Goal: Task Accomplishment & Management: Use online tool/utility

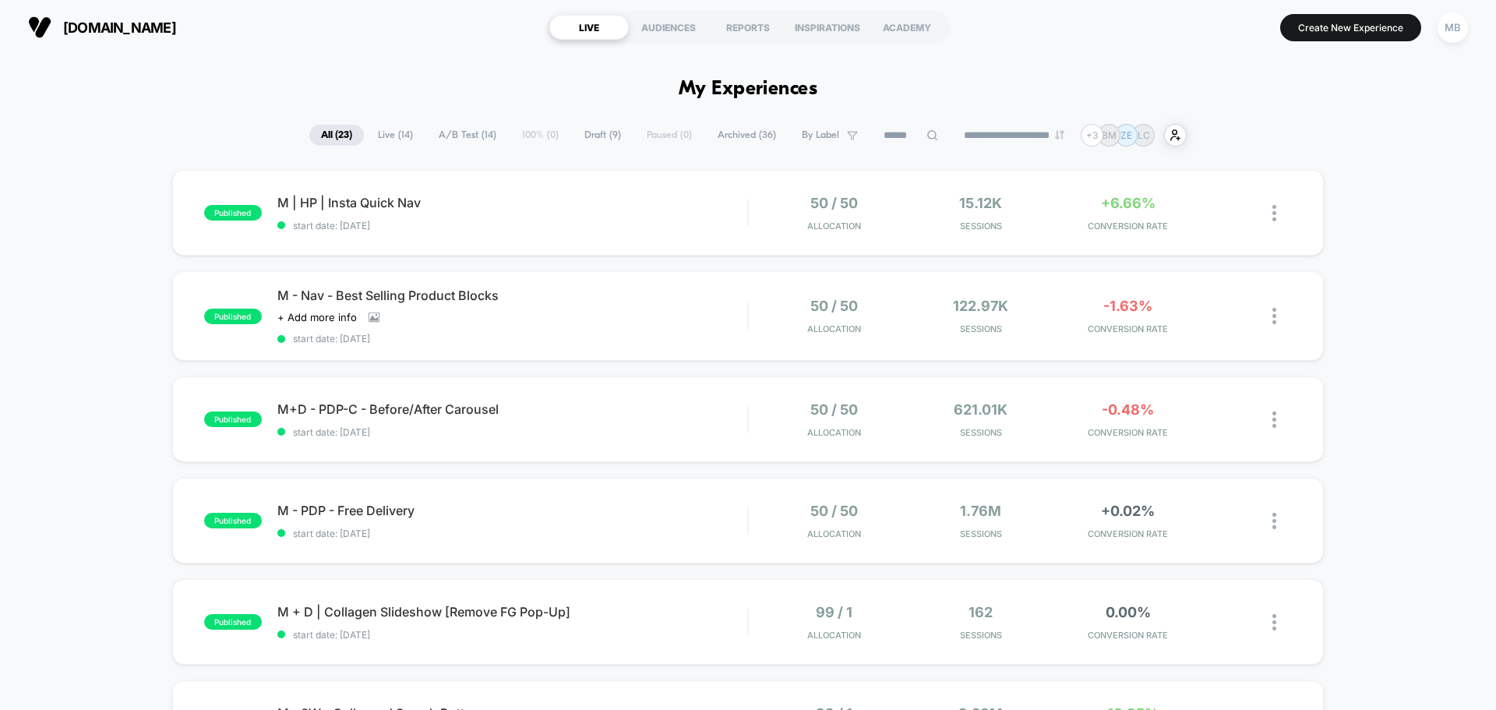
click at [604, 135] on span "Draft ( 9 )" at bounding box center [603, 135] width 60 height 21
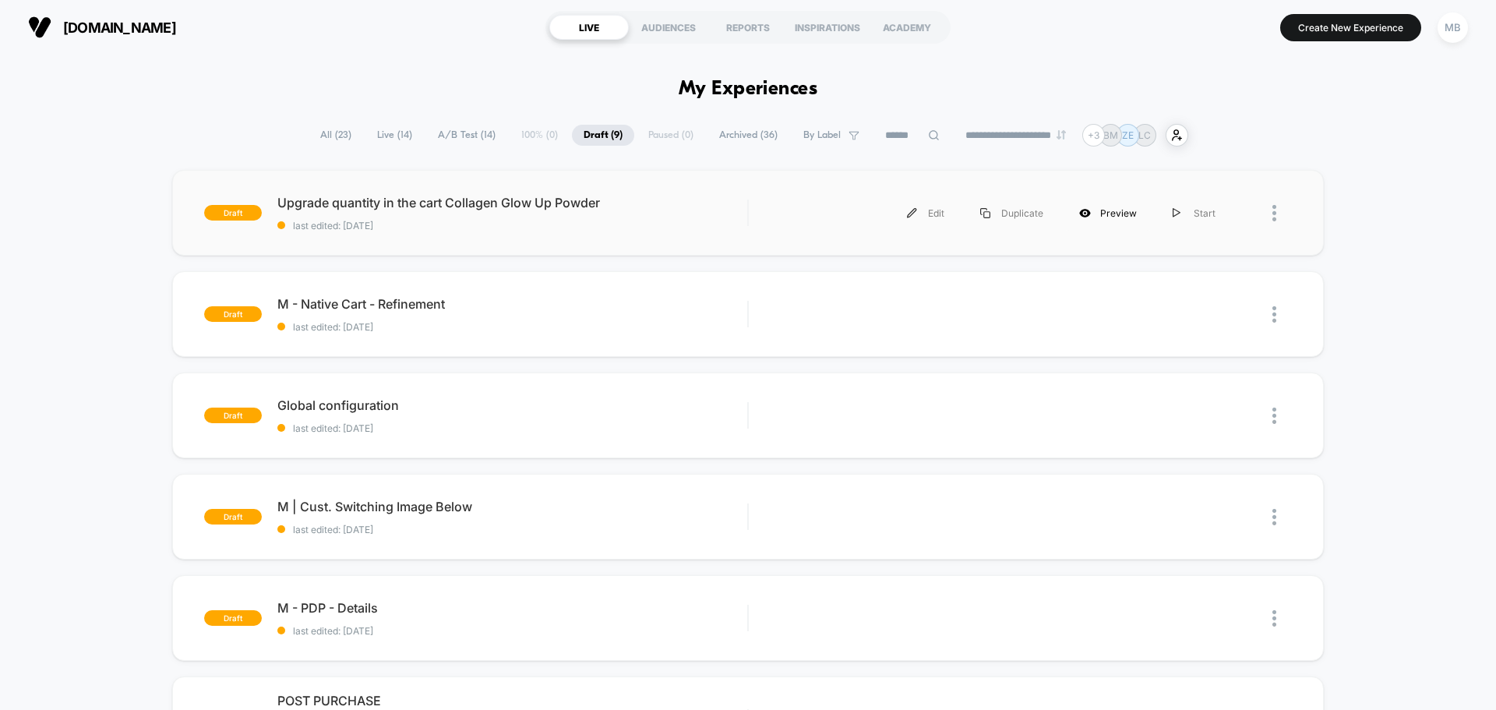
click at [1096, 210] on div "Preview" at bounding box center [1107, 213] width 93 height 35
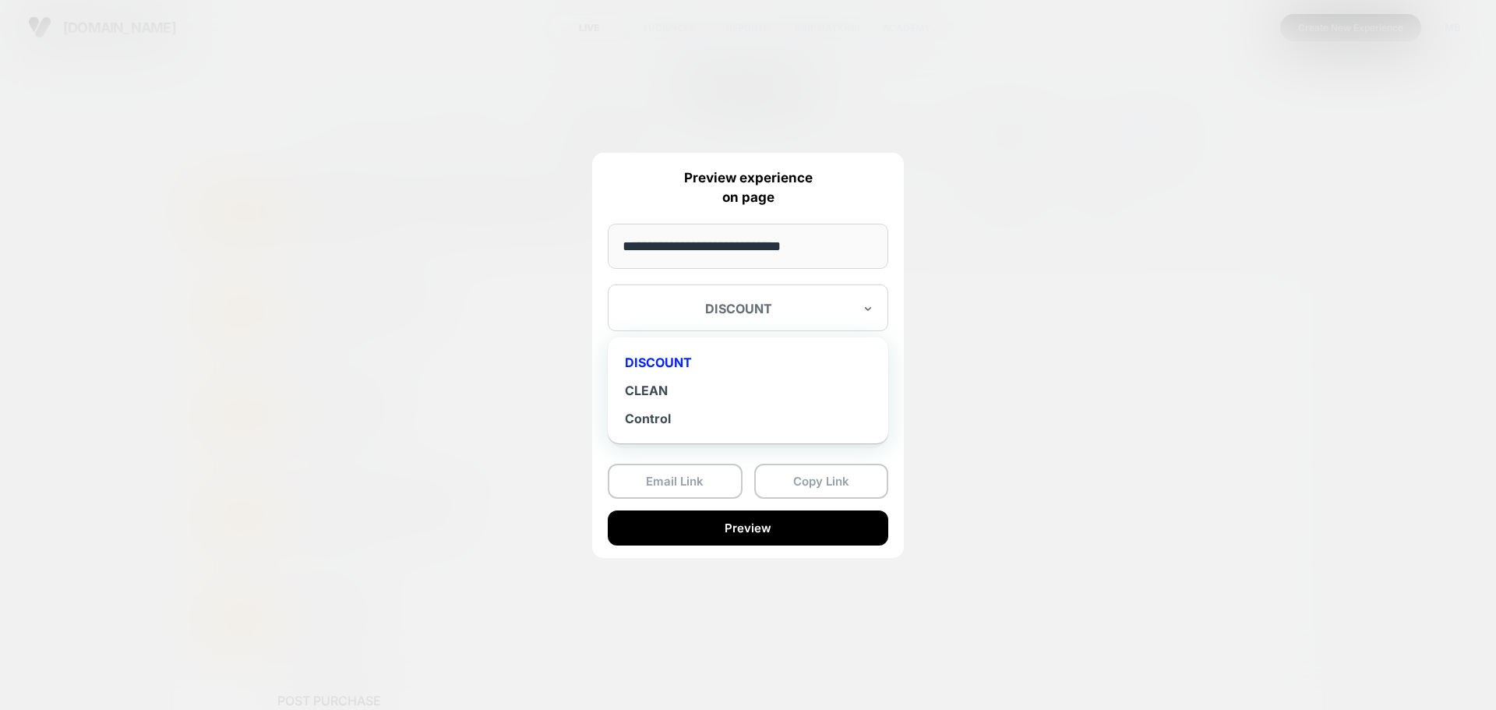
click at [837, 306] on div at bounding box center [738, 309] width 229 height 16
click at [830, 305] on div at bounding box center [738, 309] width 229 height 16
click at [1070, 232] on div at bounding box center [748, 355] width 1496 height 710
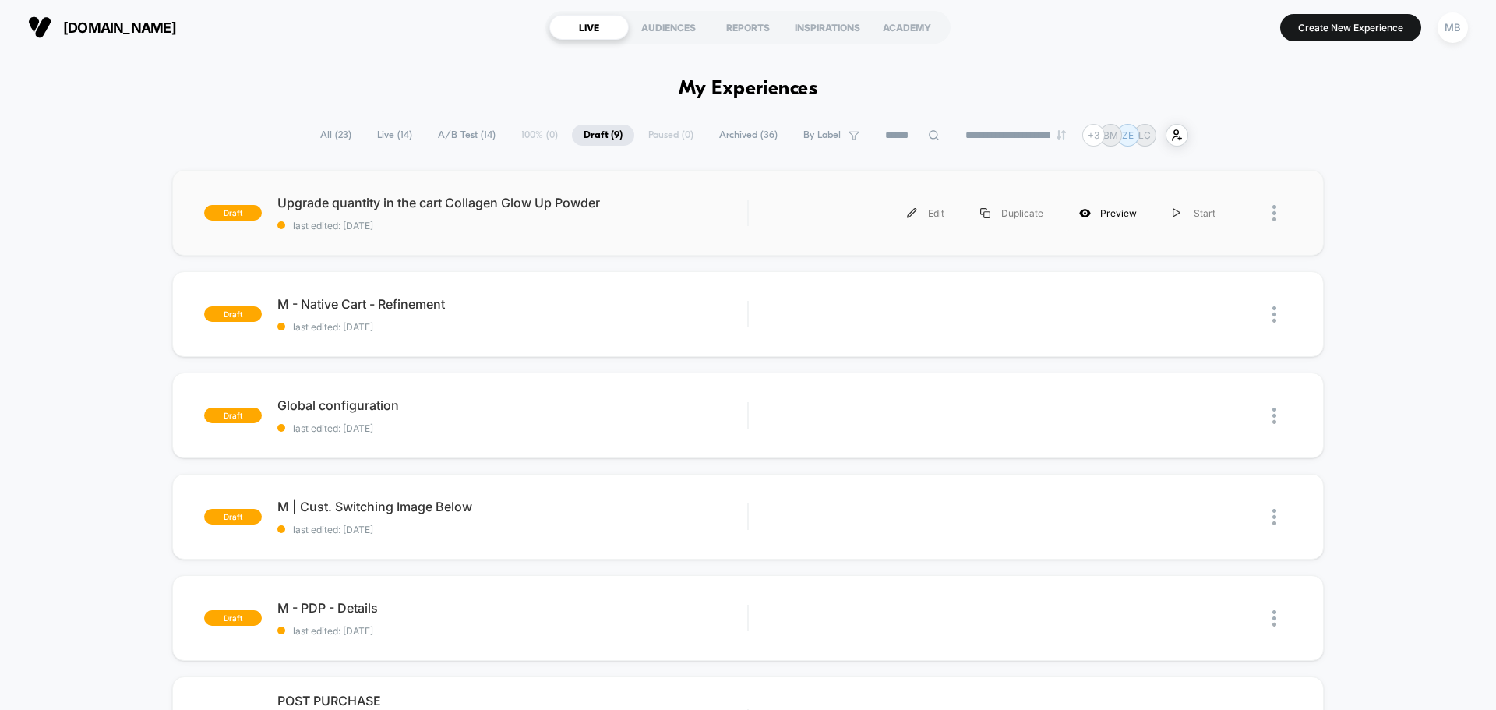
click at [1134, 211] on div "Preview" at bounding box center [1107, 213] width 93 height 35
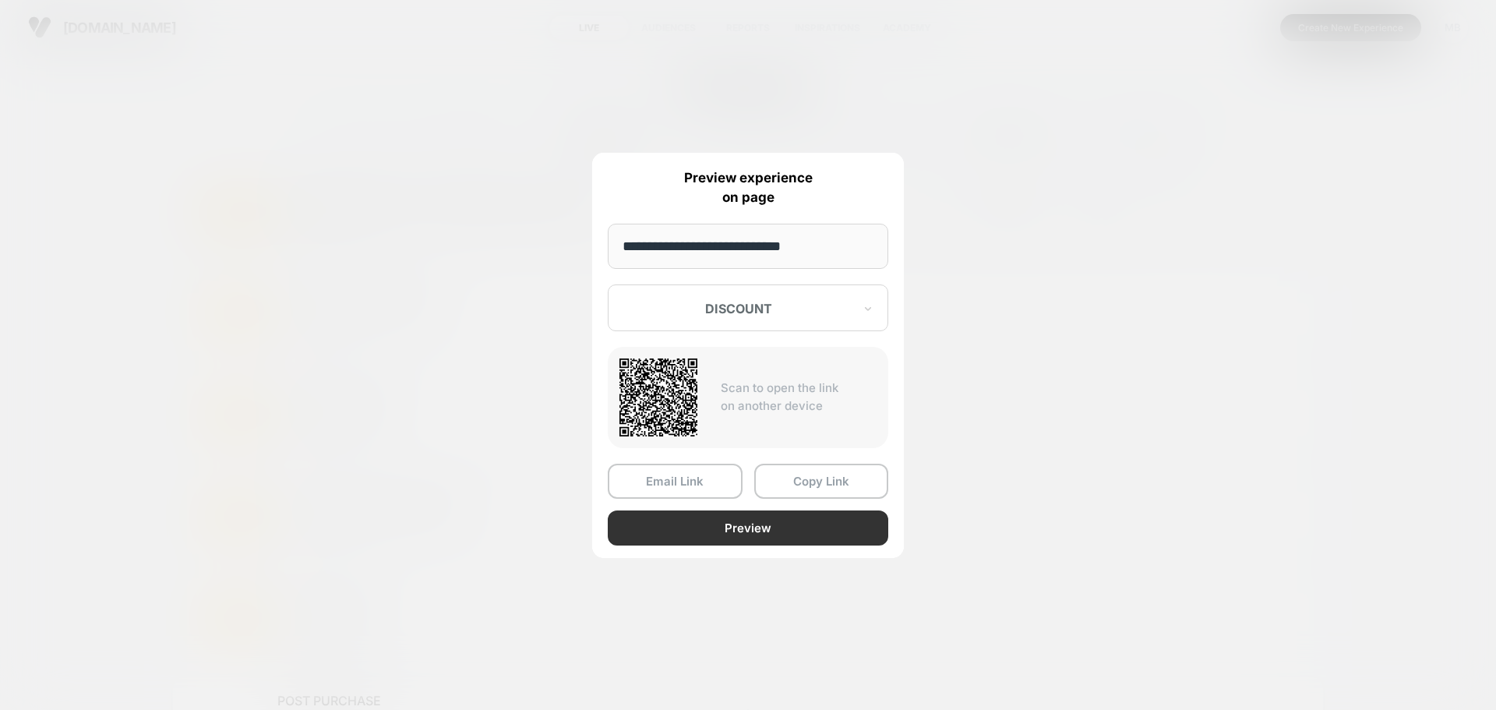
click at [721, 529] on button "Preview" at bounding box center [748, 527] width 280 height 35
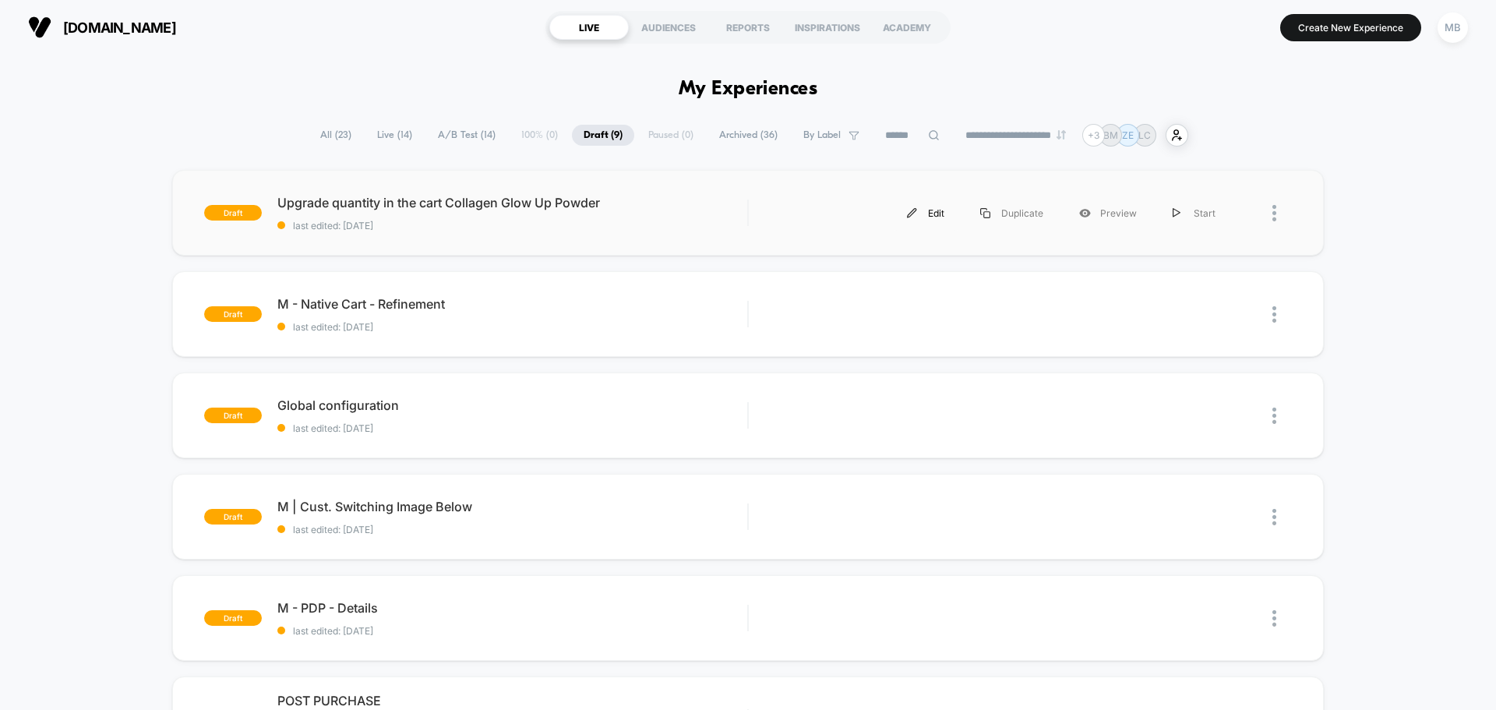
click at [917, 211] on img at bounding box center [912, 213] width 10 height 10
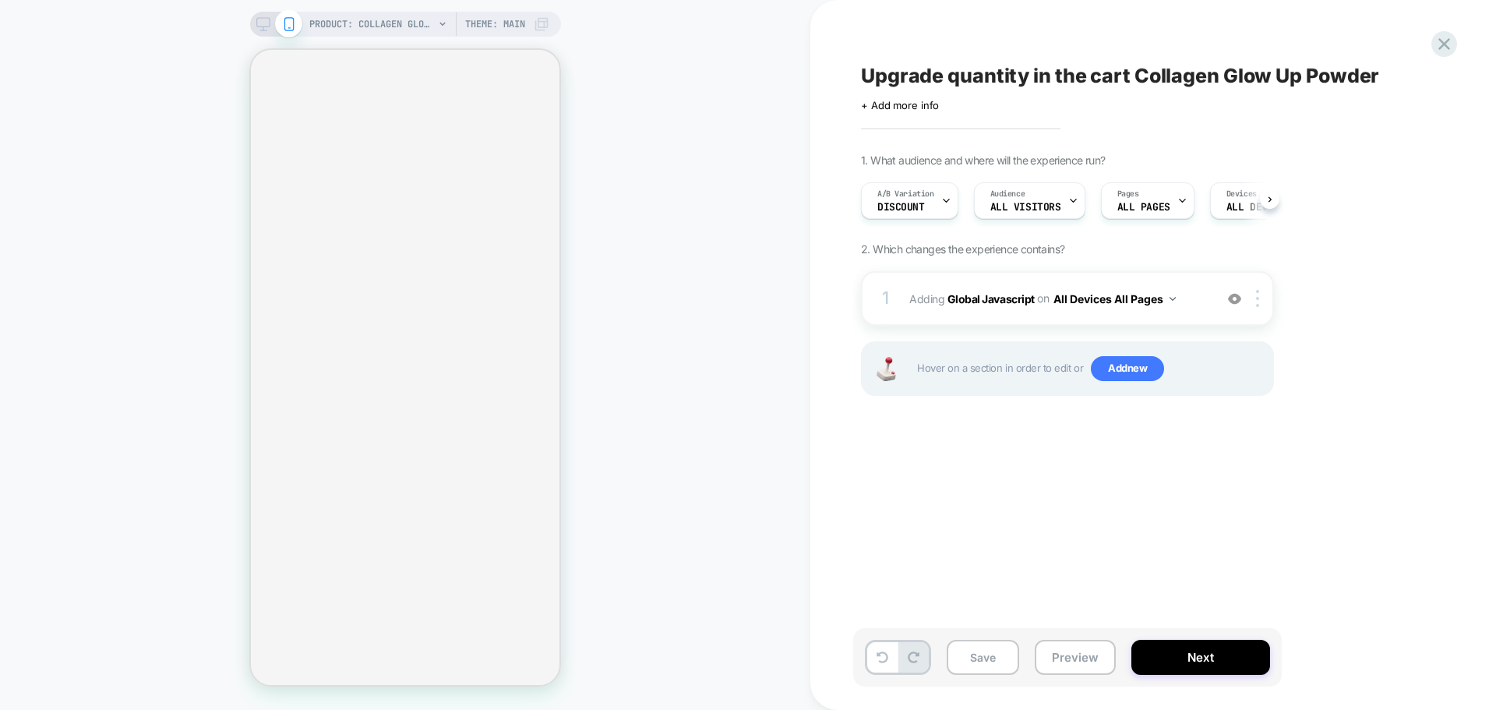
scroll to position [0, 1]
select select "**********"
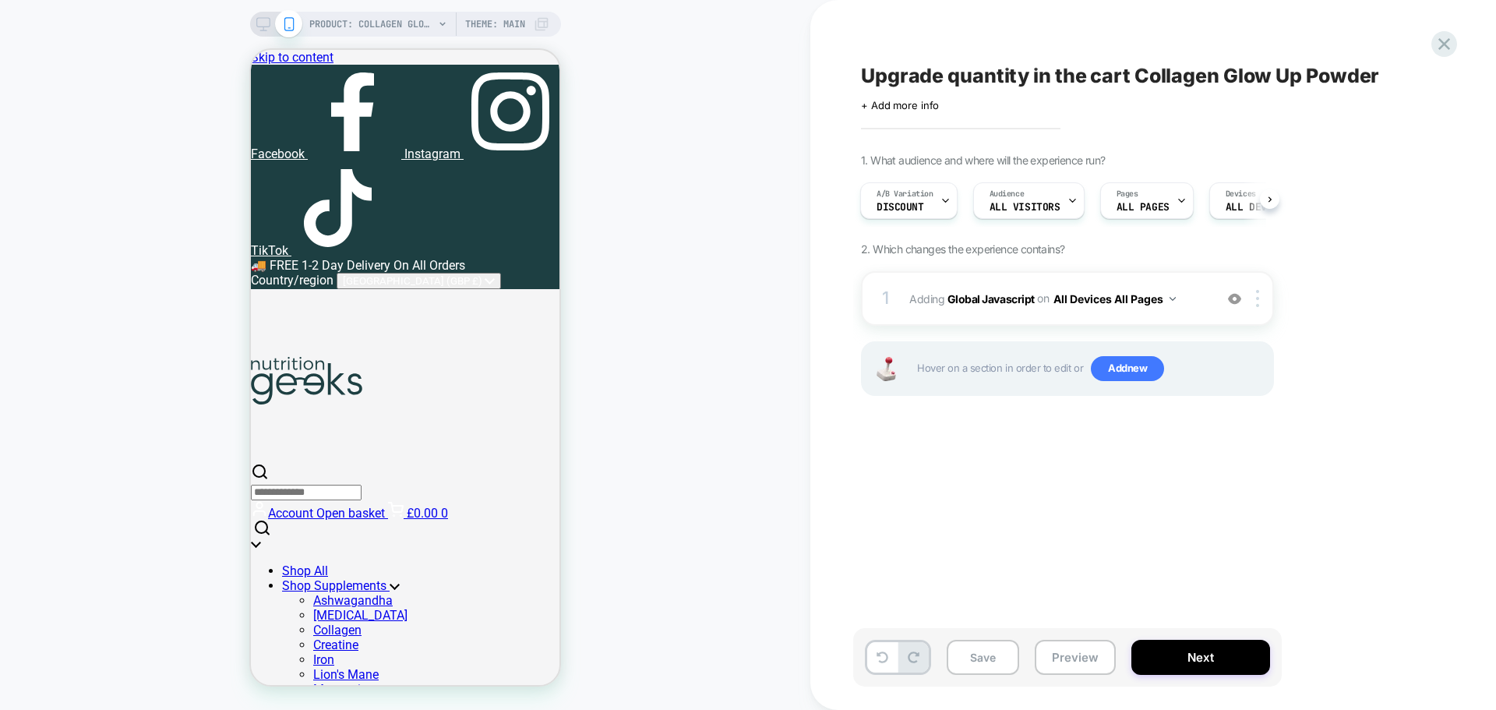
scroll to position [0, 0]
click at [932, 202] on div "A/B Variation DISCOUNT" at bounding box center [905, 200] width 88 height 35
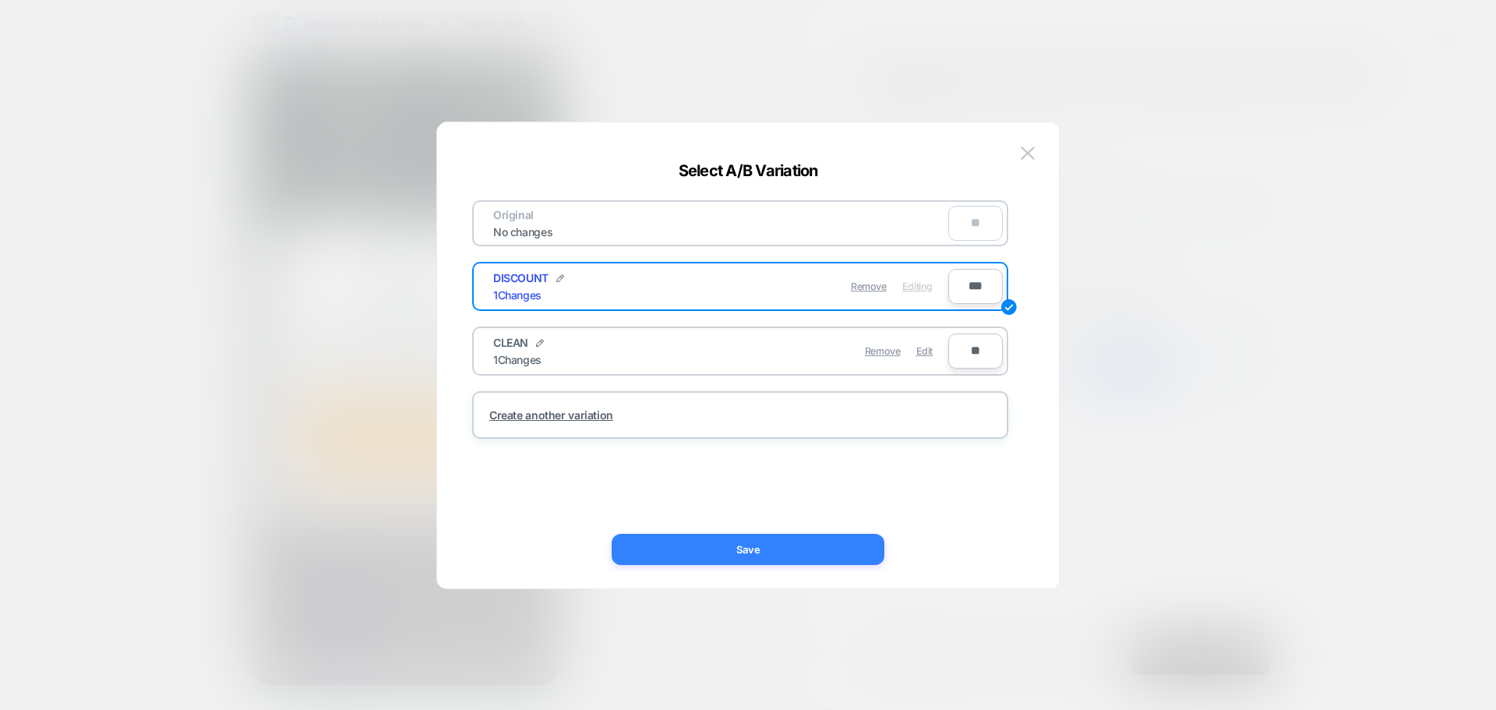
click at [776, 550] on button "Save" at bounding box center [748, 549] width 273 height 31
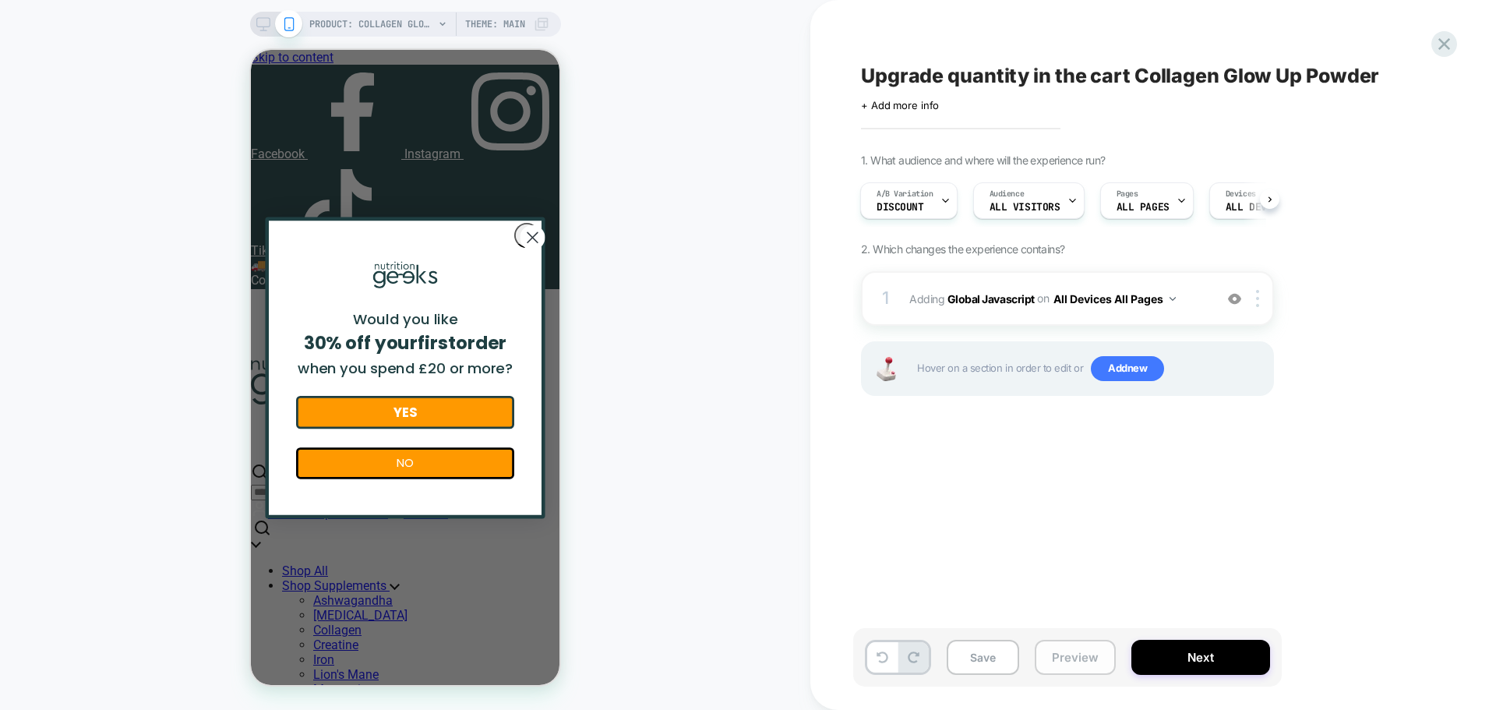
click at [0, 0] on button "Preview" at bounding box center [0, 0] width 0 height 0
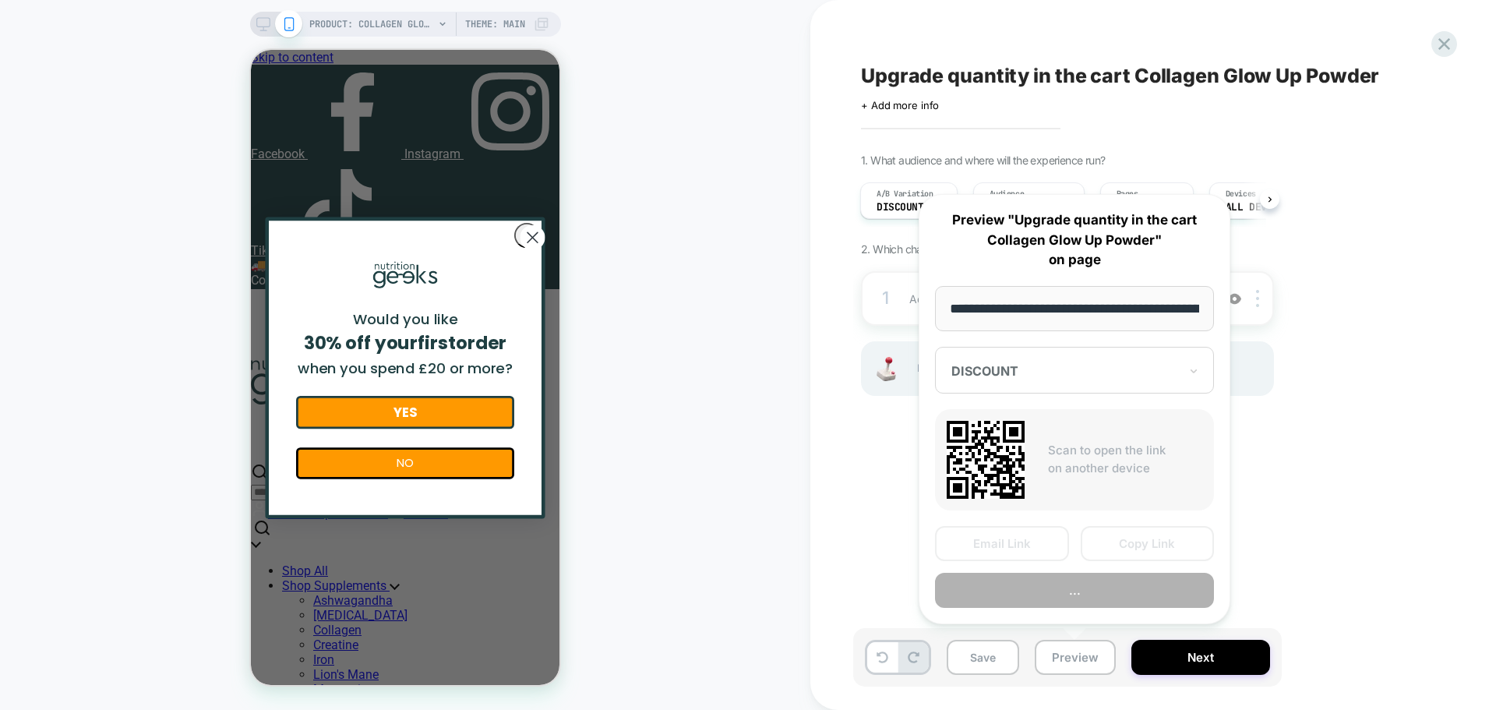
scroll to position [0, 230]
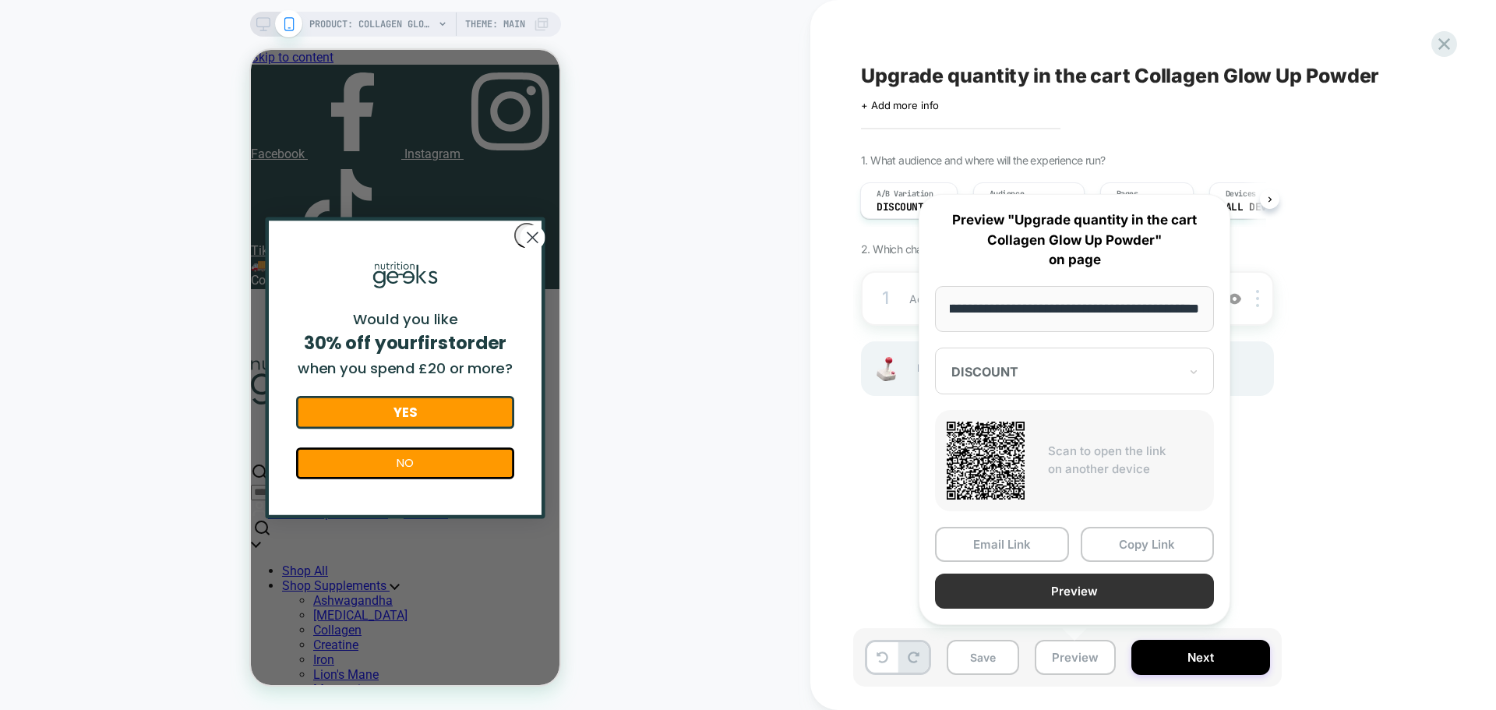
click at [1059, 587] on button "Preview" at bounding box center [1074, 590] width 279 height 35
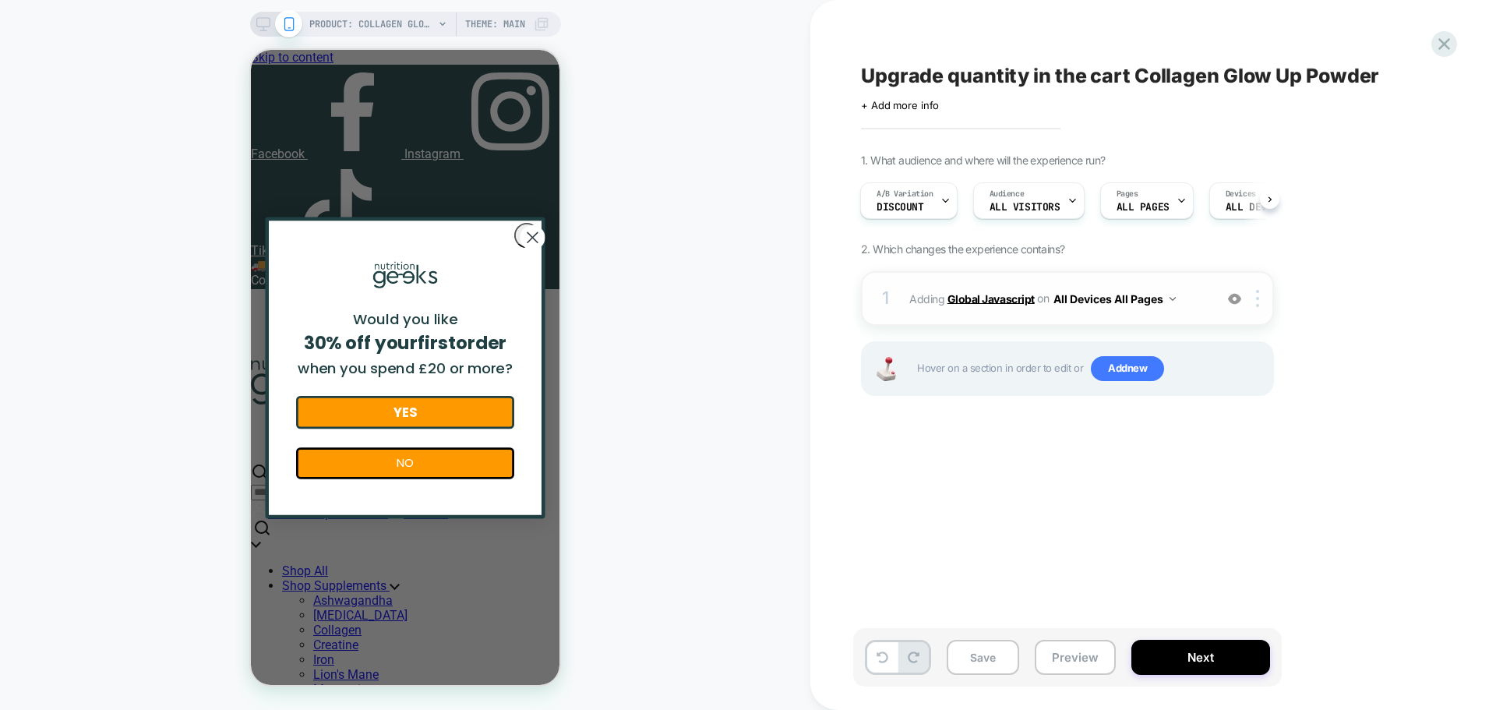
click at [1029, 298] on b "Global Javascript" at bounding box center [990, 297] width 87 height 13
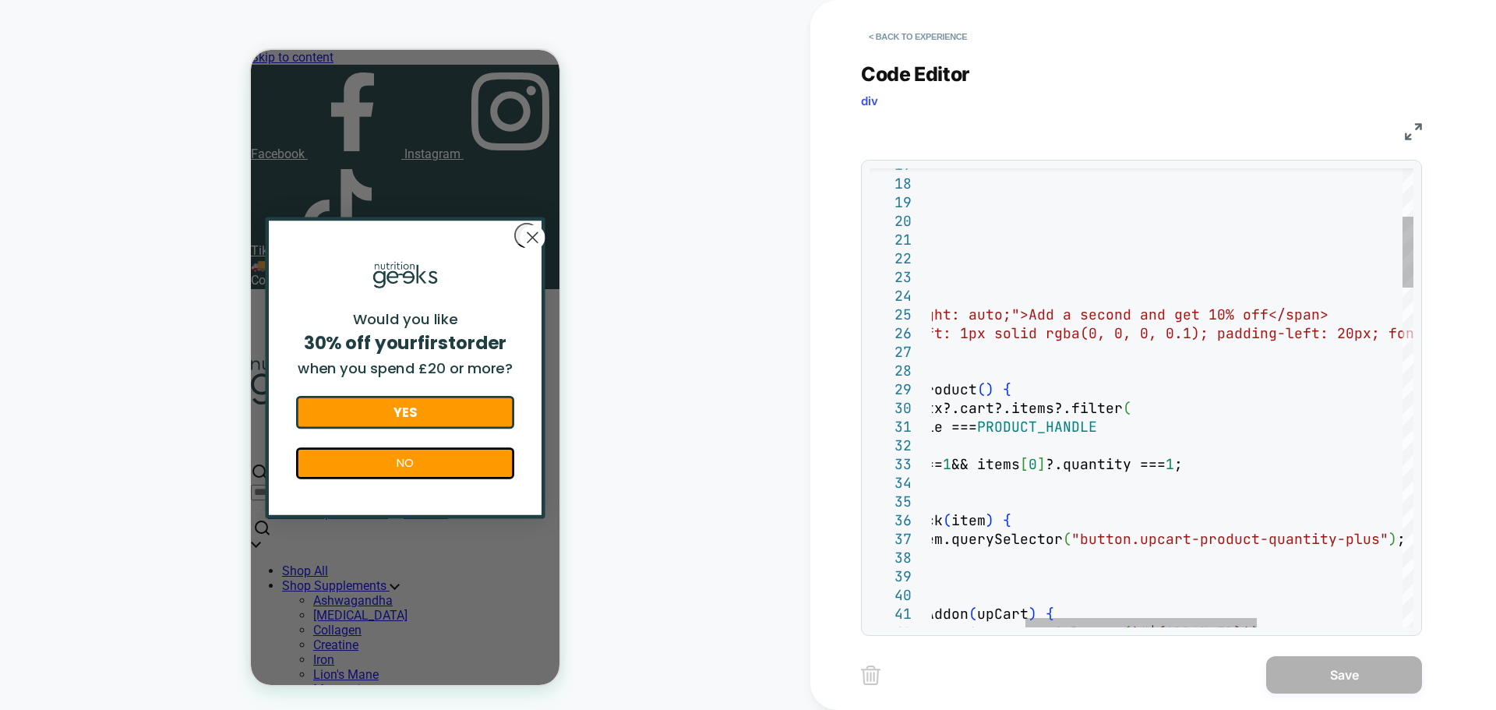
scroll to position [0, 0]
drag, startPoint x: 1042, startPoint y: 312, endPoint x: 1275, endPoint y: 311, distance: 232.9
click at [0, 0] on div "border-radius: 8px; display: flex; margin-top: 1rem; font-size: 15px; } ` ; con…" at bounding box center [0, 0] width 0 height 0
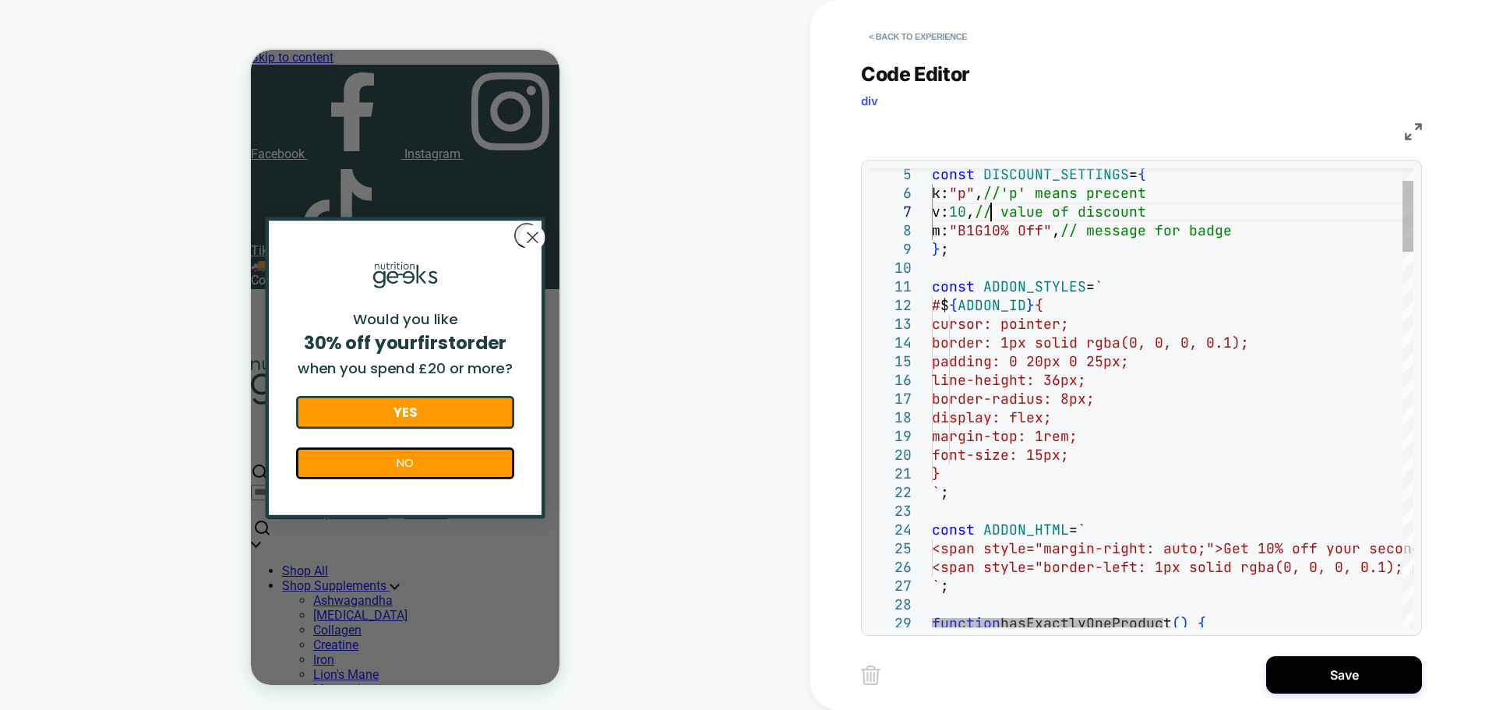
click at [0, 0] on div "margin-top: 1rem; font-size: 15px; } ` ; const ADDON_HTML = ` <span style="marg…" at bounding box center [0, 0] width 0 height 0
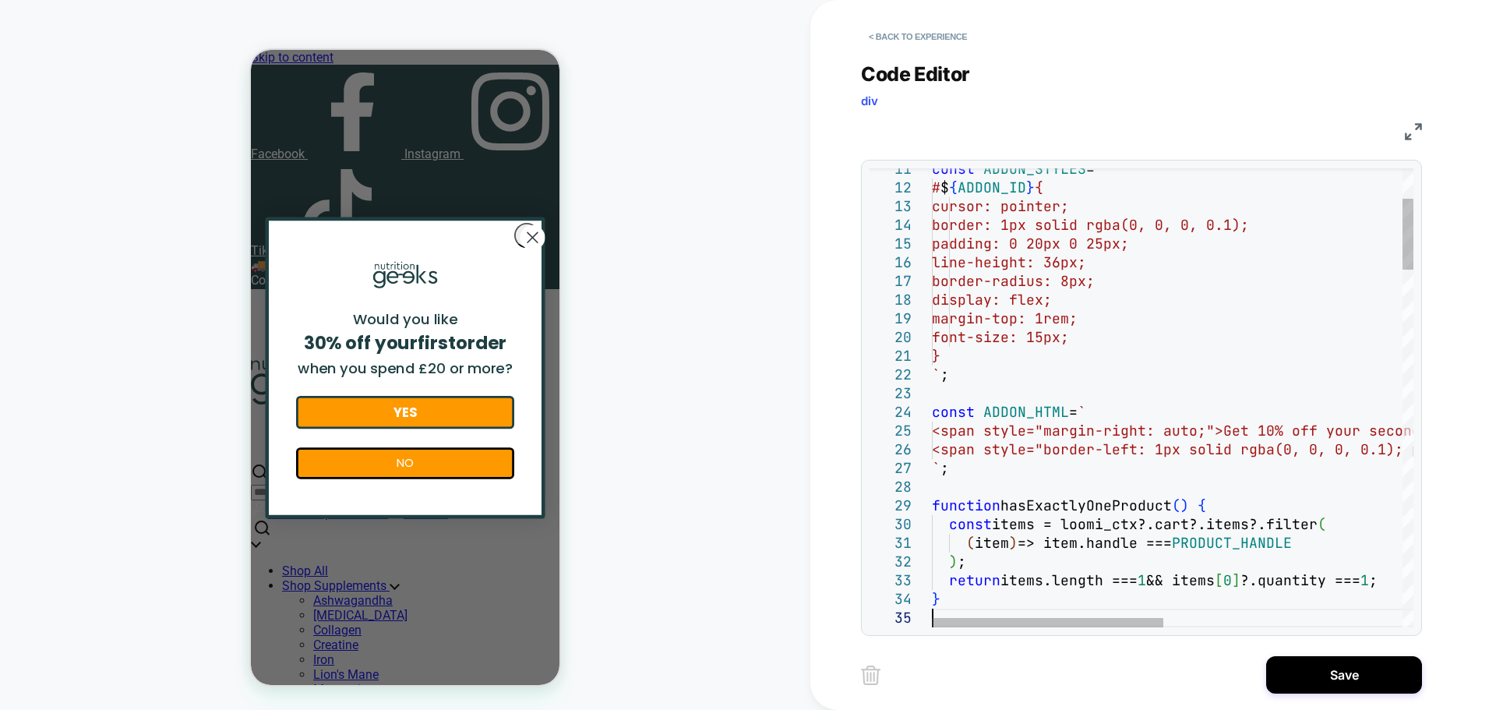
drag, startPoint x: 1116, startPoint y: 615, endPoint x: 1354, endPoint y: 614, distance: 237.6
click at [0, 0] on div "margin-top: 1rem; font-size: 15px; } ` ; const ADDON_HTML = ` <span style="marg…" at bounding box center [0, 0] width 0 height 0
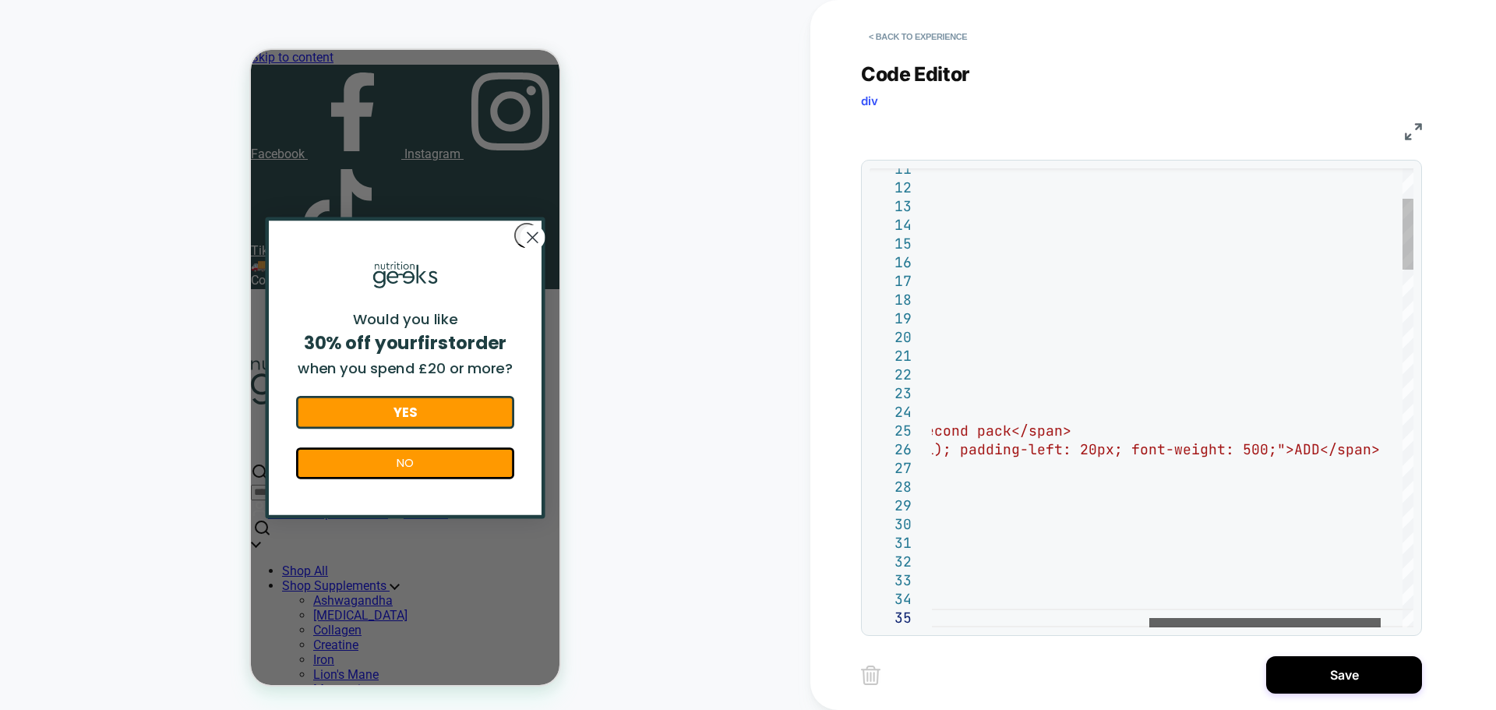
click at [1360, 627] on div at bounding box center [1264, 622] width 231 height 9
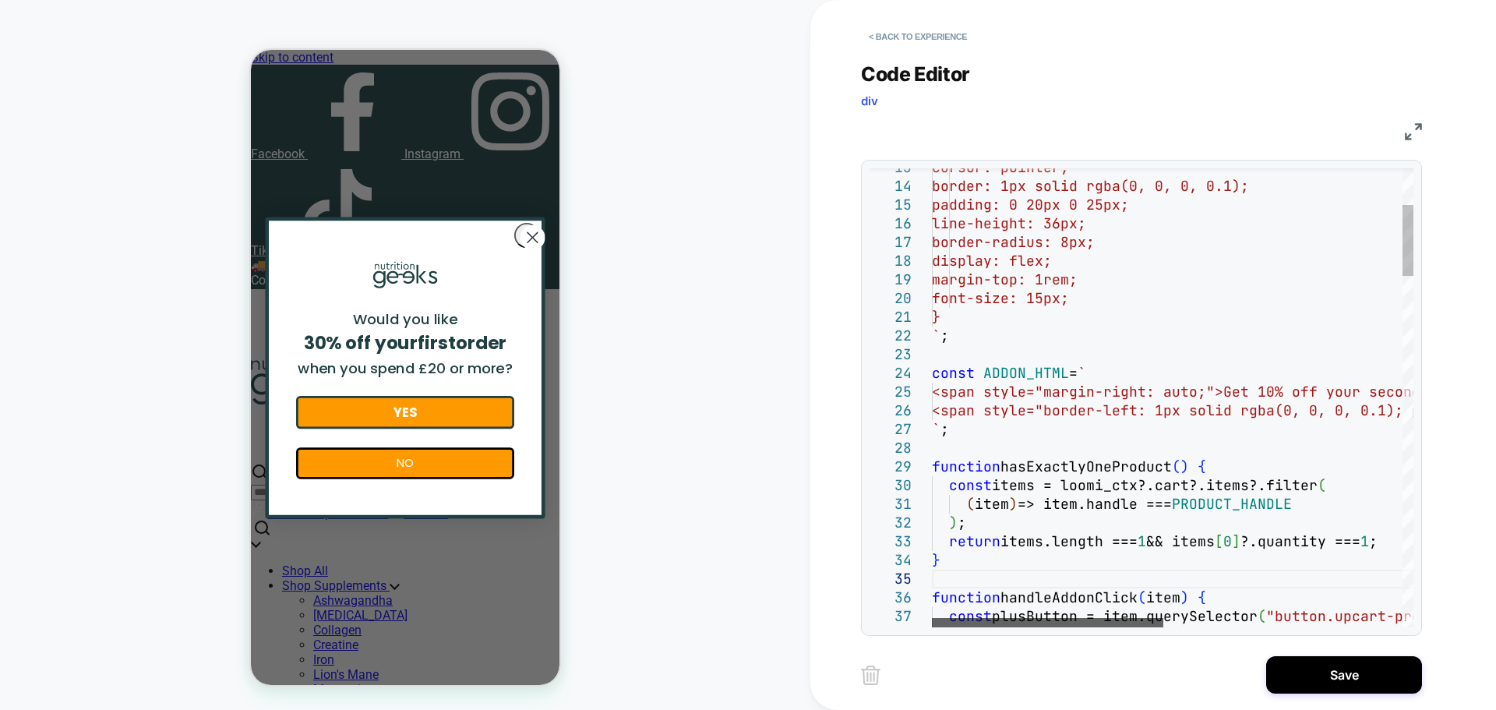
click at [978, 619] on div at bounding box center [1047, 622] width 231 height 9
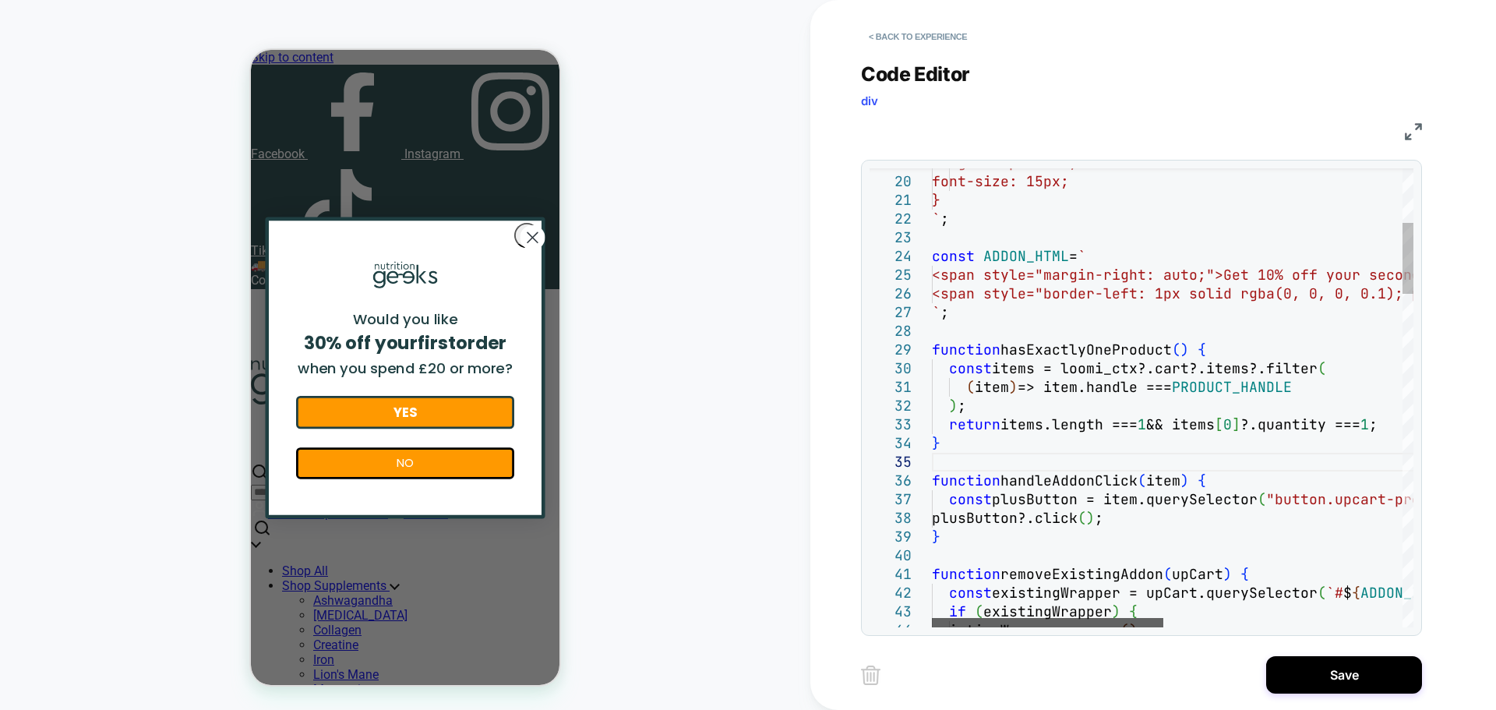
click at [1025, 627] on div at bounding box center [1047, 622] width 231 height 9
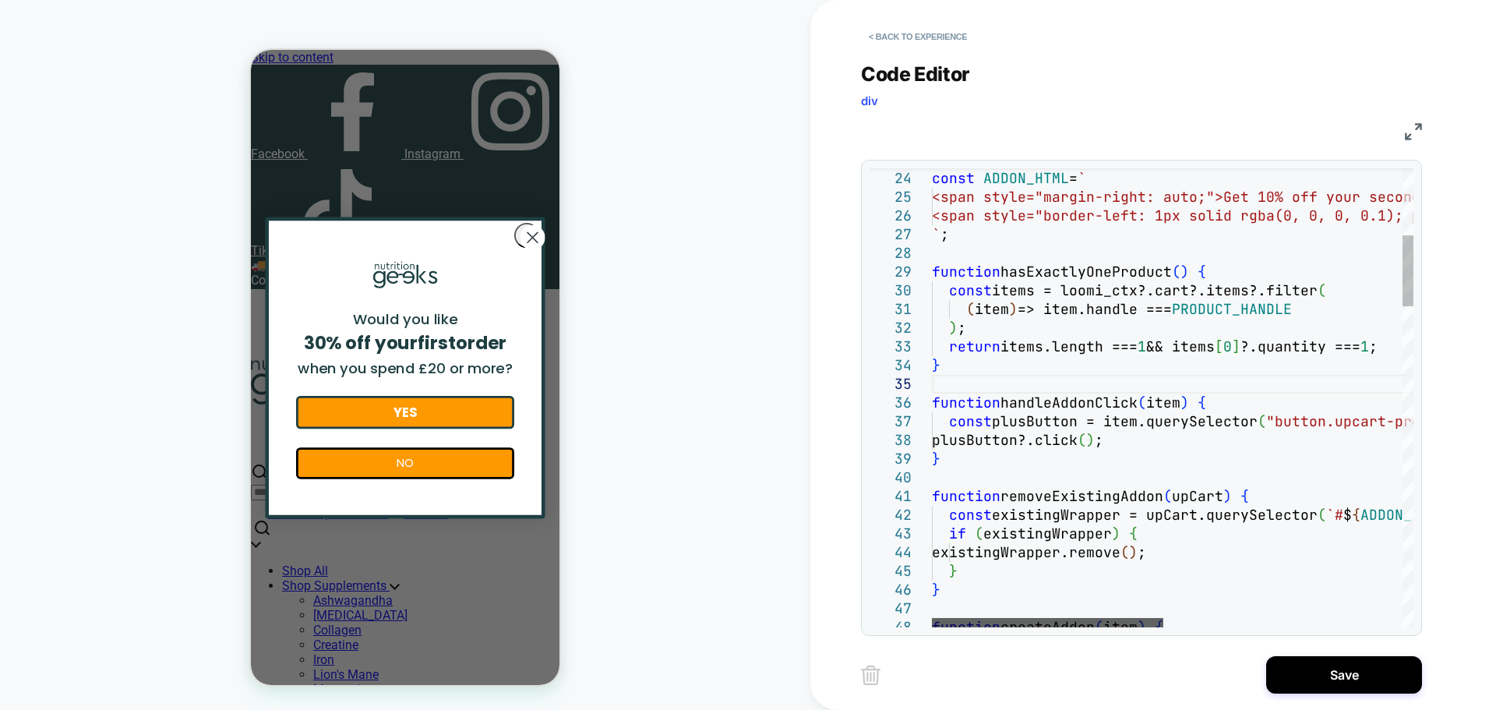
click at [1035, 627] on div at bounding box center [1047, 622] width 231 height 9
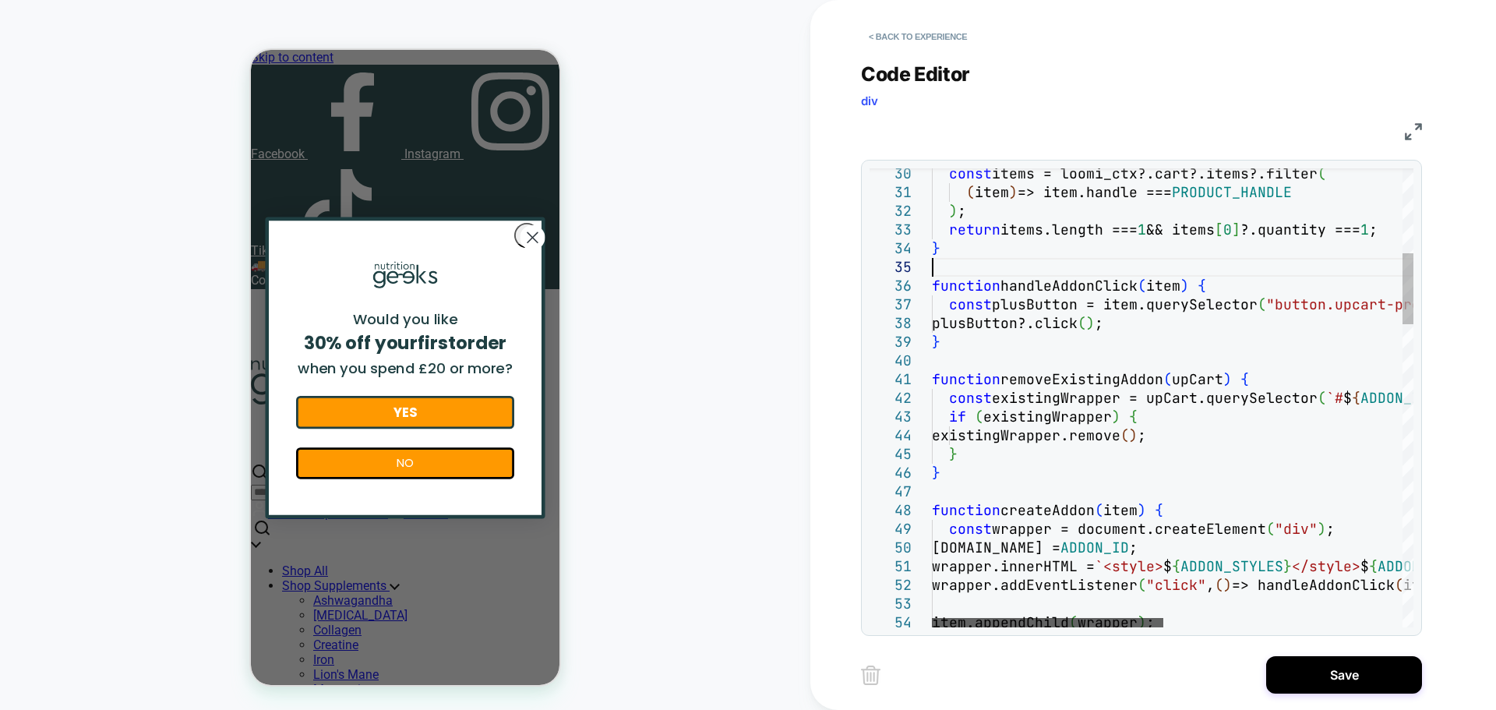
click at [1017, 624] on div at bounding box center [1047, 622] width 231 height 9
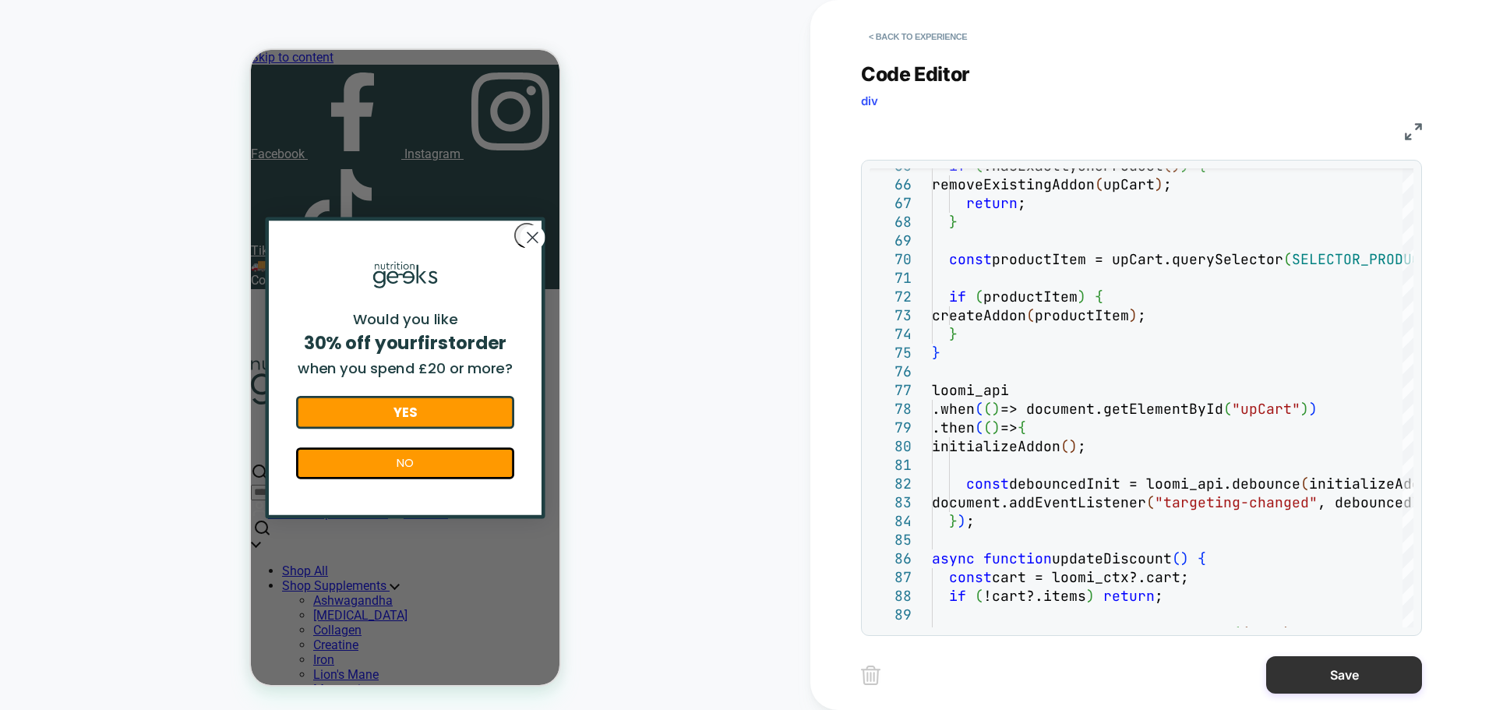
type textarea "**********"
click at [0, 0] on button "Save" at bounding box center [0, 0] width 0 height 0
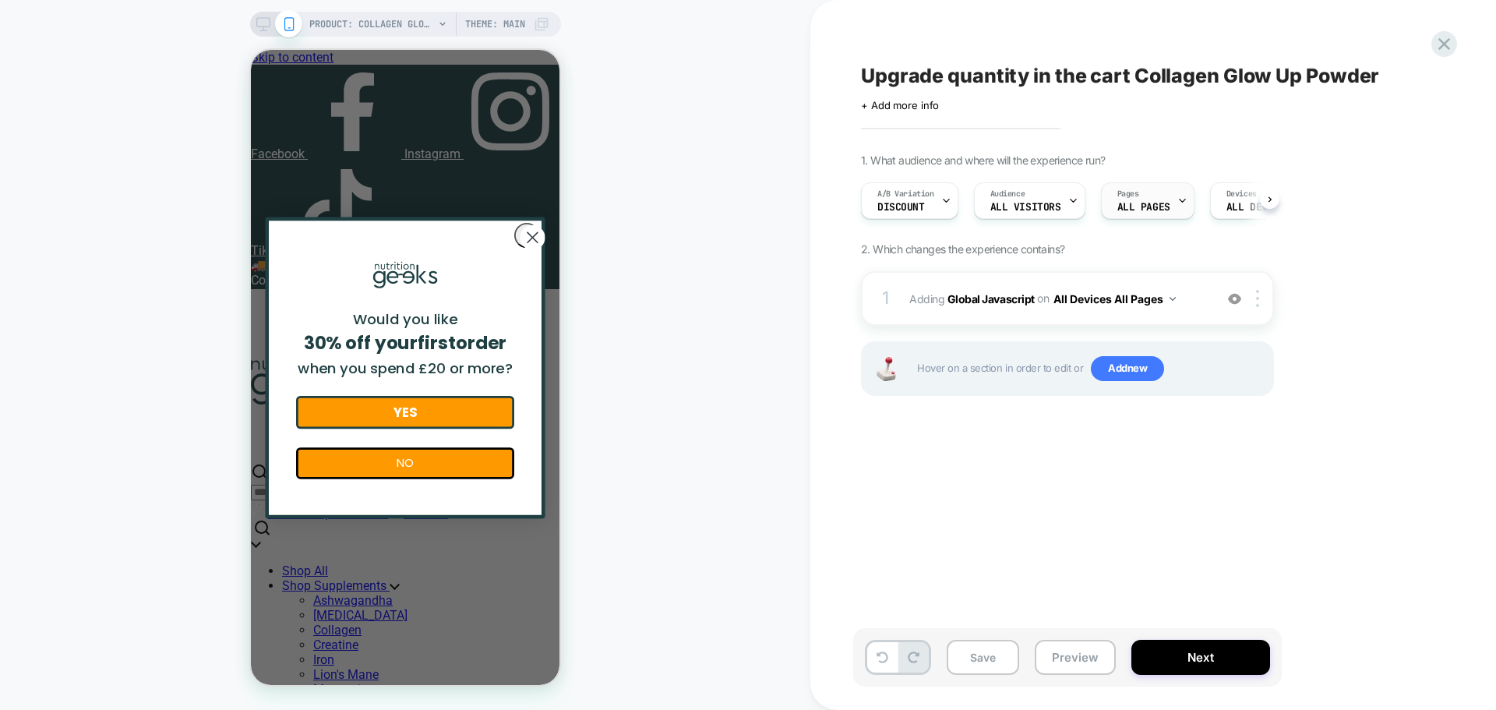
scroll to position [0, 1]
click at [987, 665] on button "Save" at bounding box center [983, 657] width 72 height 35
click at [1066, 653] on button "Preview" at bounding box center [1075, 657] width 81 height 35
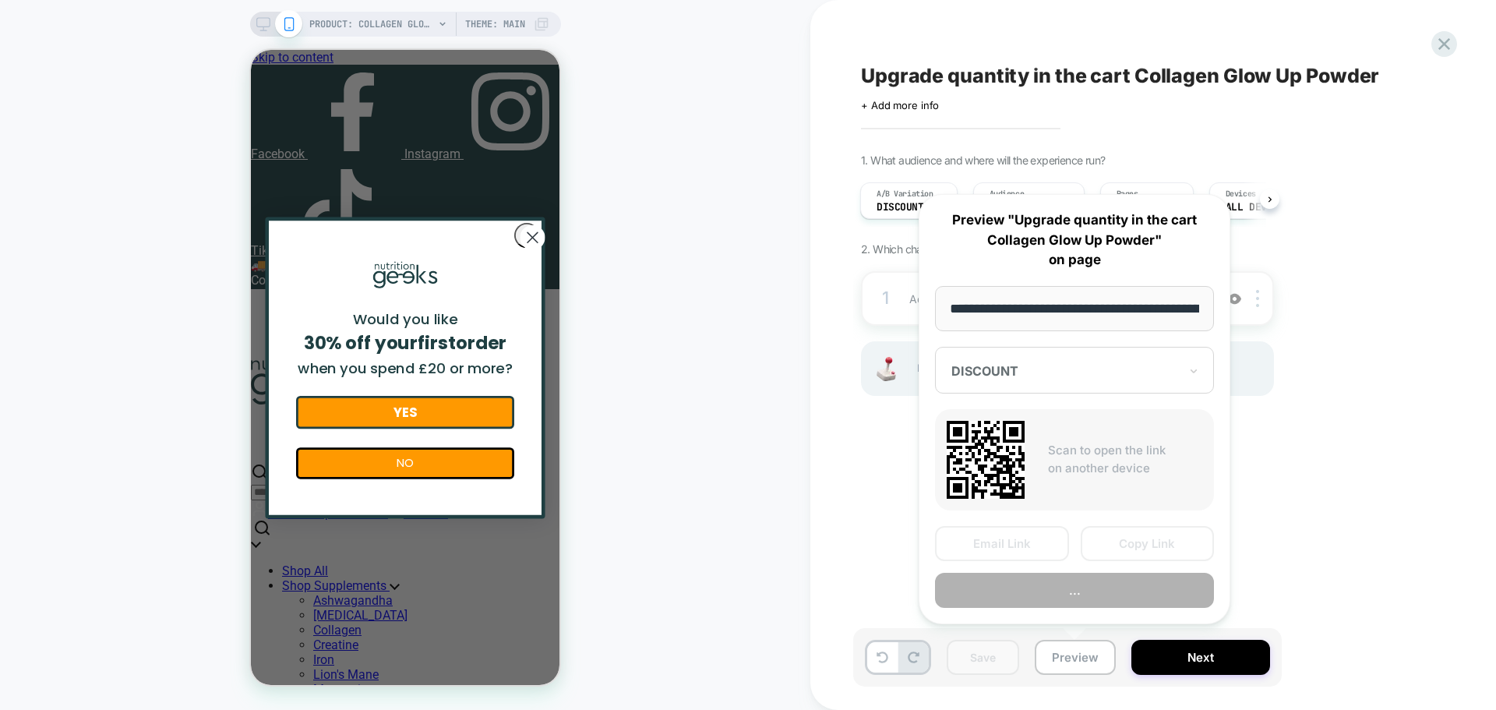
scroll to position [0, 230]
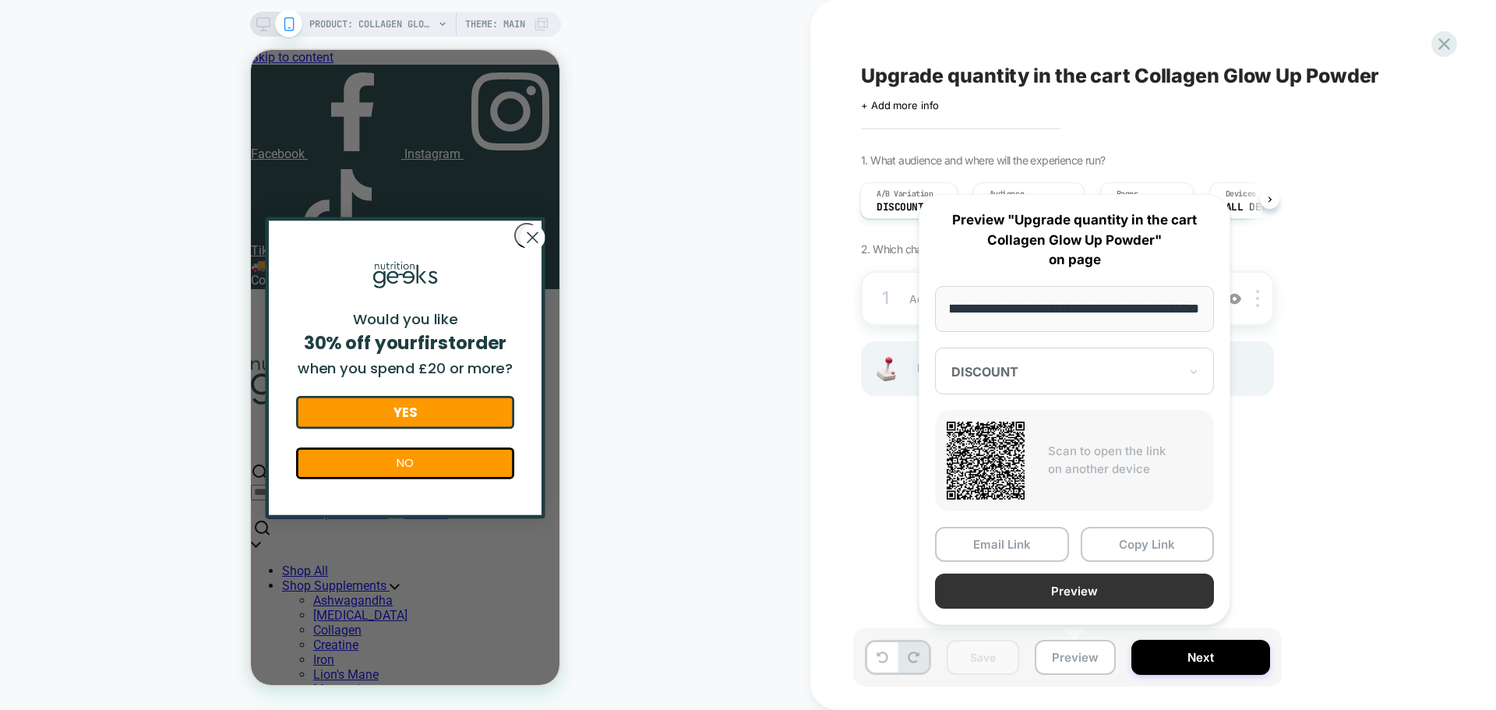
click at [1068, 593] on button "Preview" at bounding box center [1074, 590] width 279 height 35
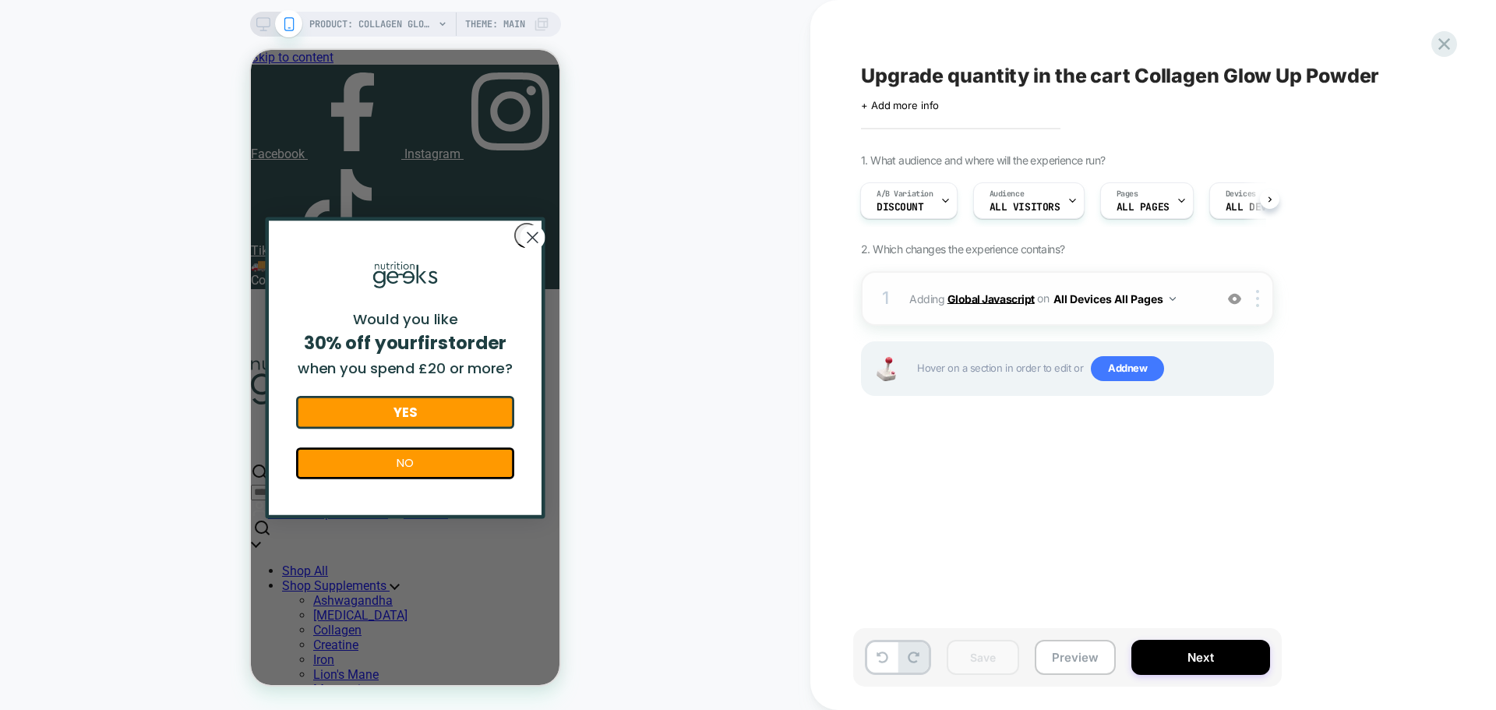
click at [1010, 301] on b "Global Javascript" at bounding box center [990, 297] width 87 height 13
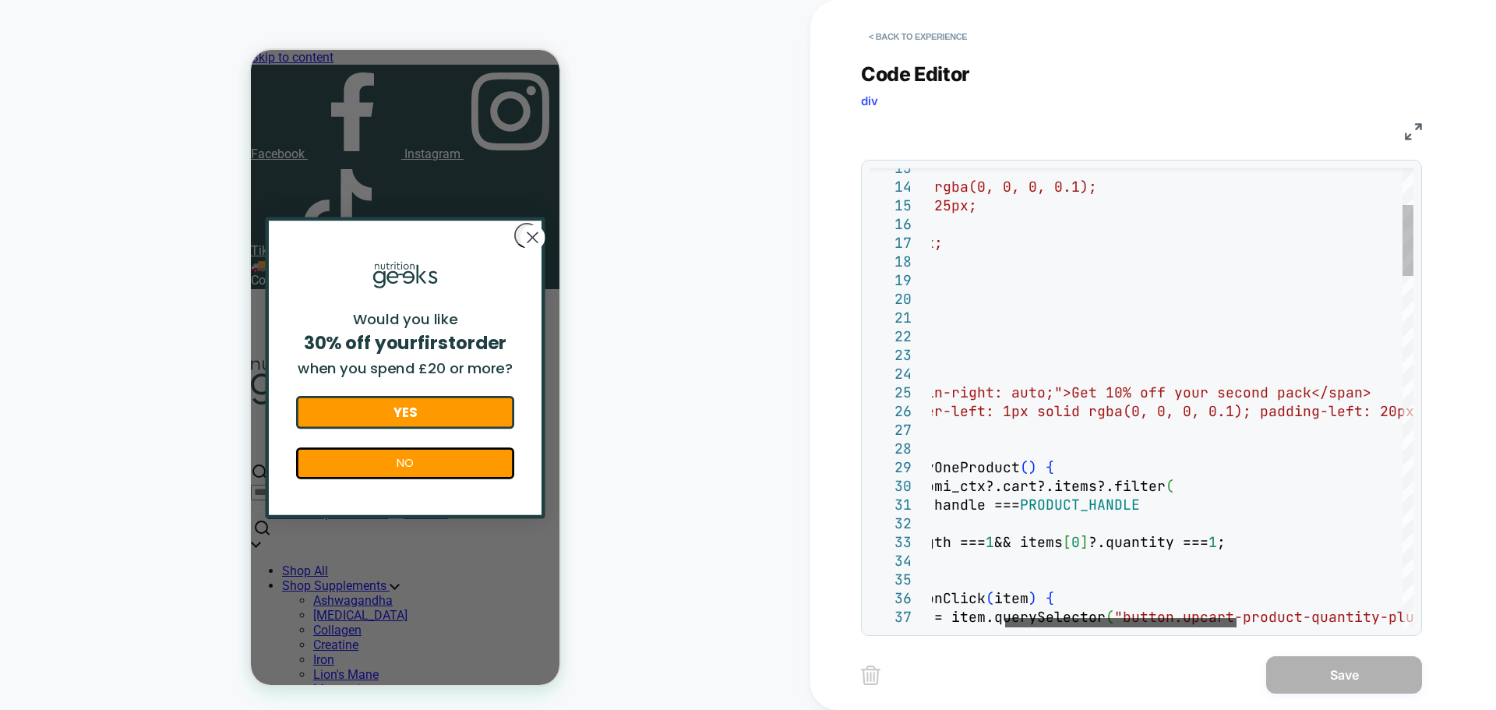
click at [1205, 623] on div at bounding box center [1120, 622] width 231 height 9
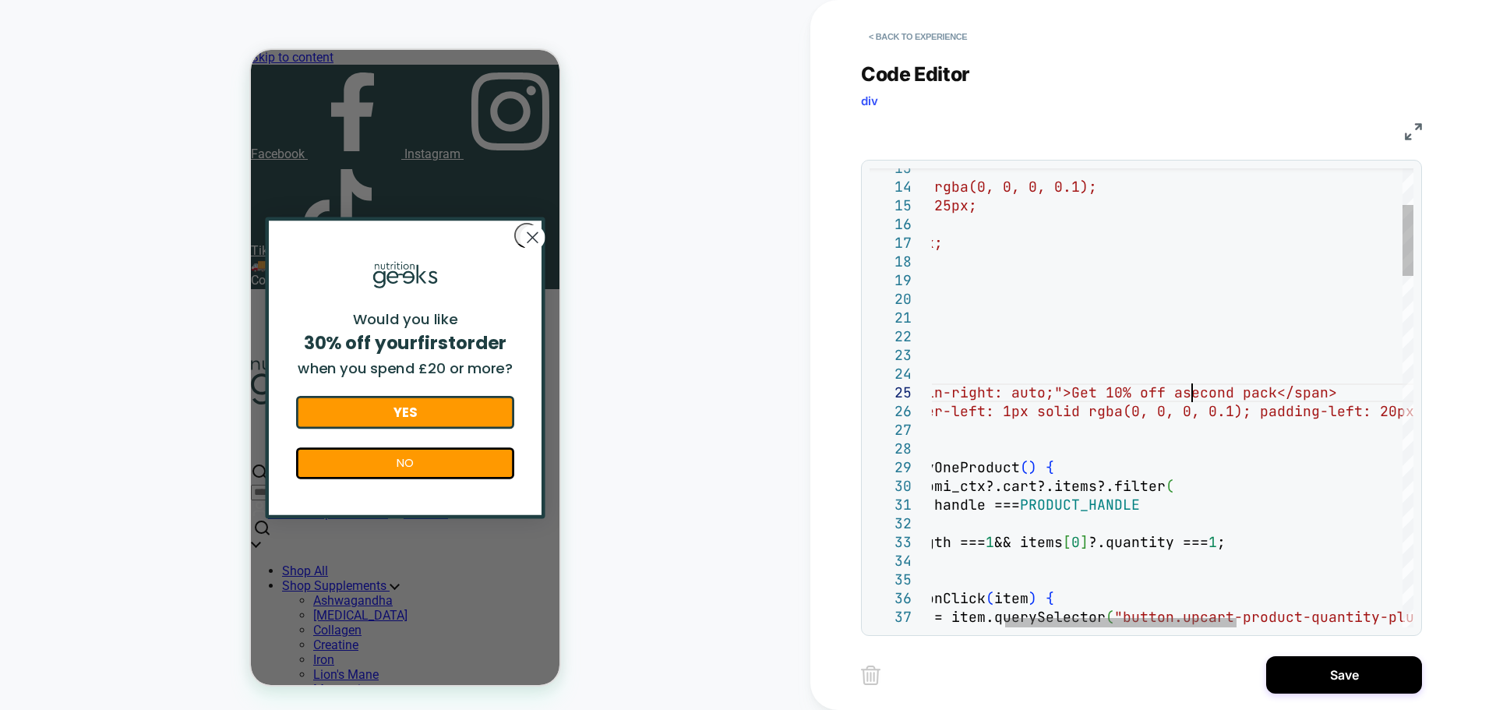
scroll to position [75, 412]
type textarea "**********"
click at [1363, 673] on button "Save" at bounding box center [1344, 674] width 156 height 37
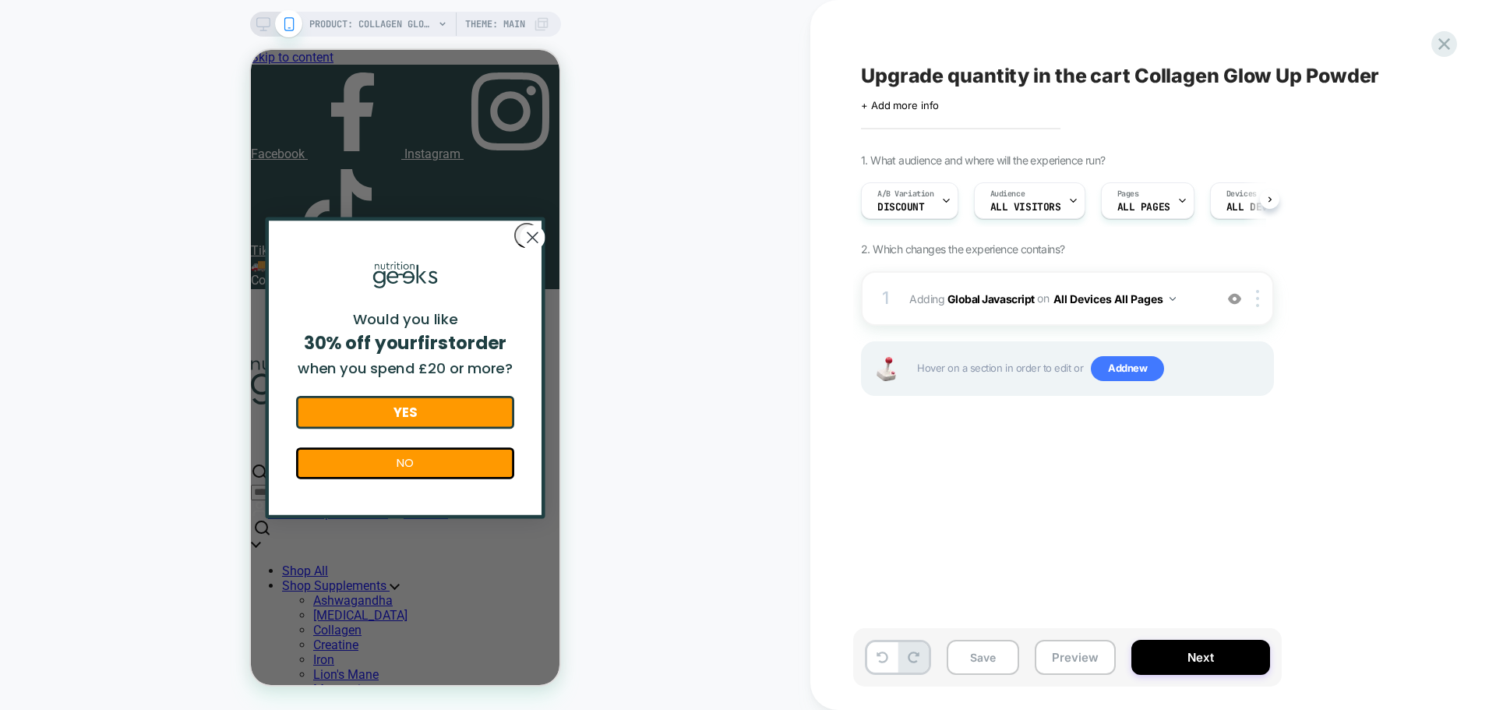
scroll to position [0, 1]
click at [996, 299] on b "Global Javascript" at bounding box center [990, 297] width 87 height 13
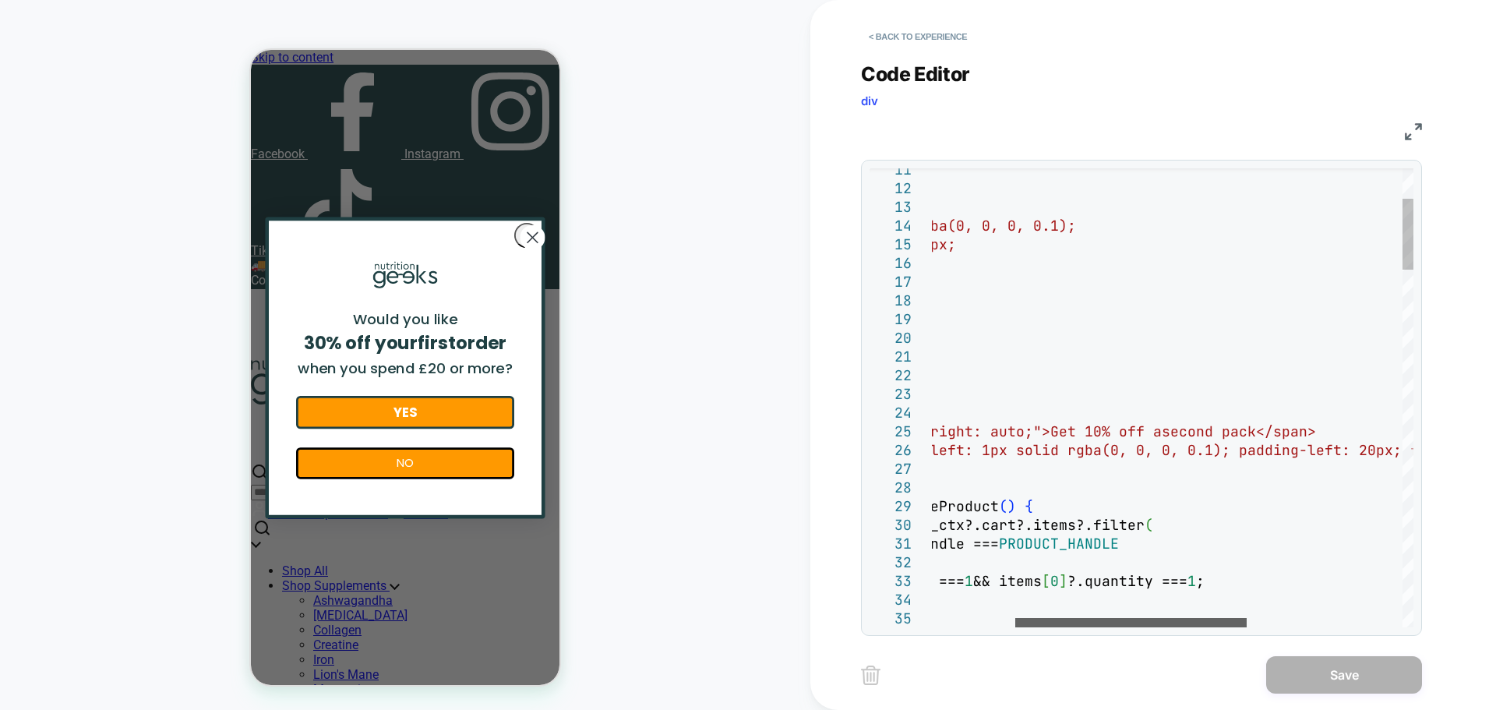
click at [1154, 626] on div at bounding box center [1130, 622] width 231 height 9
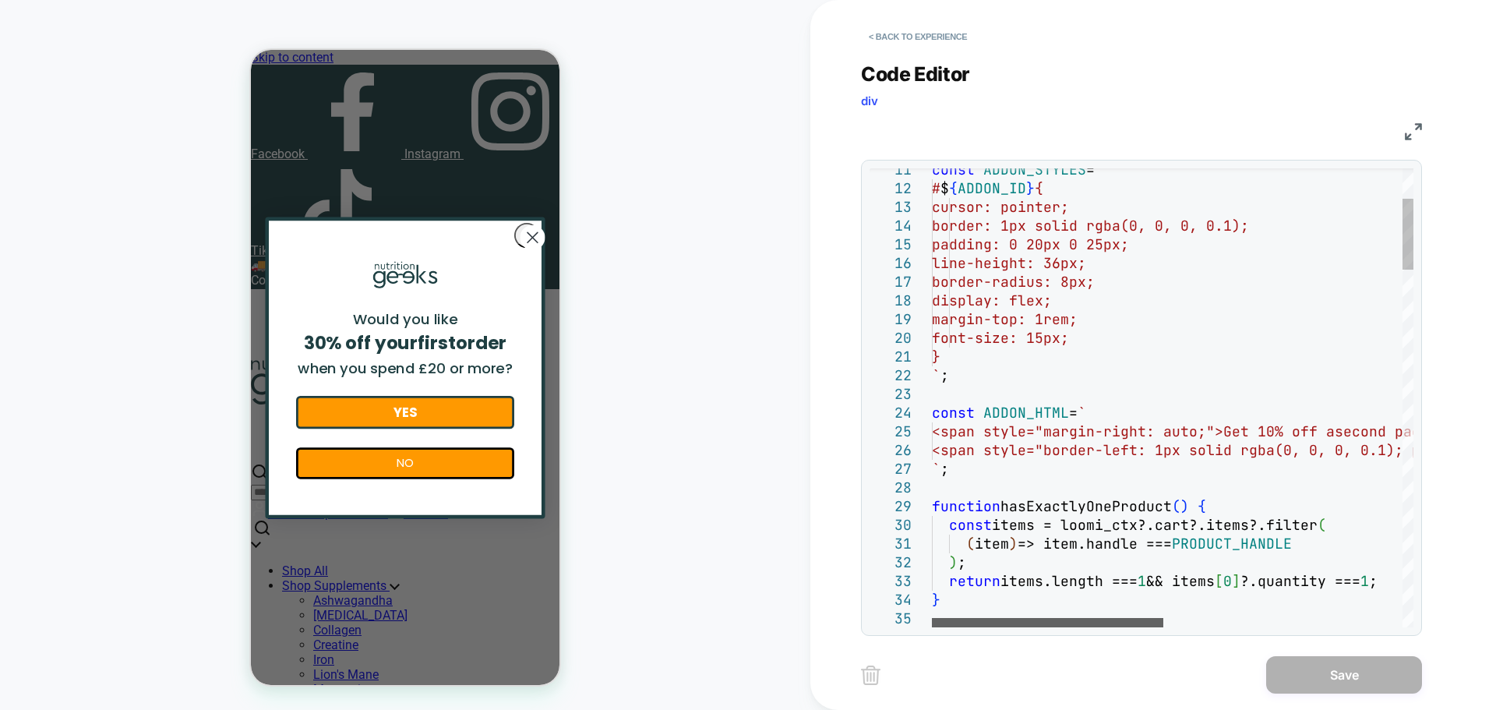
click at [977, 627] on div at bounding box center [1047, 622] width 231 height 9
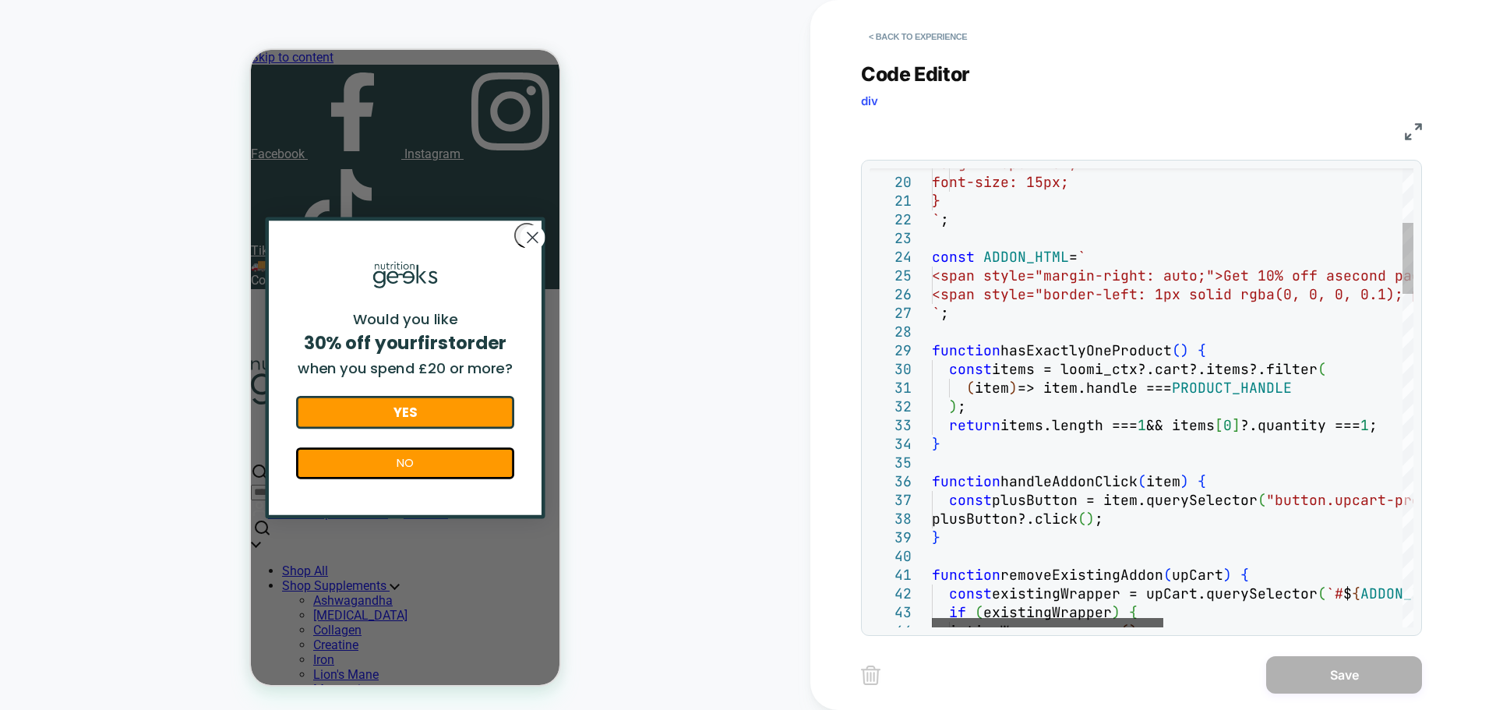
click at [1047, 627] on div at bounding box center [1047, 622] width 231 height 9
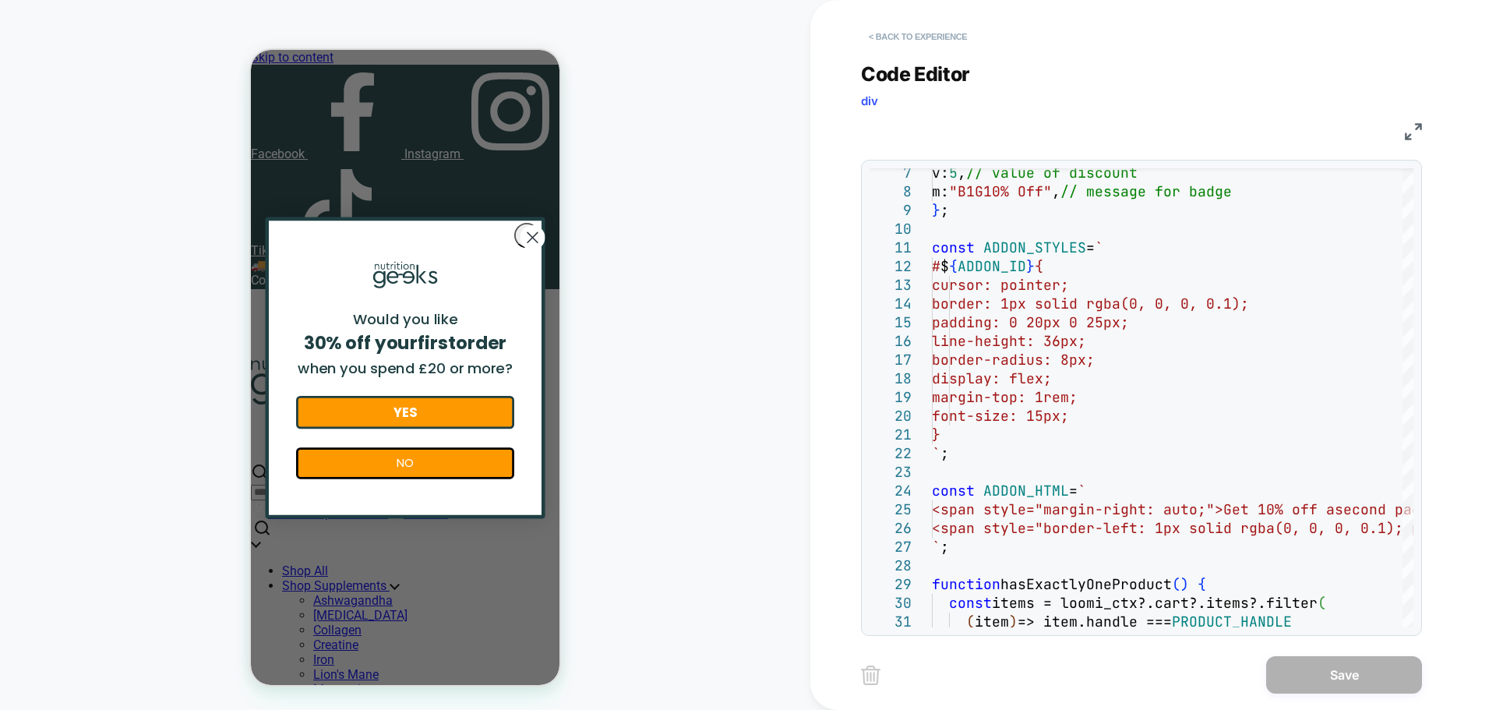
click at [946, 30] on button "< Back to experience" at bounding box center [918, 36] width 114 height 25
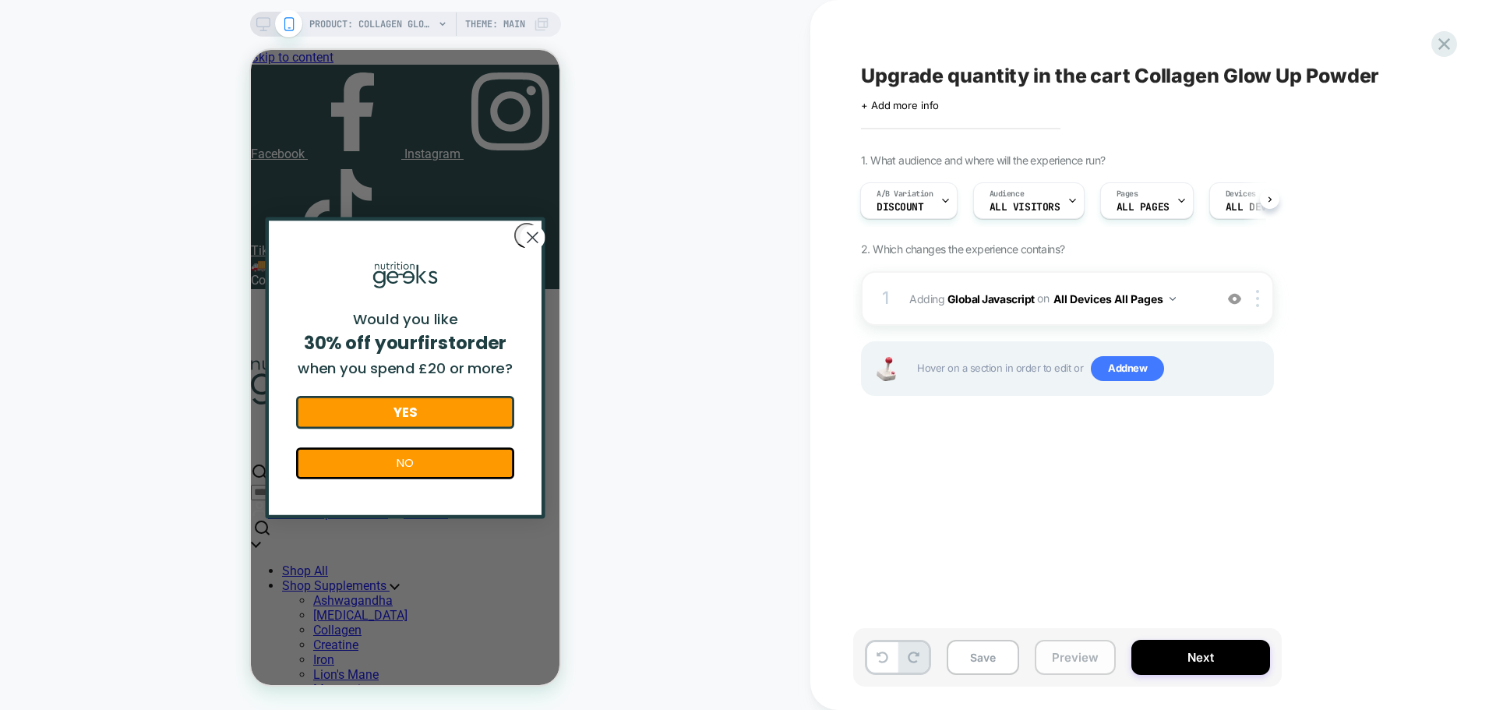
click at [1069, 656] on button "Preview" at bounding box center [1075, 657] width 81 height 35
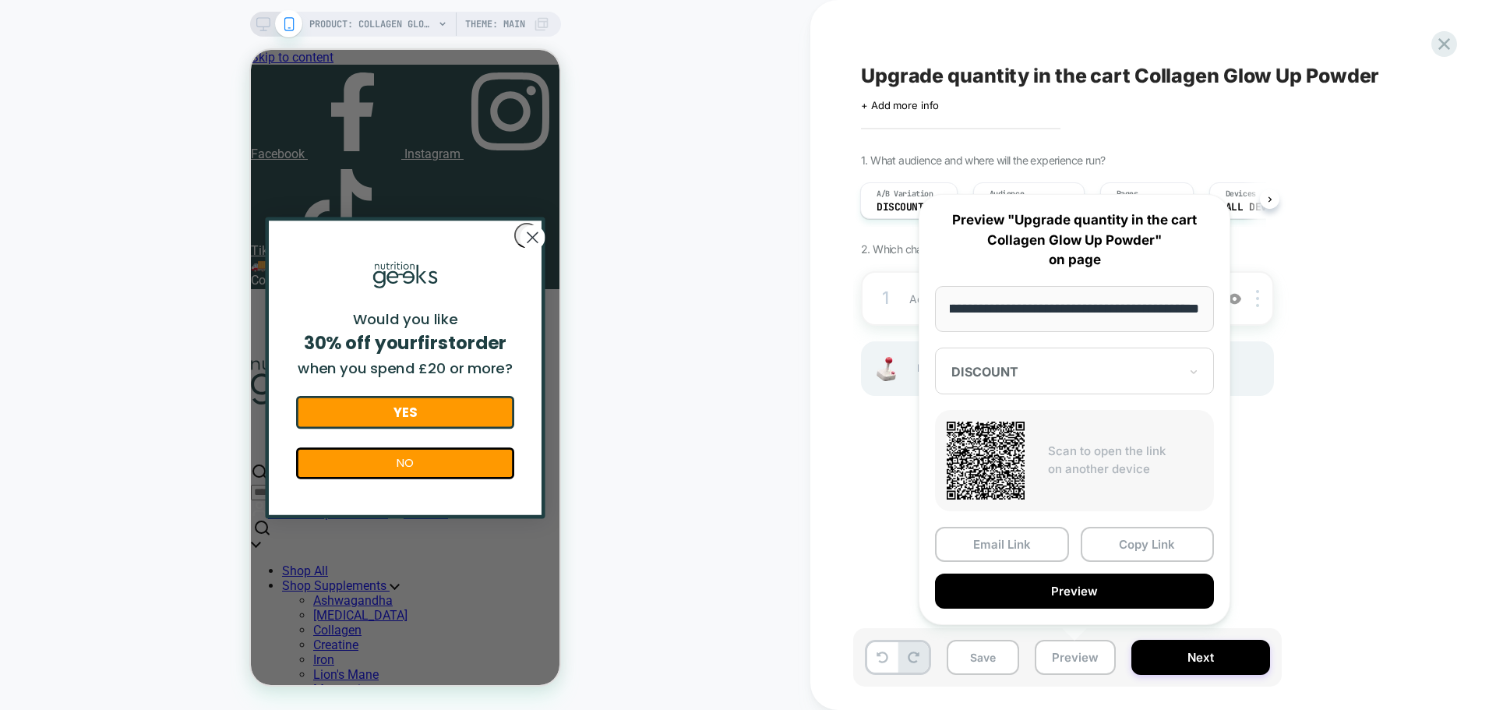
scroll to position [0, 0]
click at [1079, 593] on button "Preview" at bounding box center [1074, 590] width 279 height 35
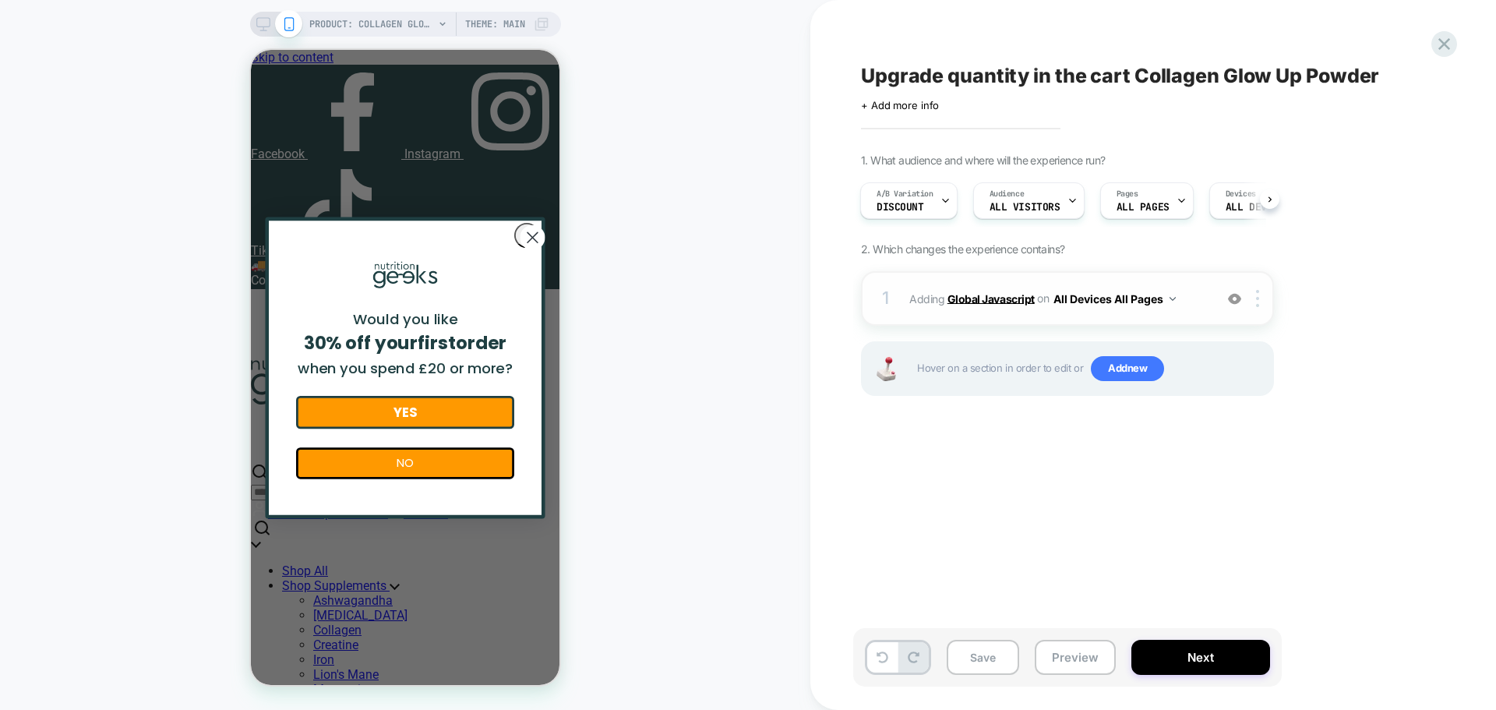
click at [966, 301] on b "Global Javascript" at bounding box center [990, 297] width 87 height 13
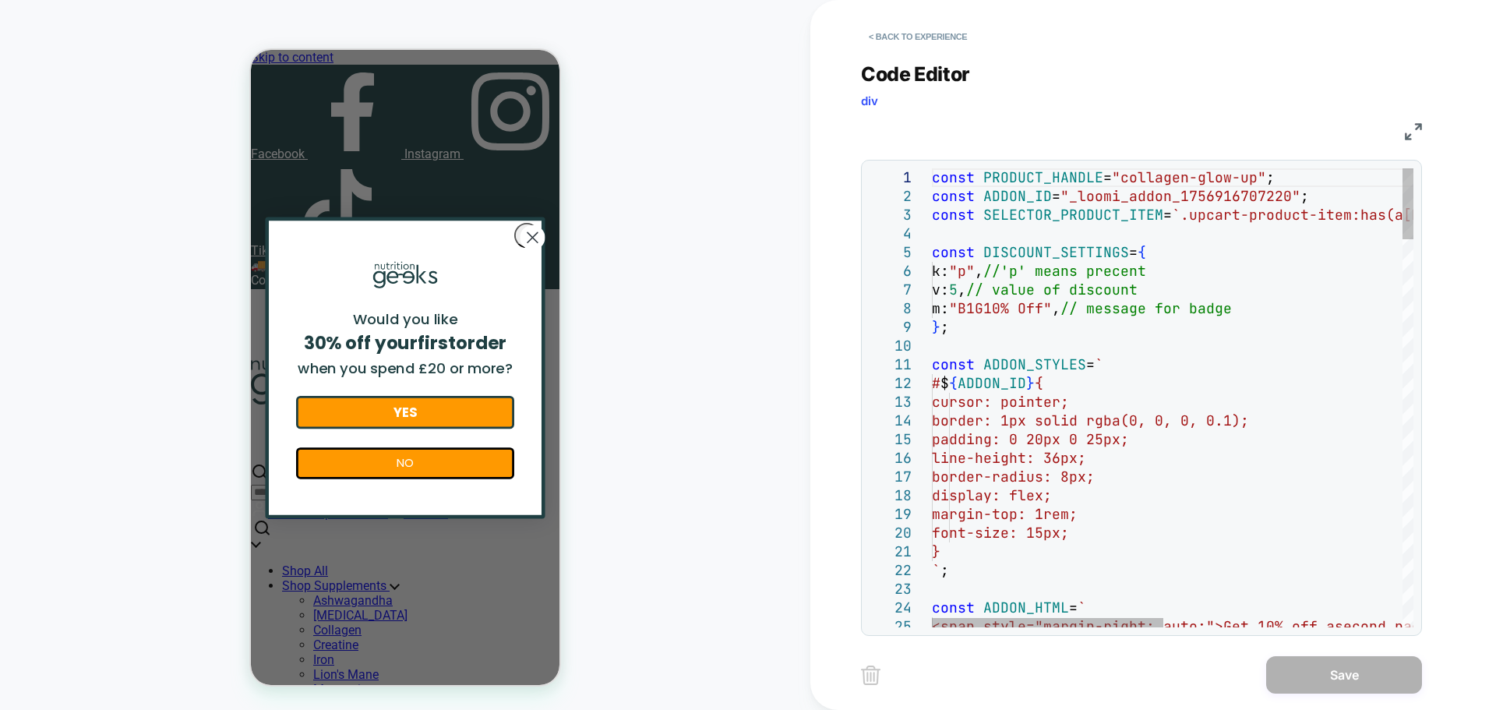
type textarea "**********"
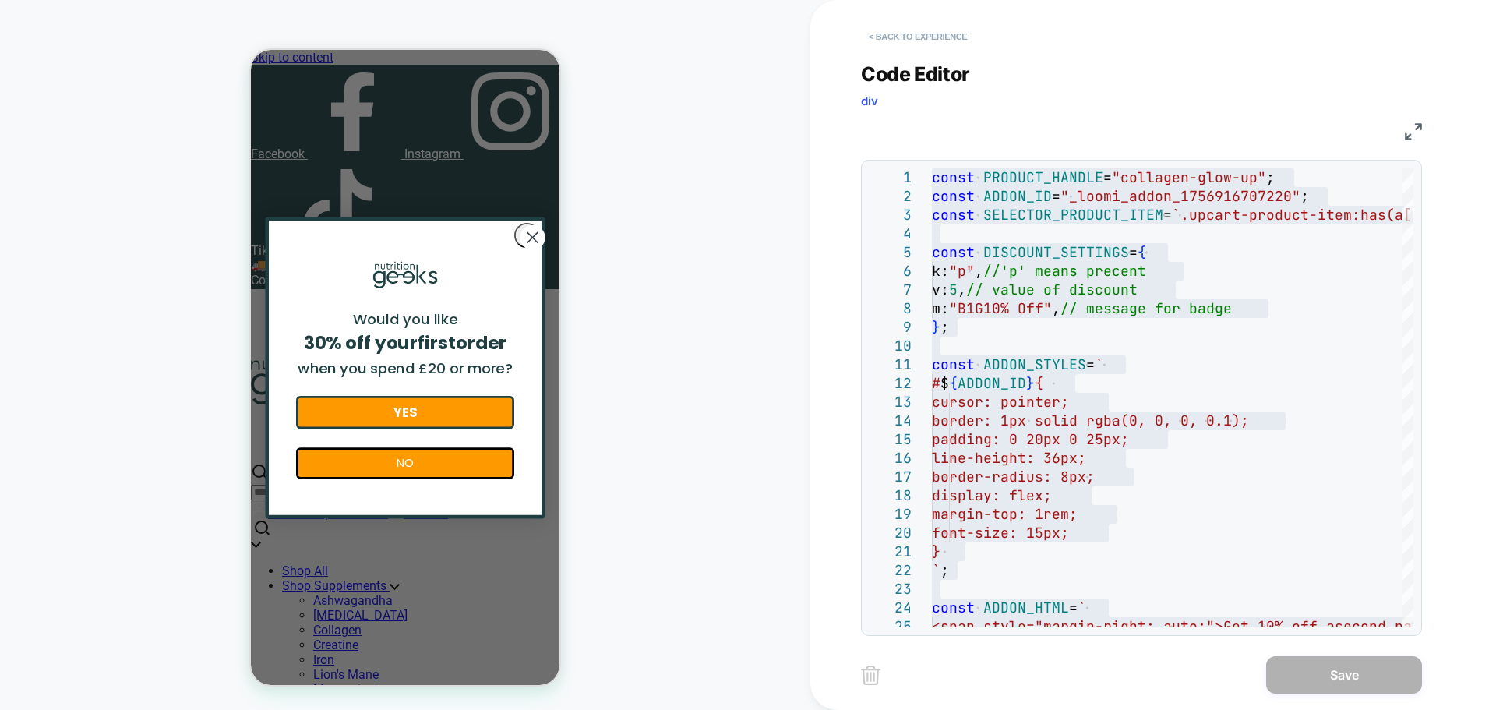
click at [932, 30] on button "< Back to experience" at bounding box center [918, 36] width 114 height 25
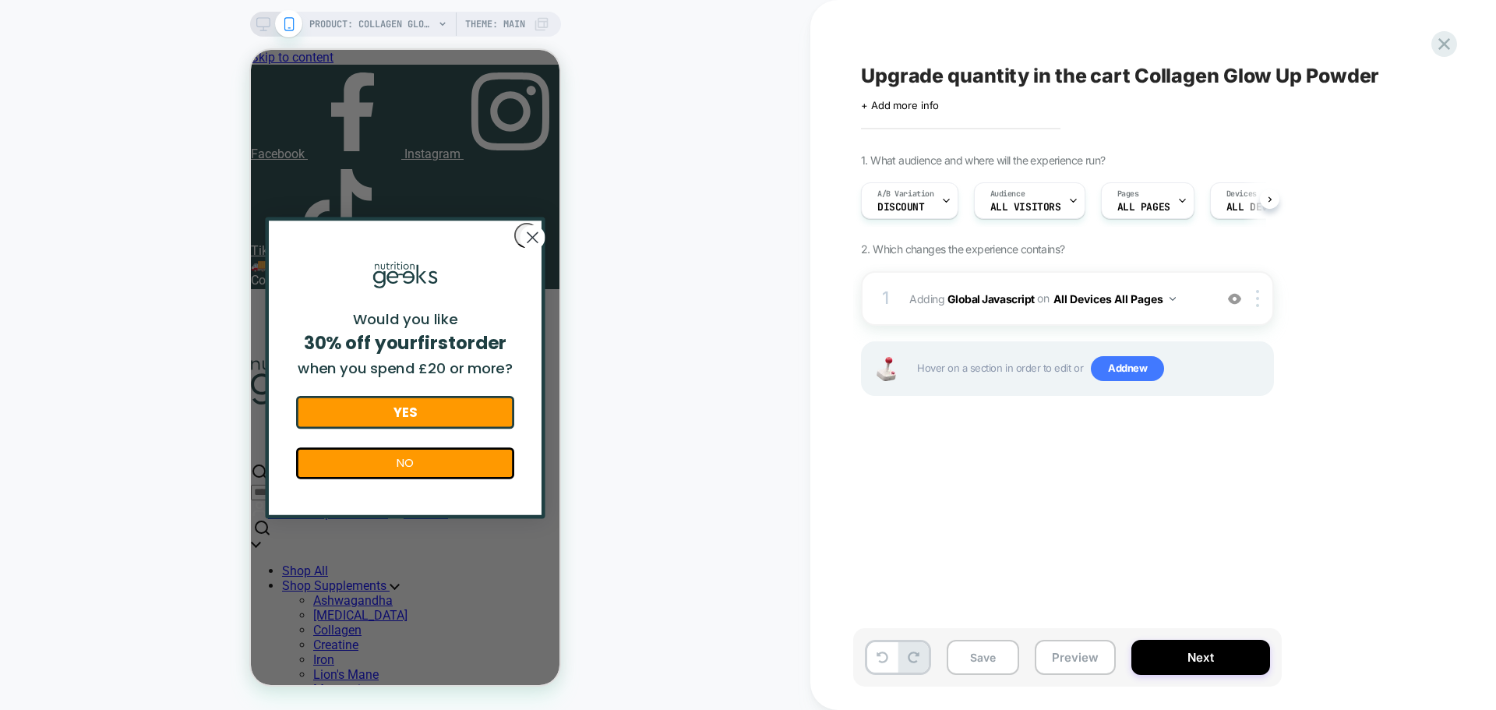
scroll to position [0, 1]
click at [1084, 661] on button "Preview" at bounding box center [1075, 657] width 81 height 35
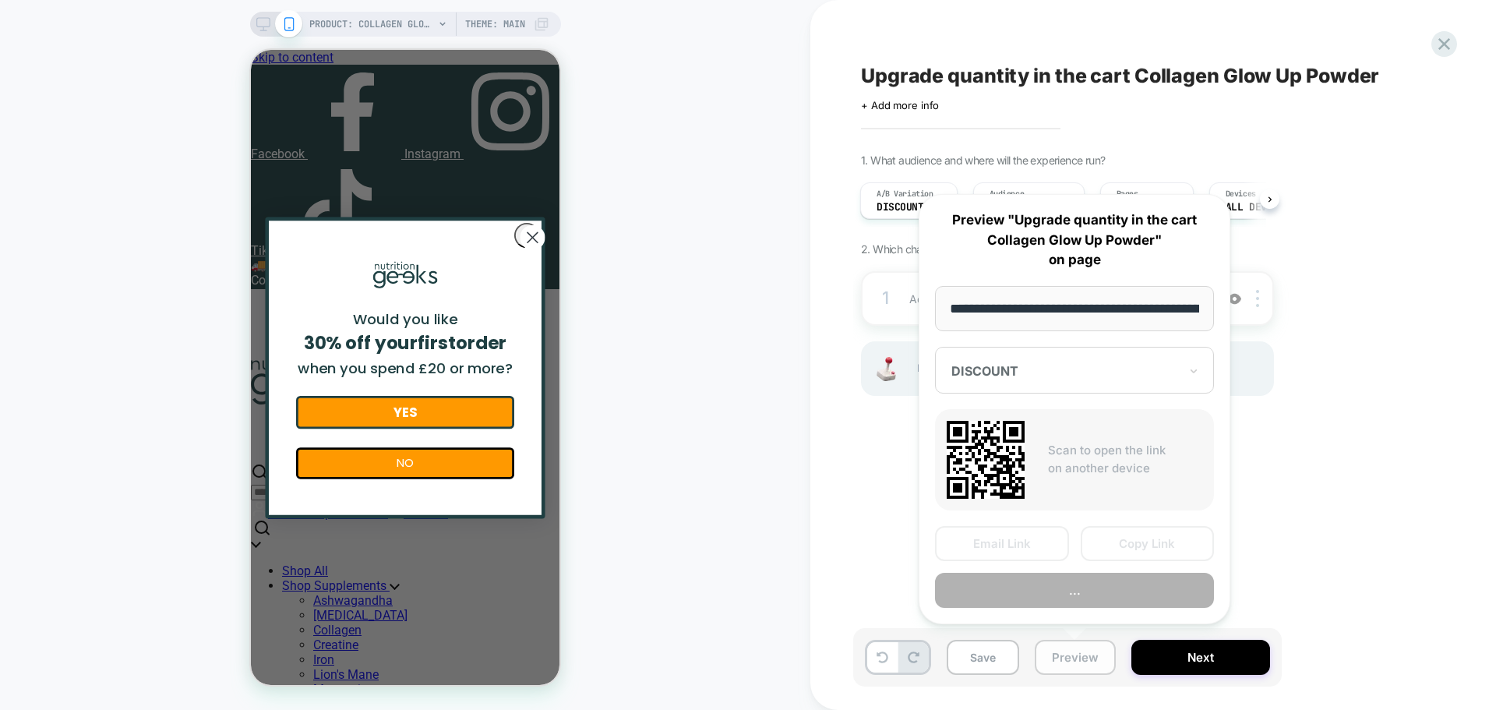
scroll to position [0, 230]
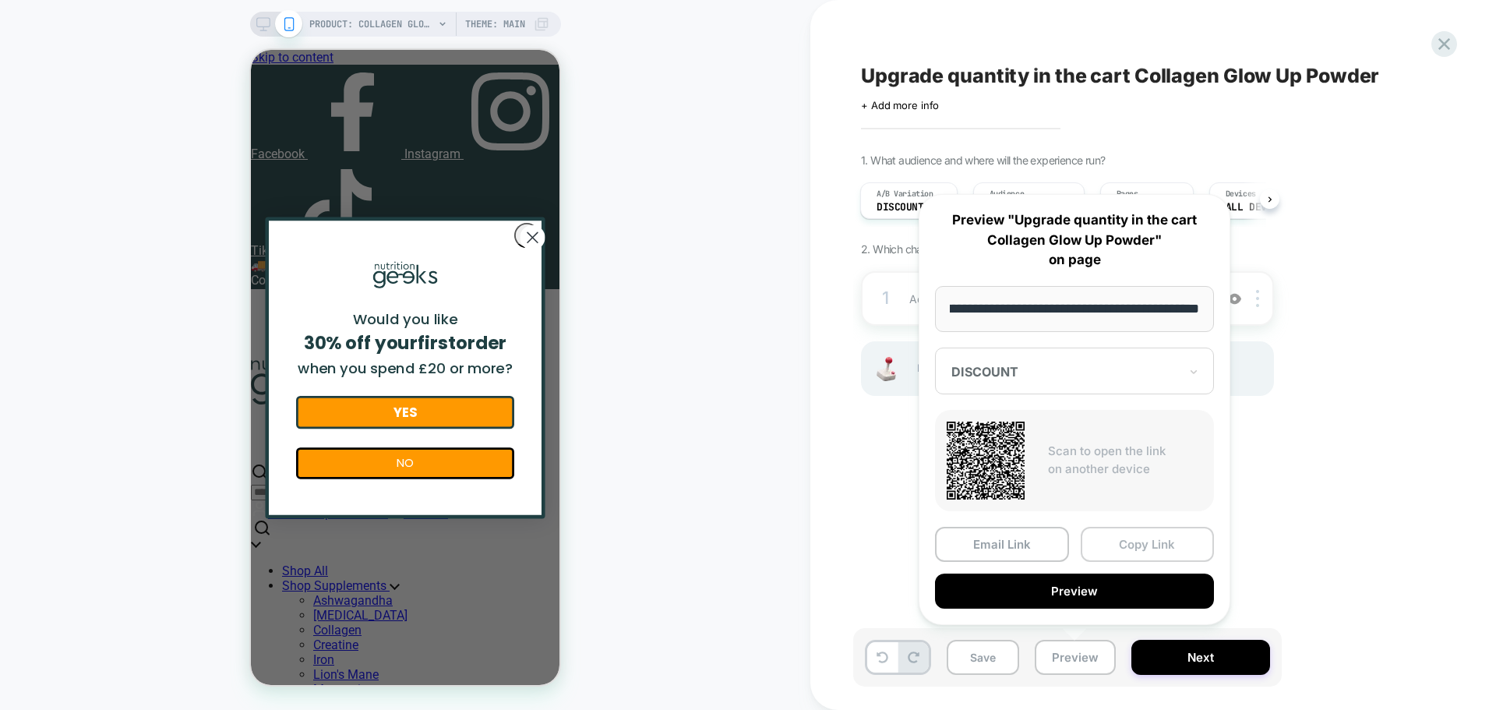
click at [1137, 552] on button "Copy Link" at bounding box center [1148, 544] width 134 height 35
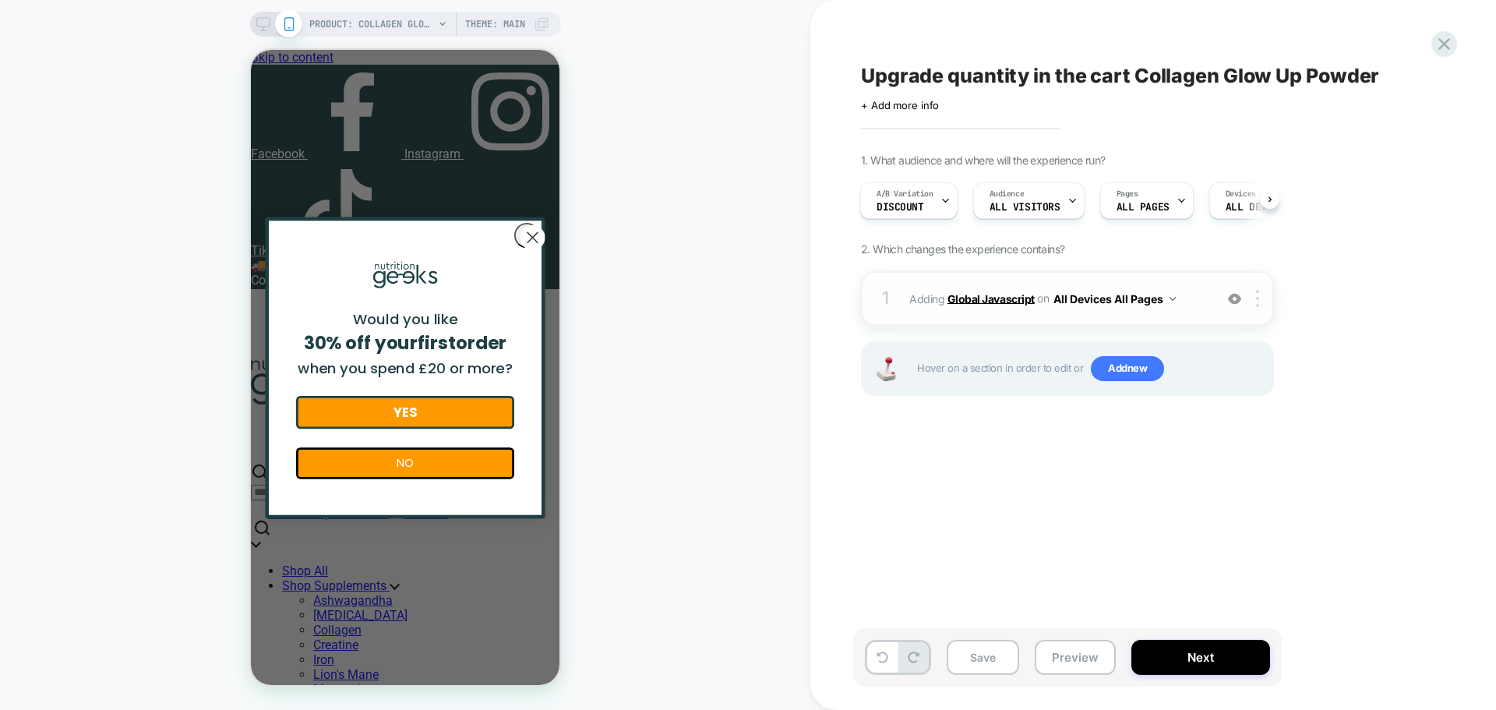
click at [992, 294] on b "Global Javascript" at bounding box center [990, 297] width 87 height 13
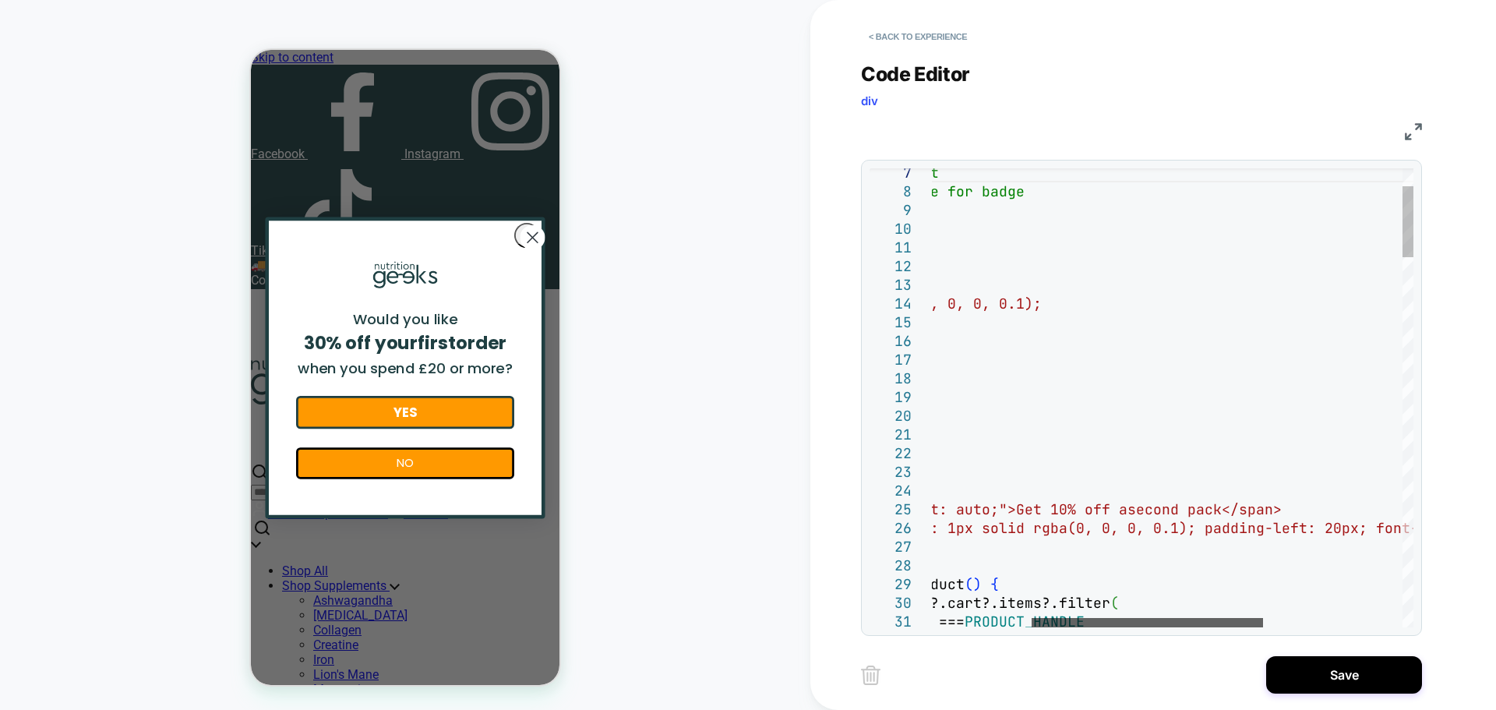
click at [1202, 620] on div at bounding box center [1146, 622] width 231 height 9
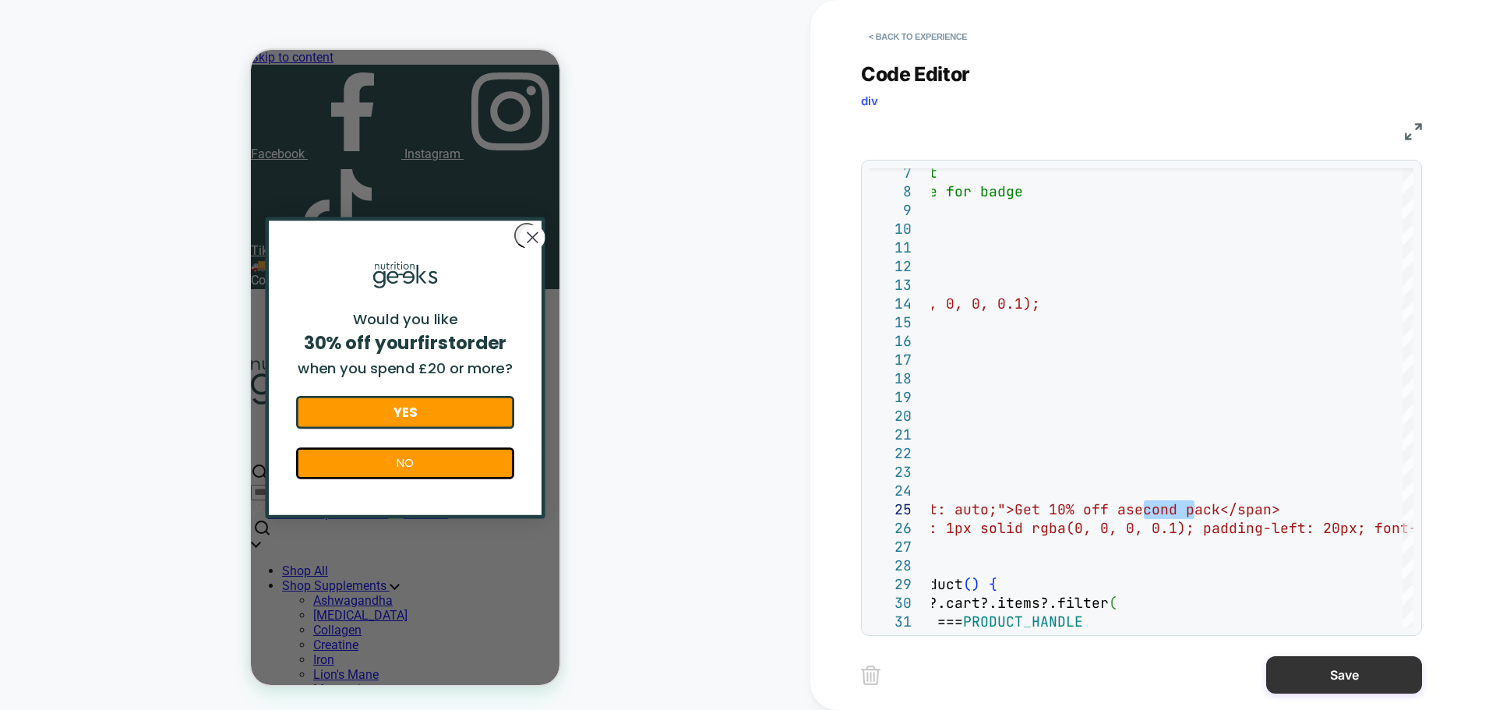
type textarea "**********"
click at [1342, 673] on button "Save" at bounding box center [1344, 674] width 156 height 37
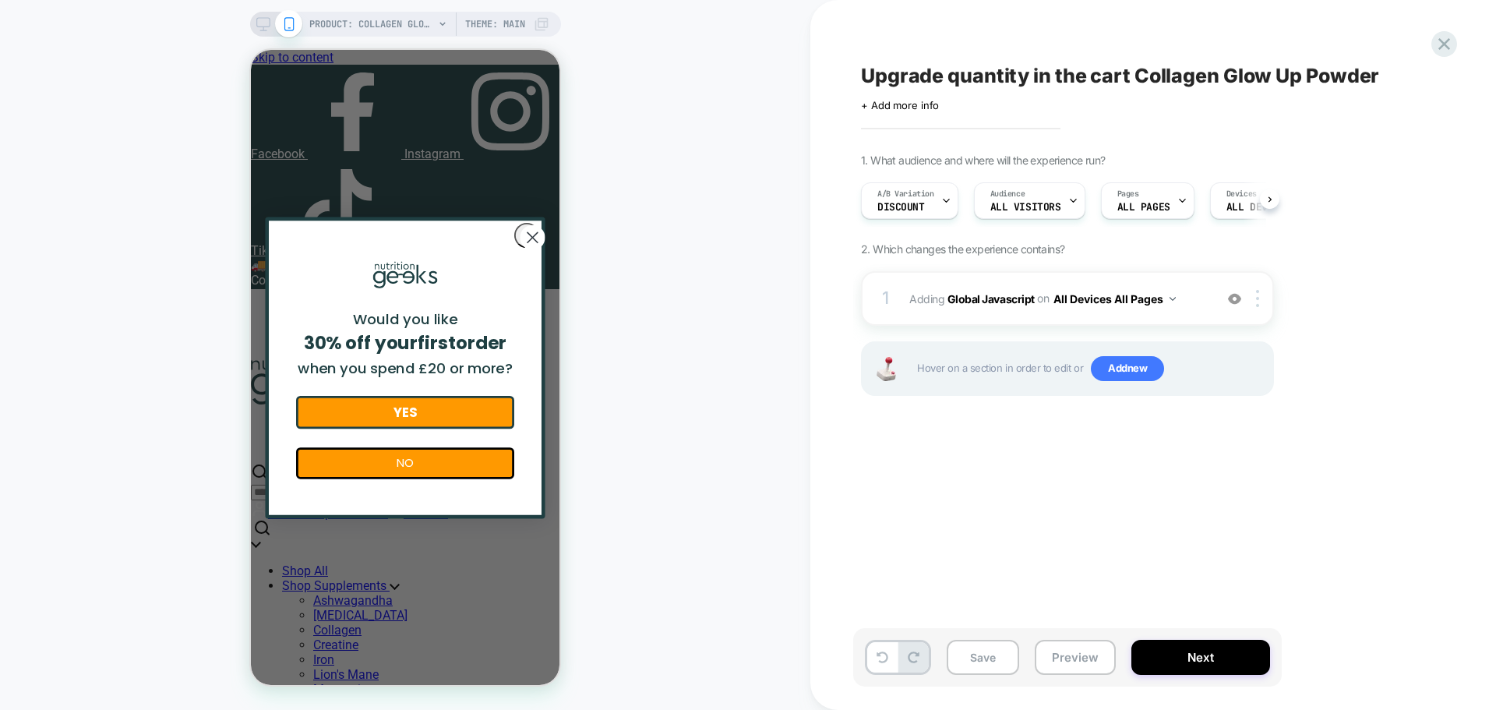
scroll to position [0, 1]
click at [1016, 305] on span "Adding Global Javascript on All Devices All Pages" at bounding box center [1057, 298] width 297 height 23
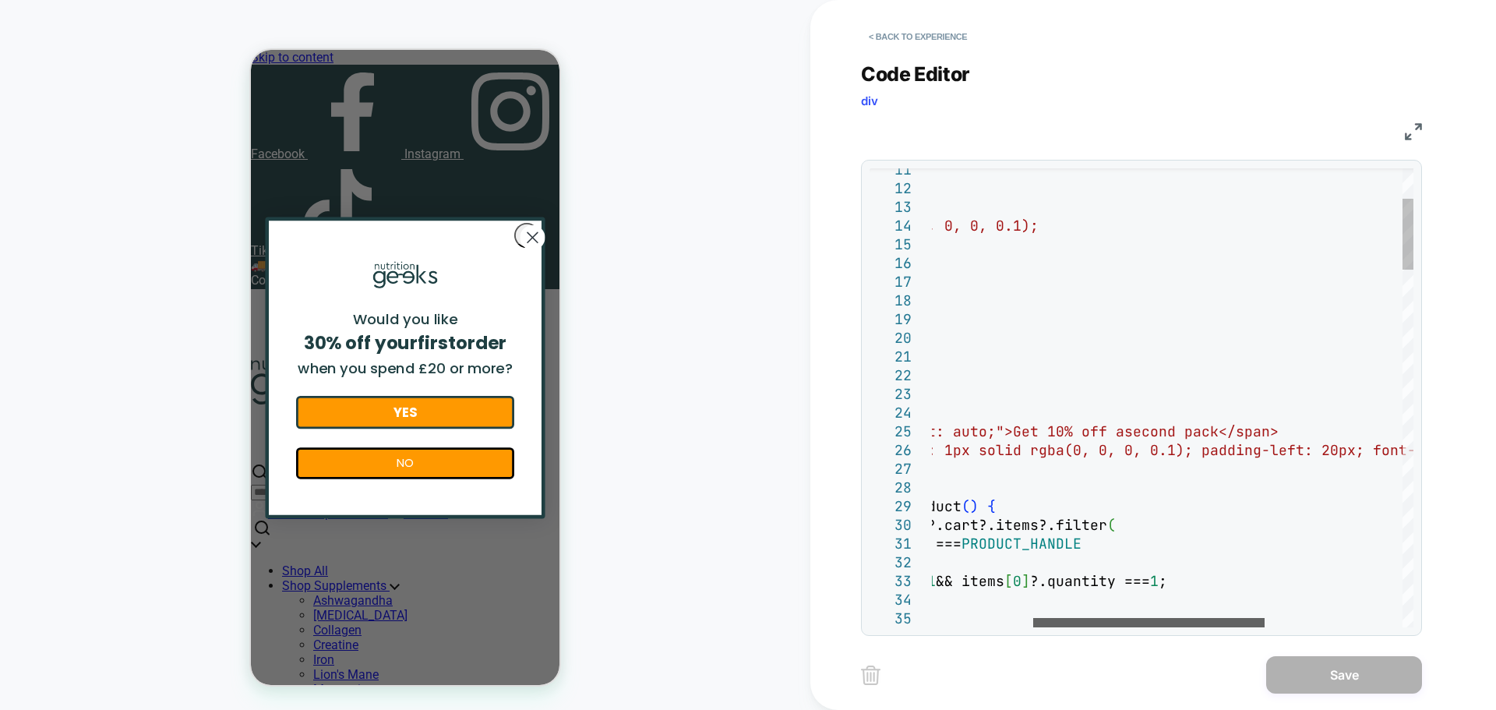
click at [1211, 627] on div at bounding box center [1148, 622] width 231 height 9
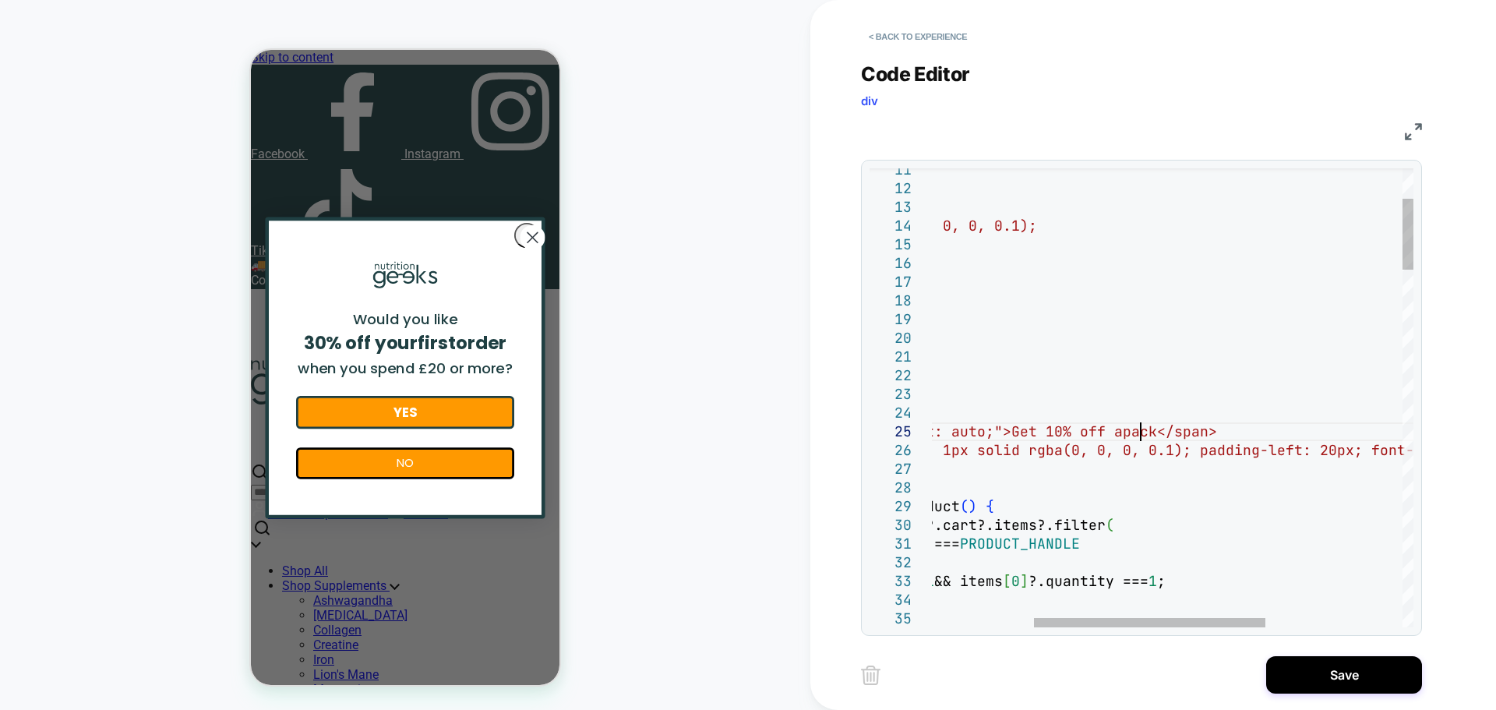
type textarea "**********"
click at [1334, 675] on button "Save" at bounding box center [1344, 674] width 156 height 37
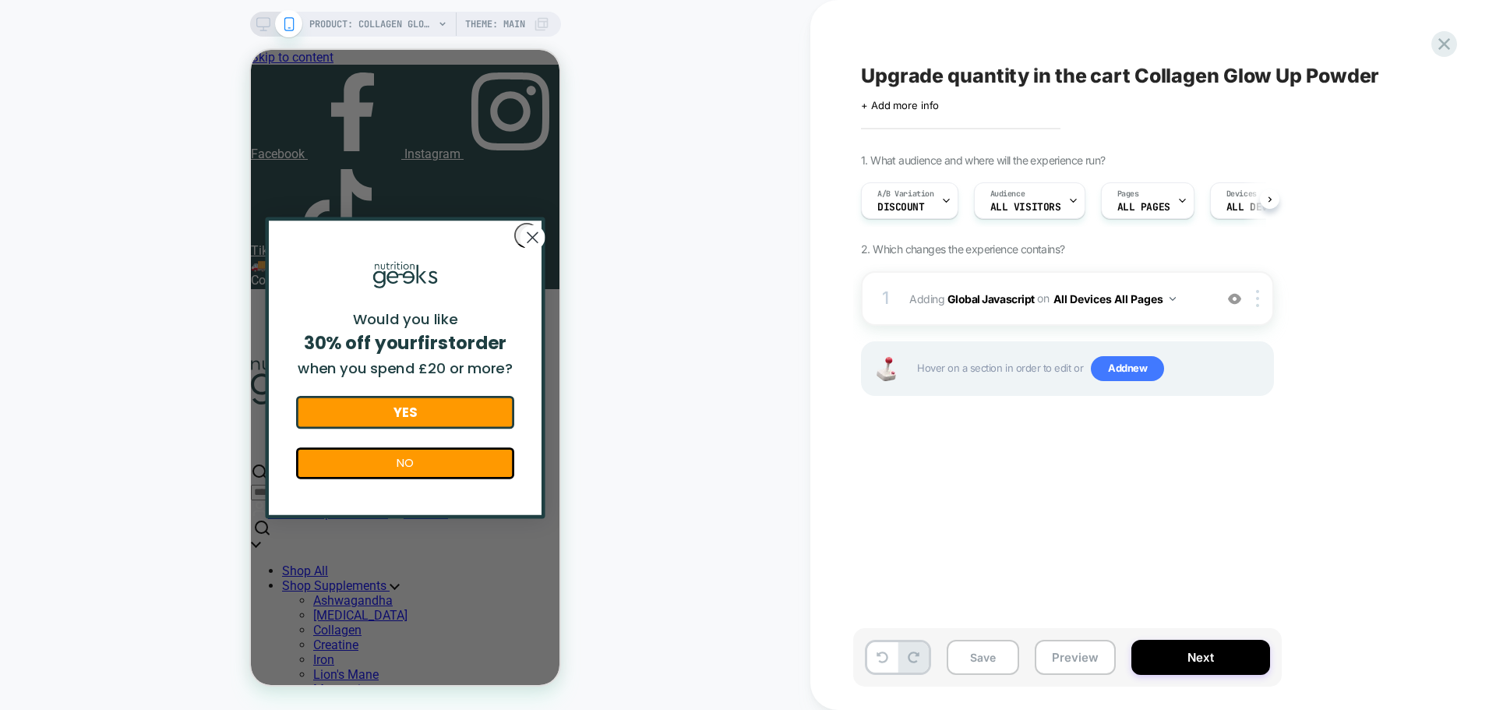
scroll to position [0, 1]
click at [988, 302] on b "Global Javascript" at bounding box center [990, 297] width 87 height 13
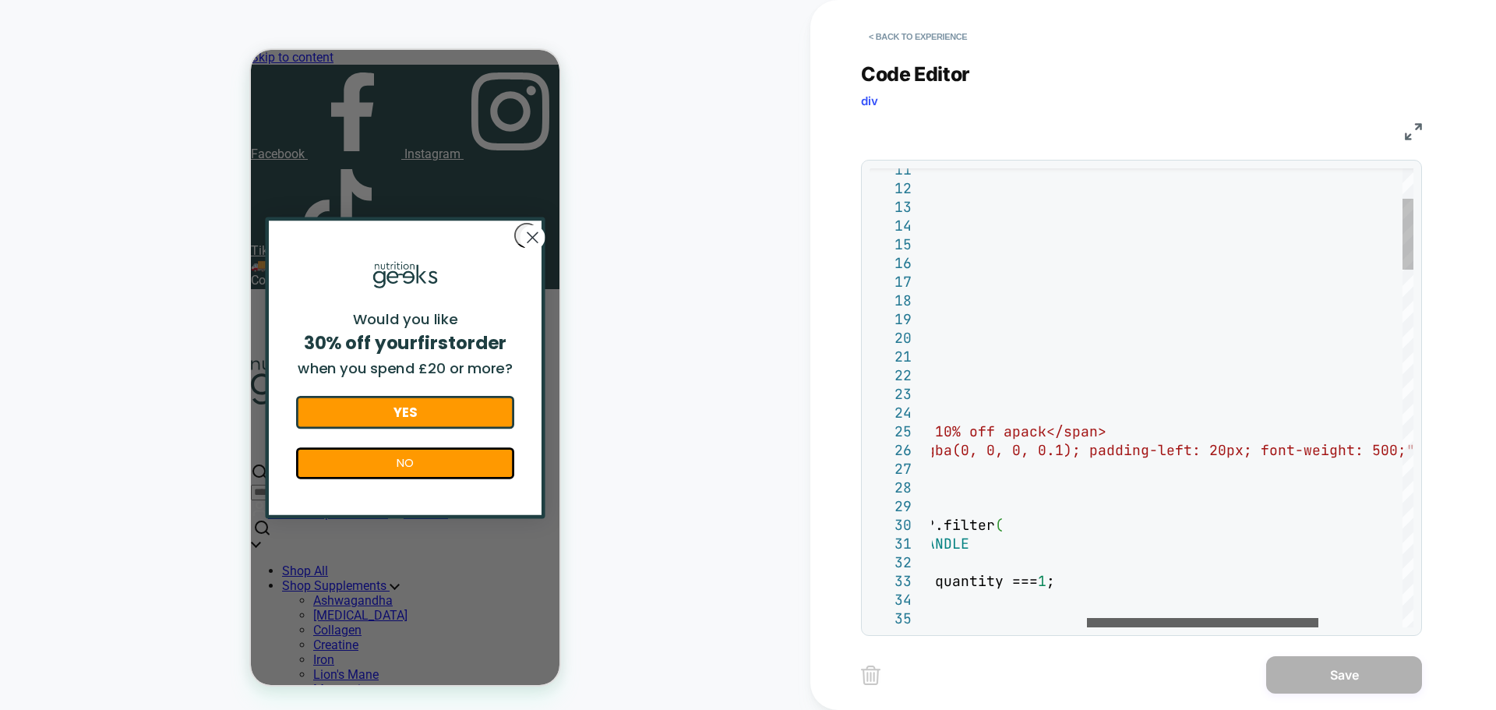
click at [1213, 618] on div at bounding box center [1202, 622] width 231 height 9
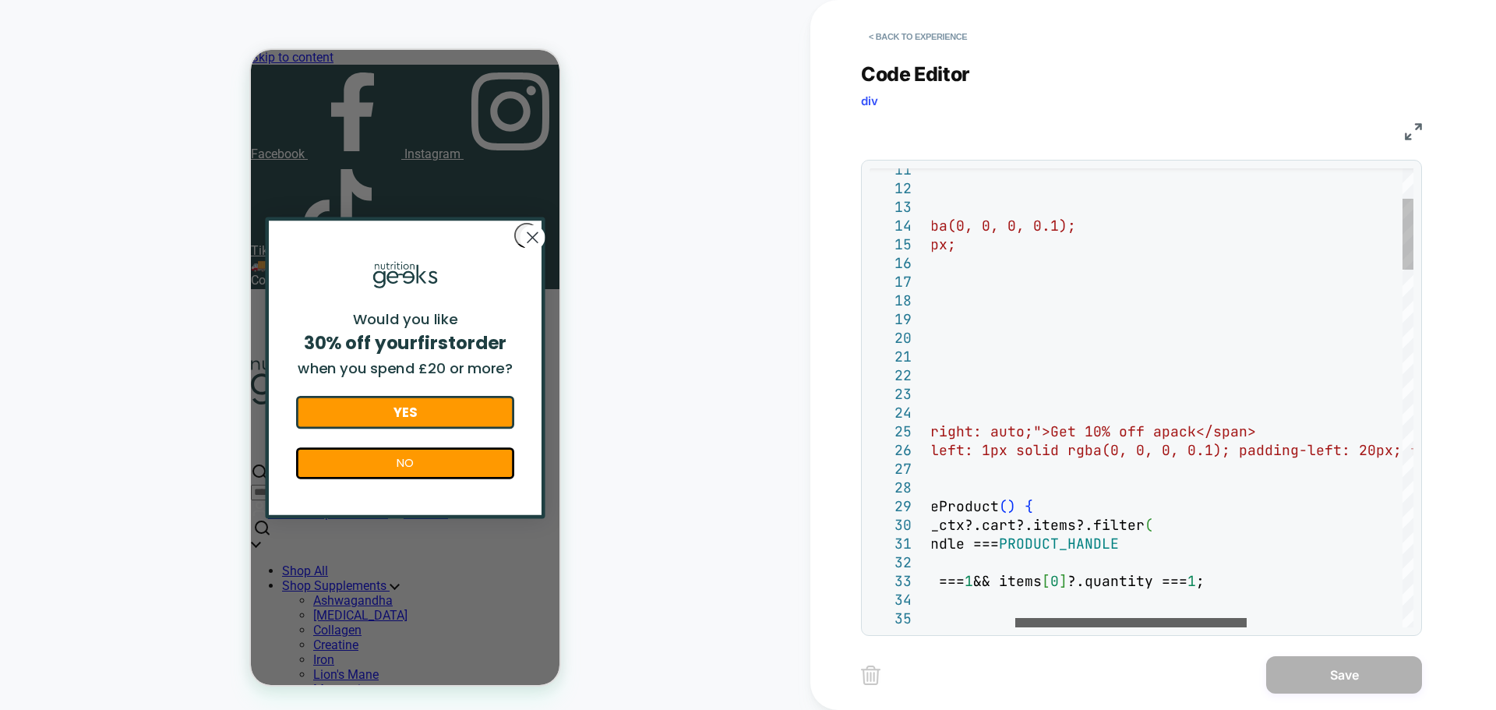
click at [1224, 620] on div at bounding box center [1130, 622] width 231 height 9
drag, startPoint x: 1060, startPoint y: 427, endPoint x: 1211, endPoint y: 422, distance: 151.2
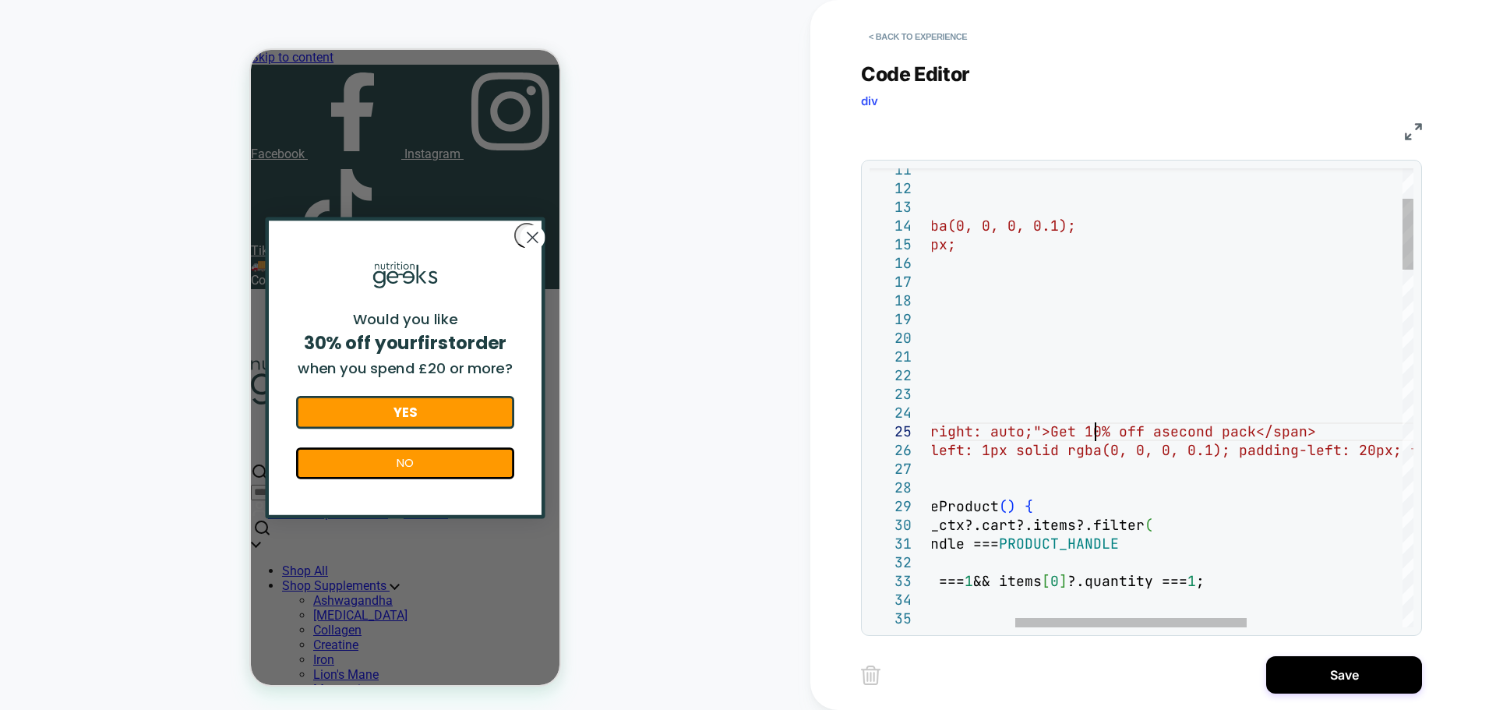
scroll to position [75, 337]
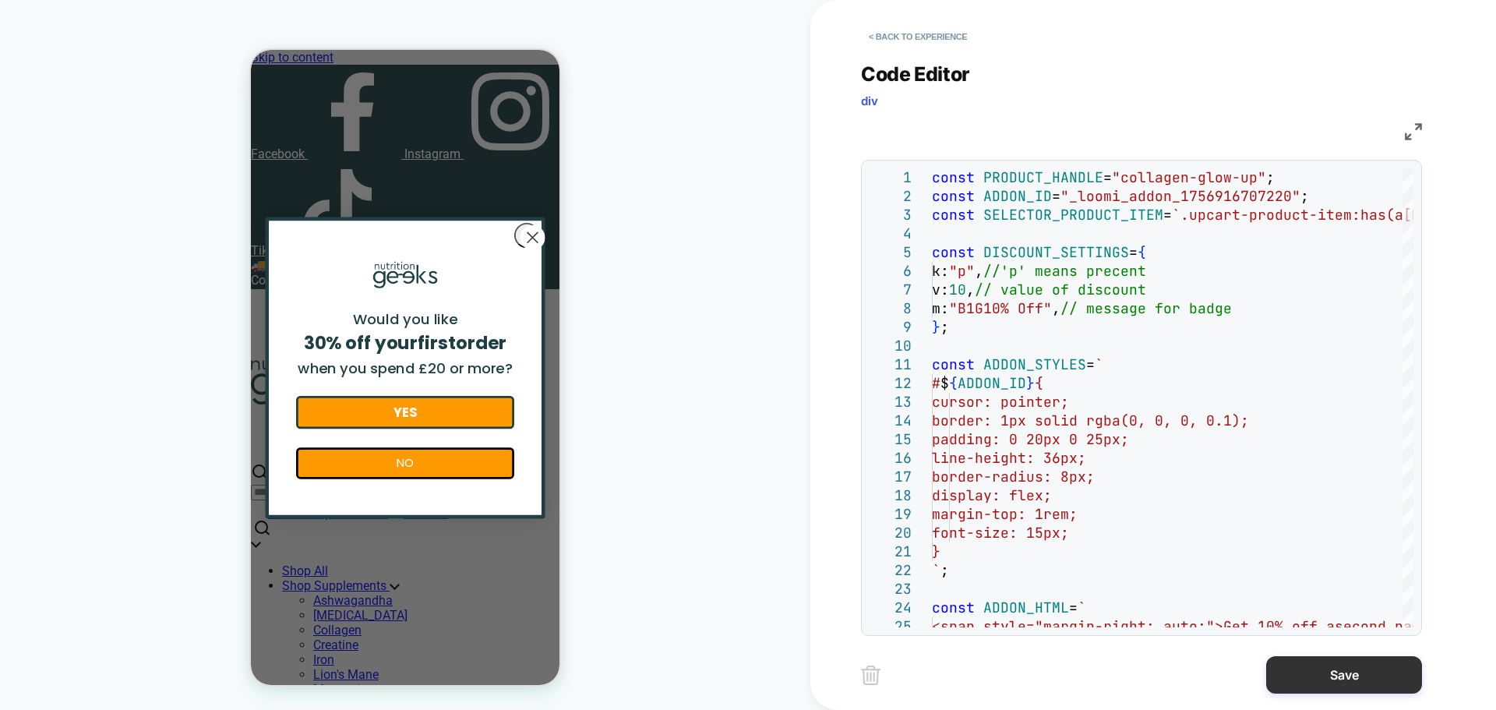
type textarea "**********"
click at [1345, 685] on button "Save" at bounding box center [1344, 674] width 156 height 37
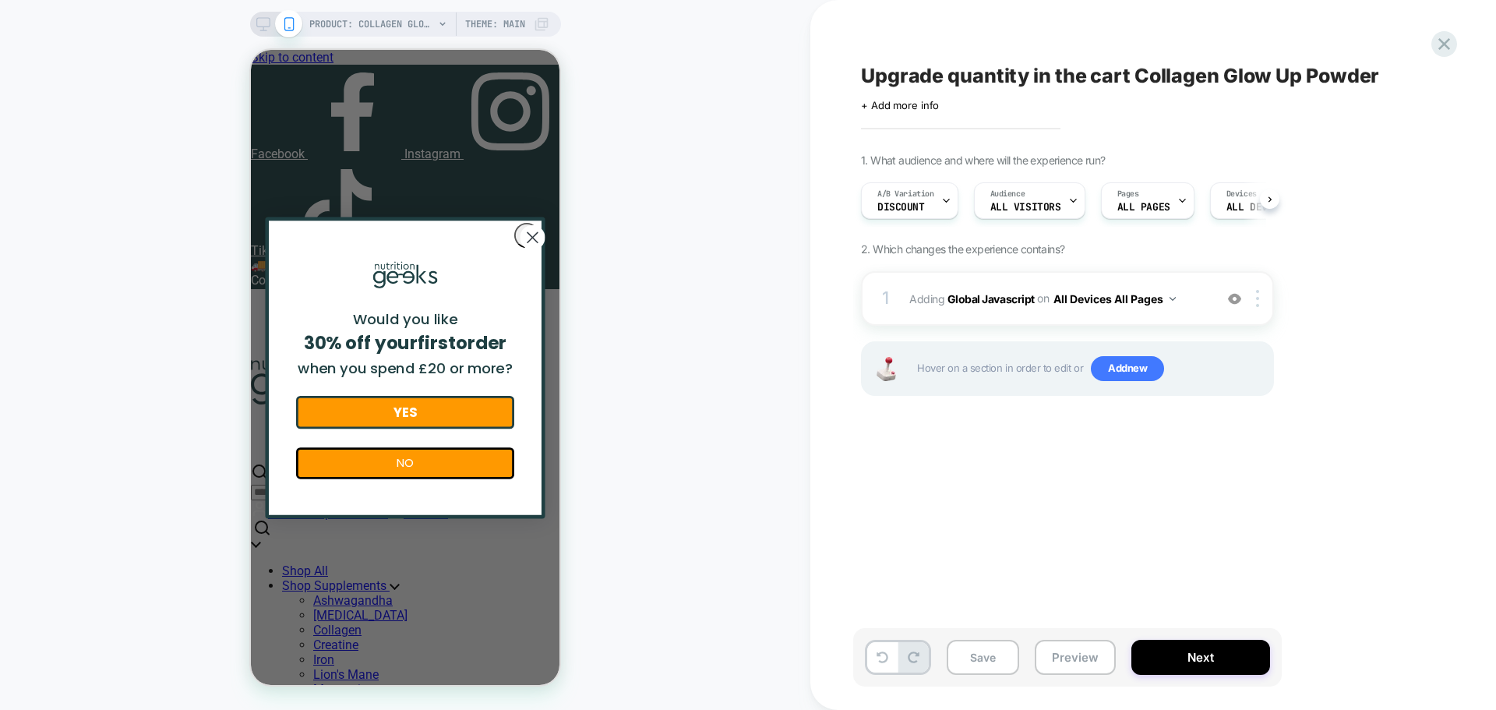
scroll to position [0, 1]
click at [1151, 299] on button "All Devices All Pages" at bounding box center [1114, 298] width 122 height 23
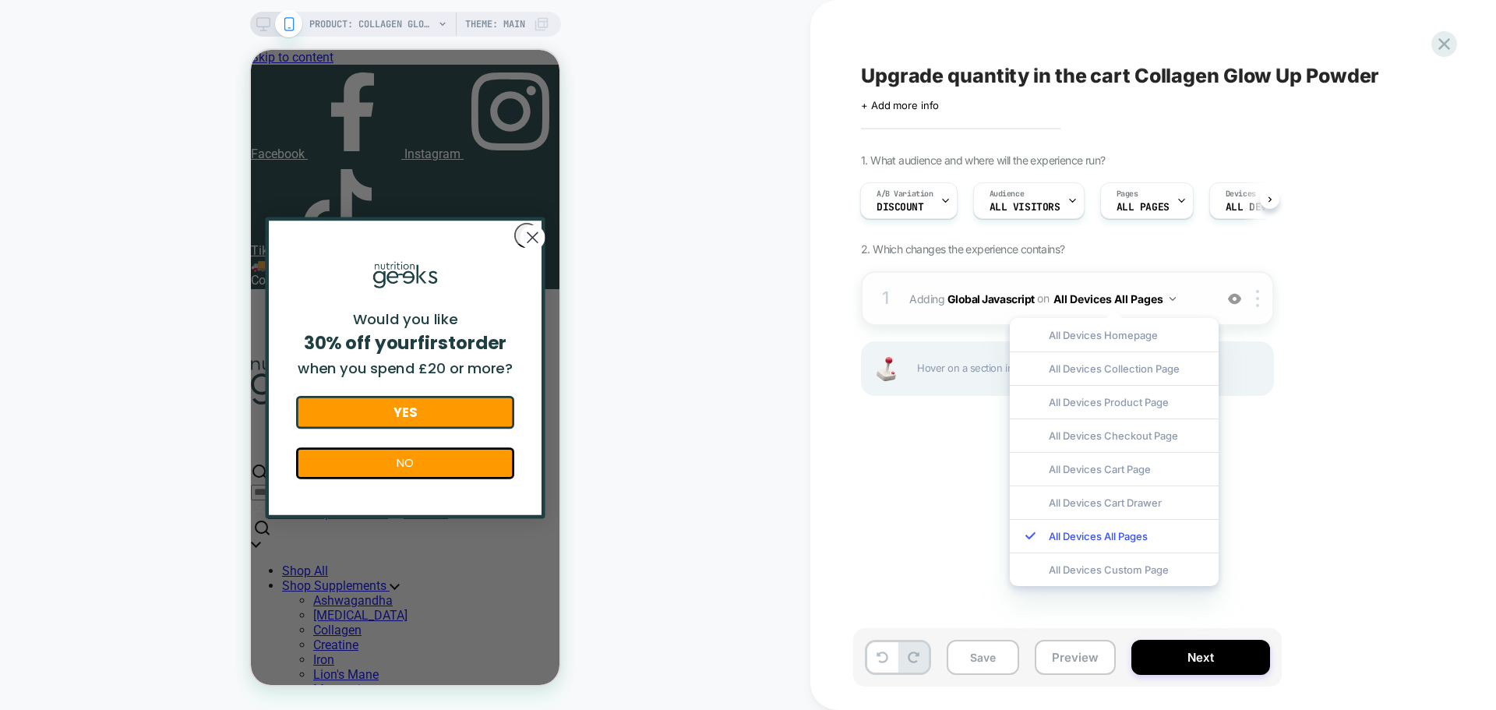
click at [1151, 299] on button "All Devices All Pages" at bounding box center [1114, 298] width 122 height 23
click at [983, 298] on b "Global Javascript" at bounding box center [990, 297] width 87 height 13
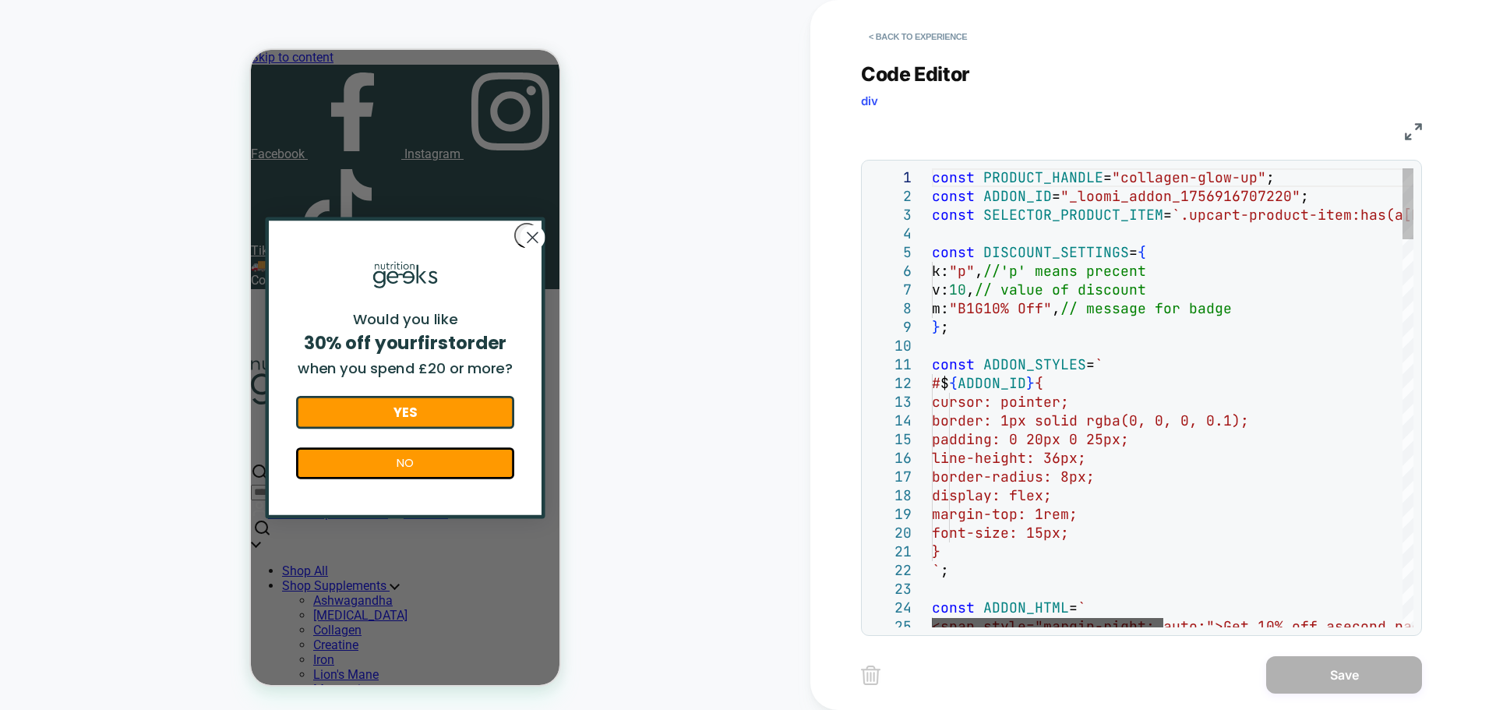
click at [957, 627] on div at bounding box center [1047, 622] width 231 height 9
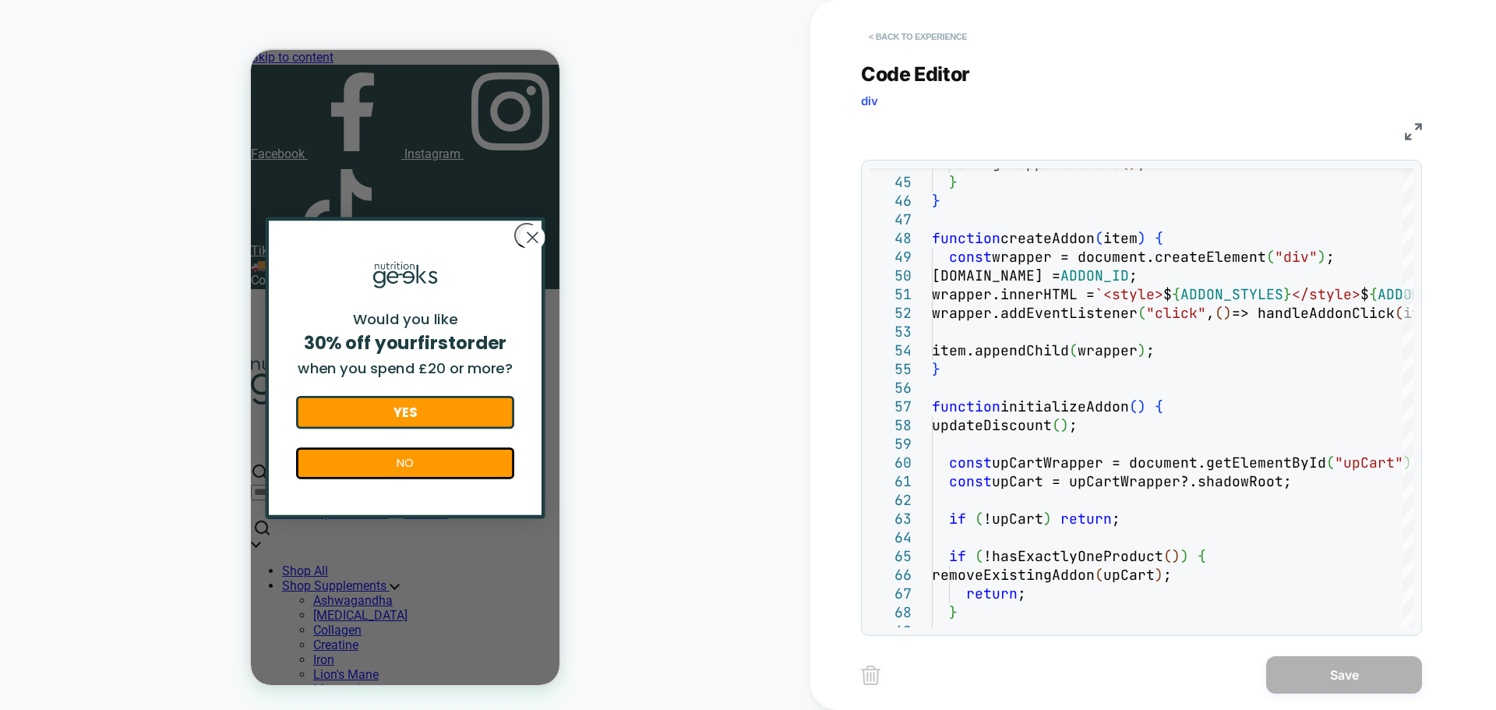
click at [892, 44] on button "< Back to experience" at bounding box center [918, 36] width 114 height 25
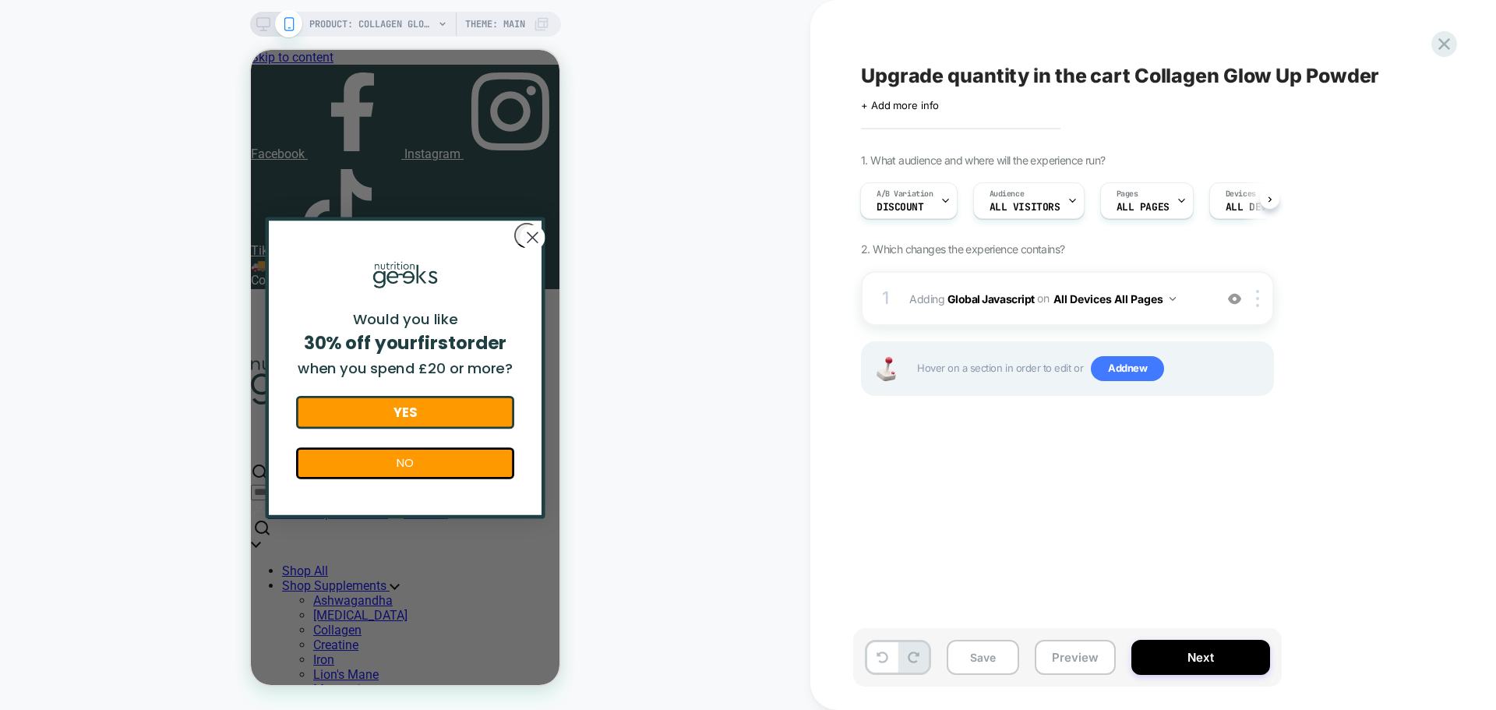
click at [1014, 73] on span "Upgrade quantity in the cart Collagen Glow Up Powder" at bounding box center [1120, 75] width 518 height 23
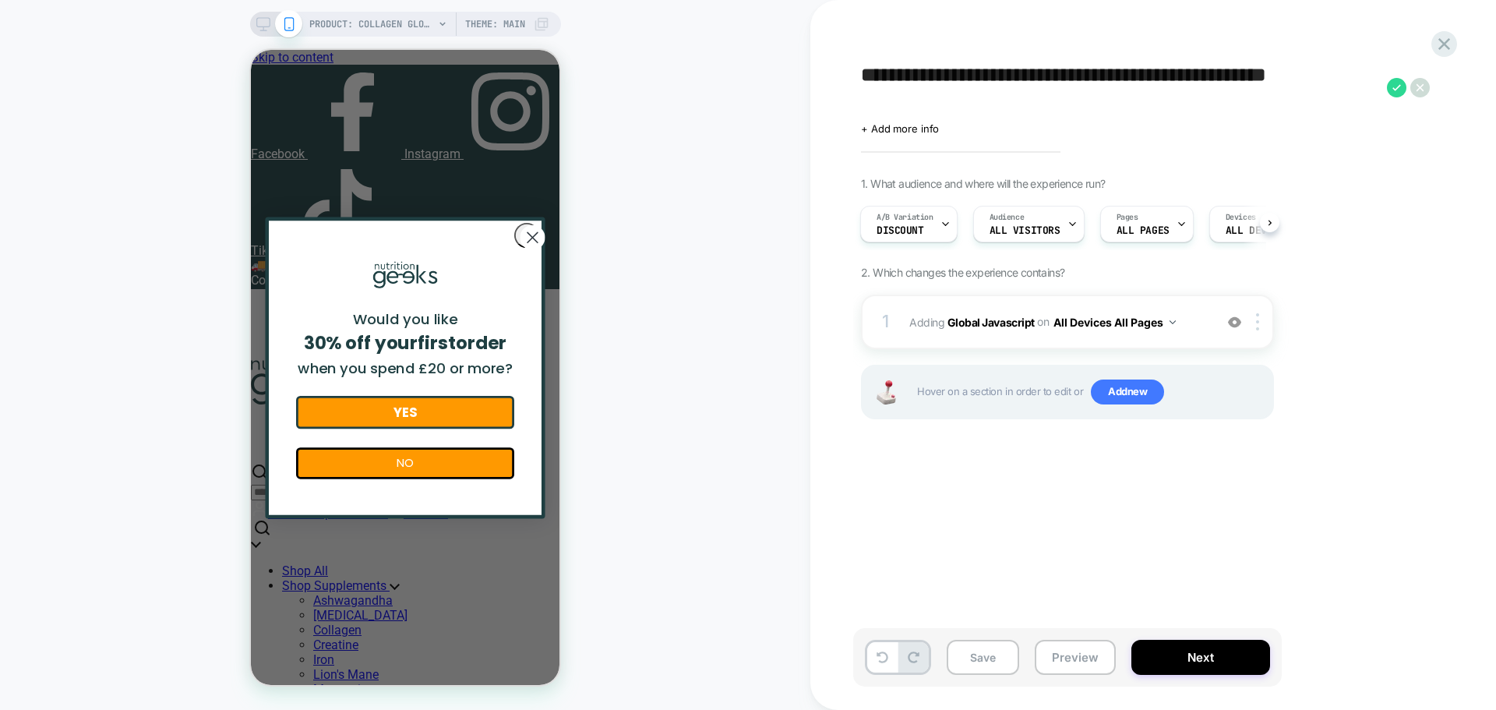
click at [1014, 73] on textarea "**********" at bounding box center [1120, 87] width 518 height 47
click at [876, 70] on textarea "**********" at bounding box center [1120, 87] width 518 height 47
click at [861, 76] on textarea "**********" at bounding box center [1120, 87] width 518 height 47
click at [1124, 83] on textarea "**********" at bounding box center [1120, 87] width 518 height 47
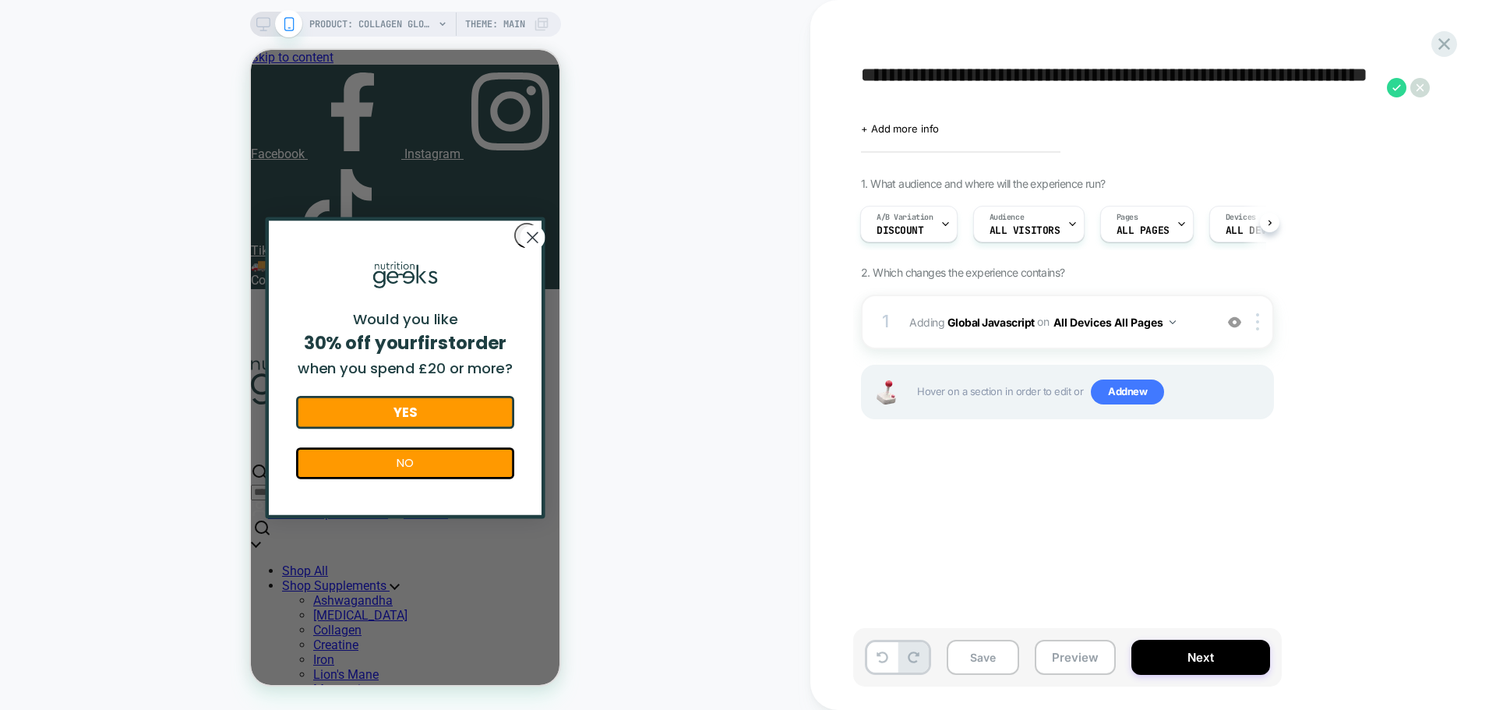
click at [1123, 82] on textarea "**********" at bounding box center [1120, 87] width 518 height 47
click at [1121, 87] on textarea "**********" at bounding box center [1120, 87] width 518 height 47
drag, startPoint x: 983, startPoint y: 72, endPoint x: 1310, endPoint y: 83, distance: 327.4
click at [1310, 83] on textarea "**********" at bounding box center [1120, 87] width 518 height 47
click at [1285, 83] on textarea "**********" at bounding box center [1120, 87] width 518 height 47
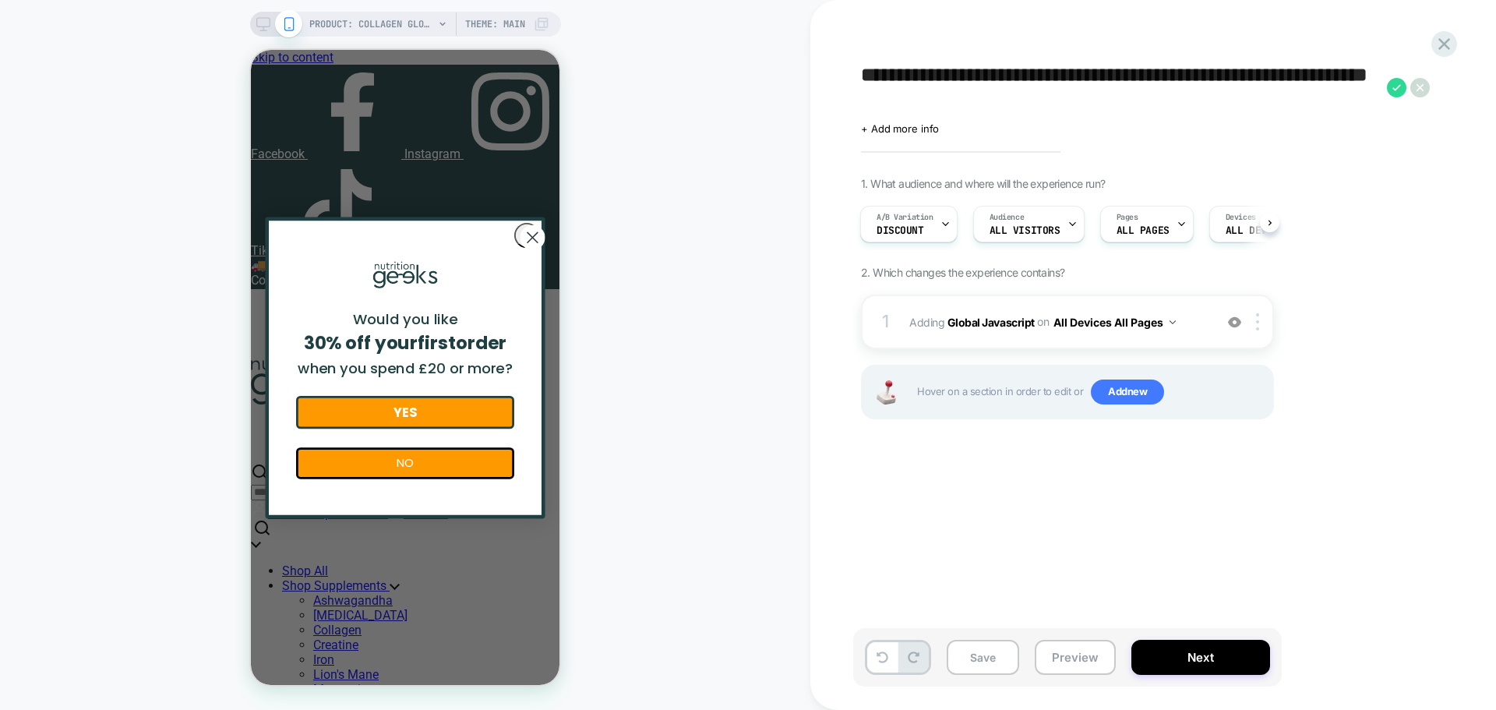
drag, startPoint x: 984, startPoint y: 74, endPoint x: 1288, endPoint y: 109, distance: 305.8
click at [1288, 109] on textarea "**********" at bounding box center [1120, 87] width 518 height 47
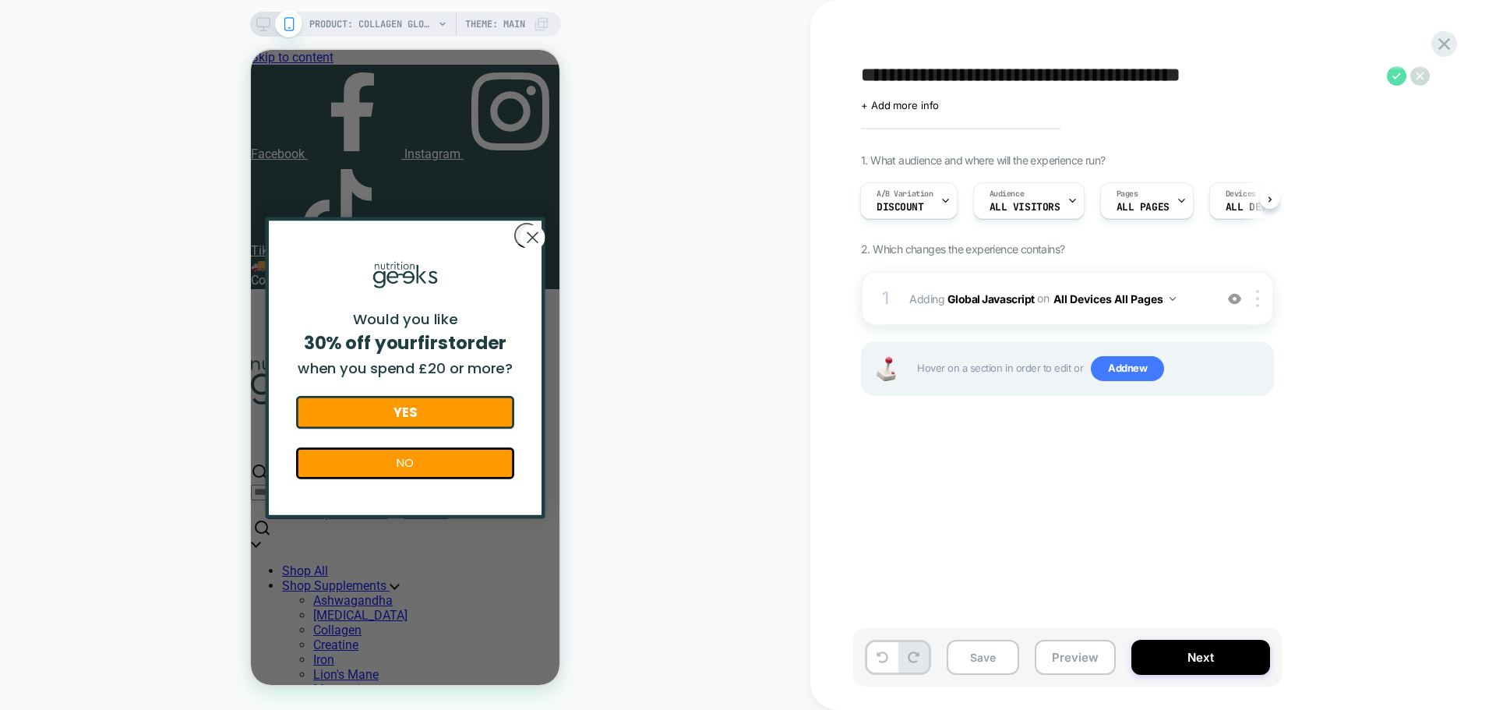
type textarea "**********"
click at [1395, 71] on icon at bounding box center [1396, 75] width 19 height 19
click at [994, 300] on b "Global Javascript" at bounding box center [990, 297] width 87 height 13
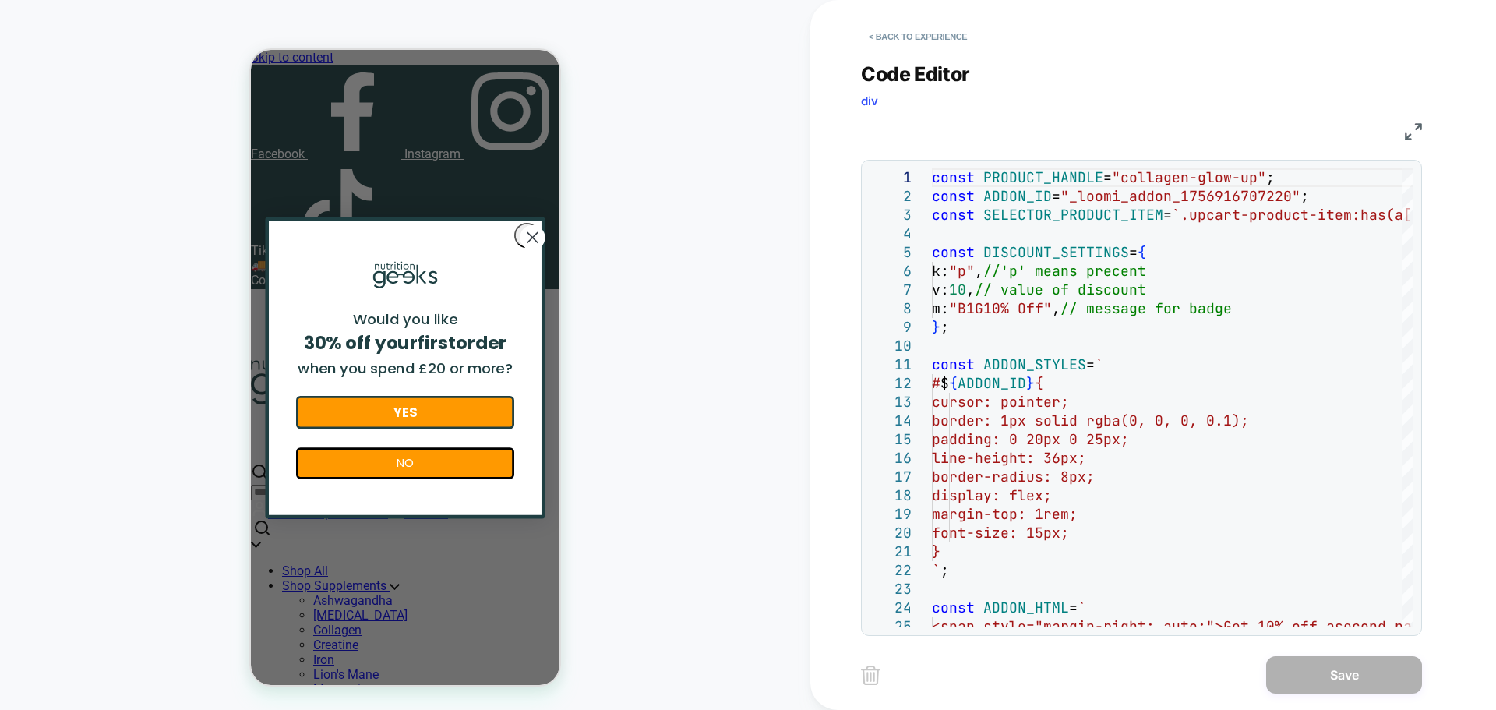
click at [1407, 139] on img at bounding box center [1413, 131] width 17 height 17
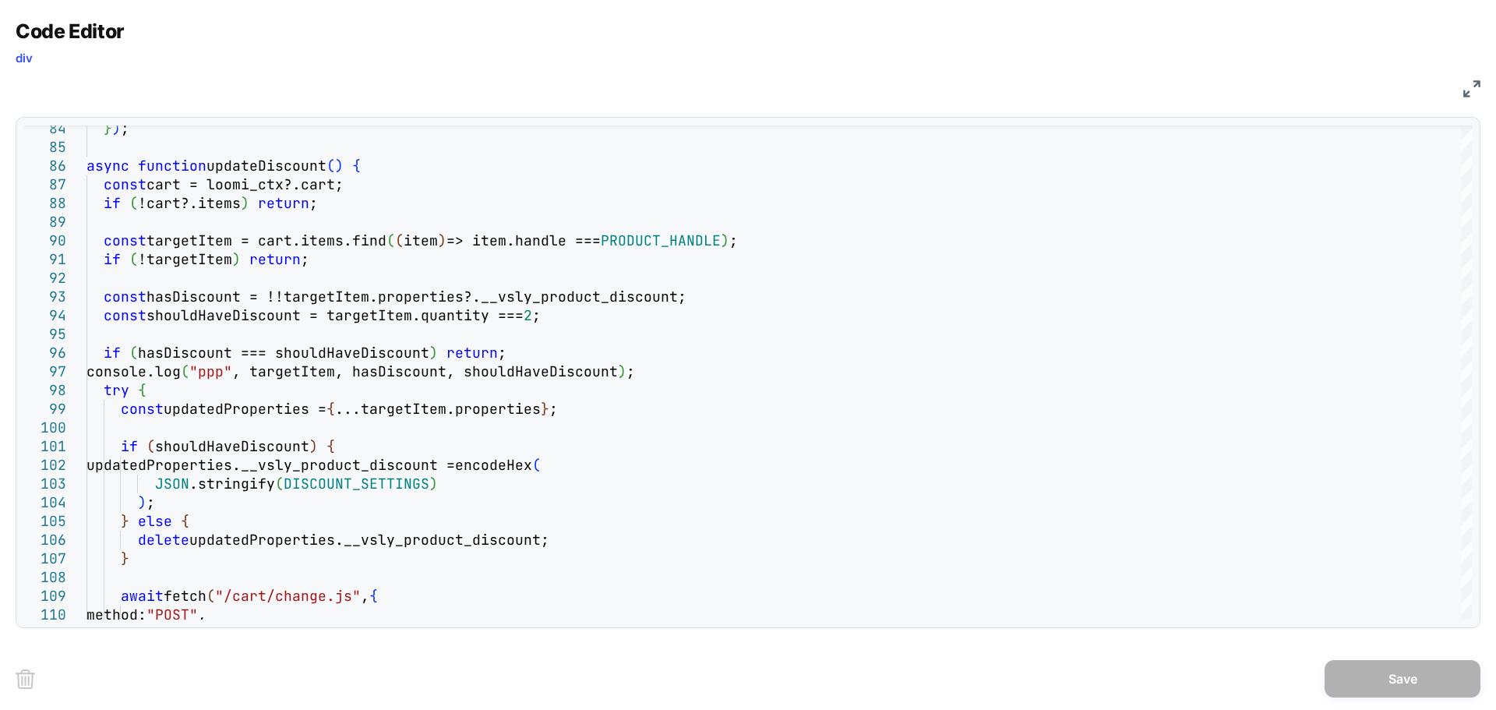
click at [1468, 86] on img at bounding box center [1471, 88] width 17 height 17
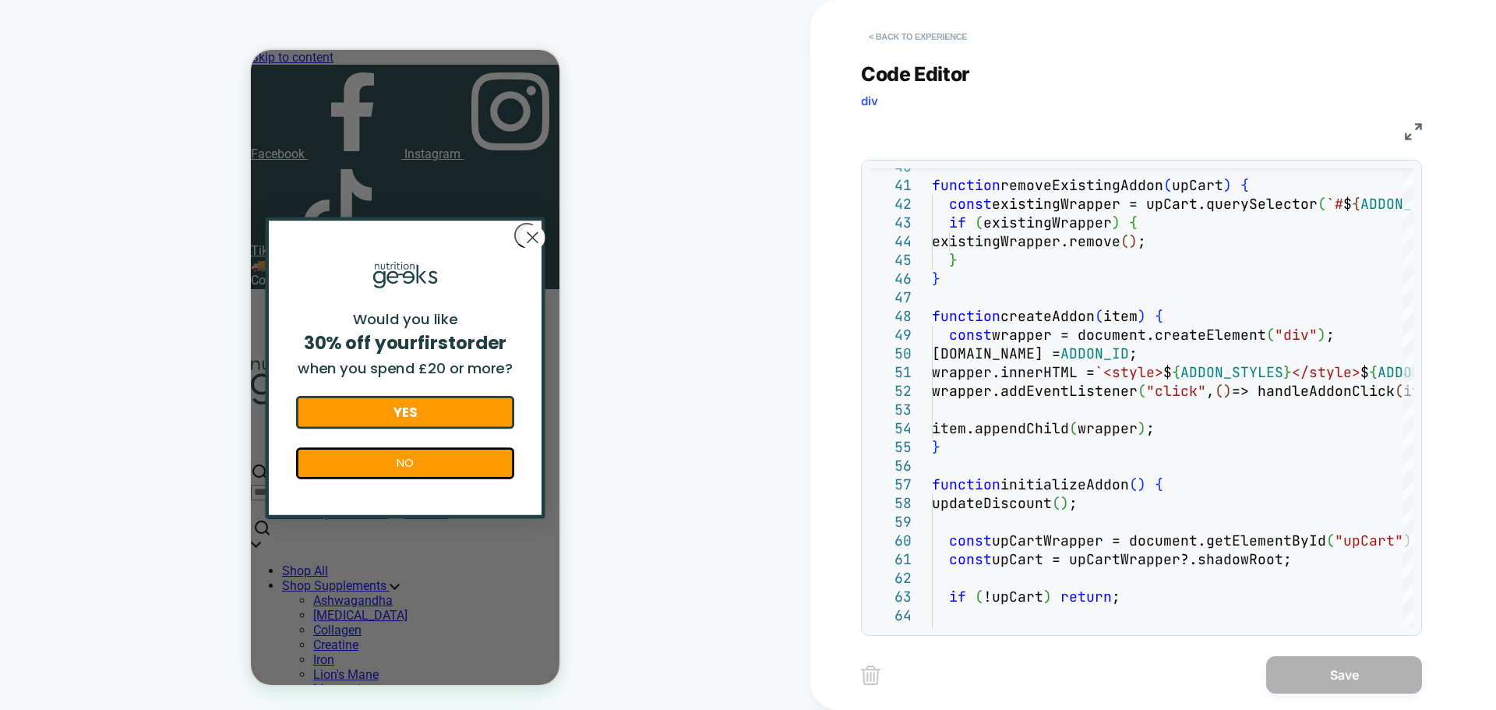
click at [881, 37] on button "< Back to experience" at bounding box center [918, 36] width 114 height 25
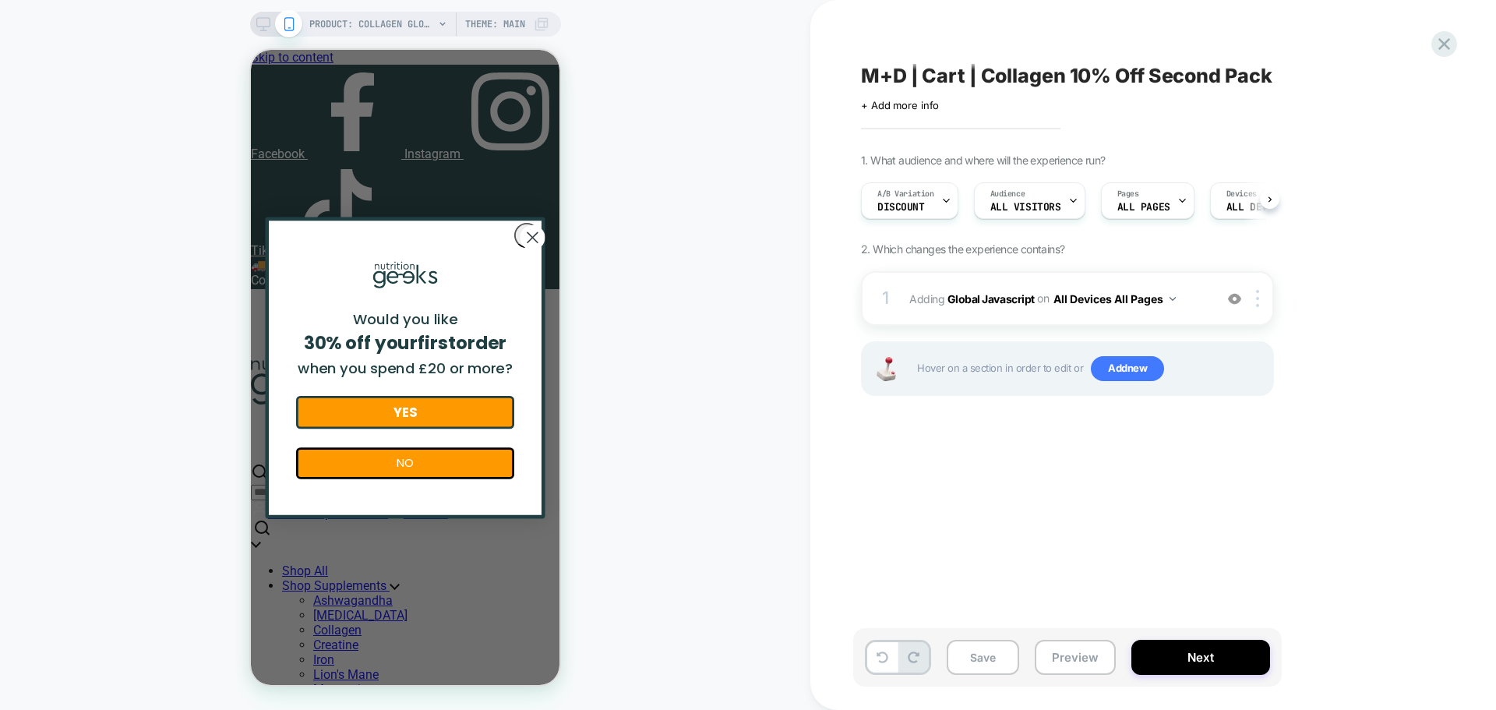
scroll to position [0, 1]
click at [987, 658] on button "Save" at bounding box center [983, 657] width 72 height 35
click at [977, 299] on b "Global Javascript" at bounding box center [990, 297] width 87 height 13
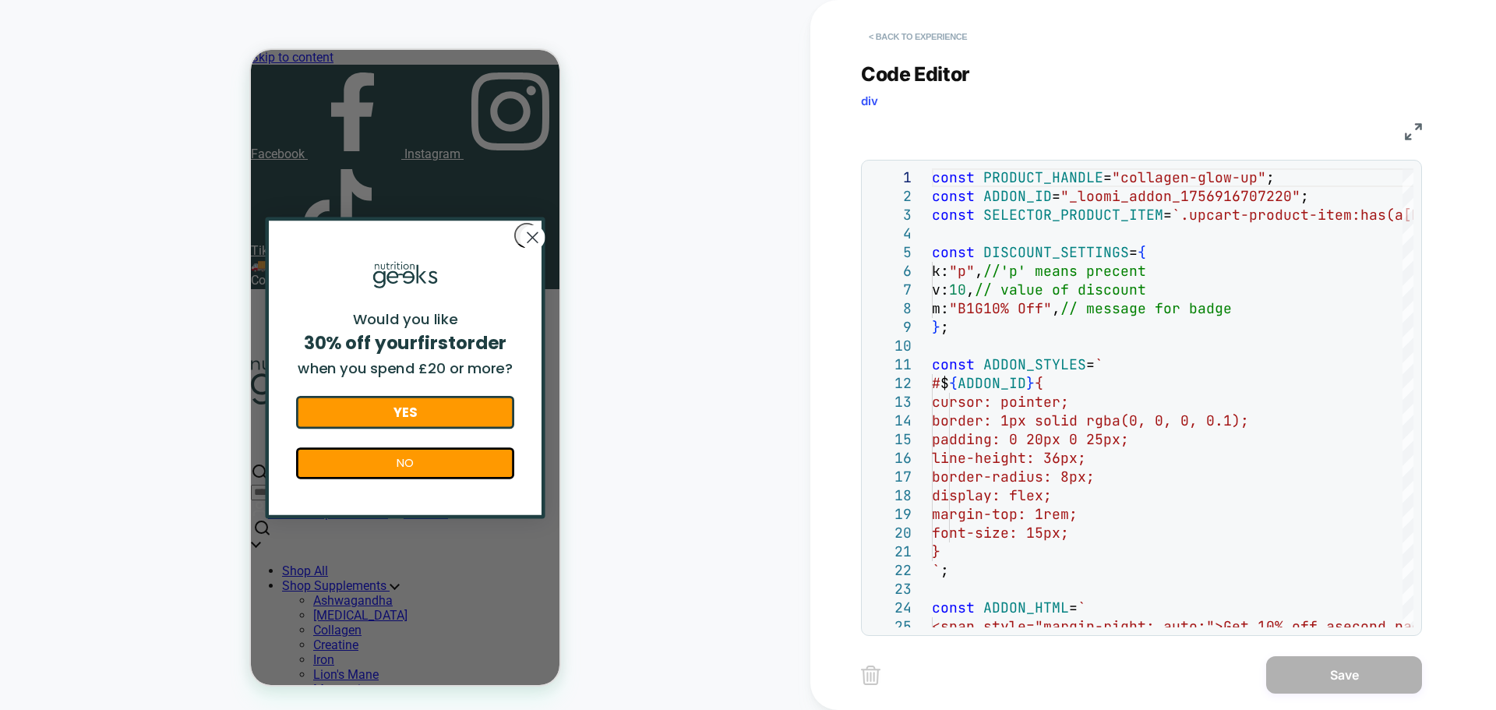
click at [934, 33] on button "< Back to experience" at bounding box center [918, 36] width 114 height 25
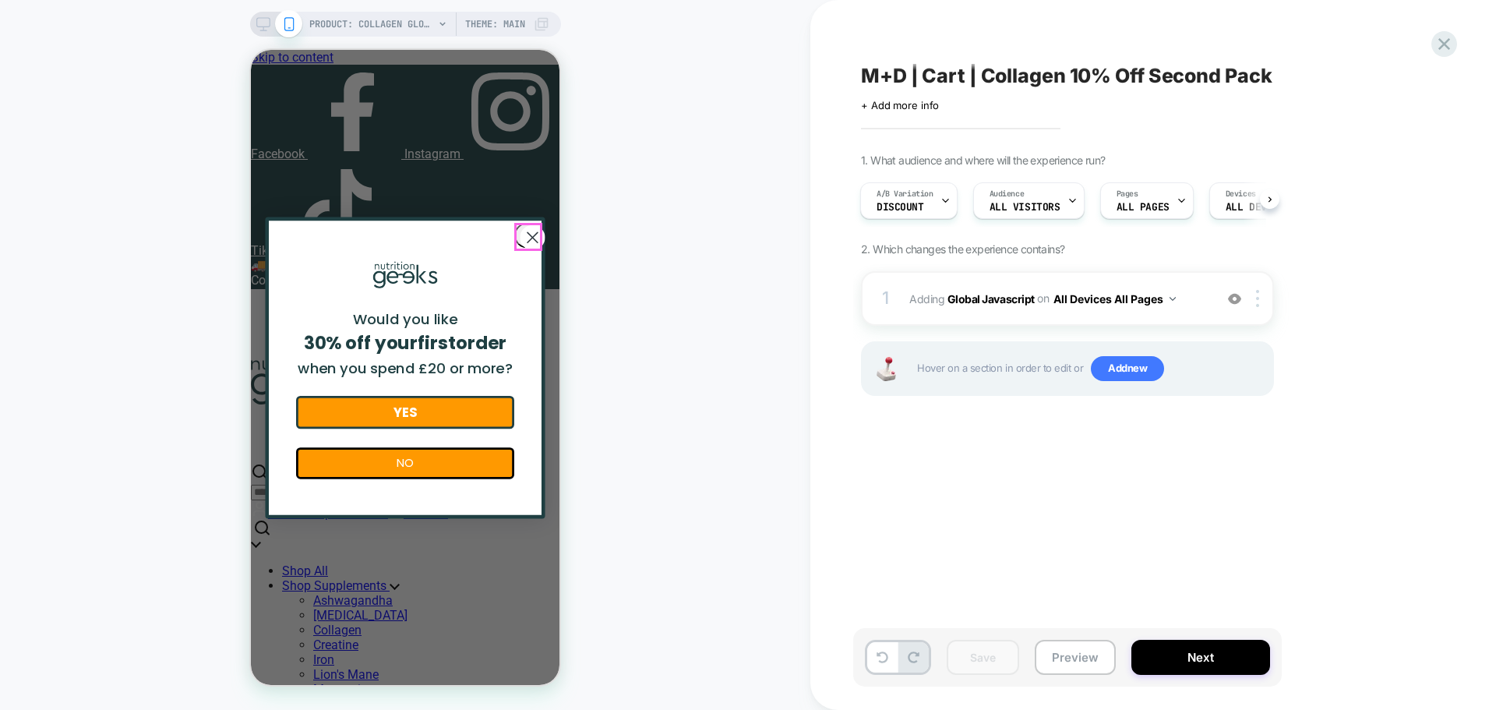
click at [522, 236] on circle "Close dialog" at bounding box center [532, 237] width 24 height 24
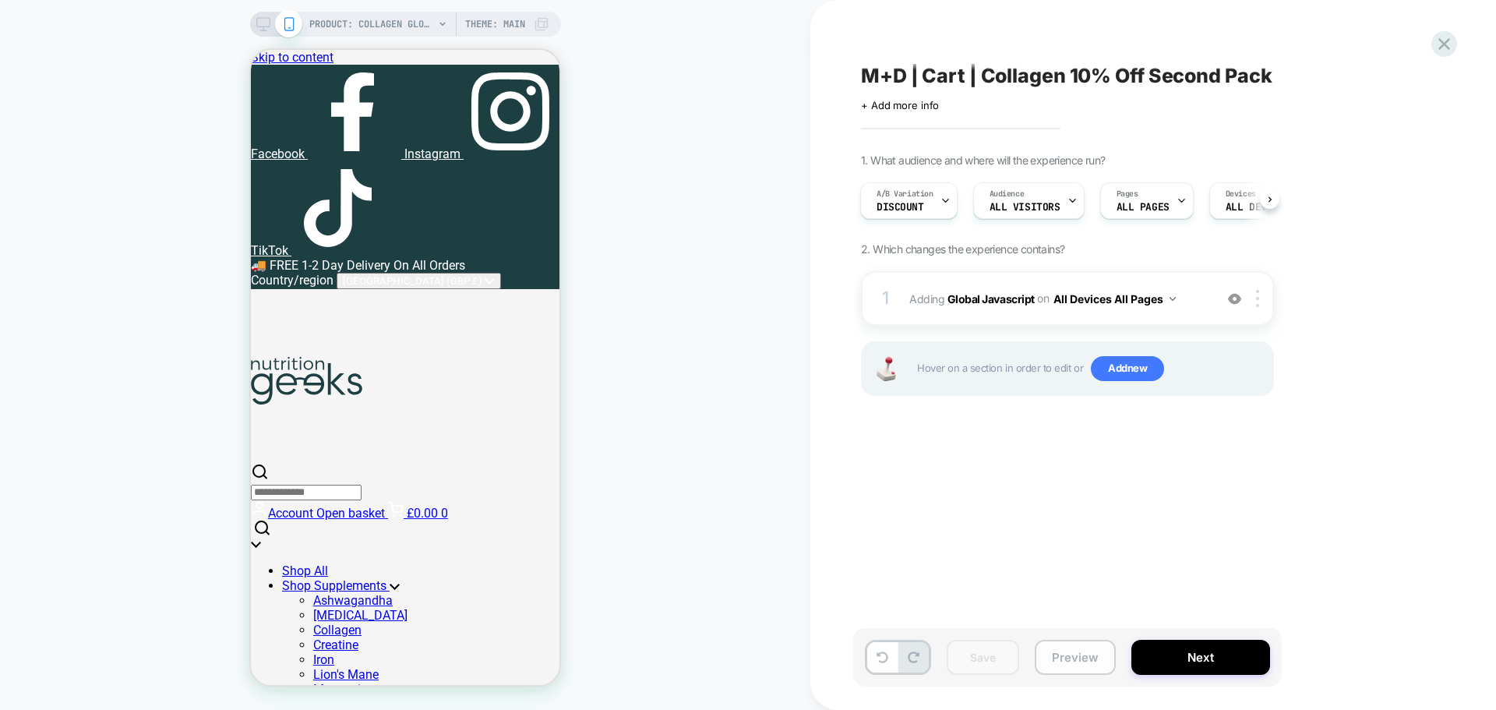
click at [1092, 665] on button "Preview" at bounding box center [1075, 657] width 81 height 35
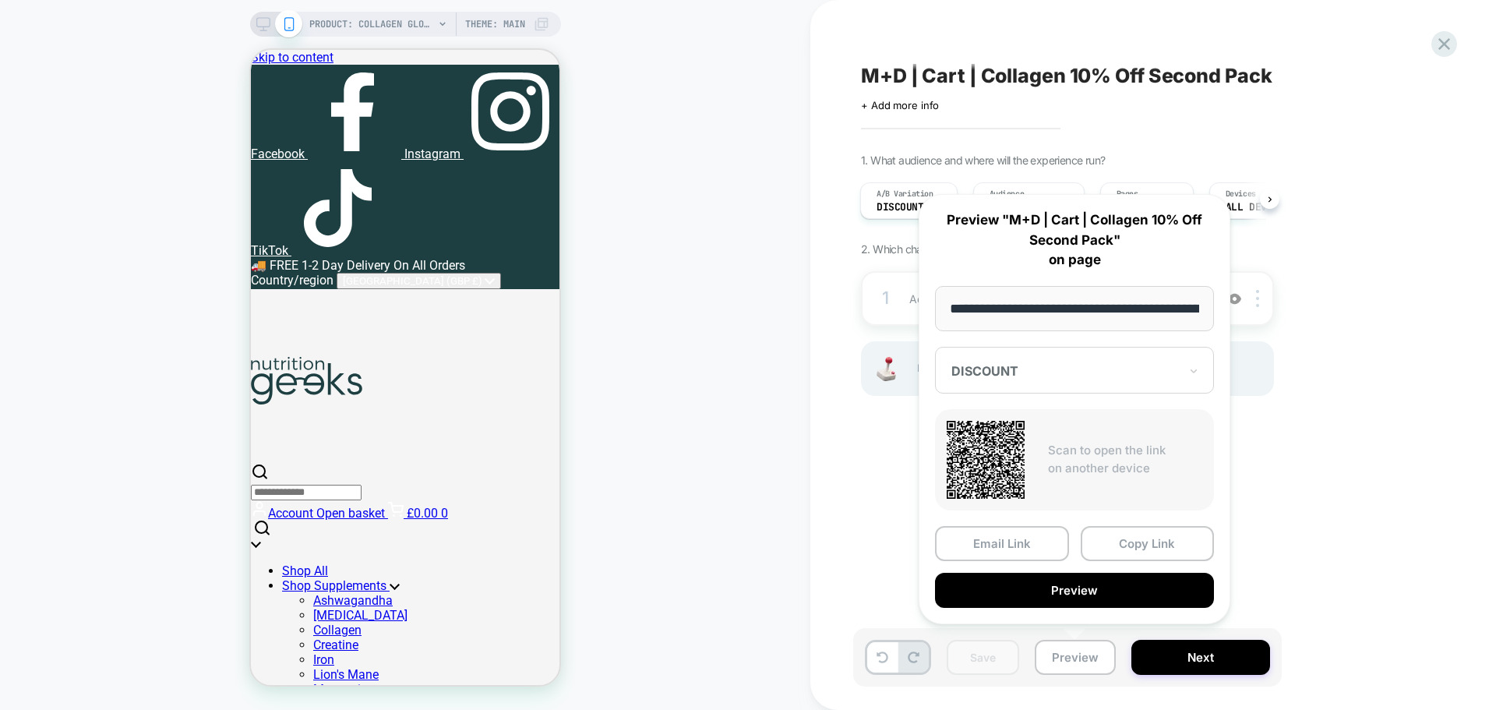
scroll to position [0, 230]
click at [1179, 545] on button "Copy Link" at bounding box center [1148, 544] width 134 height 35
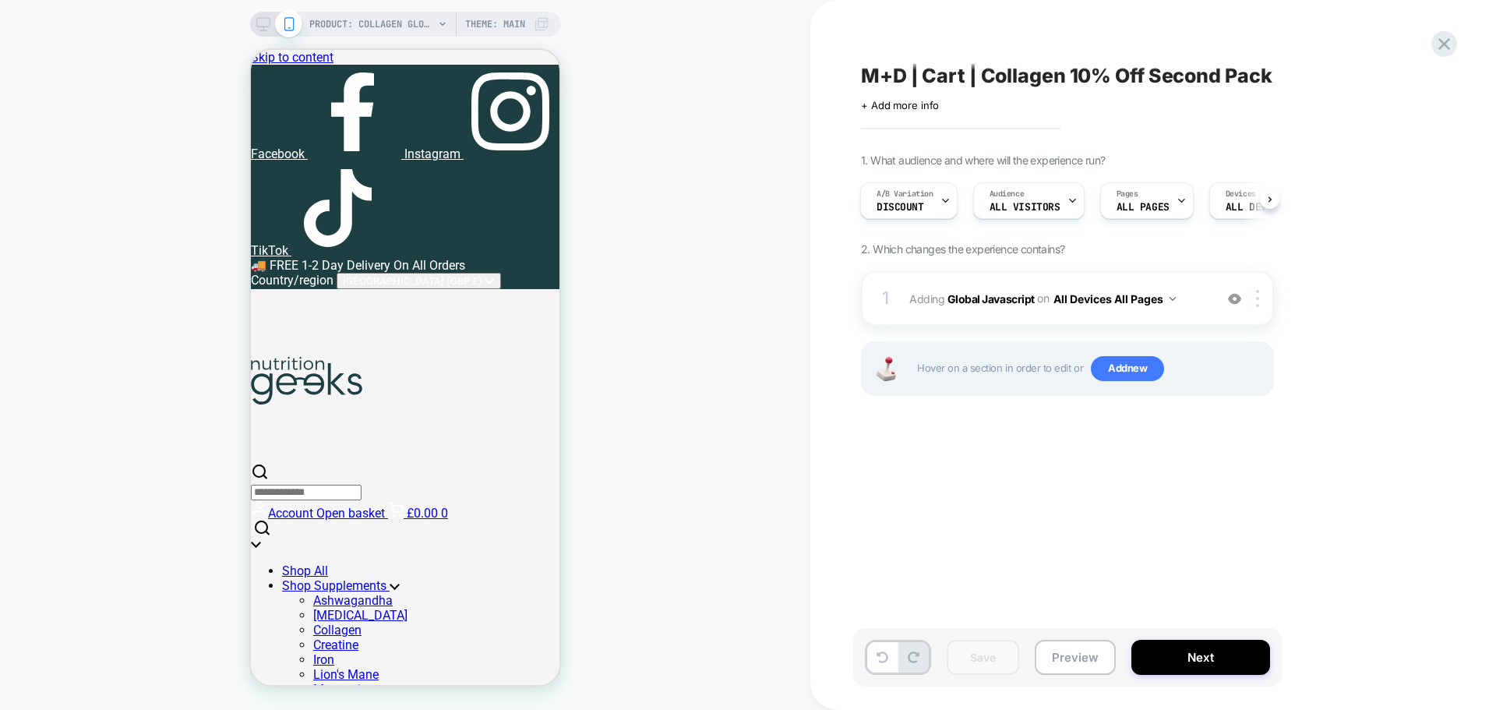
click at [1452, 48] on icon at bounding box center [1443, 43] width 21 height 21
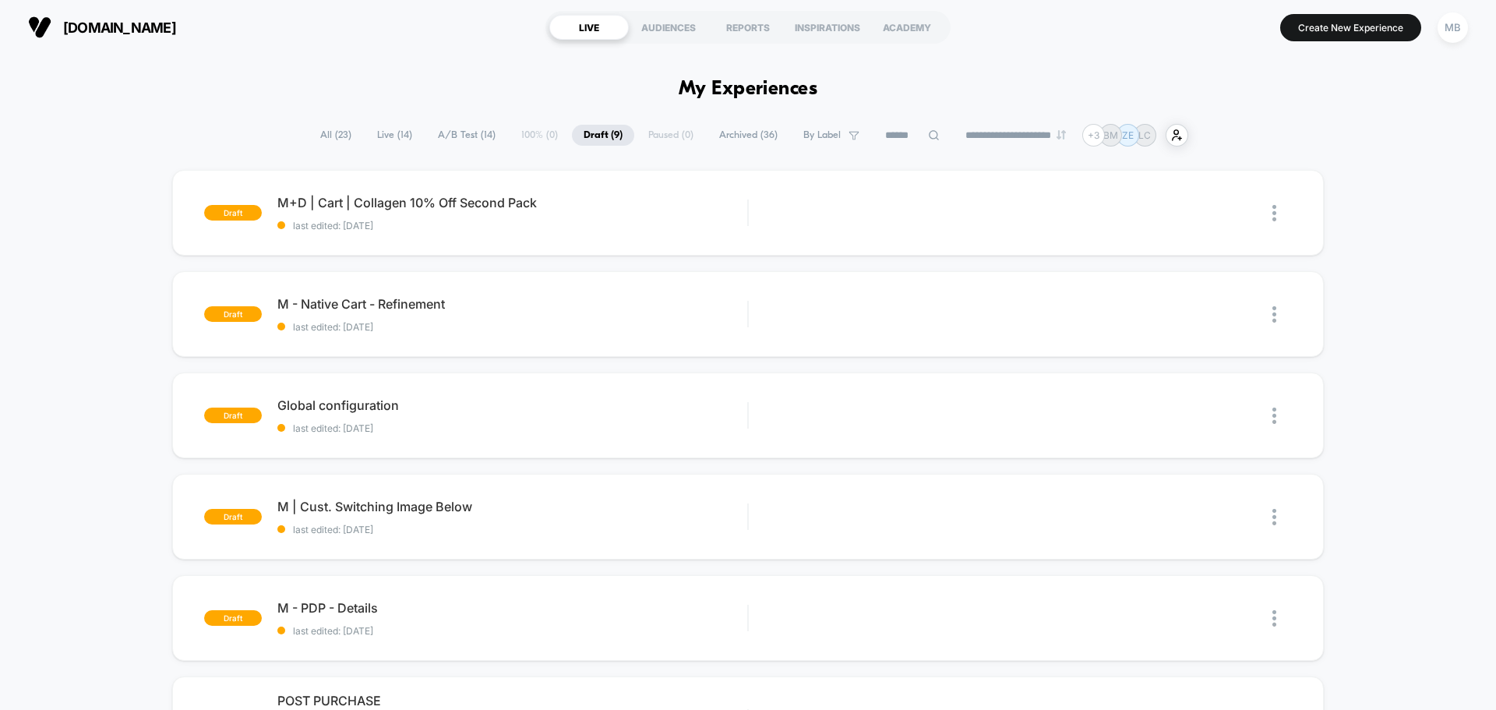
click at [394, 138] on span "Live ( 14 )" at bounding box center [394, 135] width 58 height 21
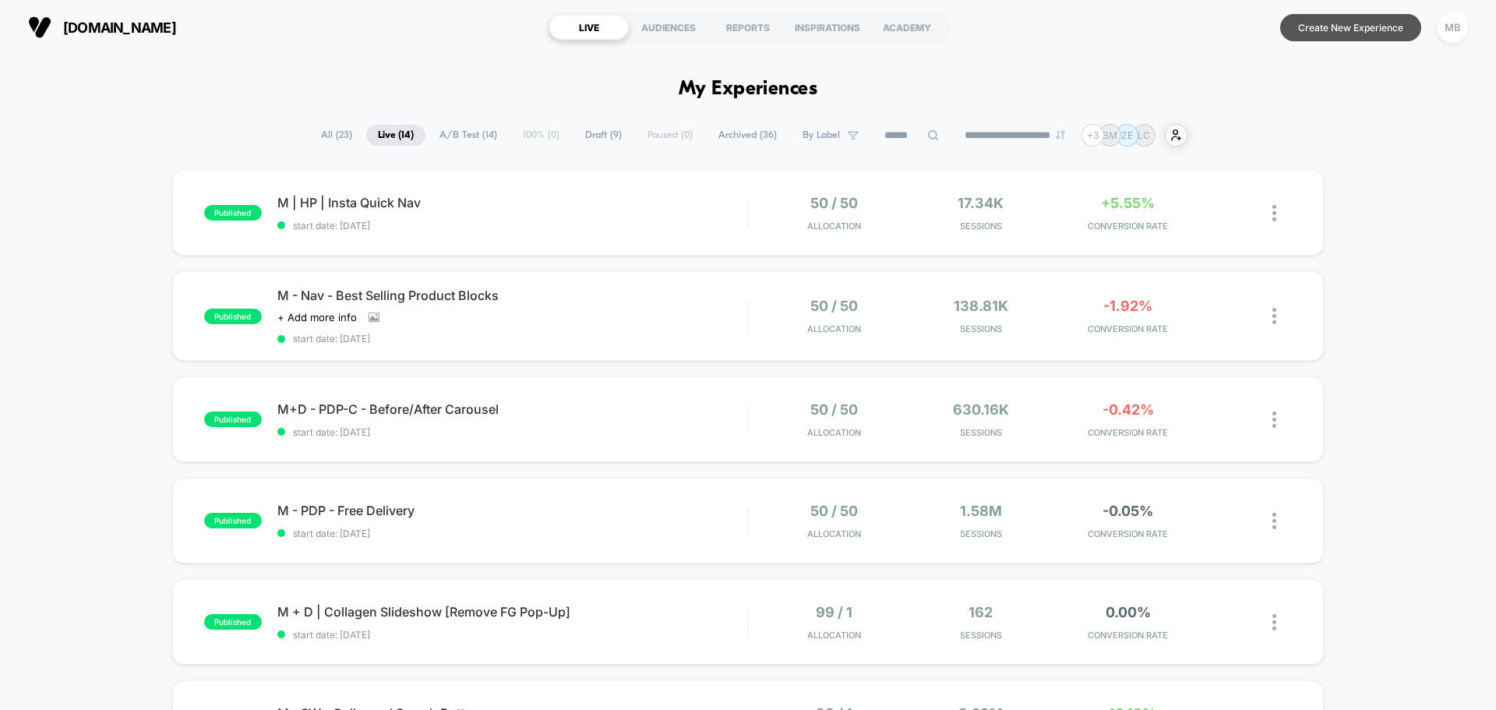
click at [1338, 23] on button "Create New Experience" at bounding box center [1350, 27] width 141 height 27
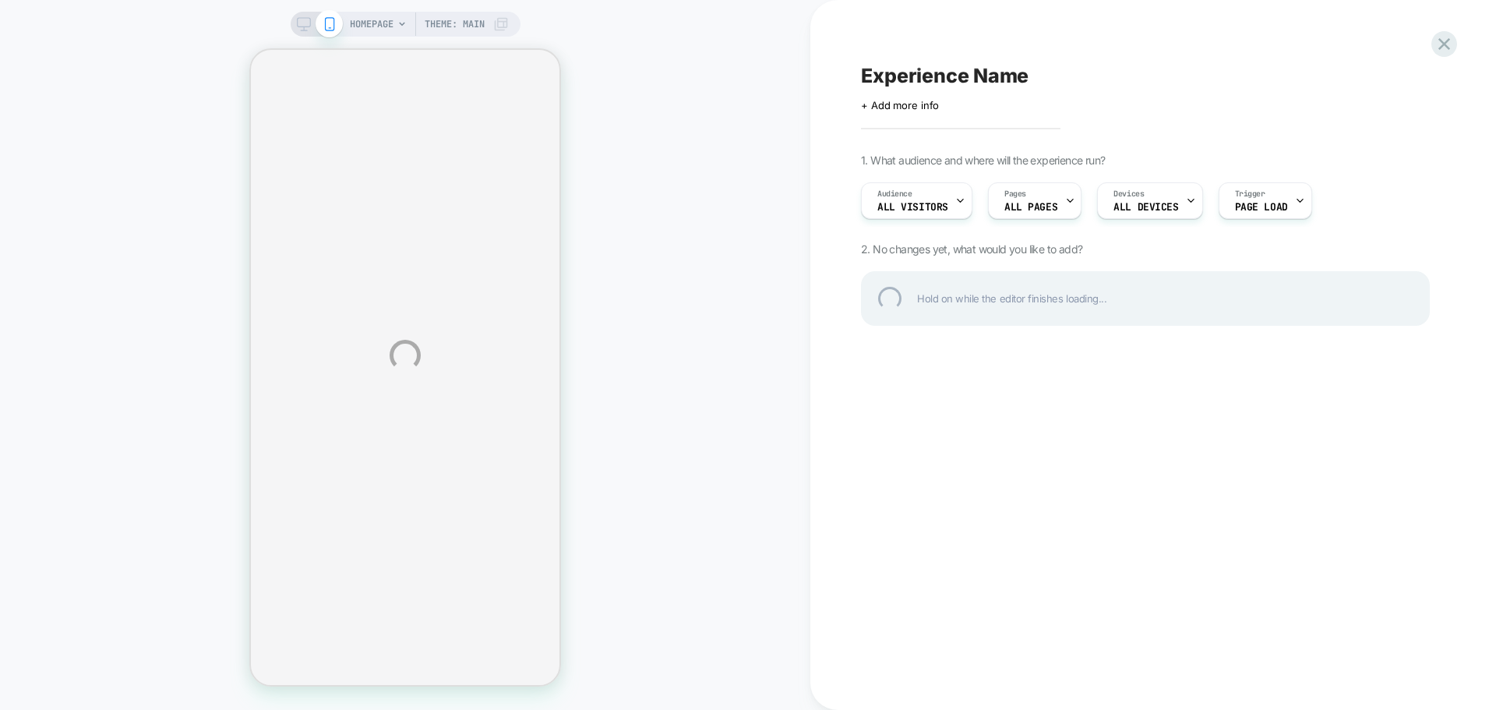
click at [936, 78] on div "Experience Name" at bounding box center [1145, 75] width 569 height 23
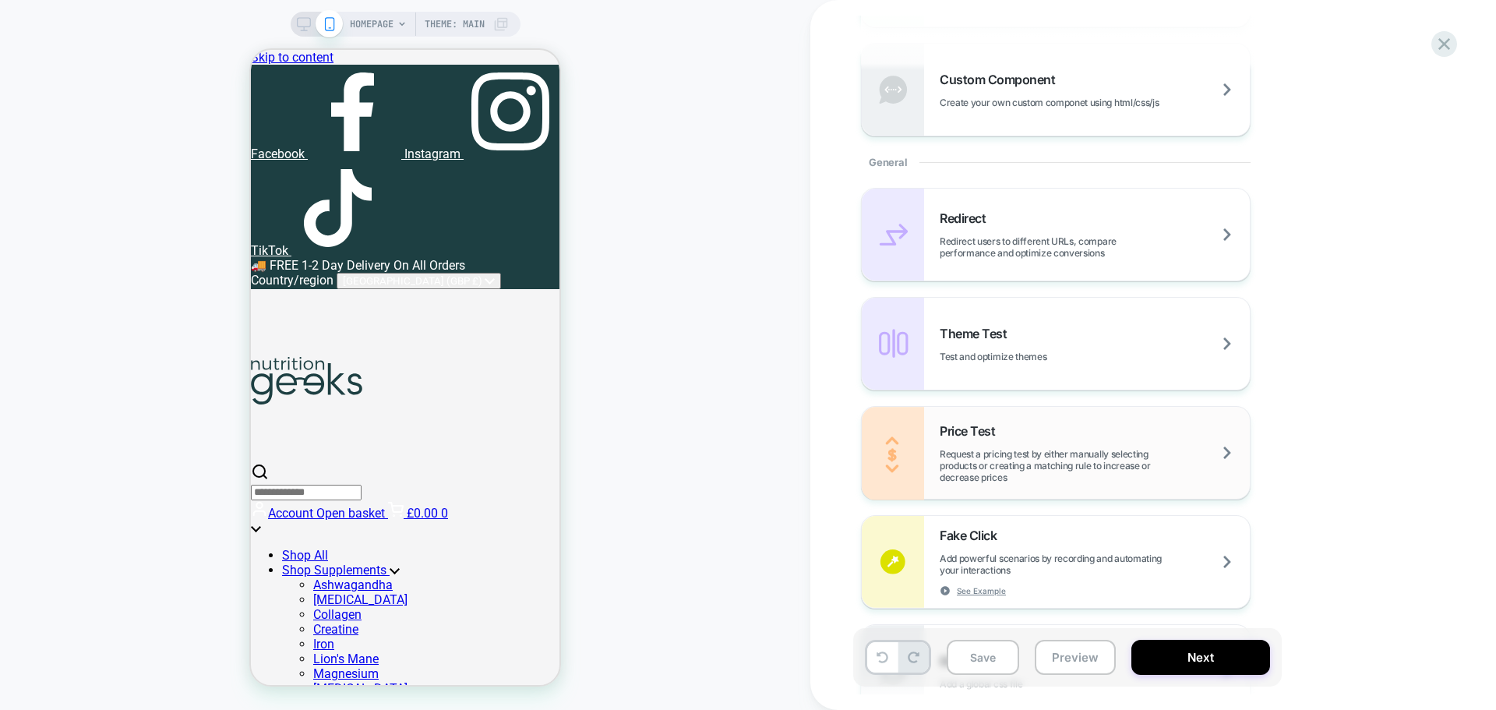
scroll to position [701, 0]
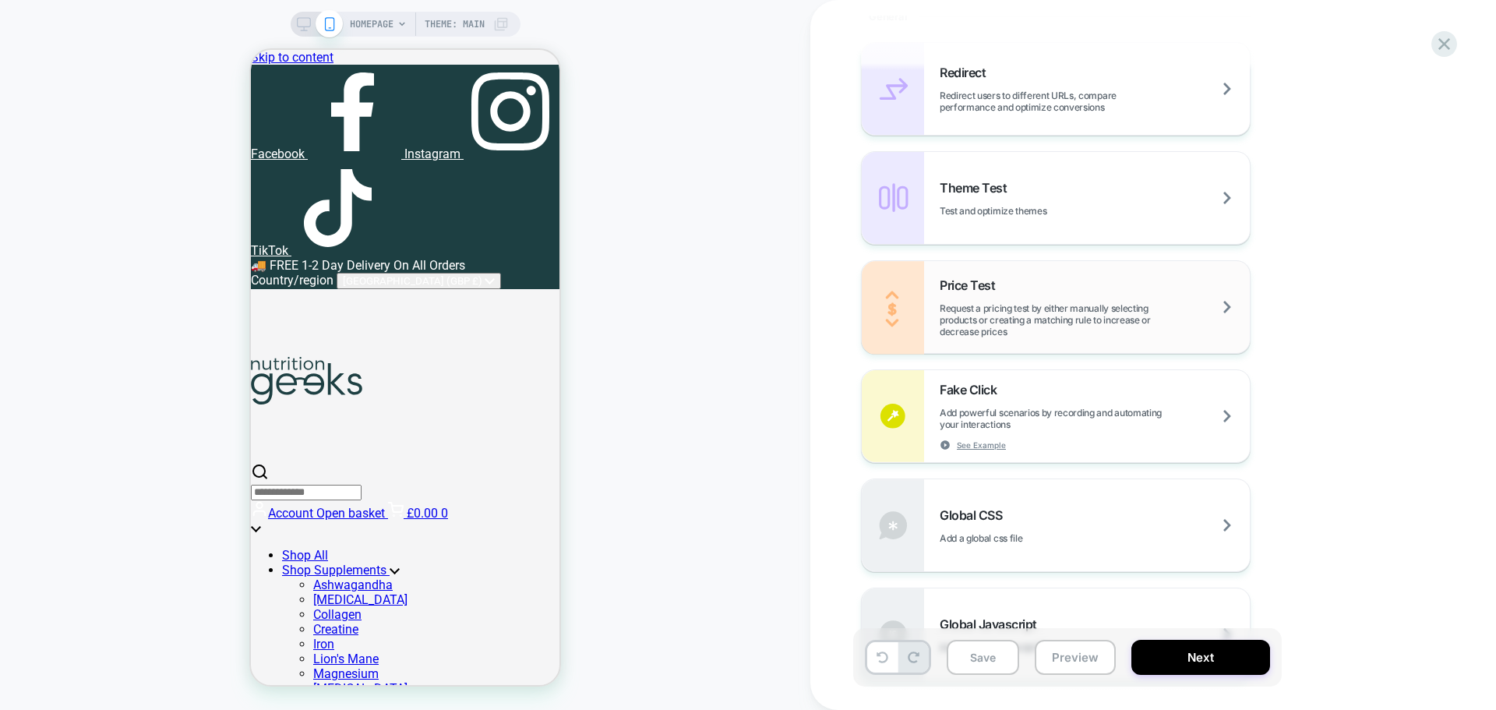
type textarea "**********"
click at [1085, 318] on span "Request a pricing test by either manually selecting products or creating a matc…" at bounding box center [1095, 319] width 310 height 35
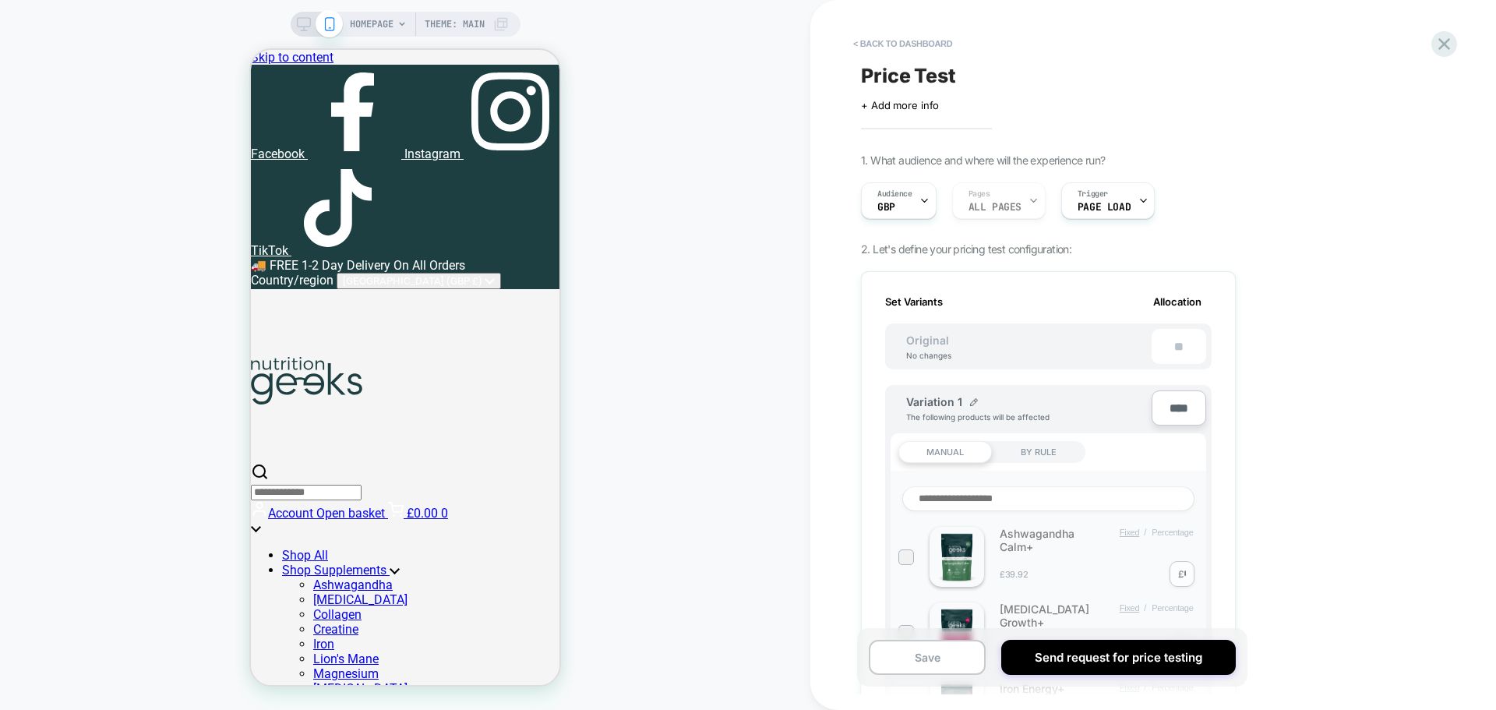
scroll to position [0, 2]
click at [1178, 407] on input "****" at bounding box center [1178, 407] width 55 height 35
type input "***"
type input "**"
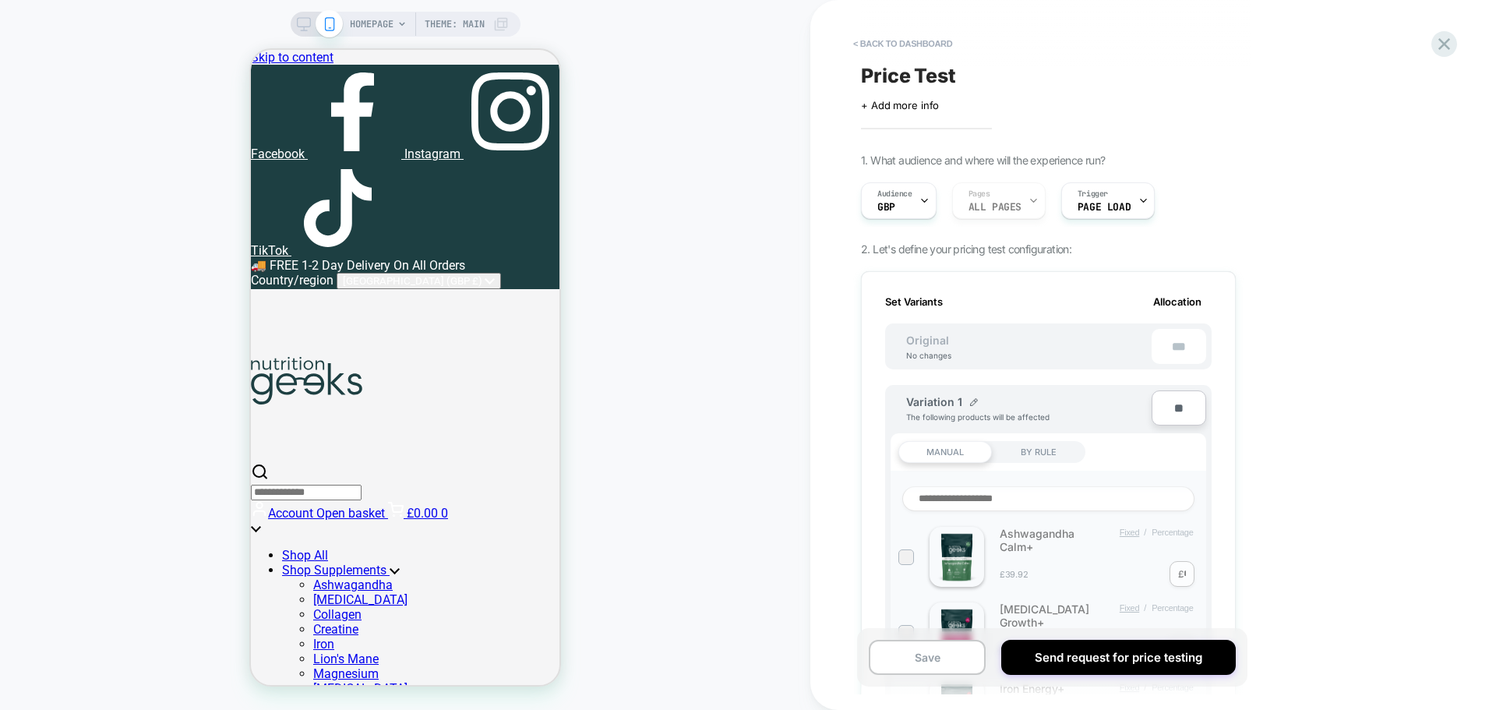
type input "***"
click at [1120, 493] on input at bounding box center [1048, 498] width 292 height 25
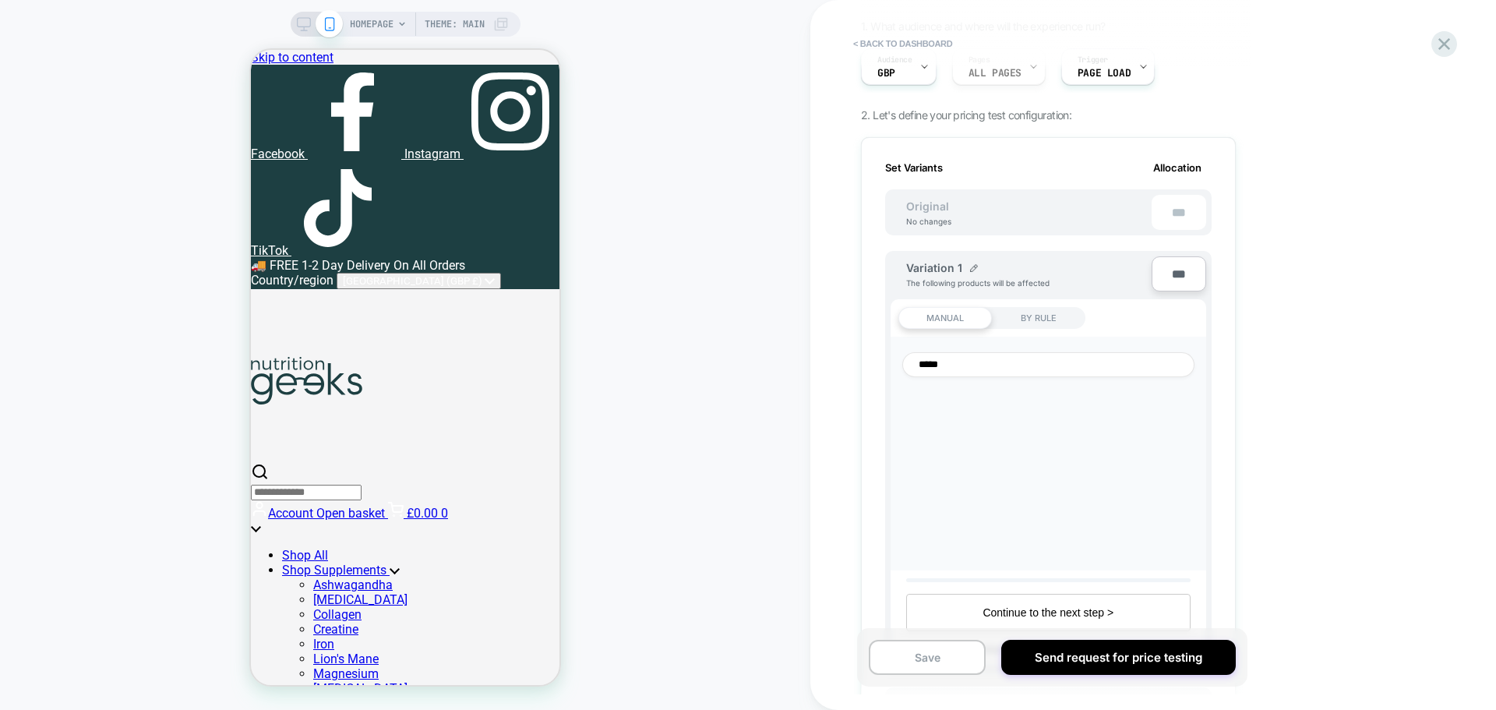
scroll to position [234, 0]
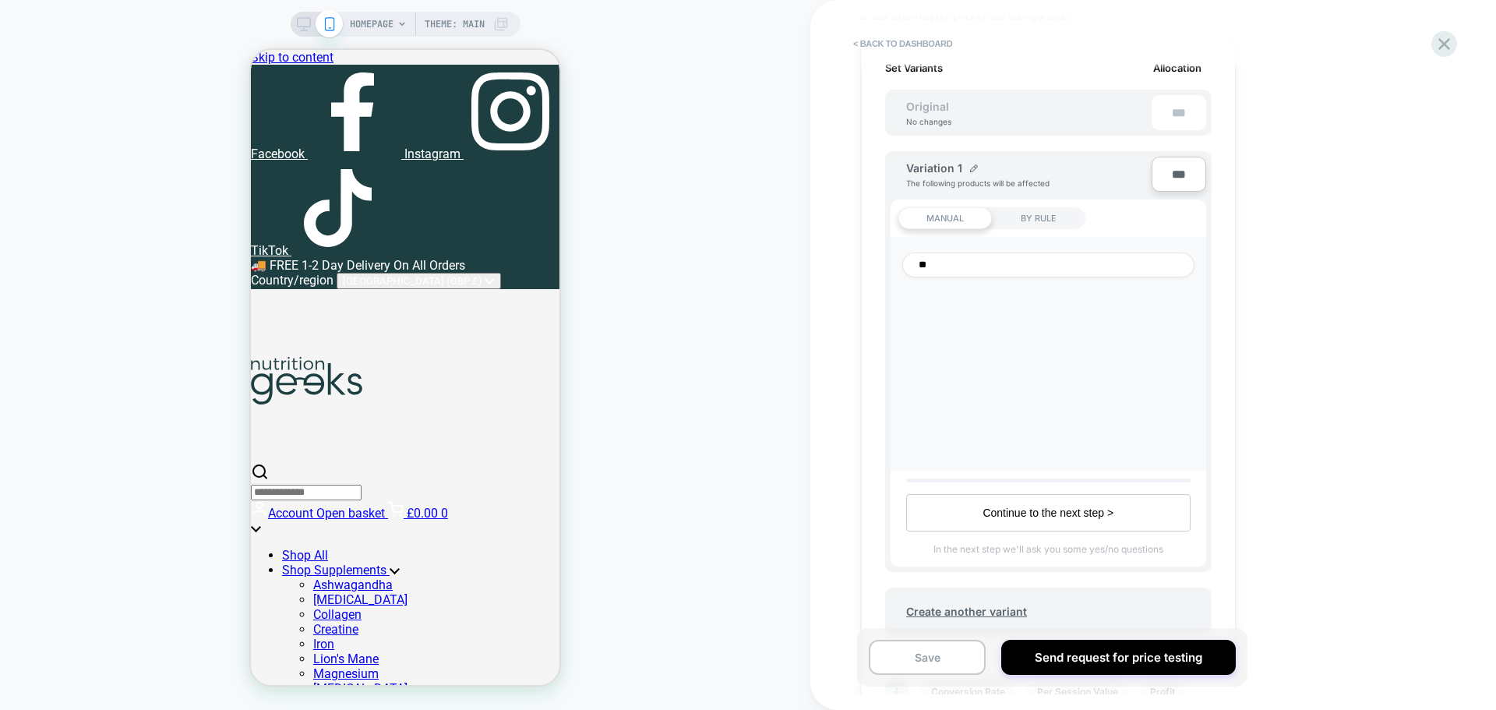
type input "*"
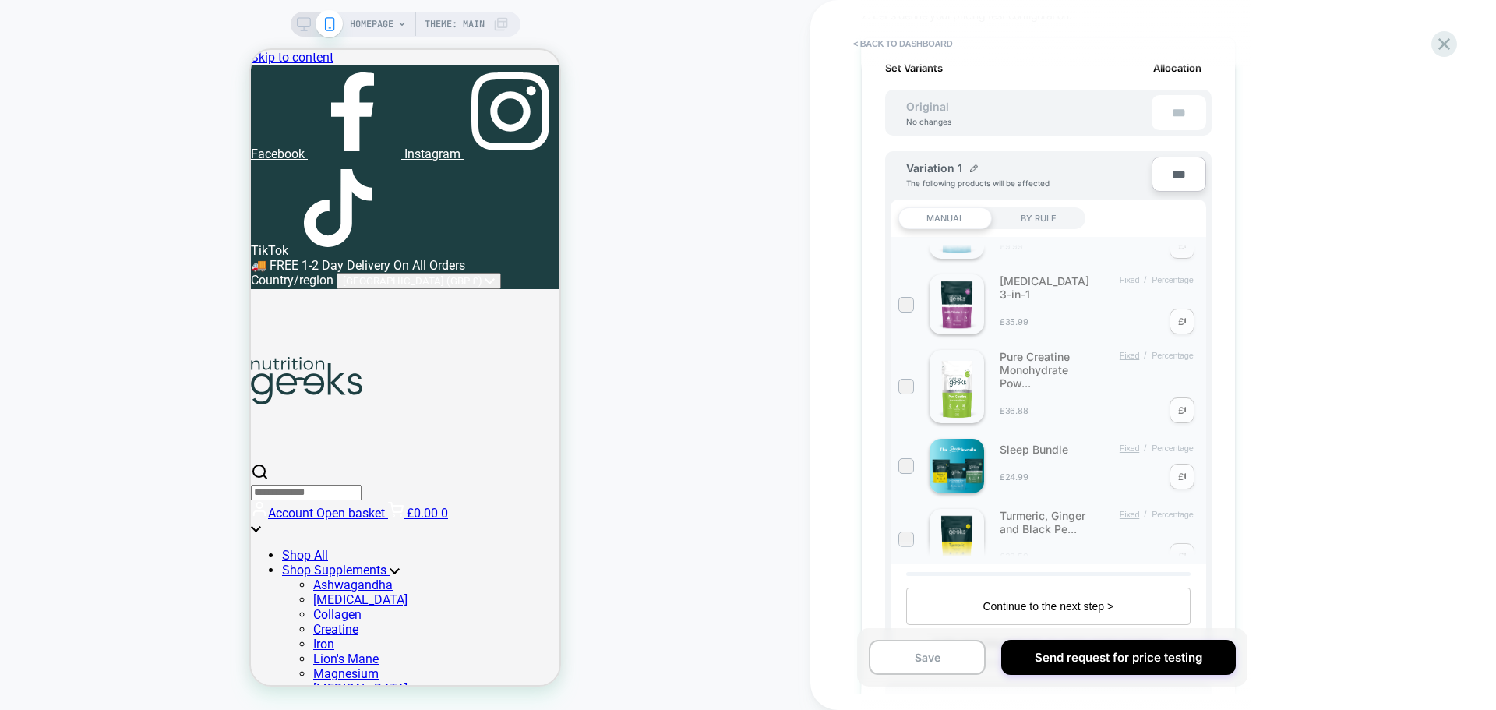
scroll to position [467, 0]
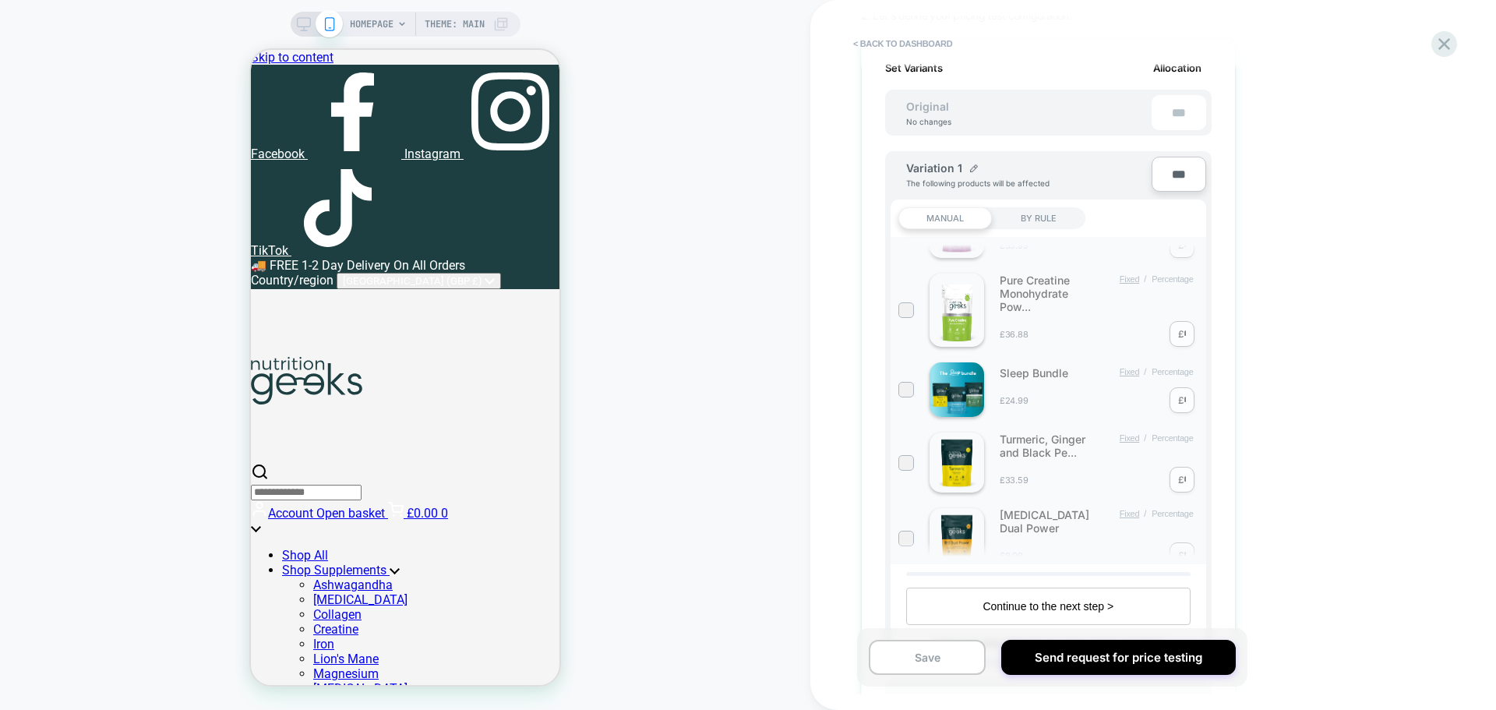
click at [914, 376] on div "Sleep Bundle Fixed / Percentage £24.99 £ *" at bounding box center [1048, 389] width 300 height 55
click at [903, 384] on div at bounding box center [906, 389] width 12 height 12
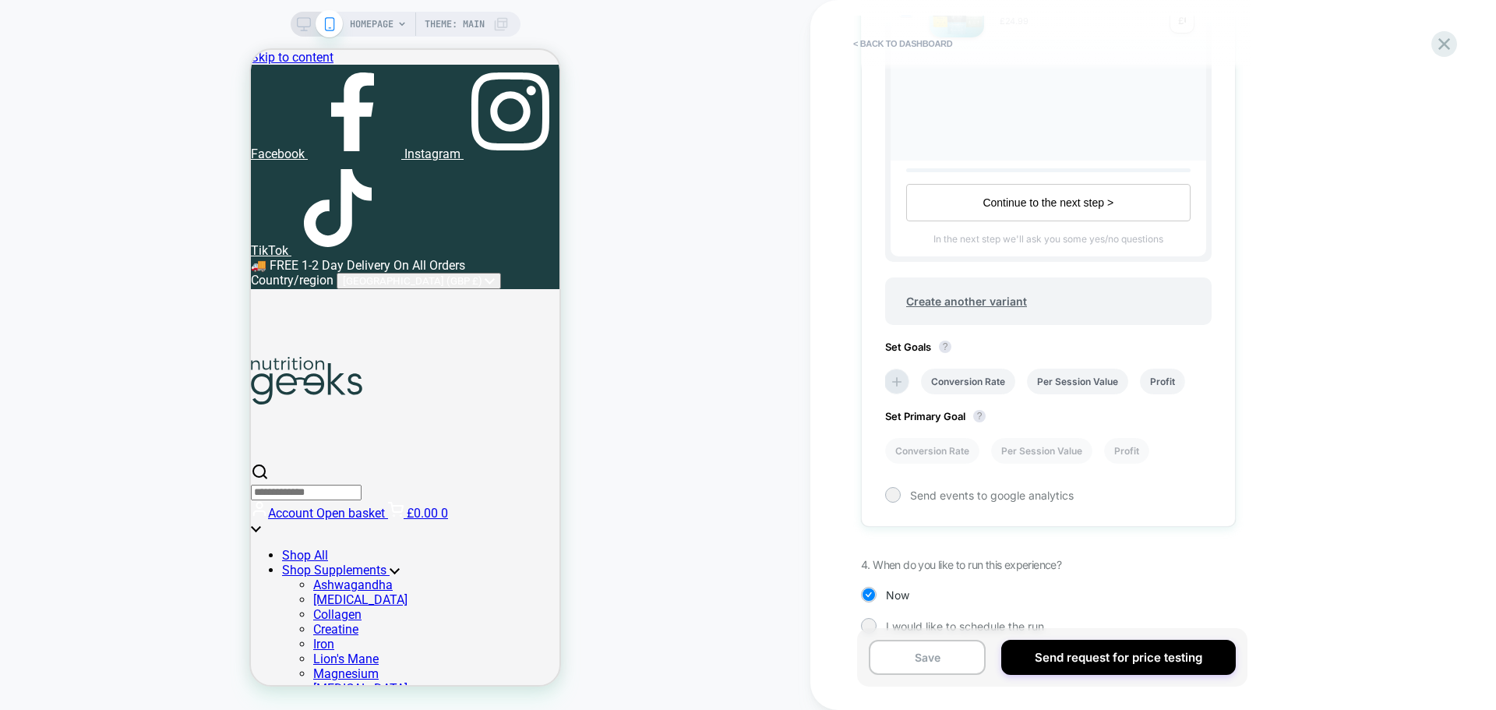
scroll to position [545, 0]
click at [1169, 373] on li "Profit" at bounding box center [1162, 380] width 45 height 26
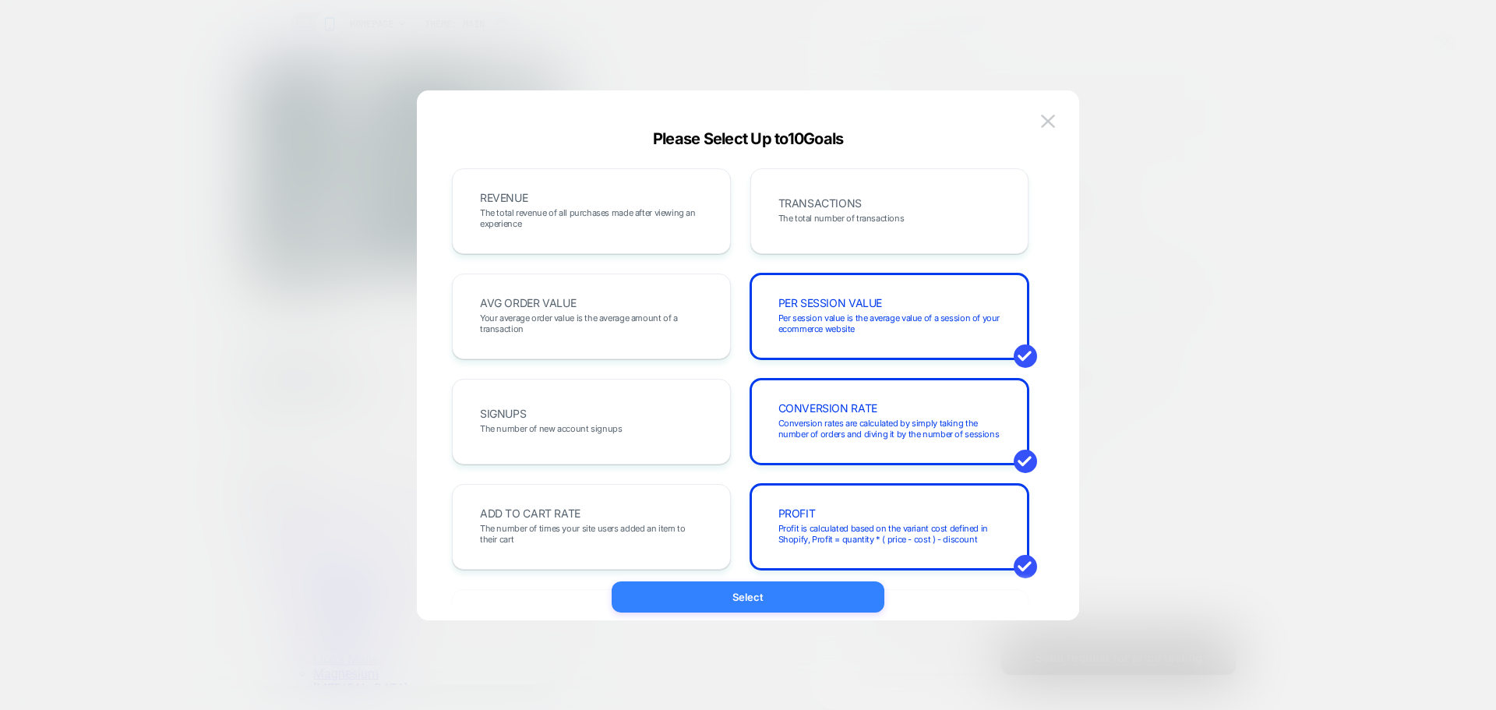
click at [834, 594] on button "Select" at bounding box center [748, 596] width 273 height 31
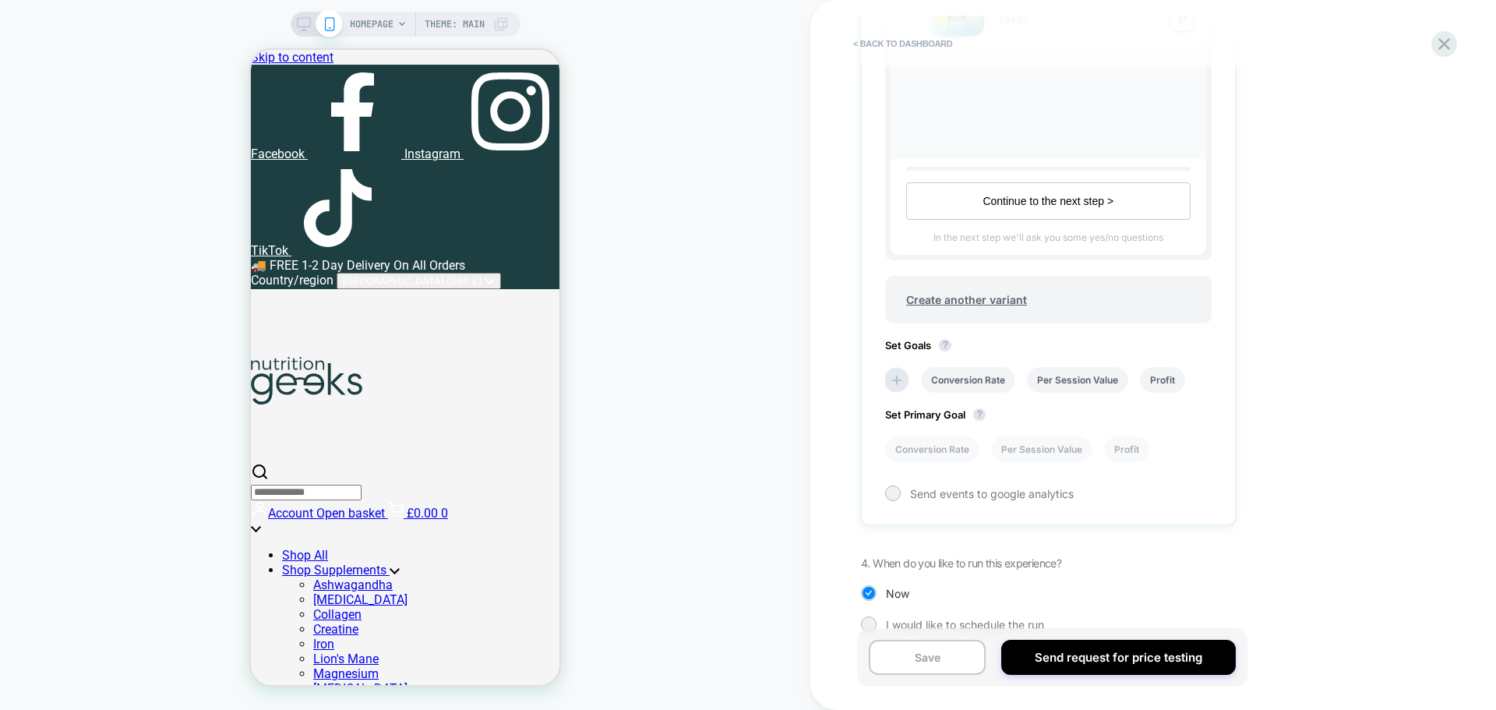
scroll to position [569, 0]
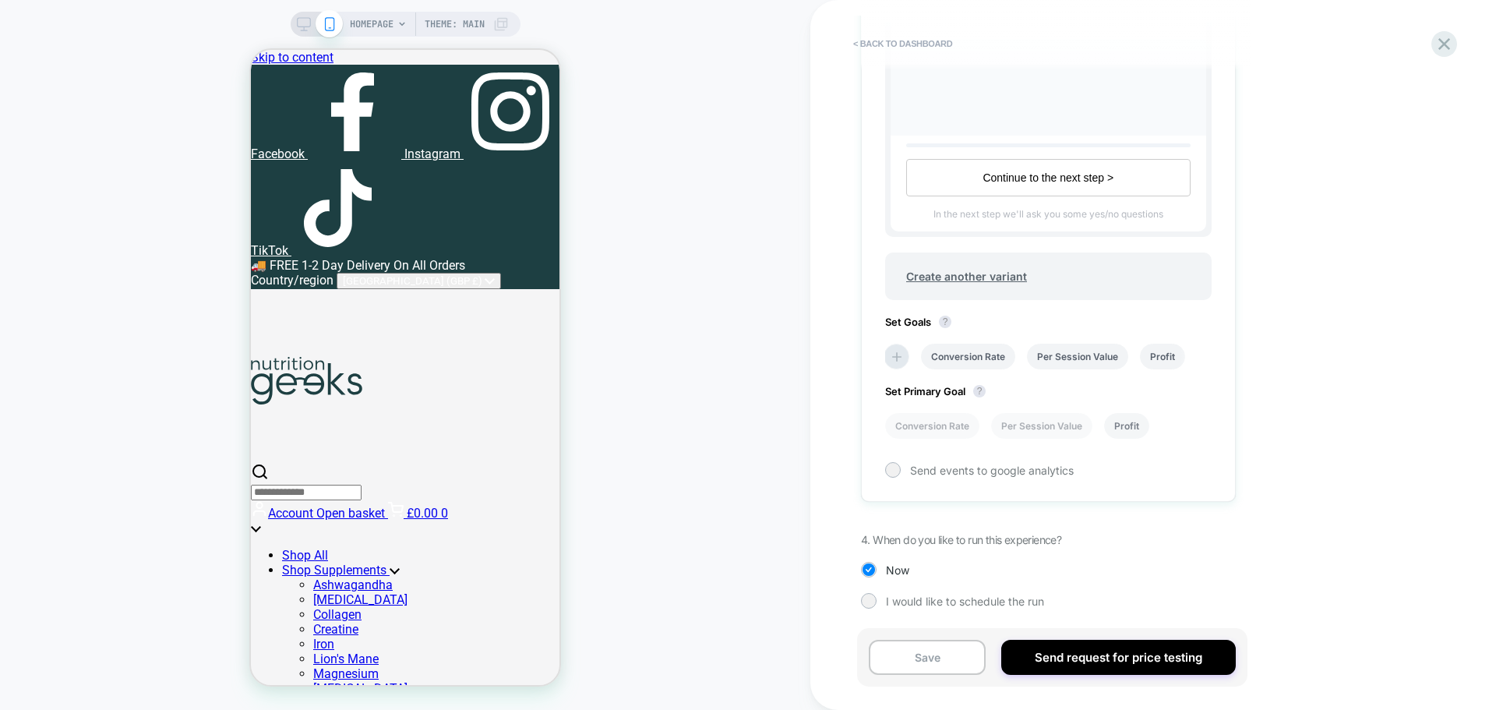
click at [1136, 429] on li "Profit" at bounding box center [1126, 426] width 45 height 26
click at [879, 604] on div "I would like to schedule the run" at bounding box center [1048, 601] width 375 height 16
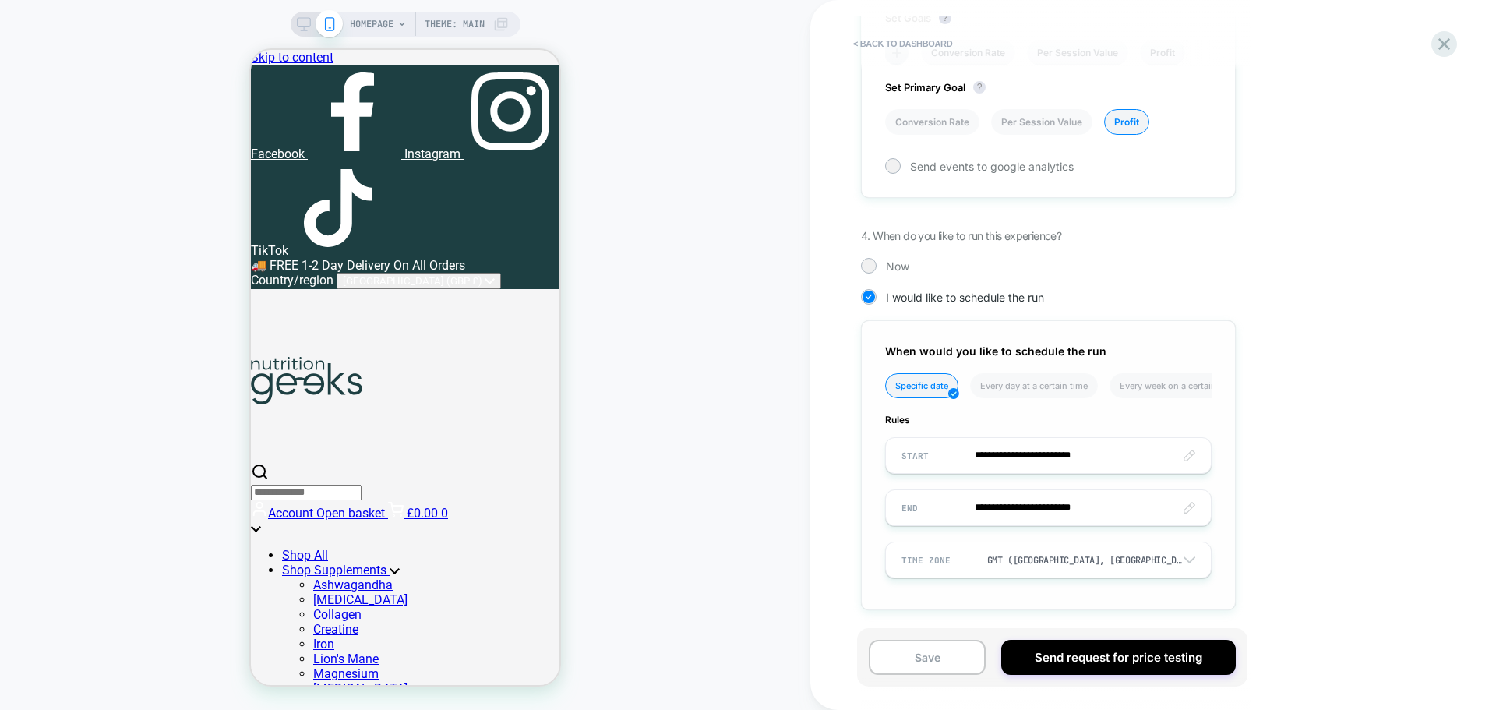
scroll to position [874, 0]
click at [1045, 454] on input "**********" at bounding box center [1048, 453] width 325 height 37
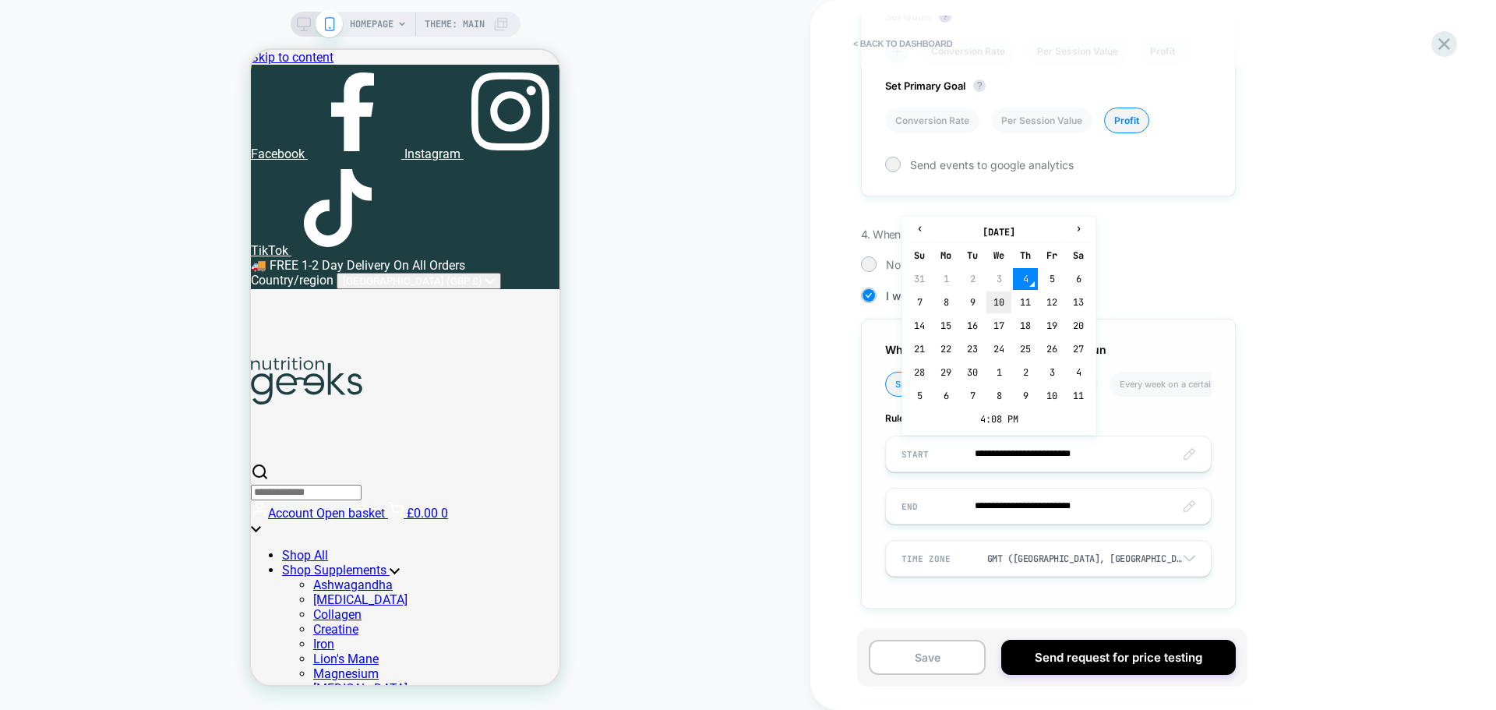
click at [1003, 300] on td "10" at bounding box center [998, 302] width 25 height 22
type input "**********"
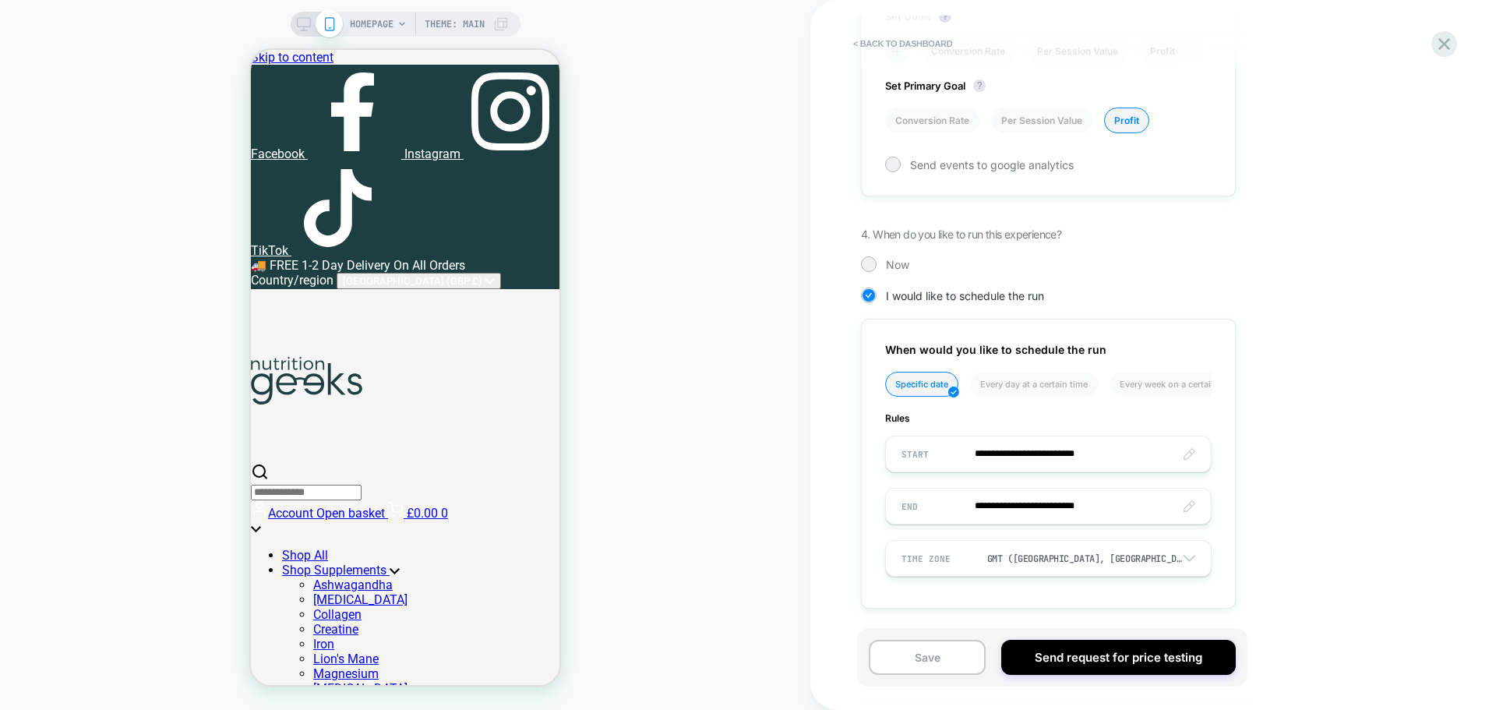
click at [1287, 422] on div "**********" at bounding box center [1153, 355] width 686 height 710
click at [1112, 510] on input "**********" at bounding box center [1048, 506] width 325 height 37
click at [1018, 379] on td "18" at bounding box center [1025, 378] width 25 height 22
type input "**********"
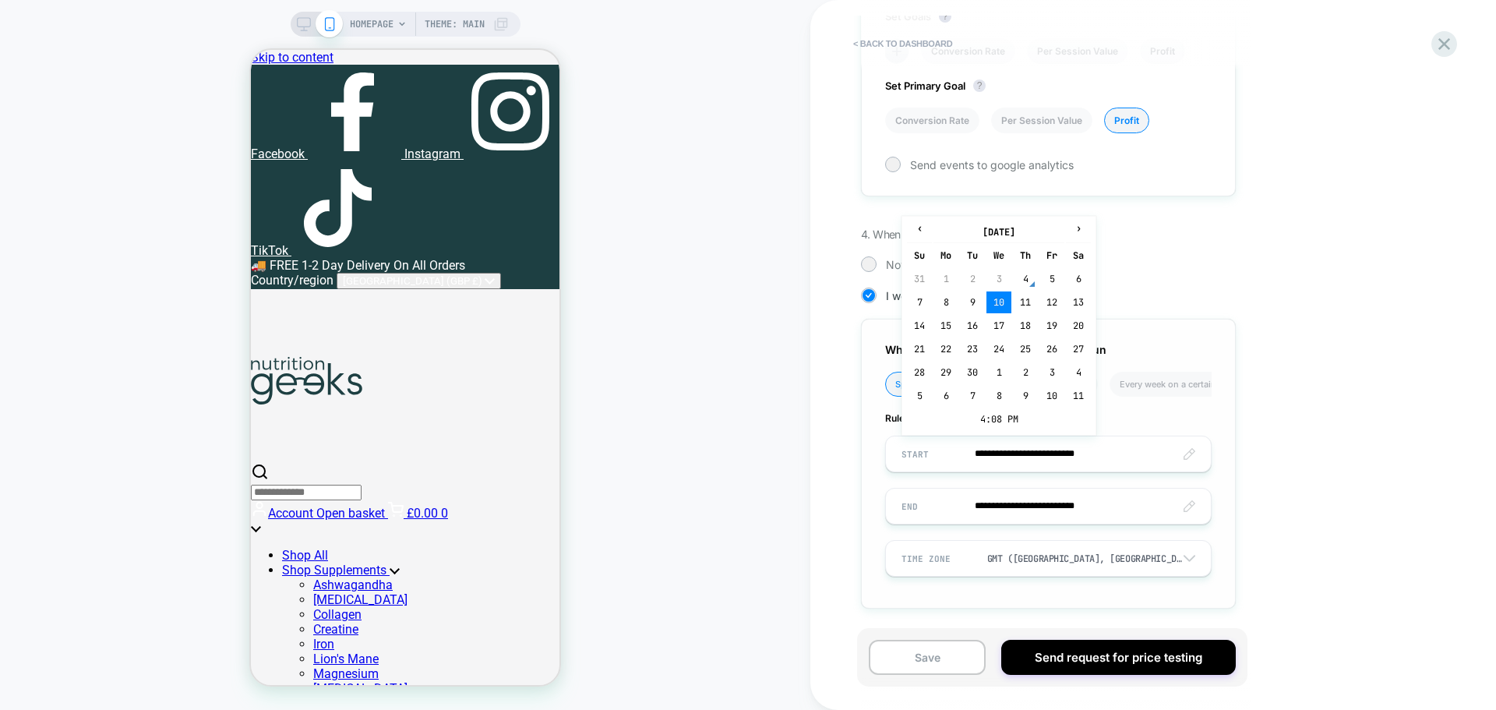
click at [1105, 453] on input "**********" at bounding box center [1048, 453] width 325 height 37
click at [984, 421] on td "4:08 PM" at bounding box center [999, 419] width 184 height 22
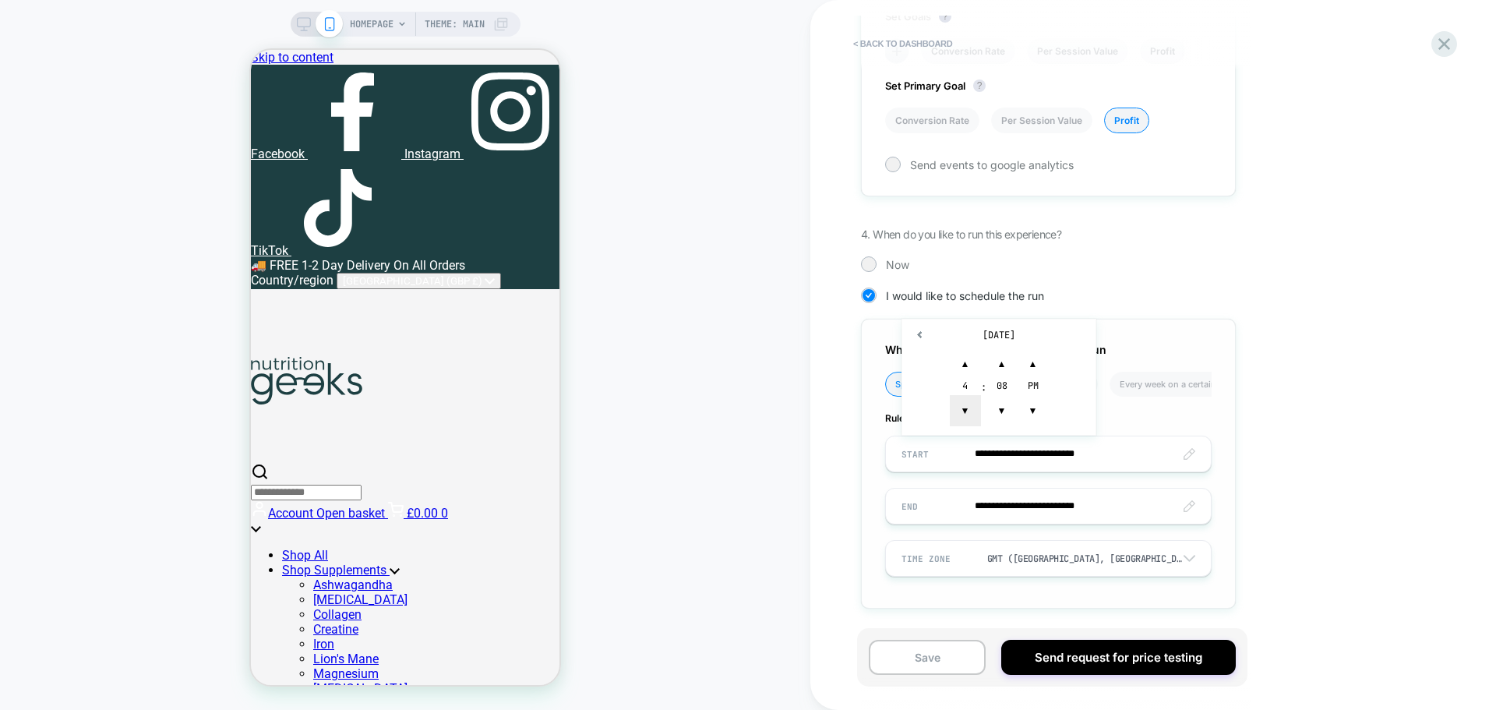
click at [965, 408] on span "▼" at bounding box center [965, 410] width 31 height 31
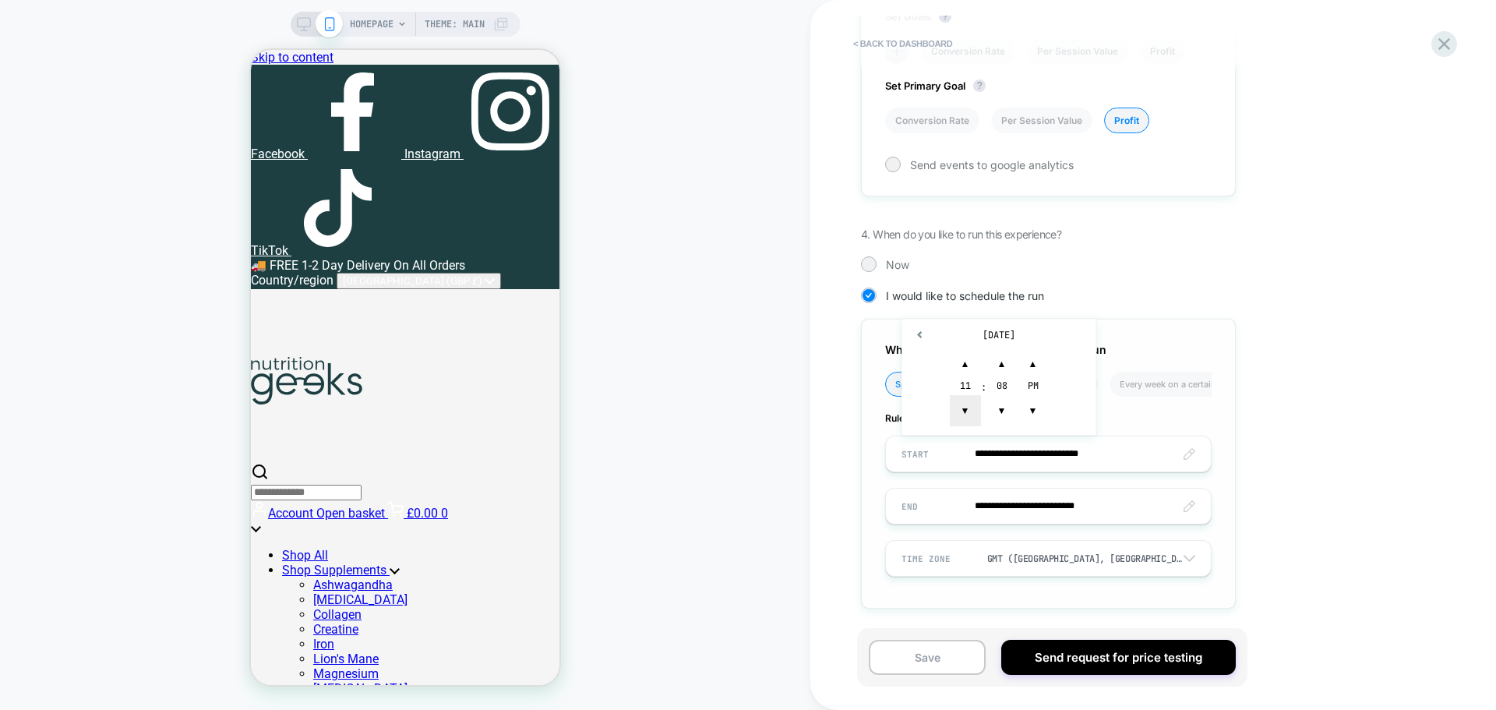
click at [965, 408] on span "▼" at bounding box center [965, 410] width 31 height 31
click at [963, 363] on span "▲" at bounding box center [965, 363] width 31 height 31
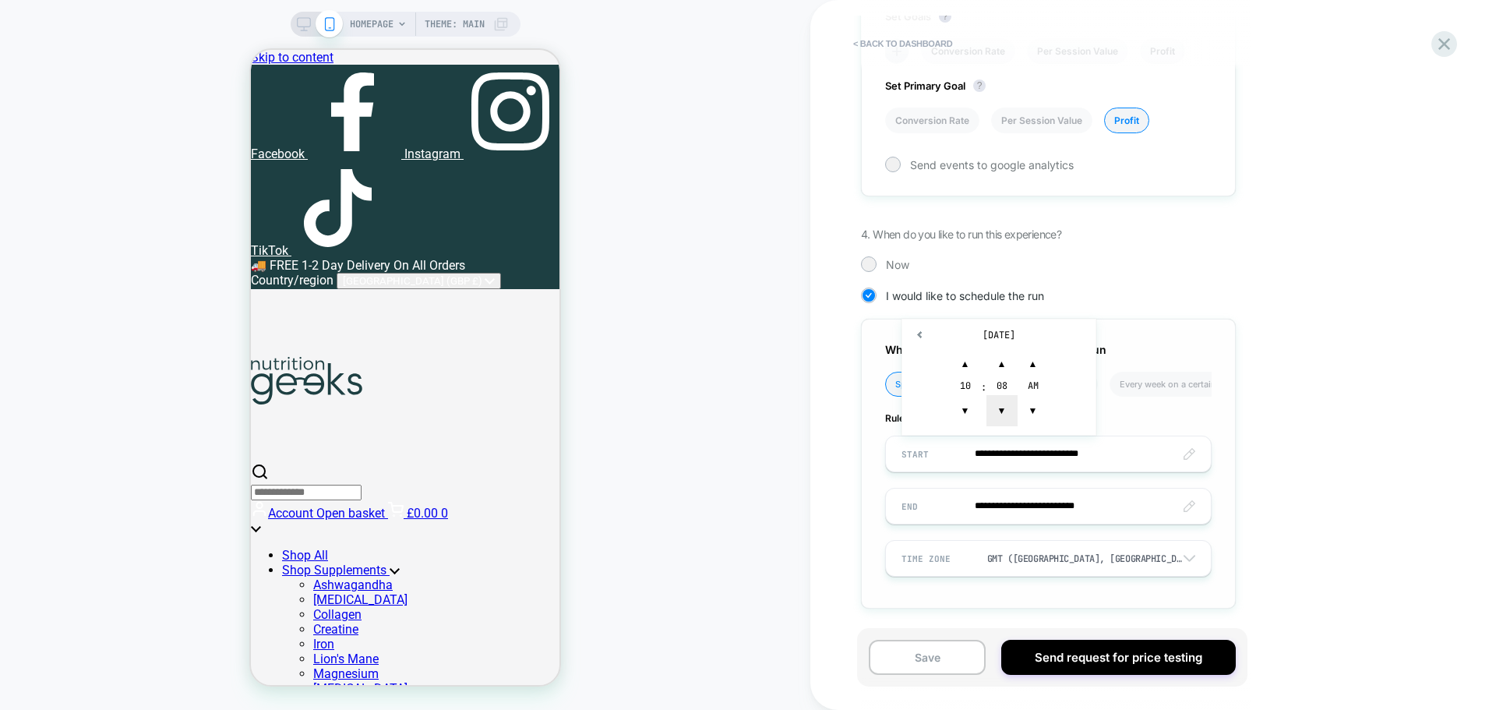
click at [1003, 409] on span "▼" at bounding box center [1001, 410] width 31 height 31
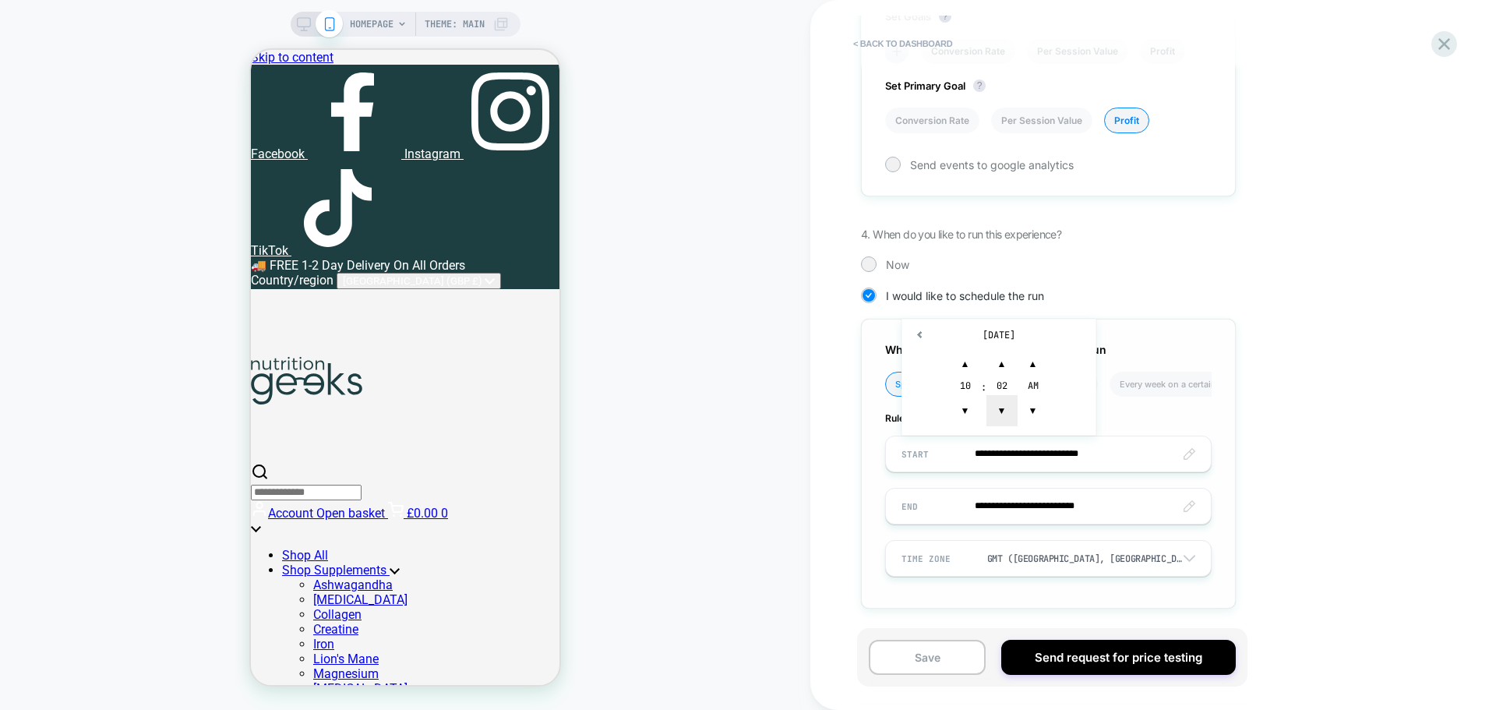
click at [1003, 409] on span "▼" at bounding box center [1001, 410] width 31 height 31
type input "**********"
click at [1277, 404] on div "**********" at bounding box center [1153, 355] width 686 height 710
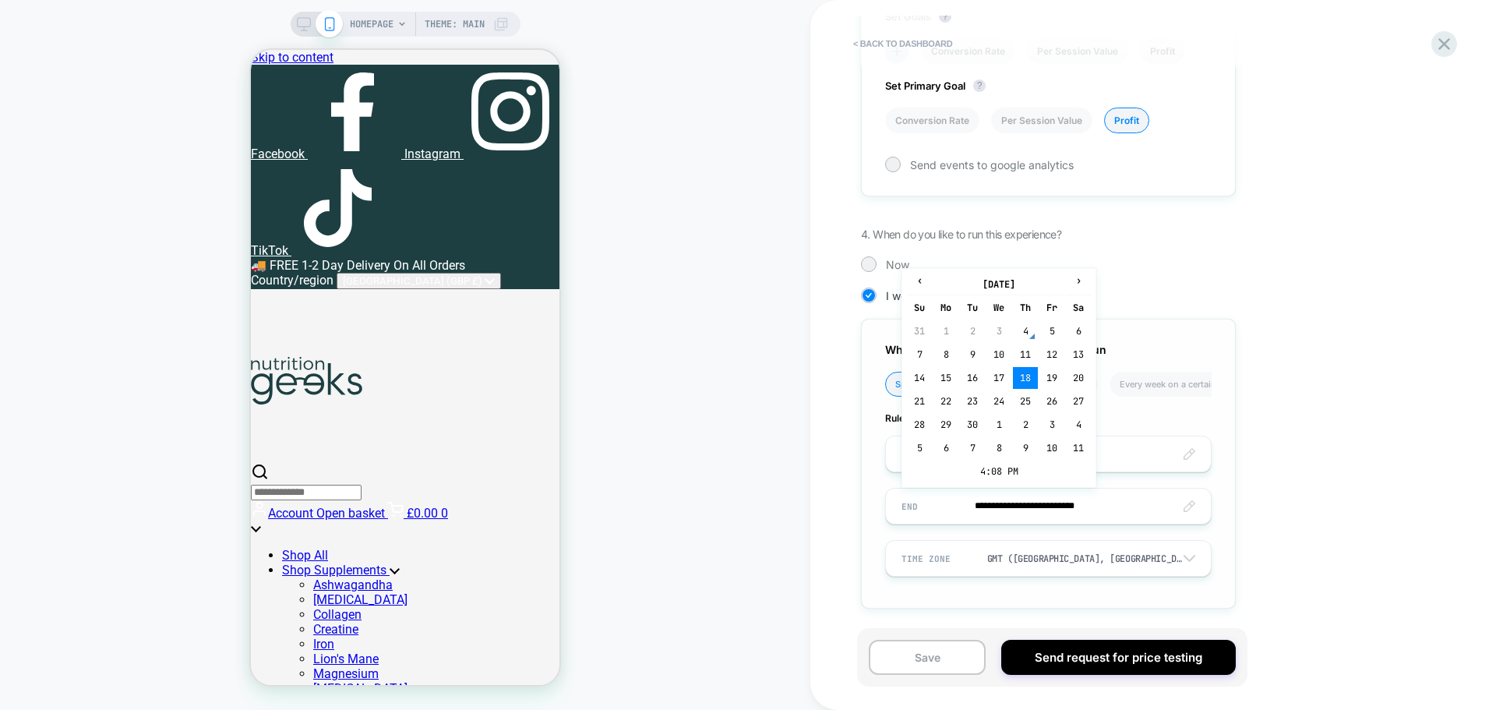
click at [1102, 513] on input "**********" at bounding box center [1048, 506] width 325 height 37
click at [999, 375] on td "17" at bounding box center [998, 378] width 25 height 22
click at [1127, 505] on input "**********" at bounding box center [1048, 506] width 325 height 37
click at [989, 473] on td "4:08 PM" at bounding box center [999, 471] width 184 height 22
click at [968, 457] on span "▼" at bounding box center [965, 462] width 31 height 31
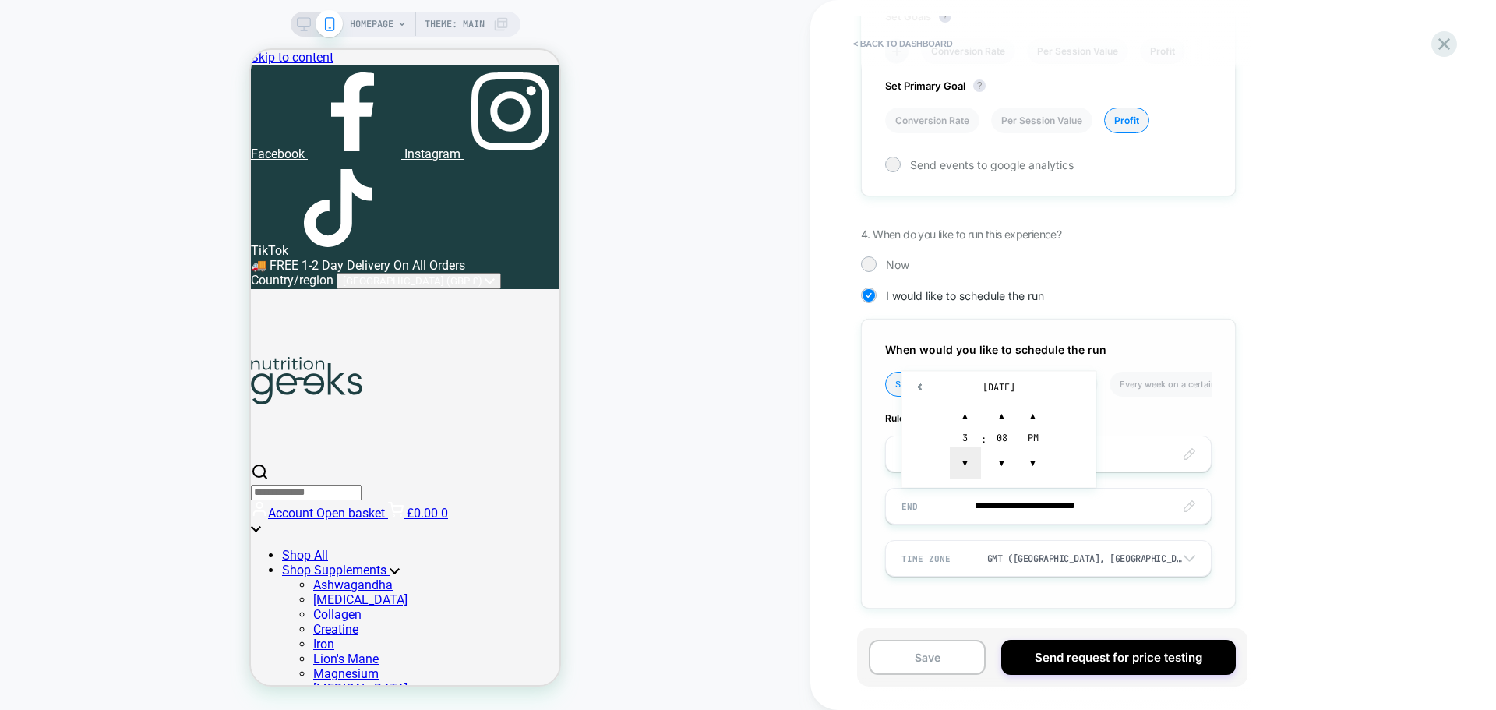
click at [968, 457] on span "▼" at bounding box center [965, 462] width 31 height 31
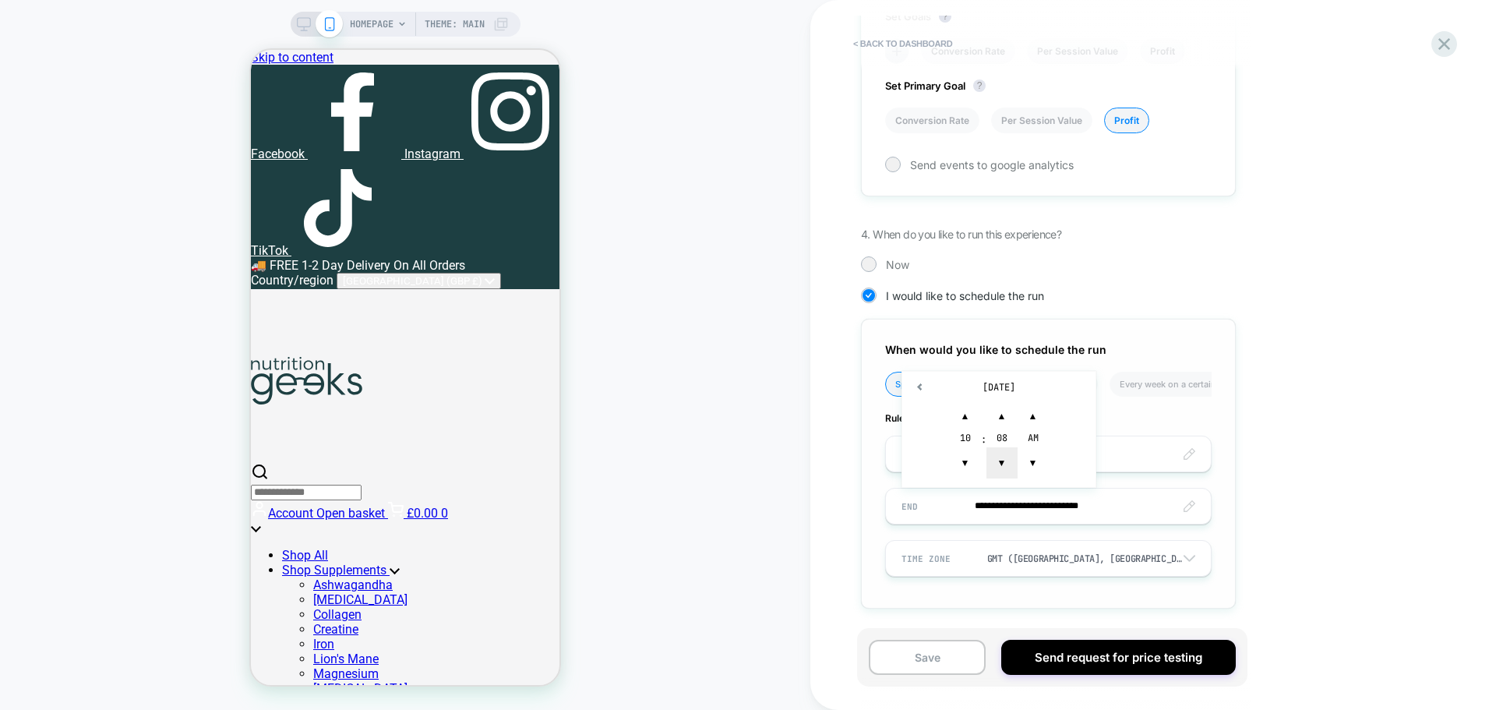
click at [1001, 458] on span "▼" at bounding box center [1001, 462] width 31 height 31
click at [1002, 458] on span "▼" at bounding box center [1001, 462] width 31 height 31
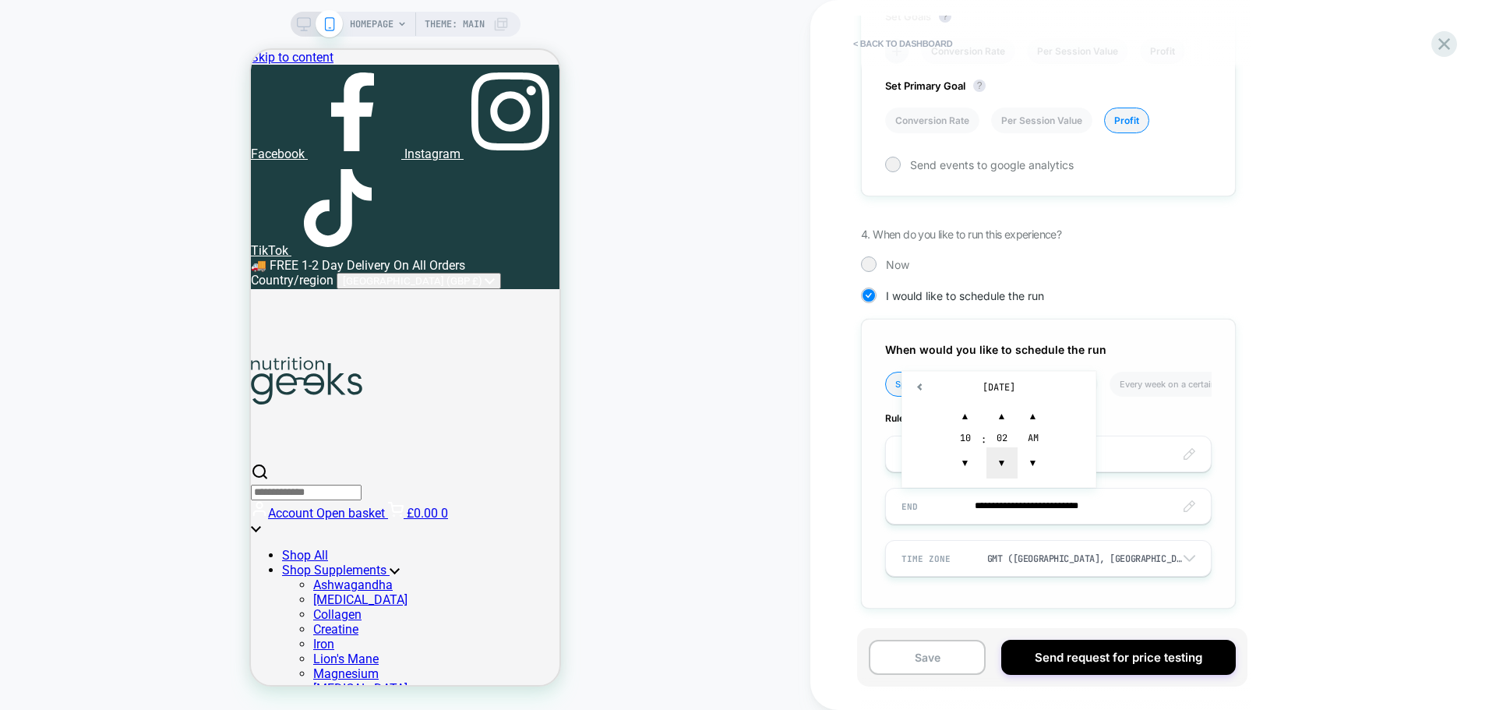
click at [1002, 458] on span "▼" at bounding box center [1001, 462] width 31 height 31
type input "**********"
click at [1384, 489] on div "**********" at bounding box center [1153, 355] width 686 height 710
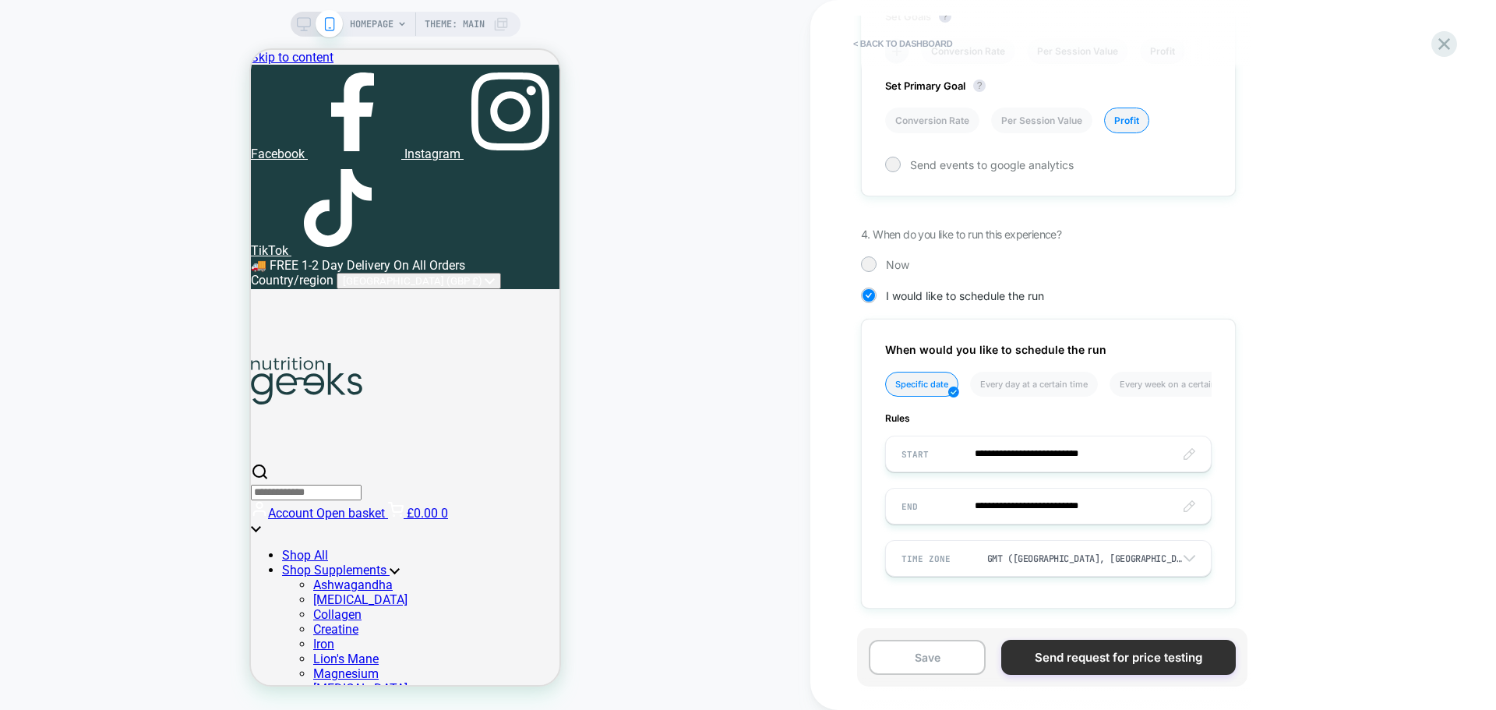
click at [1086, 658] on button "Send request for price testing" at bounding box center [1118, 657] width 234 height 35
click at [1446, 52] on icon at bounding box center [1443, 43] width 21 height 21
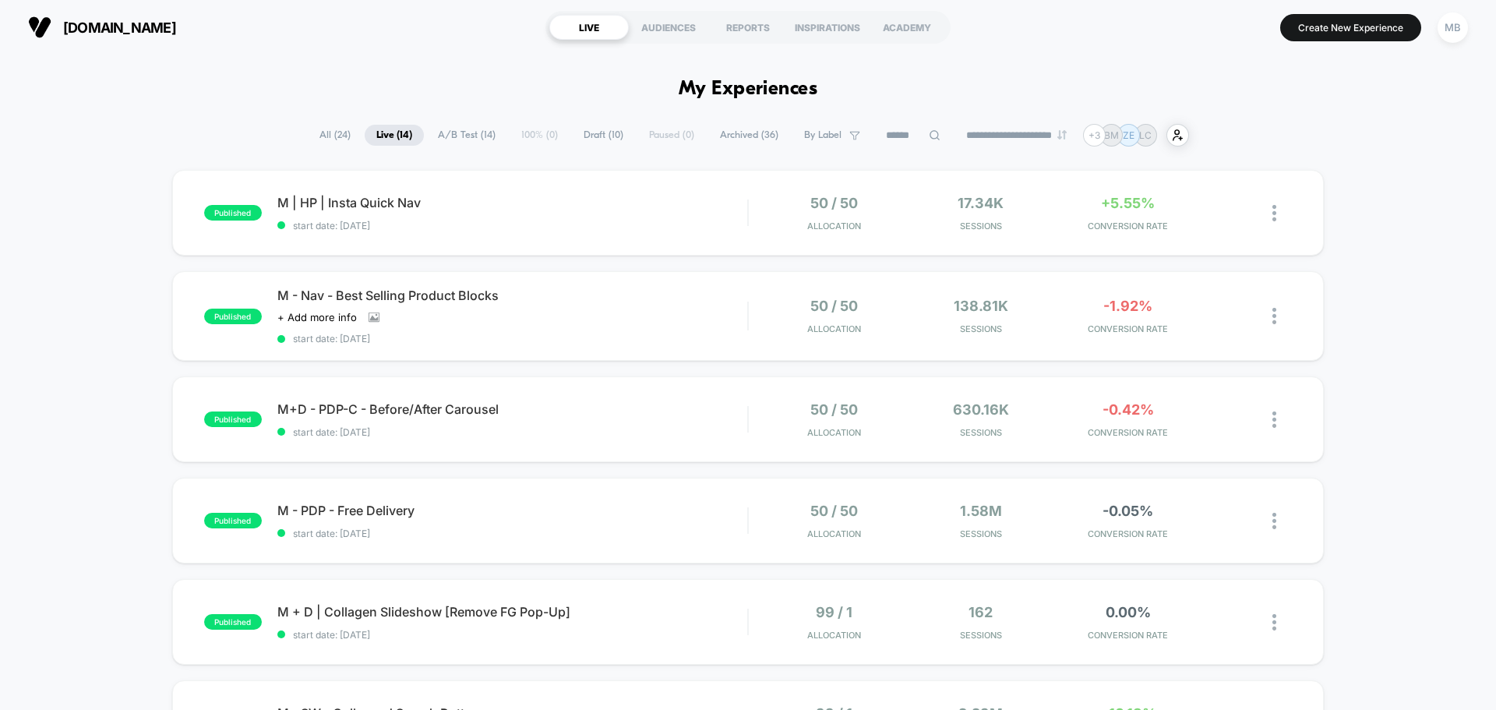
click at [474, 133] on span "A/B Test ( 14 )" at bounding box center [466, 135] width 81 height 21
click at [1257, 205] on div at bounding box center [1262, 213] width 58 height 37
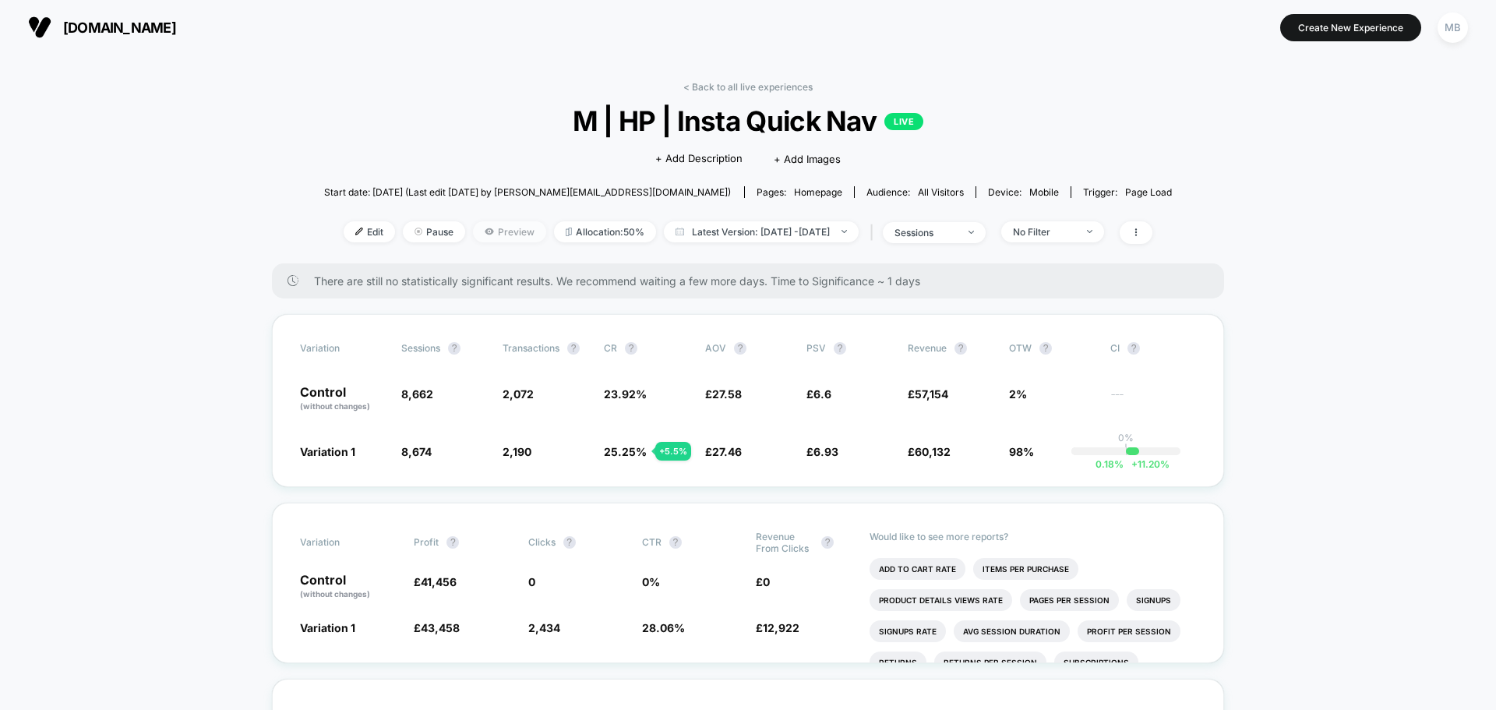
click at [485, 233] on icon at bounding box center [489, 231] width 9 height 6
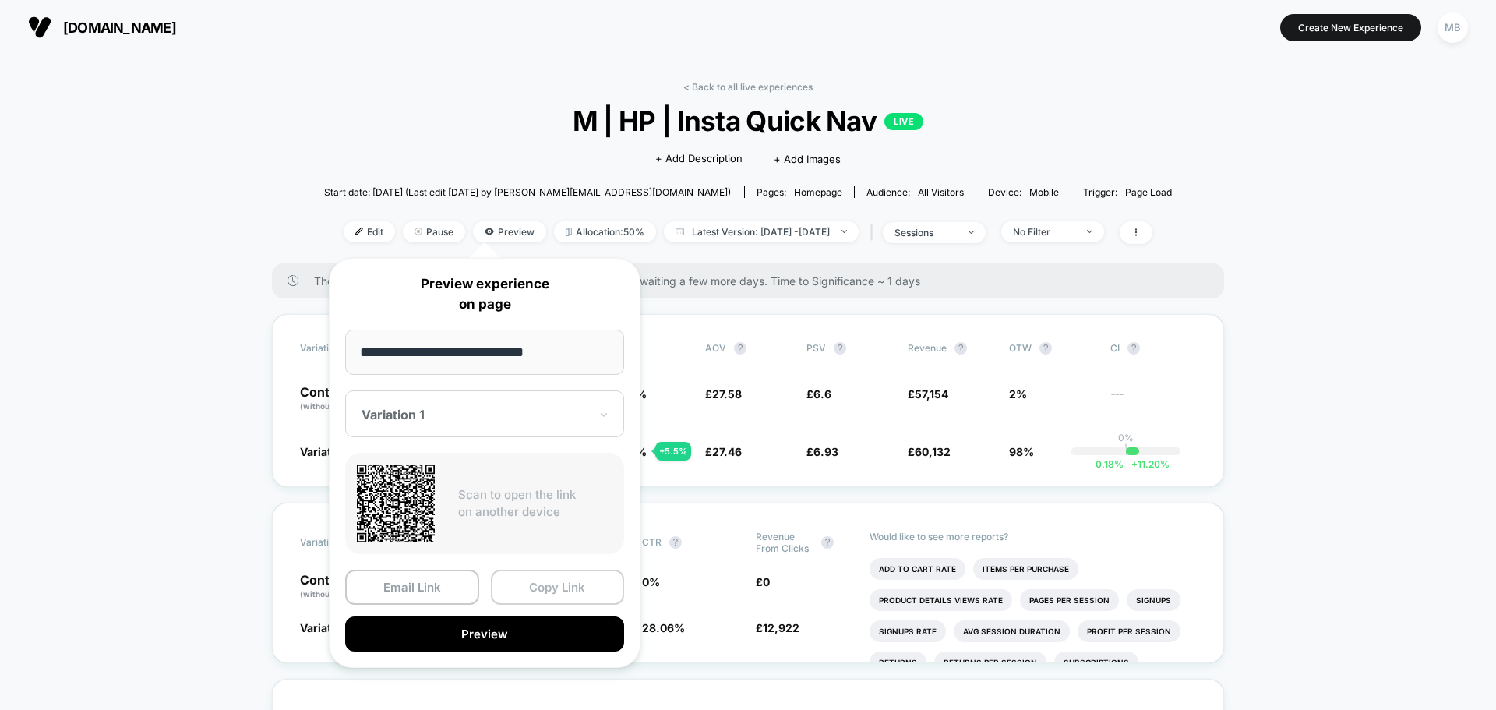
click at [583, 582] on button "Copy Link" at bounding box center [558, 586] width 134 height 35
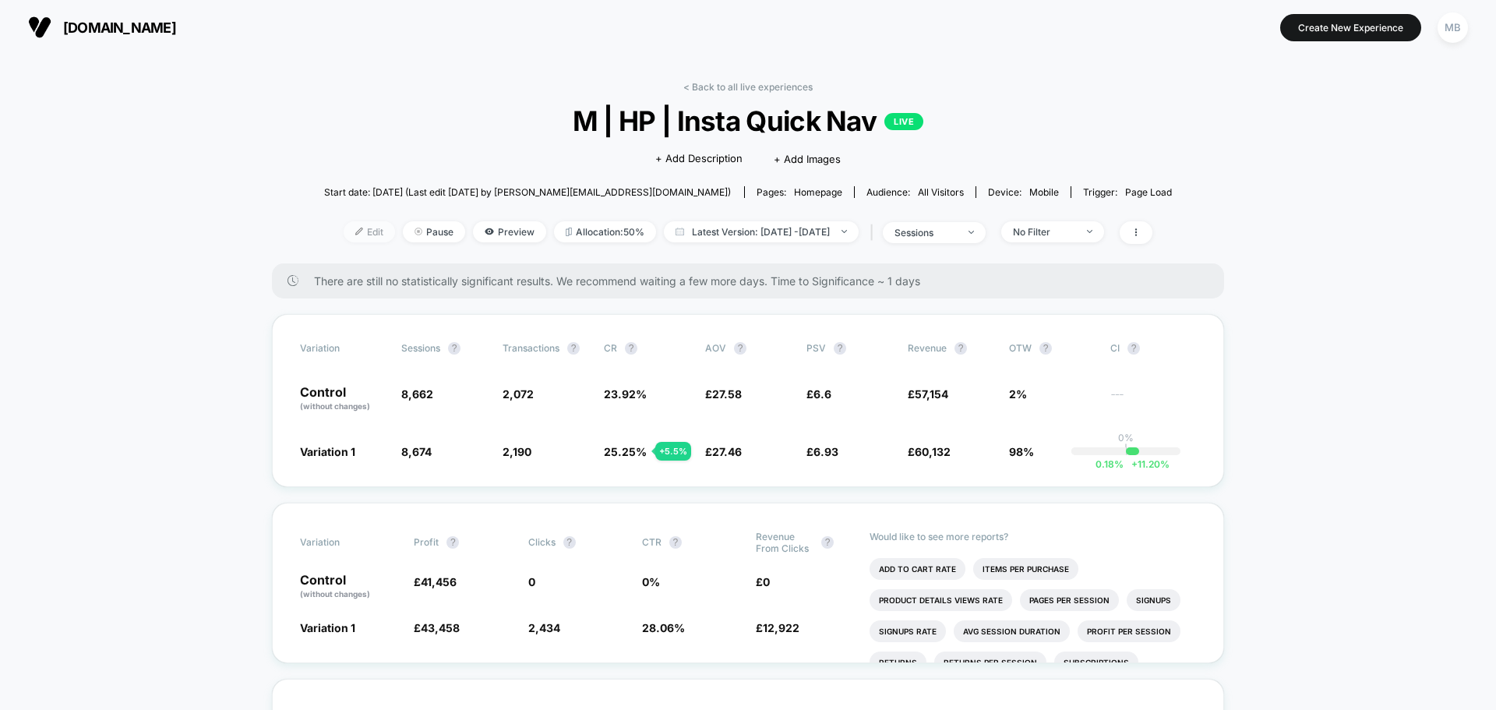
click at [351, 234] on span "Edit" at bounding box center [369, 231] width 51 height 21
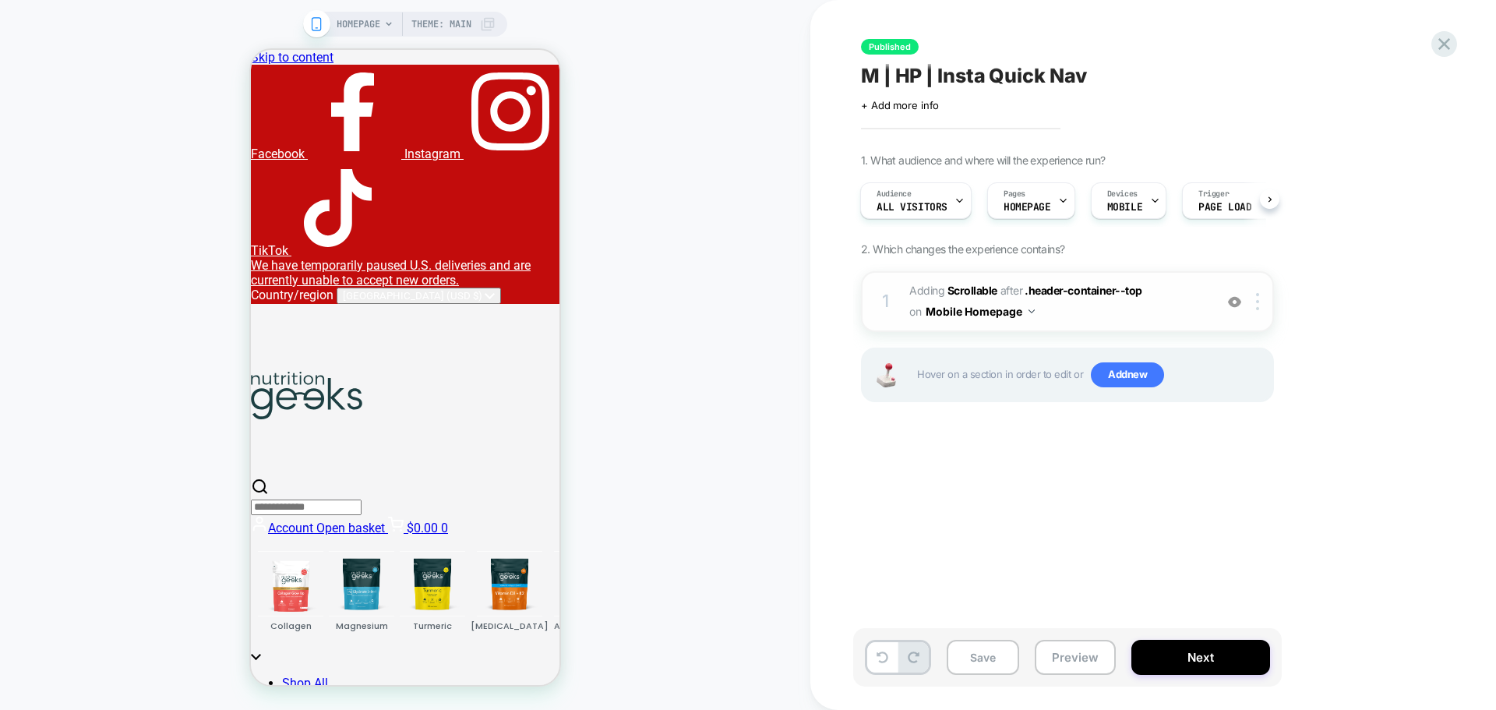
click at [1116, 302] on span "#_loomi_addon_1755184102206 Adding Scrollable AFTER .header-container--top .hea…" at bounding box center [1057, 301] width 297 height 42
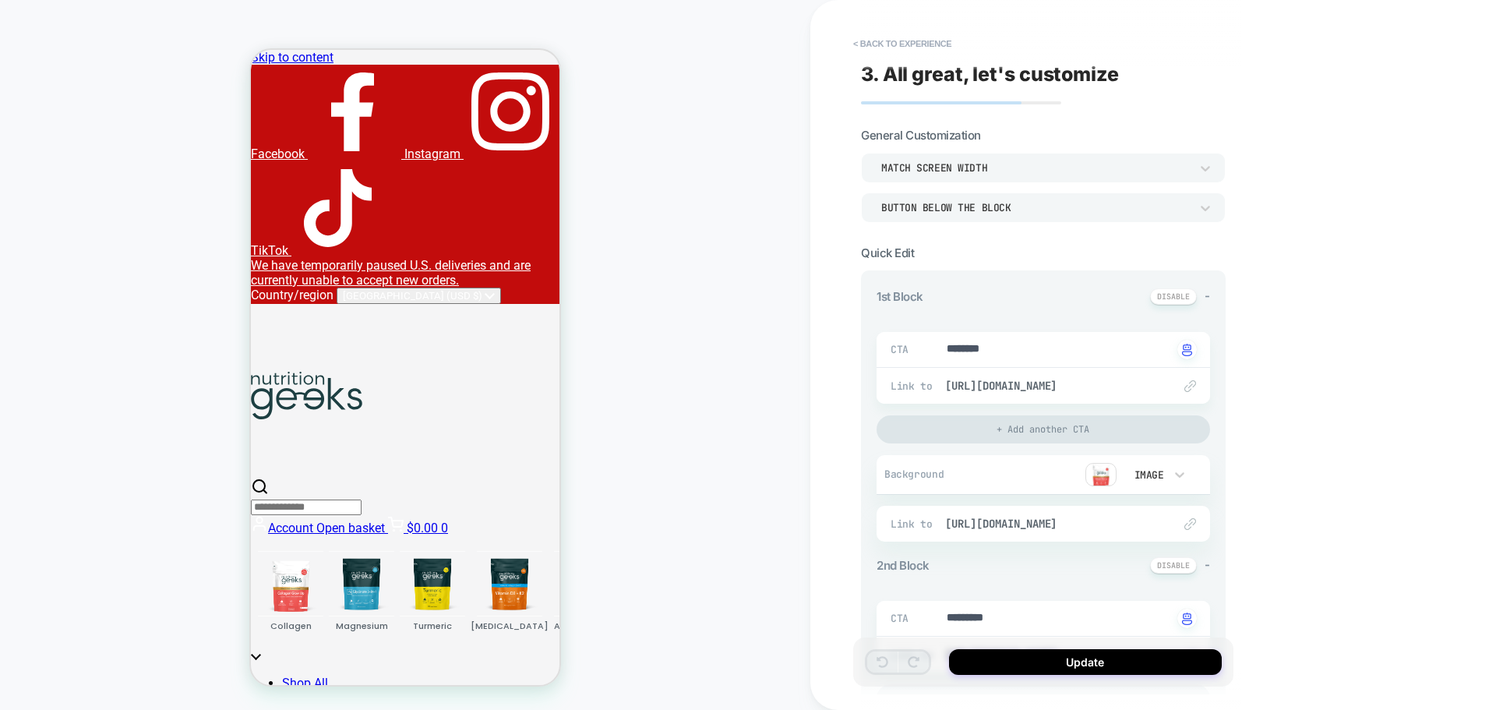
click at [1104, 471] on img at bounding box center [1100, 474] width 31 height 23
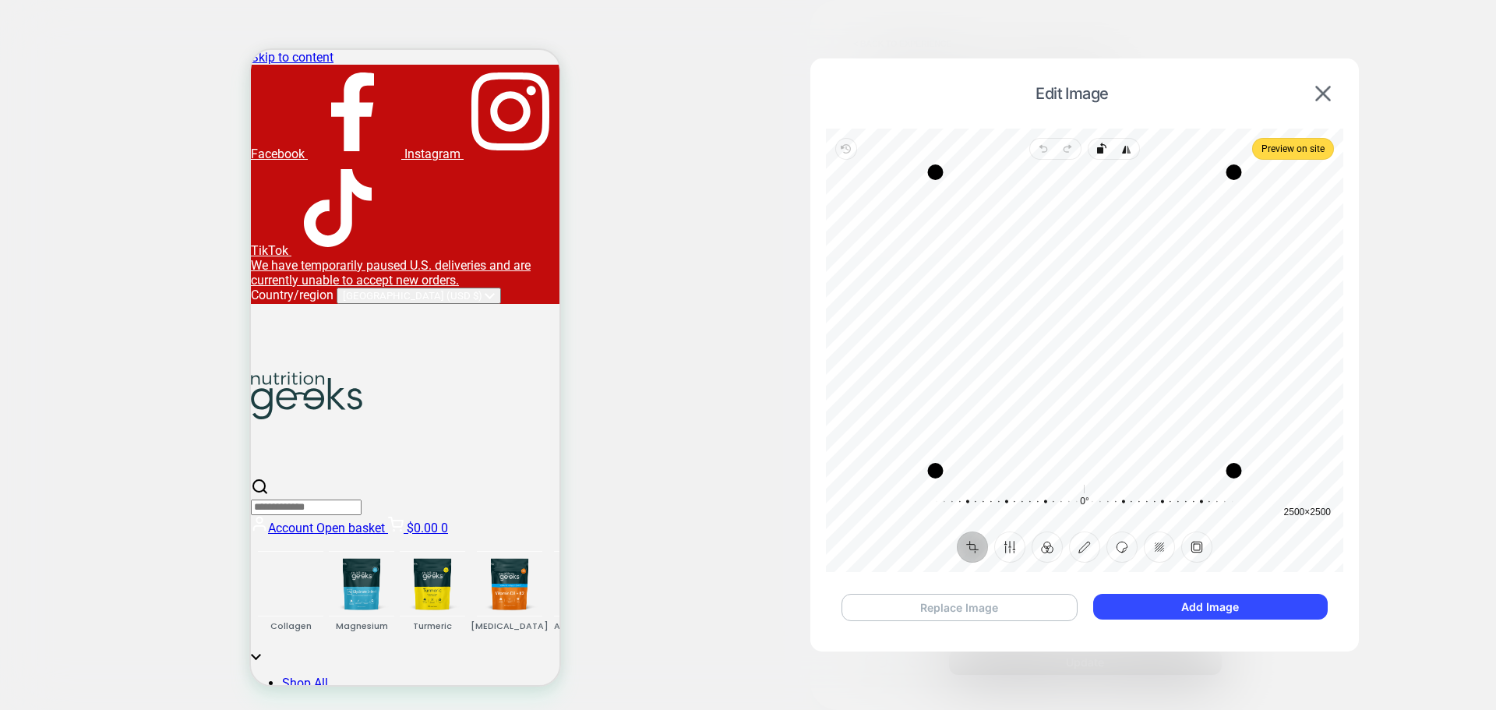
click at [1042, 611] on button "Replace Image" at bounding box center [959, 607] width 236 height 27
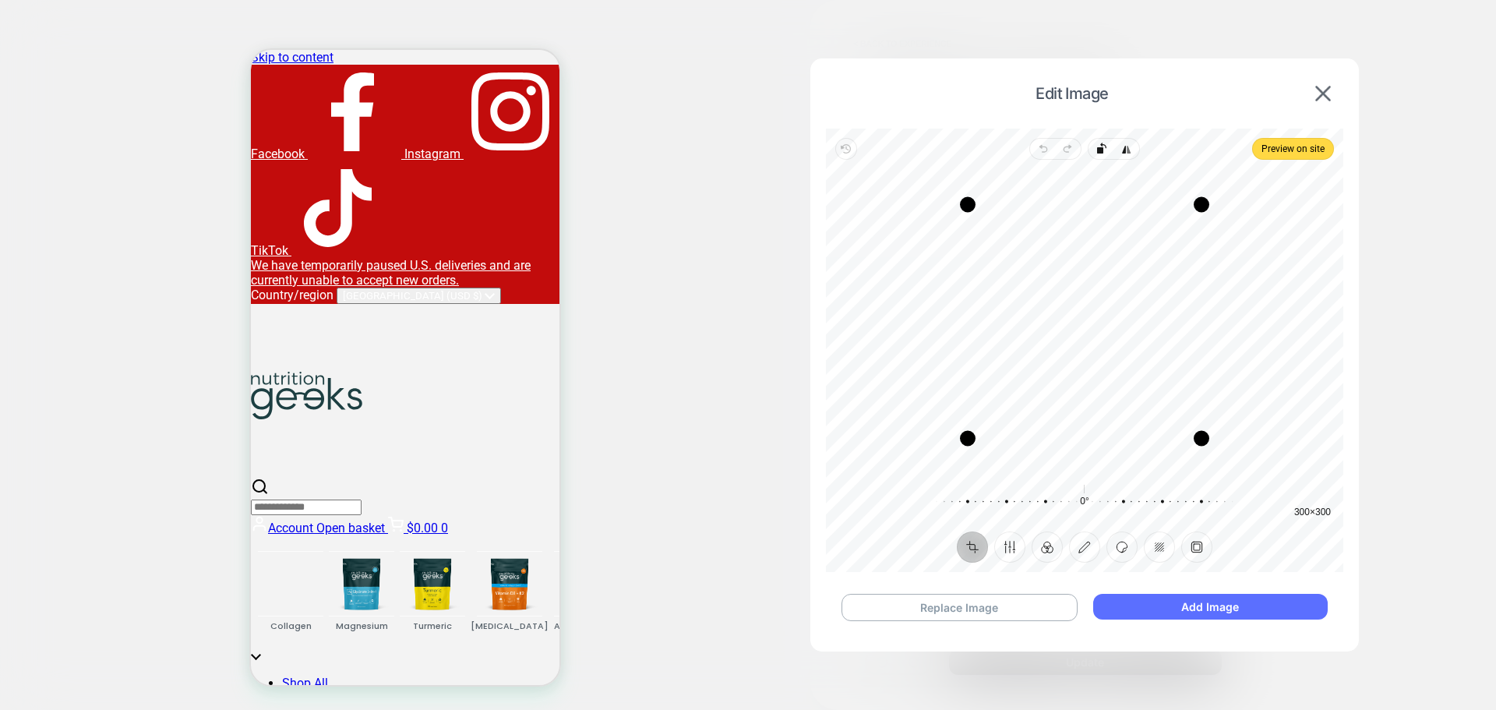
click at [1243, 607] on button "Add Image" at bounding box center [1210, 607] width 234 height 26
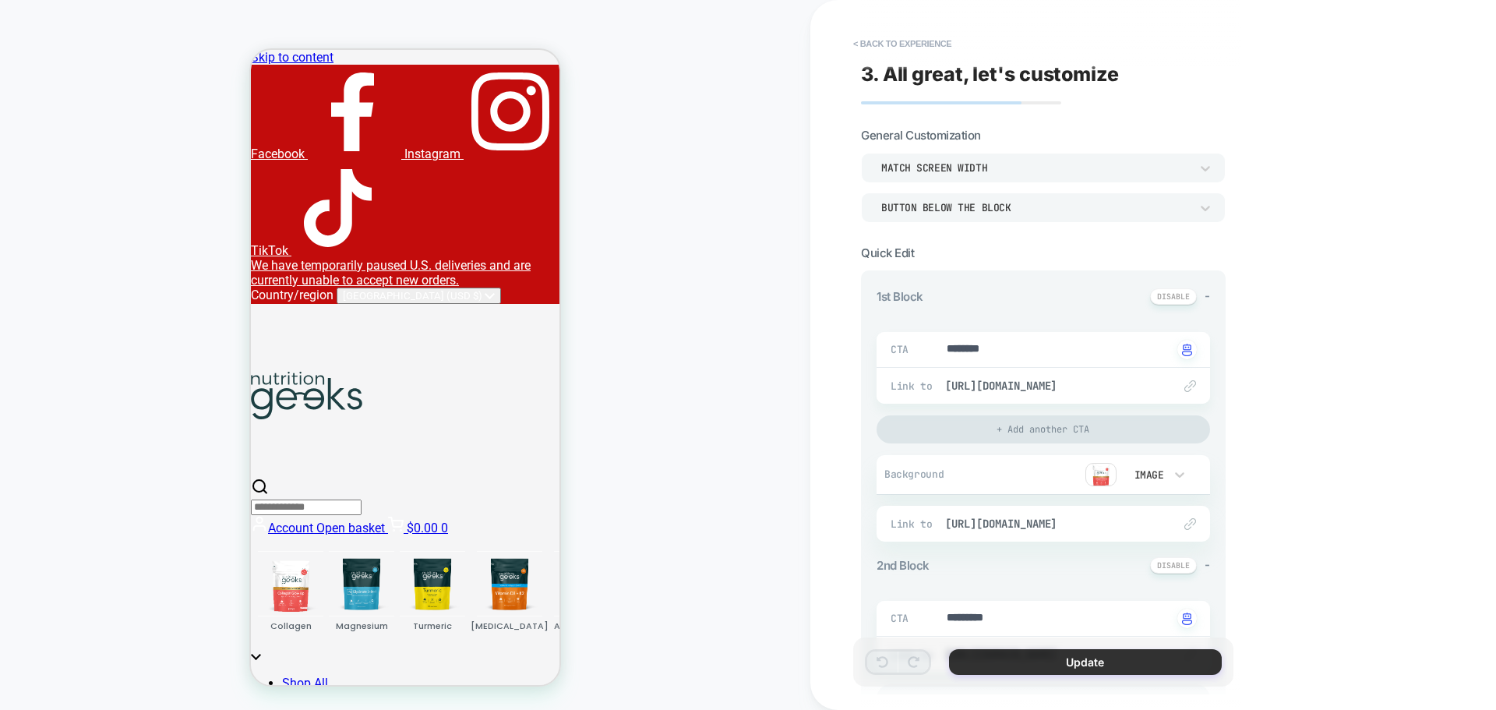
click at [1034, 662] on button "Update" at bounding box center [1085, 662] width 273 height 26
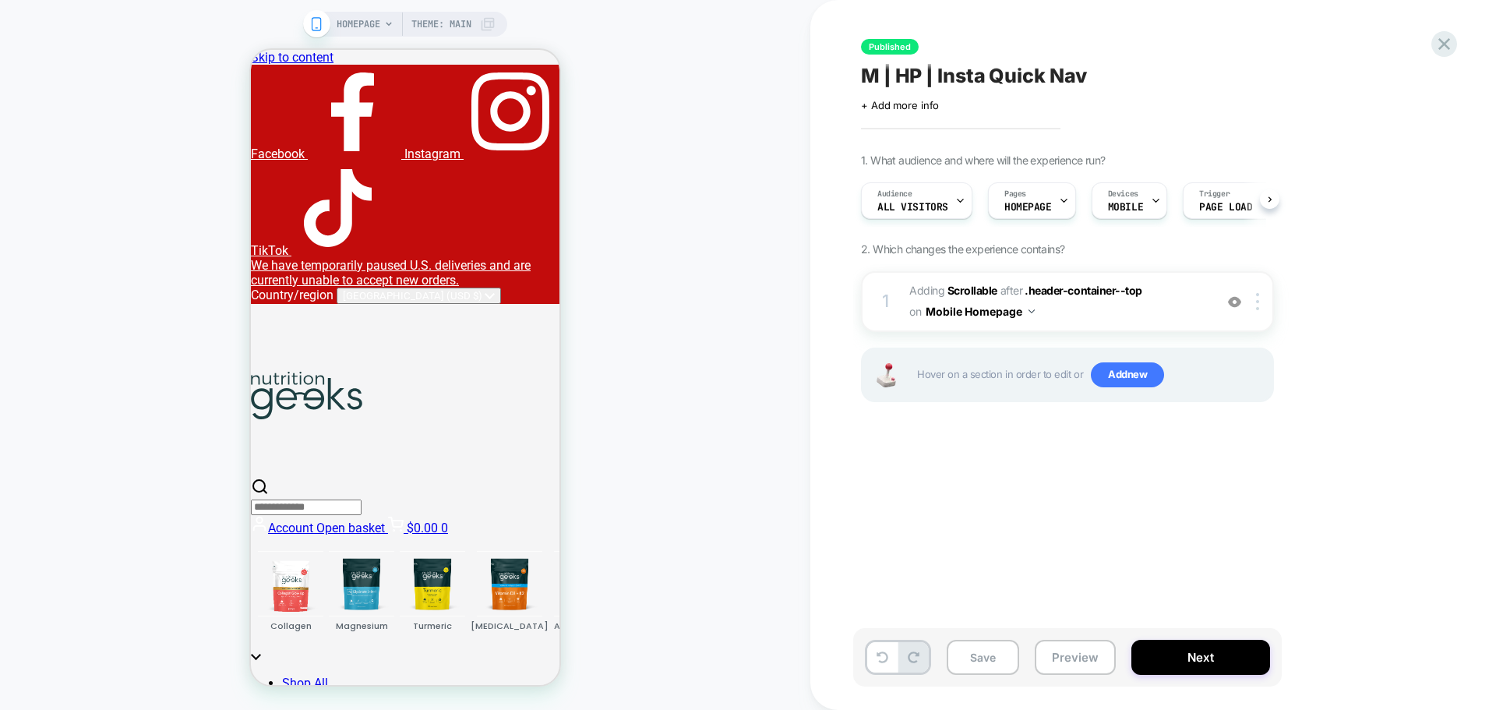
scroll to position [0, 1]
click at [1004, 663] on button "Save" at bounding box center [983, 657] width 72 height 35
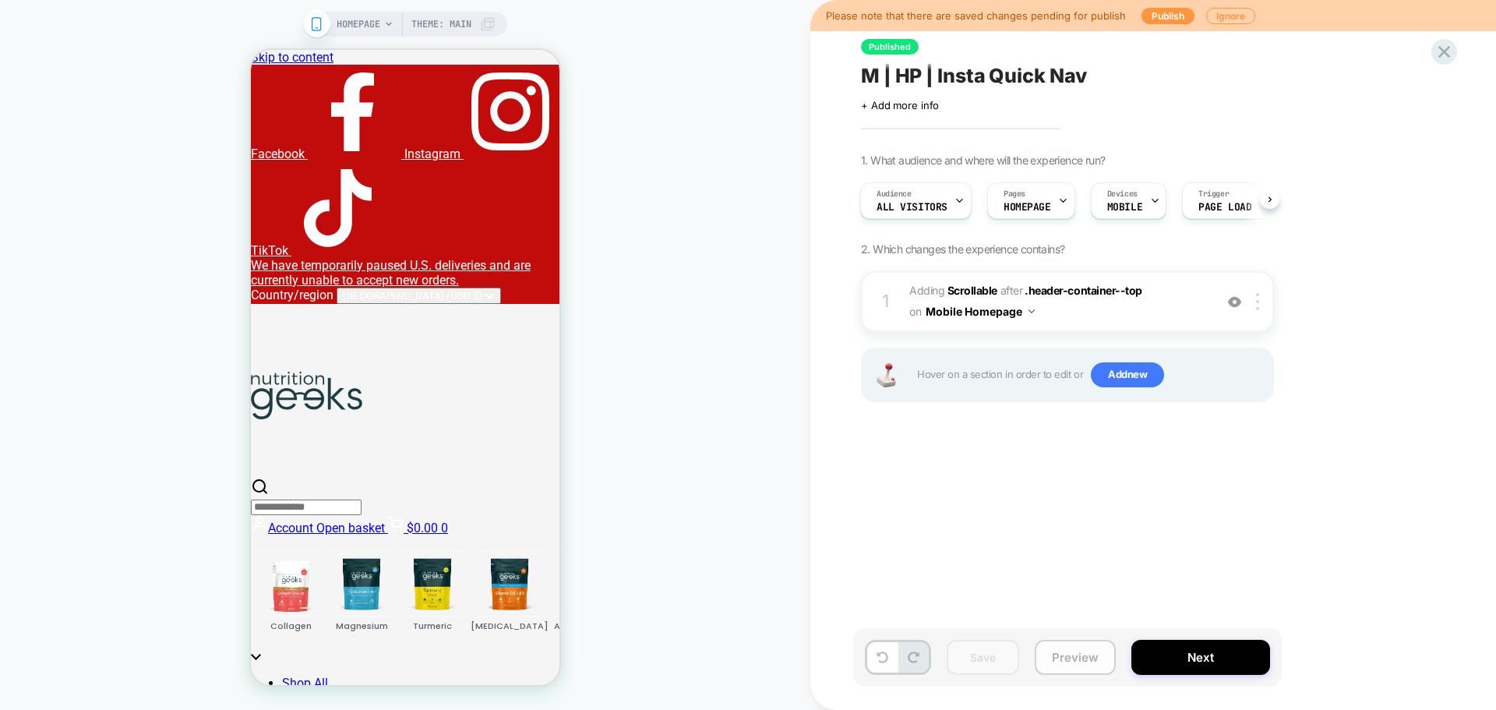
click at [1059, 663] on button "Preview" at bounding box center [1075, 657] width 81 height 35
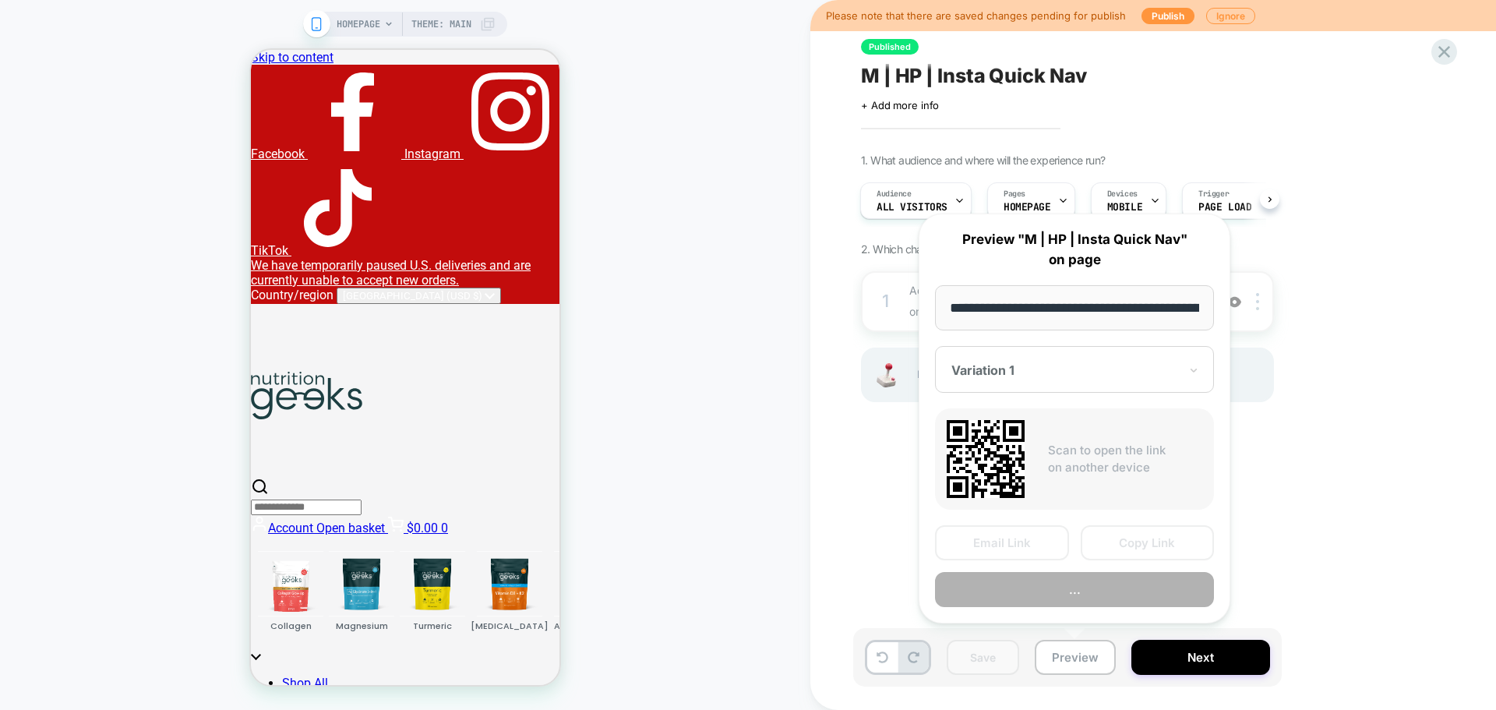
scroll to position [0, 66]
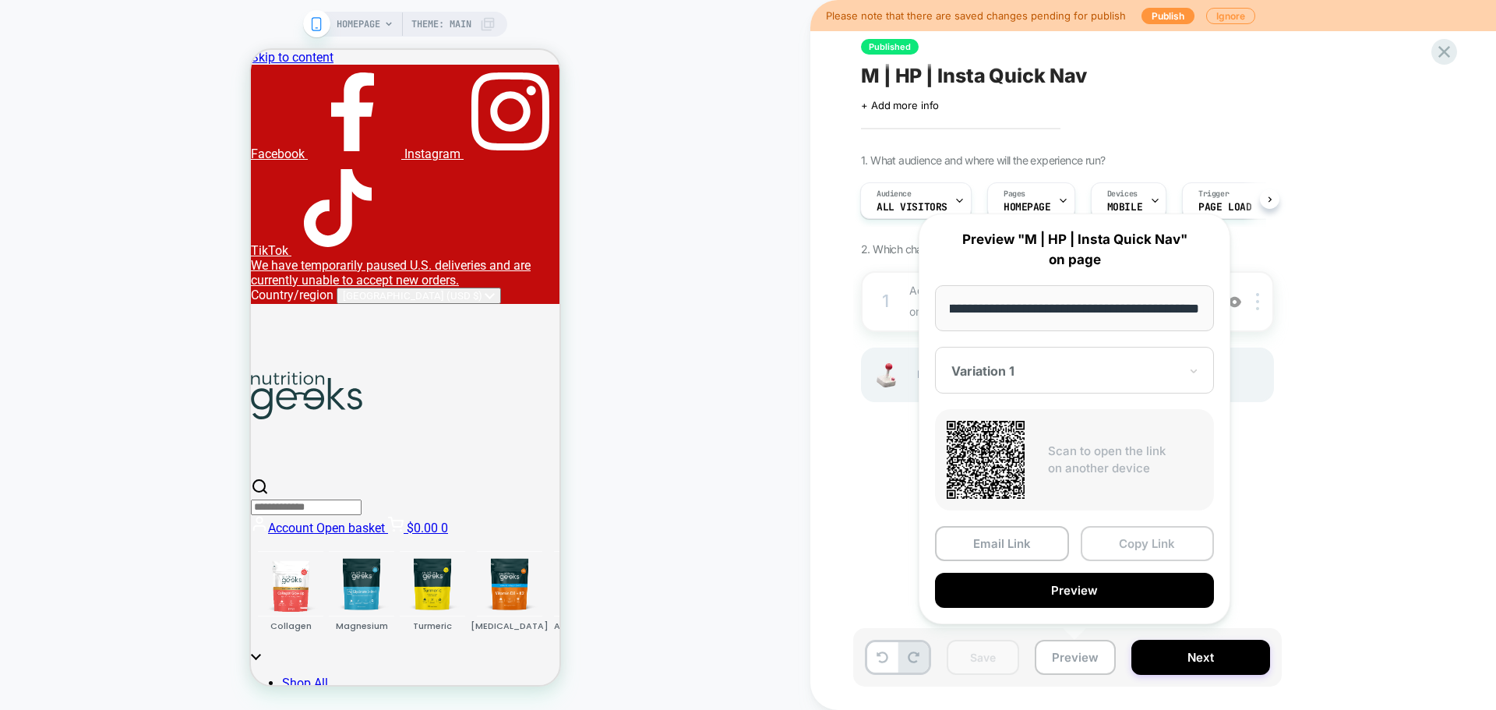
click at [1132, 547] on button "Copy Link" at bounding box center [1148, 543] width 134 height 35
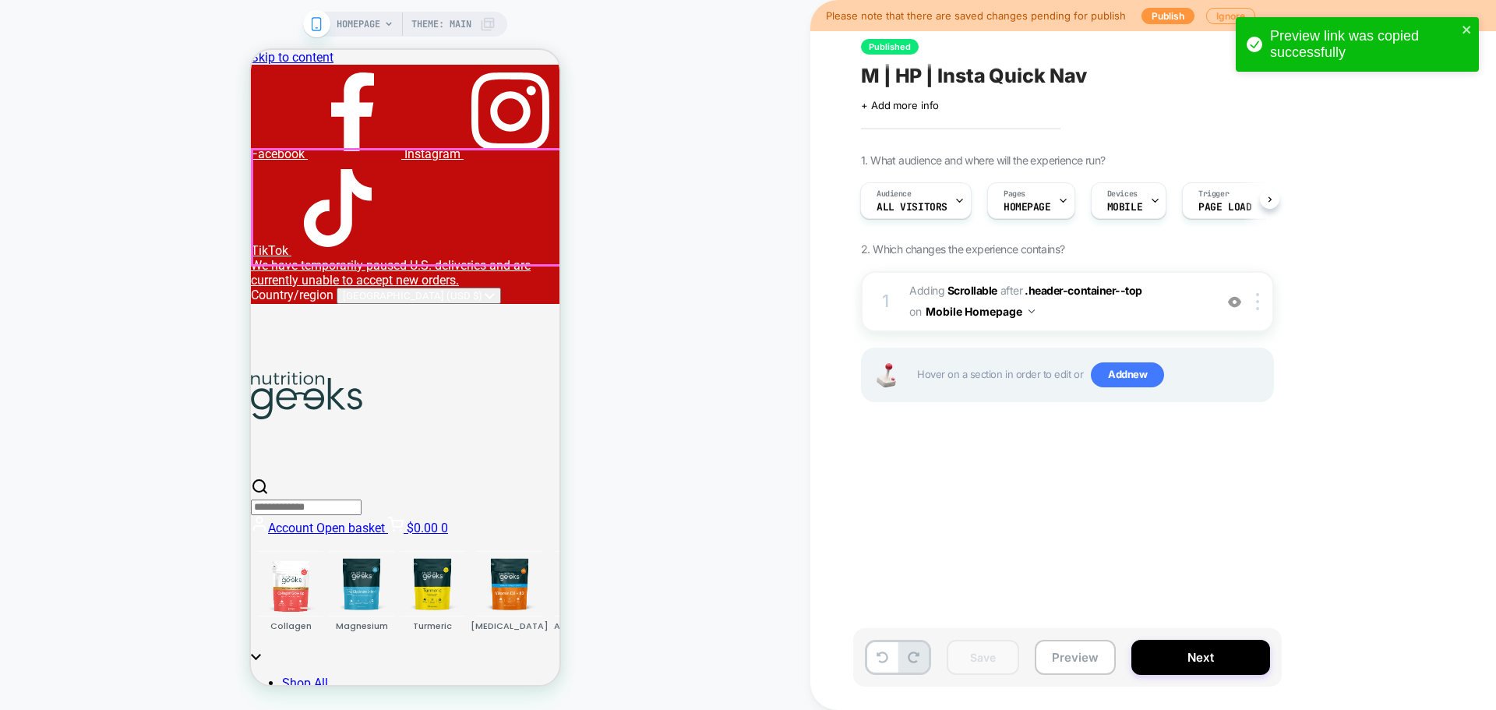
click at [459, 535] on div "﻿ Collagen ﻿ Magnesium ﻿ Turmeric ﻿ Vitamin D ﻿ Ashwagandha ﻿ Creatine ﻿ Biotin…" at bounding box center [405, 591] width 308 height 113
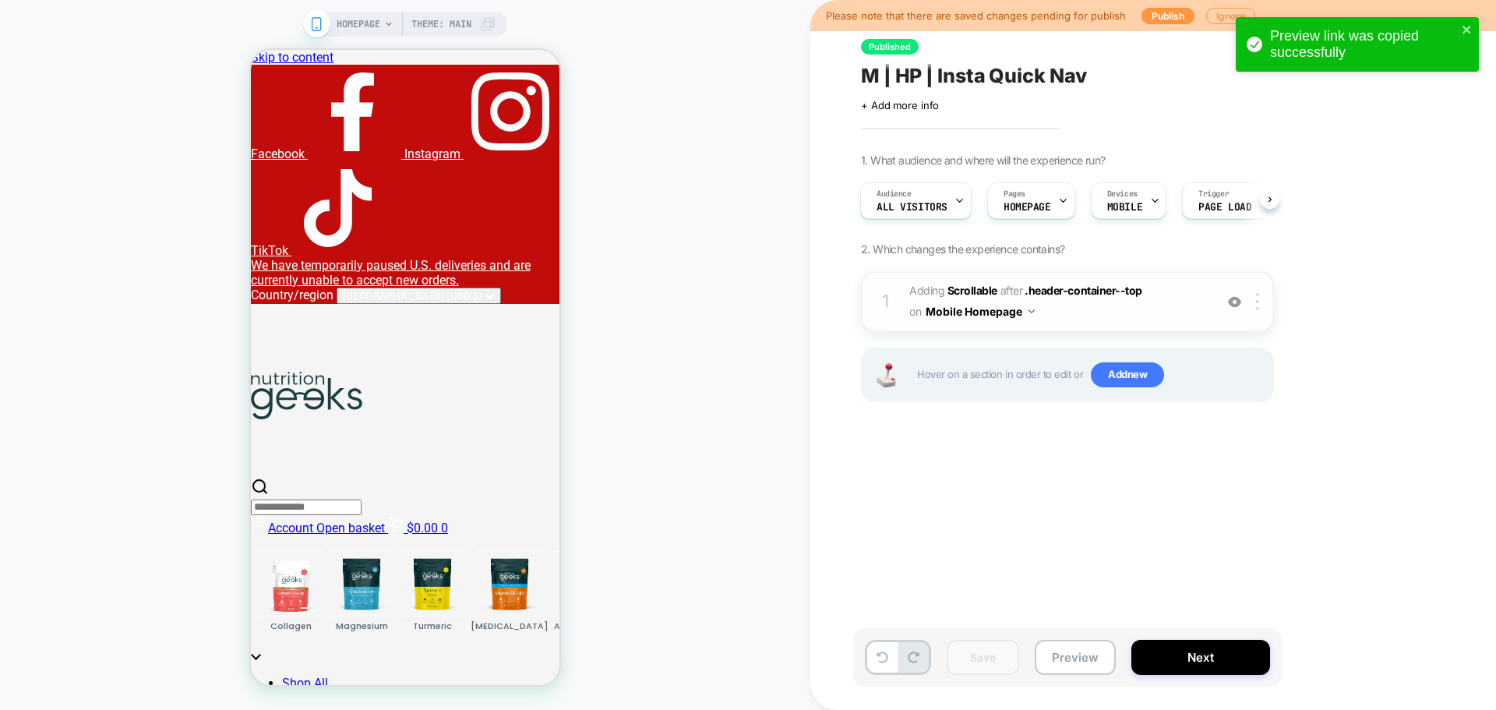
click at [1200, 301] on span "#_loomi_addon_1755184102206 Adding Scrollable AFTER .header-container--top .hea…" at bounding box center [1057, 301] width 297 height 42
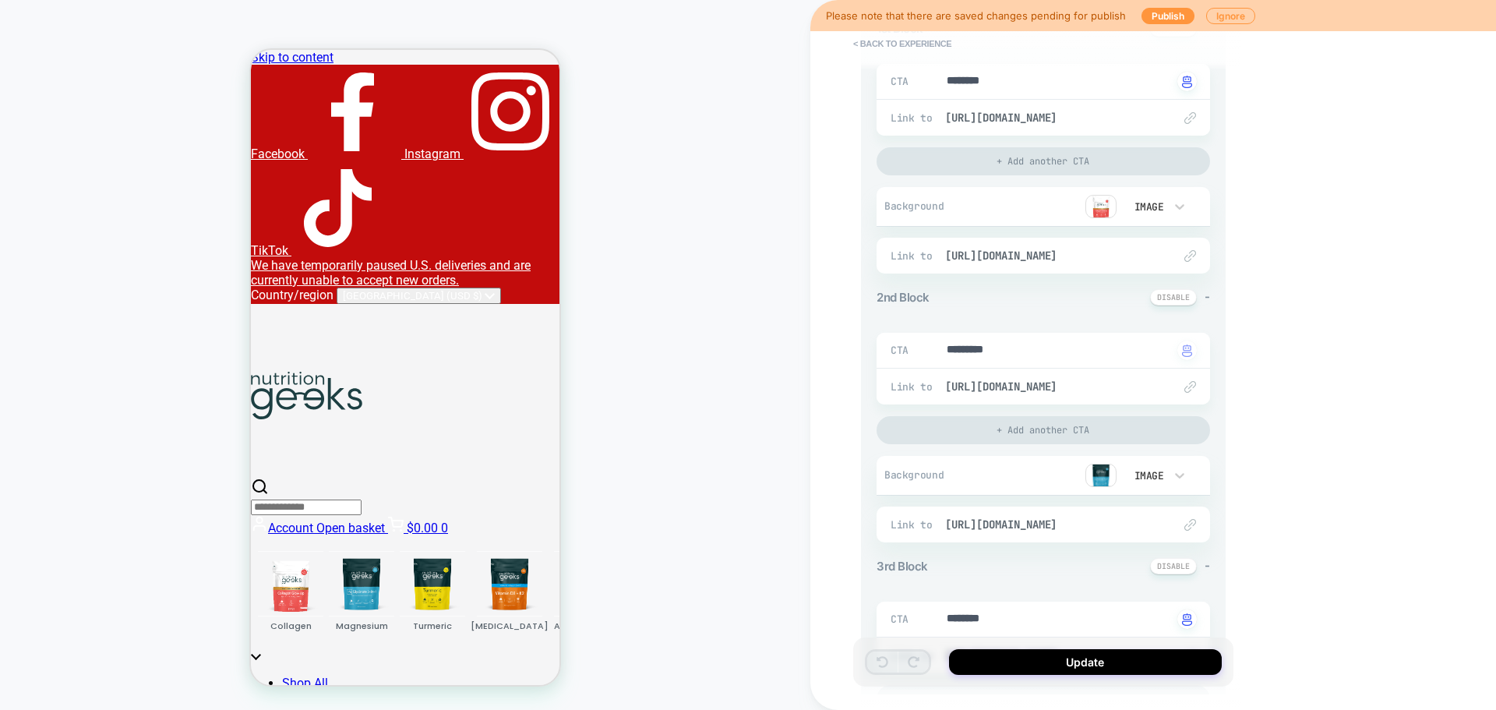
scroll to position [312, 0]
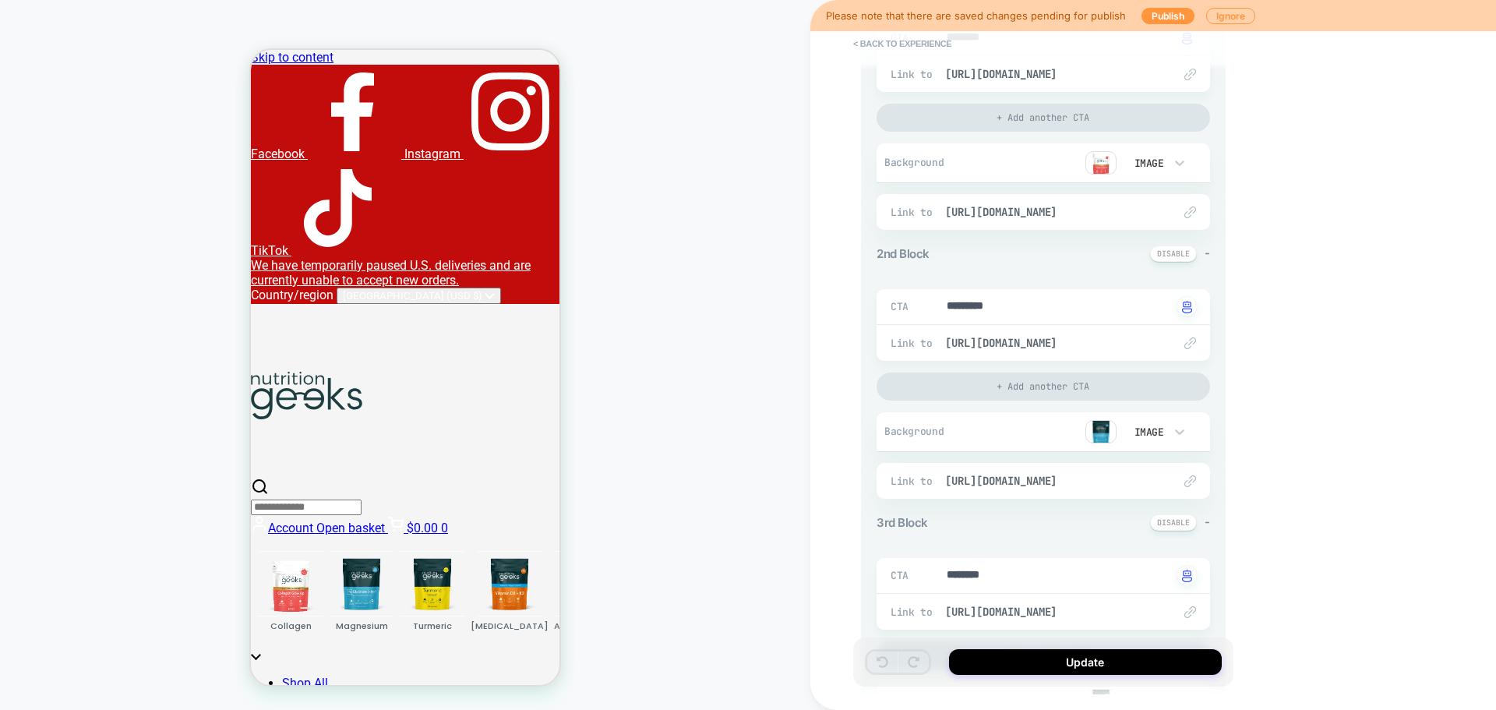
click at [1102, 432] on img at bounding box center [1100, 431] width 31 height 23
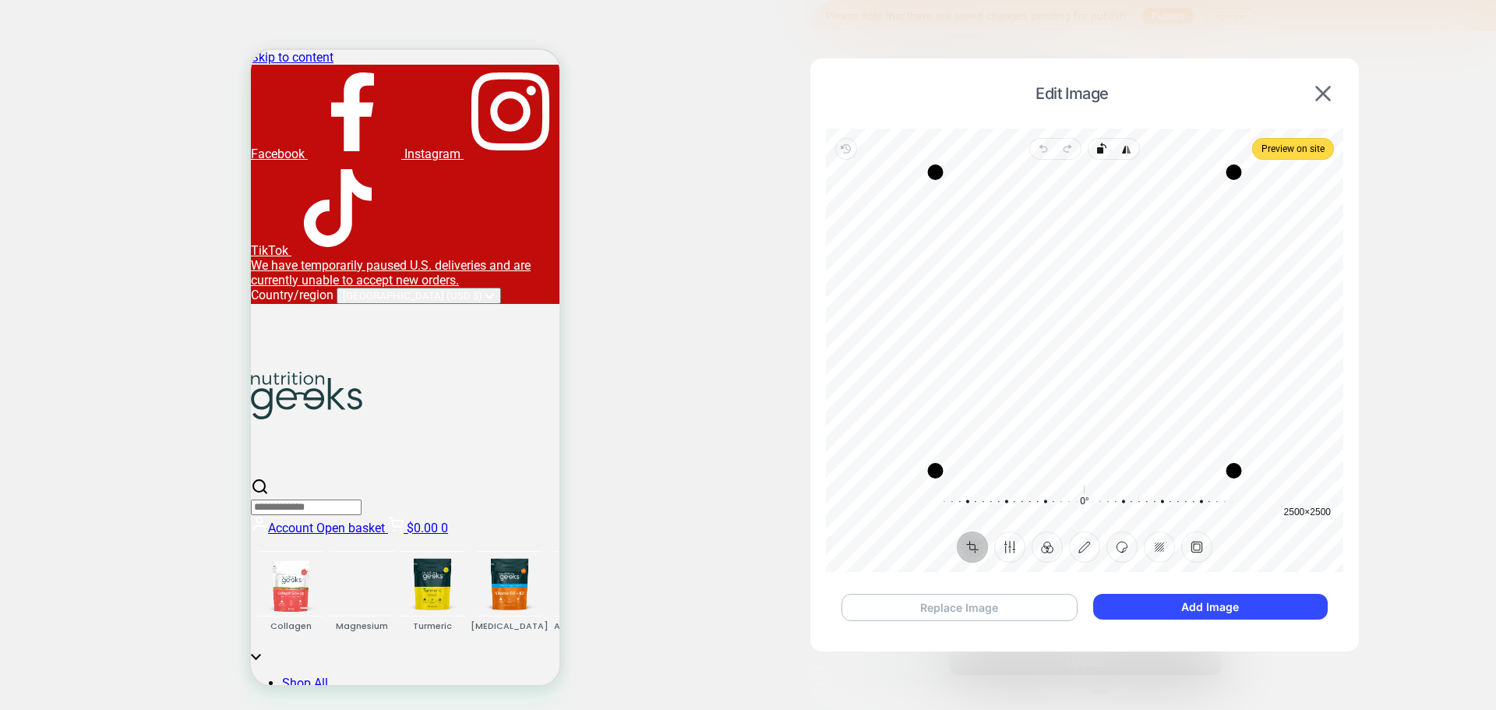
click at [990, 603] on button "Replace Image" at bounding box center [959, 607] width 236 height 27
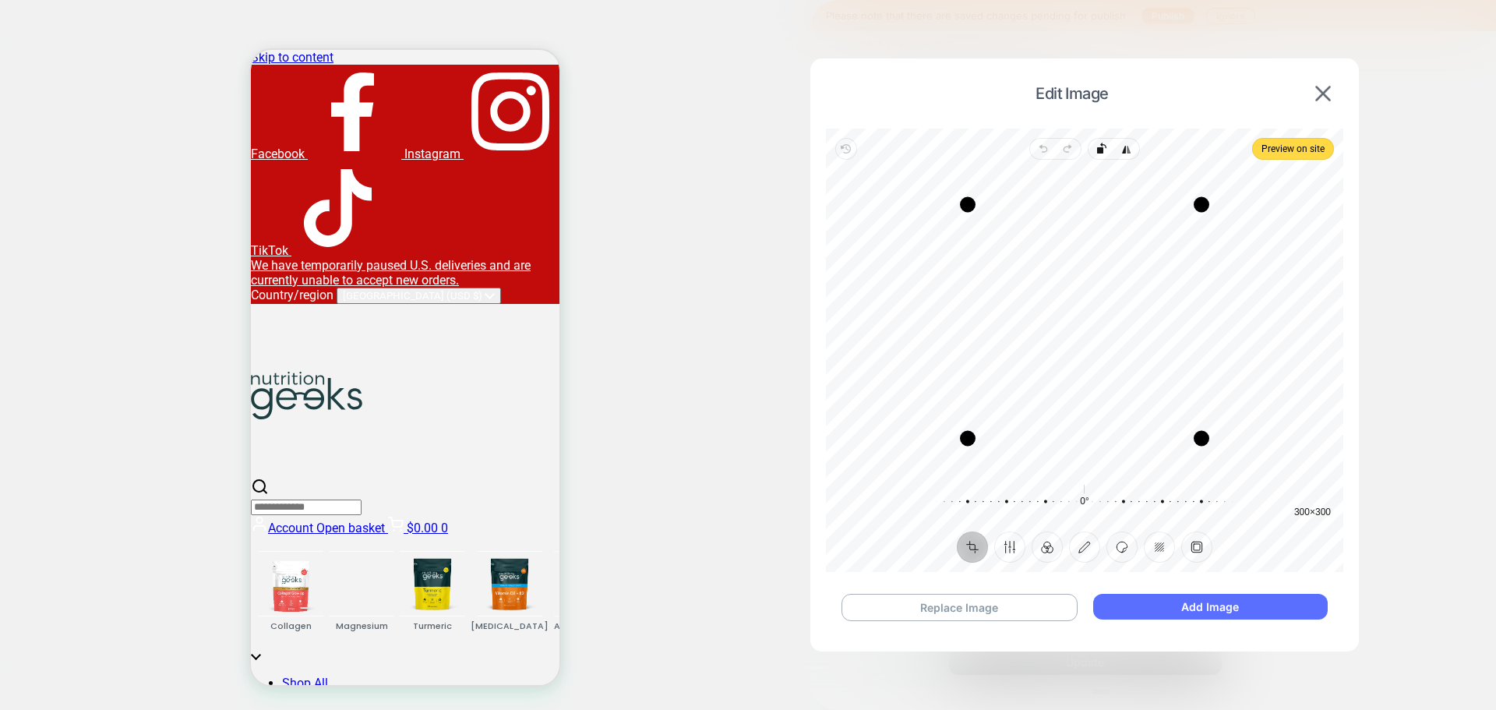
click at [1257, 610] on button "Add Image" at bounding box center [1210, 607] width 234 height 26
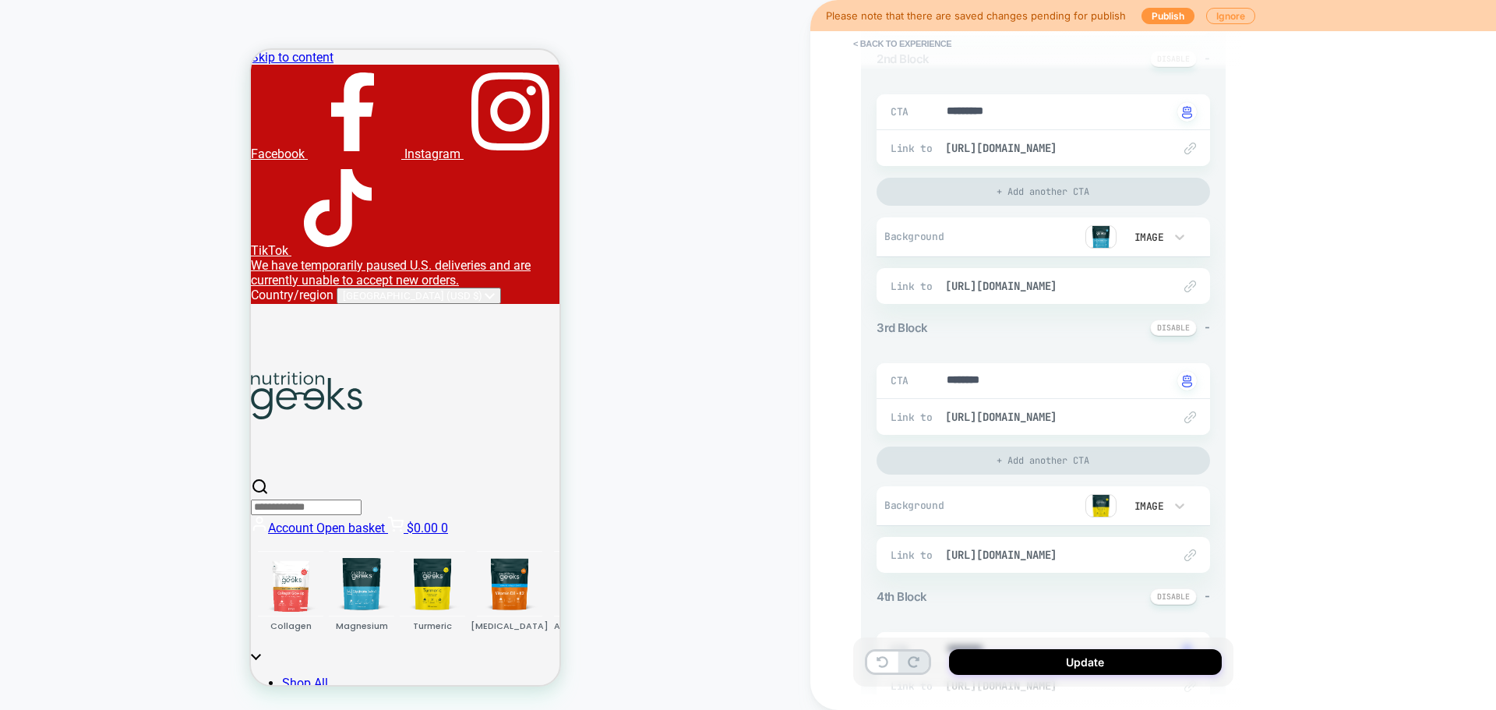
scroll to position [545, 0]
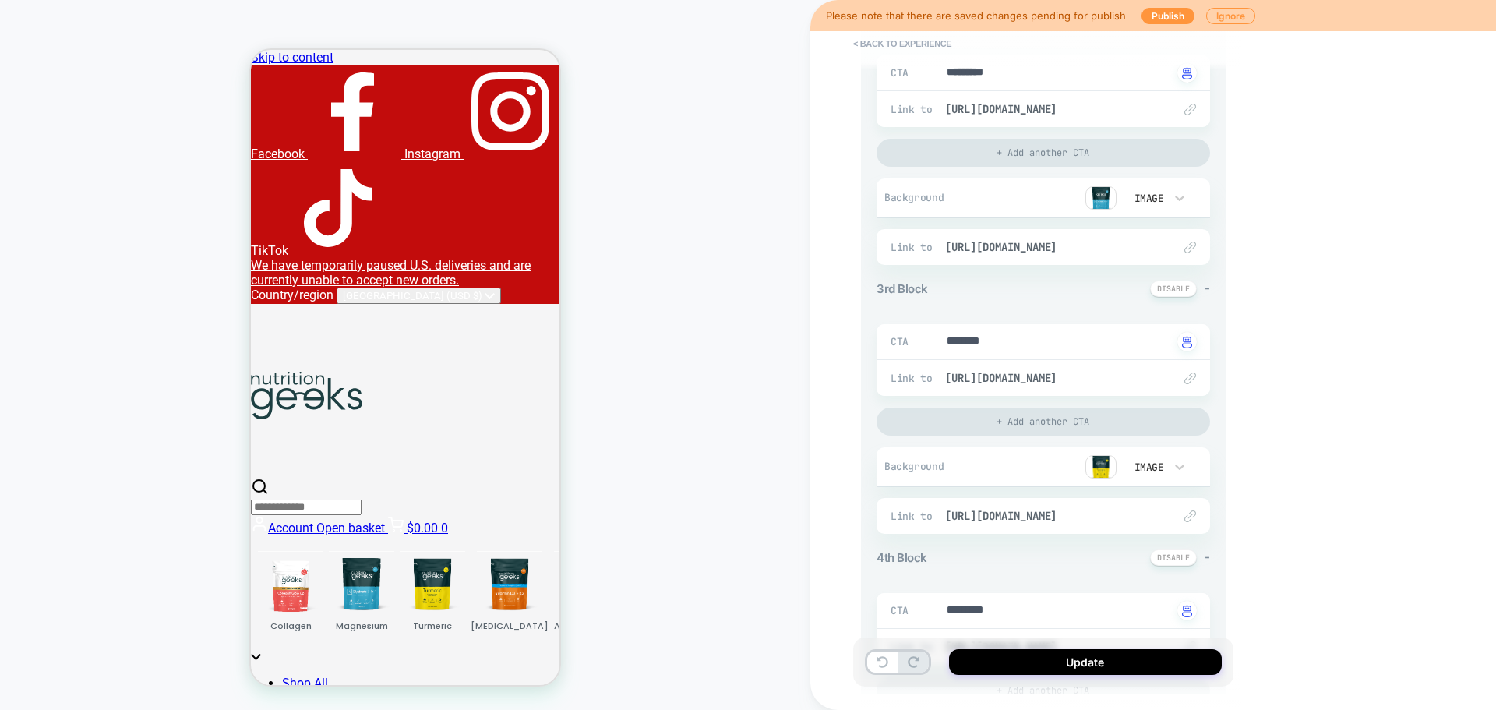
click at [1102, 471] on img at bounding box center [1100, 466] width 31 height 23
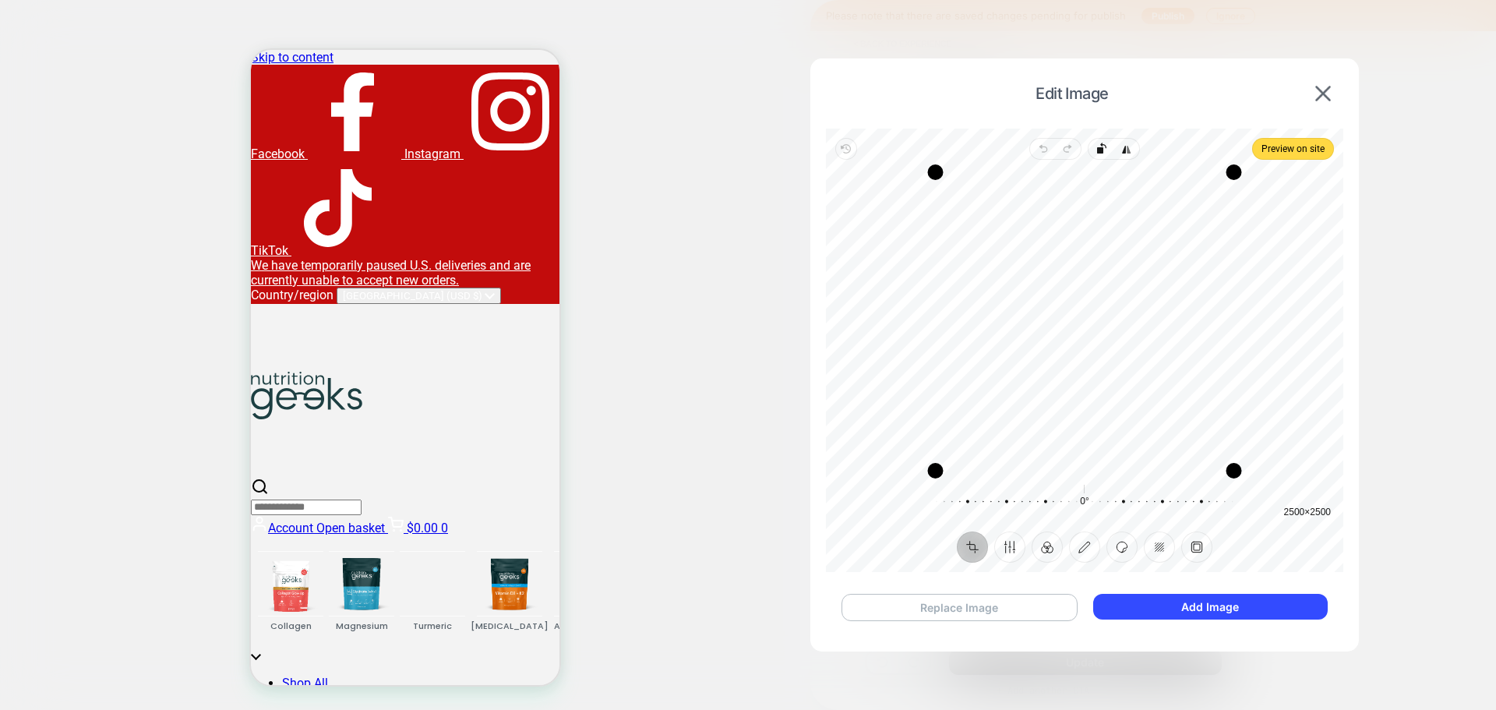
click at [1055, 608] on button "Replace Image" at bounding box center [959, 607] width 236 height 27
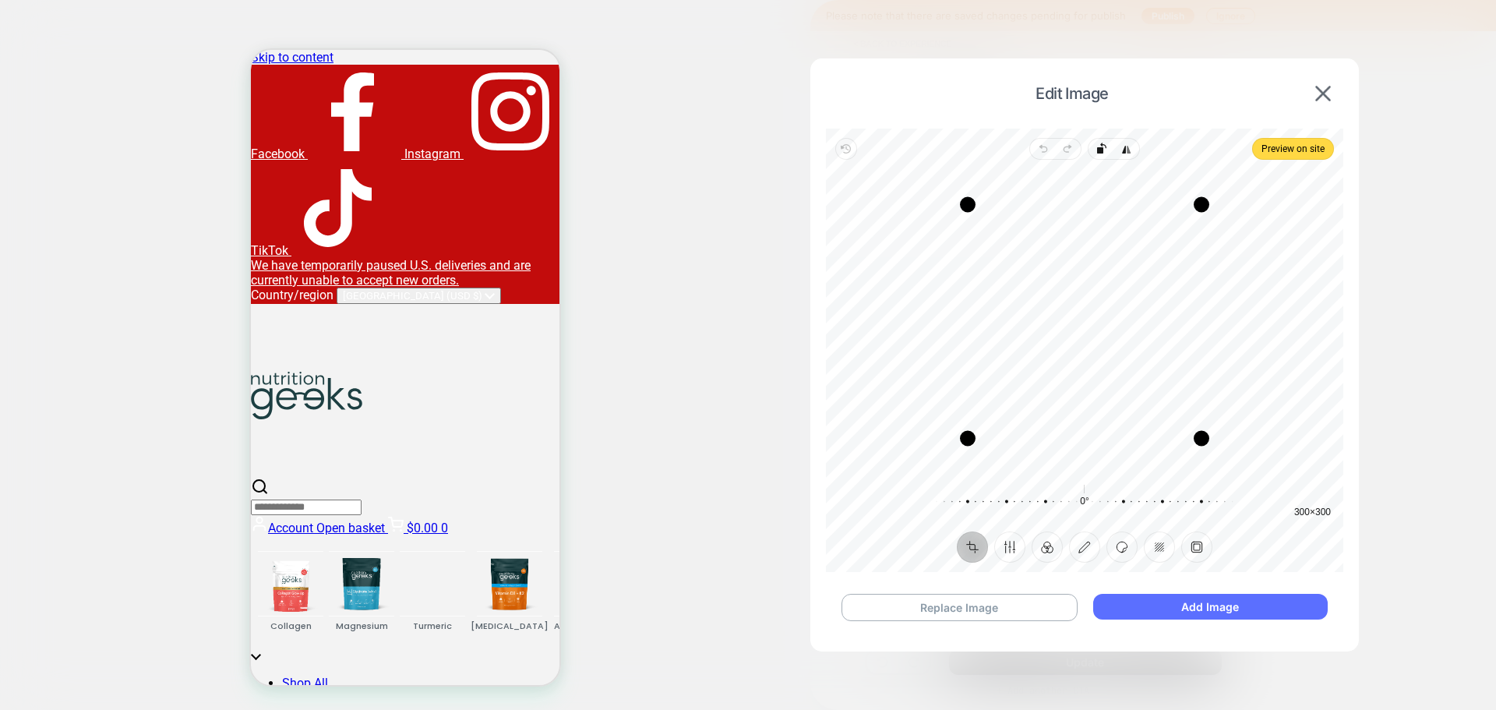
click at [1236, 608] on button "Add Image" at bounding box center [1210, 607] width 234 height 26
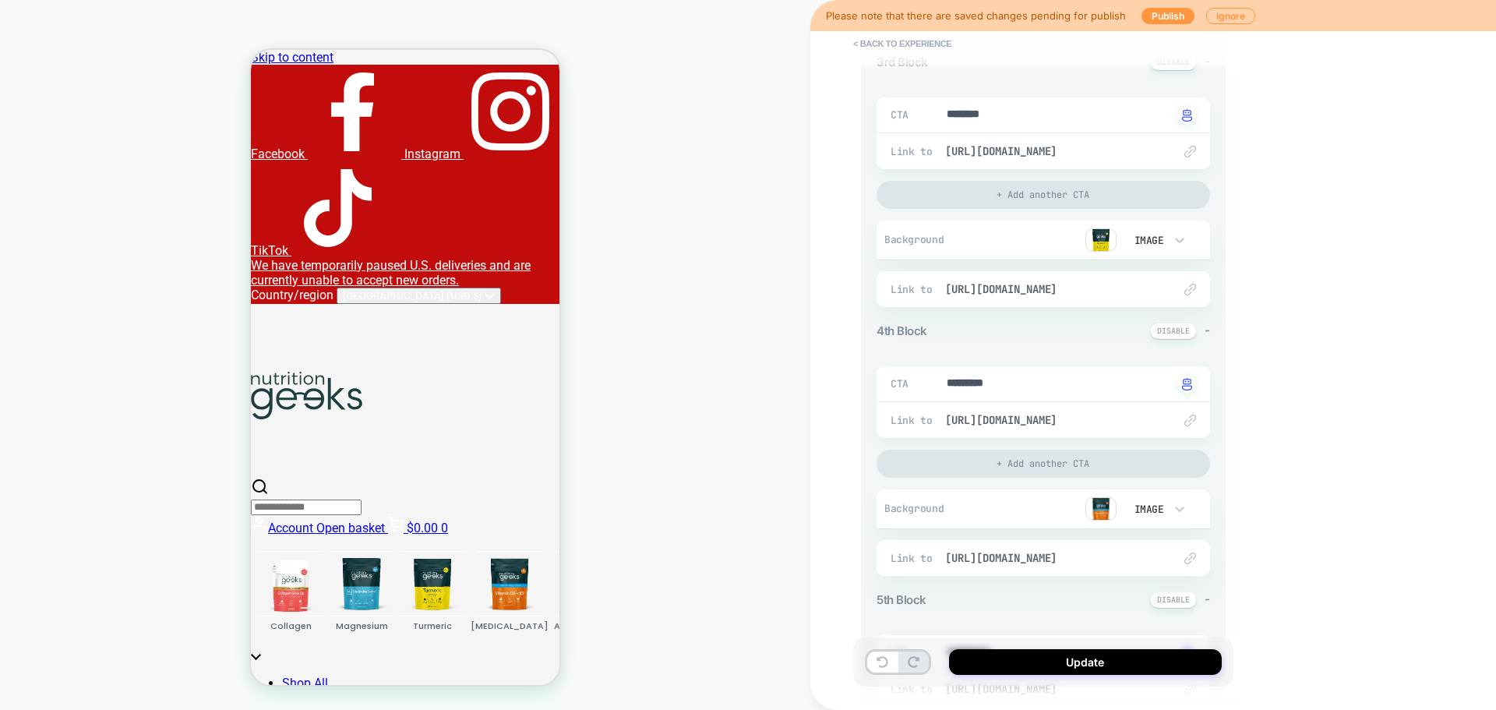
scroll to position [779, 0]
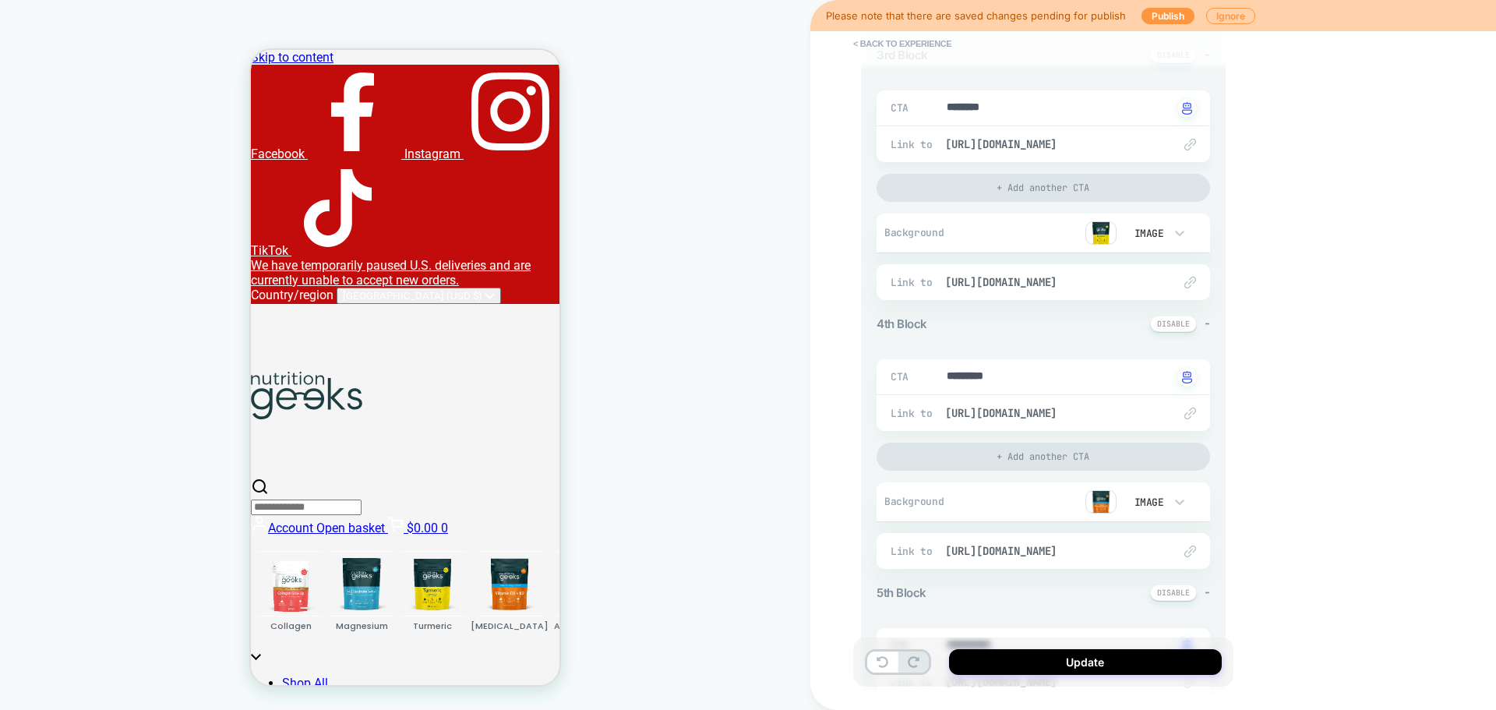
click at [1104, 499] on img at bounding box center [1100, 501] width 31 height 23
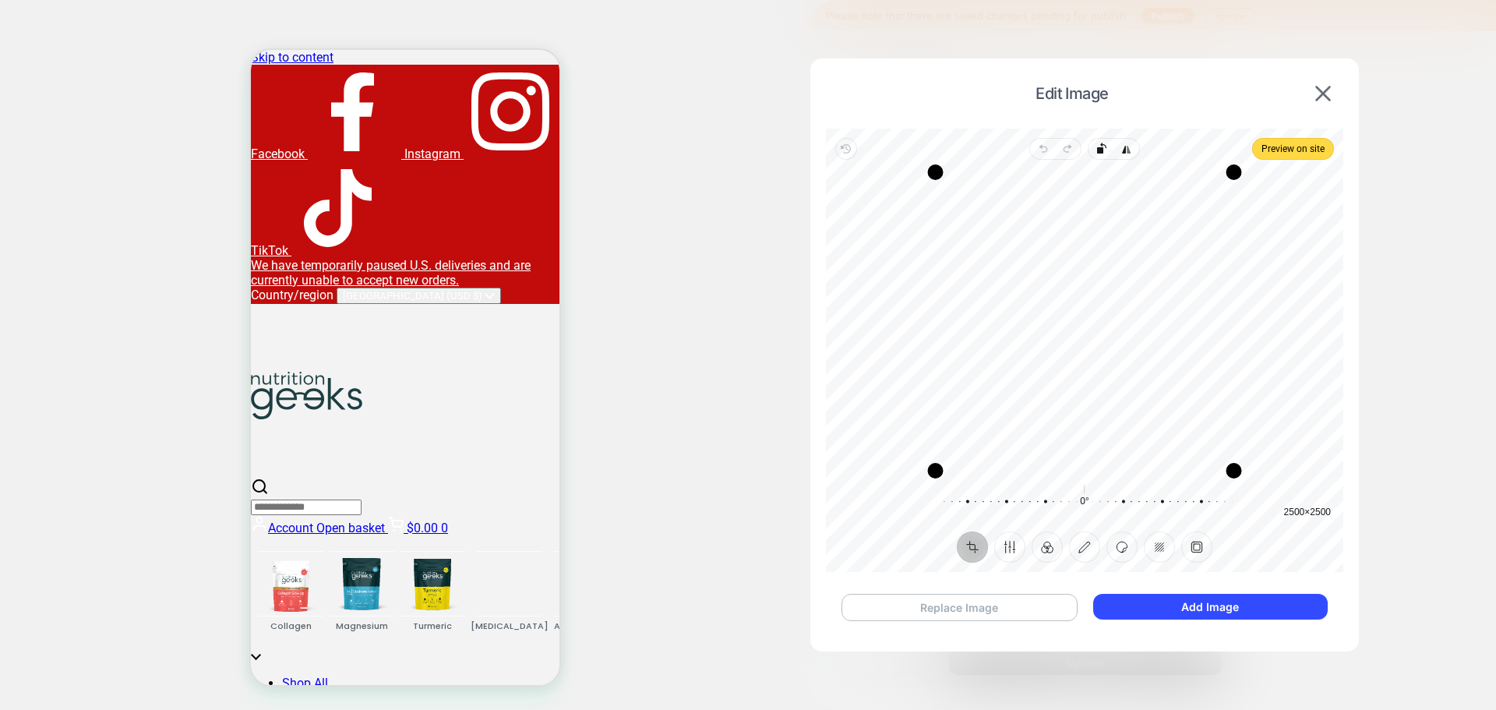
click at [1027, 607] on button "Replace Image" at bounding box center [959, 607] width 236 height 27
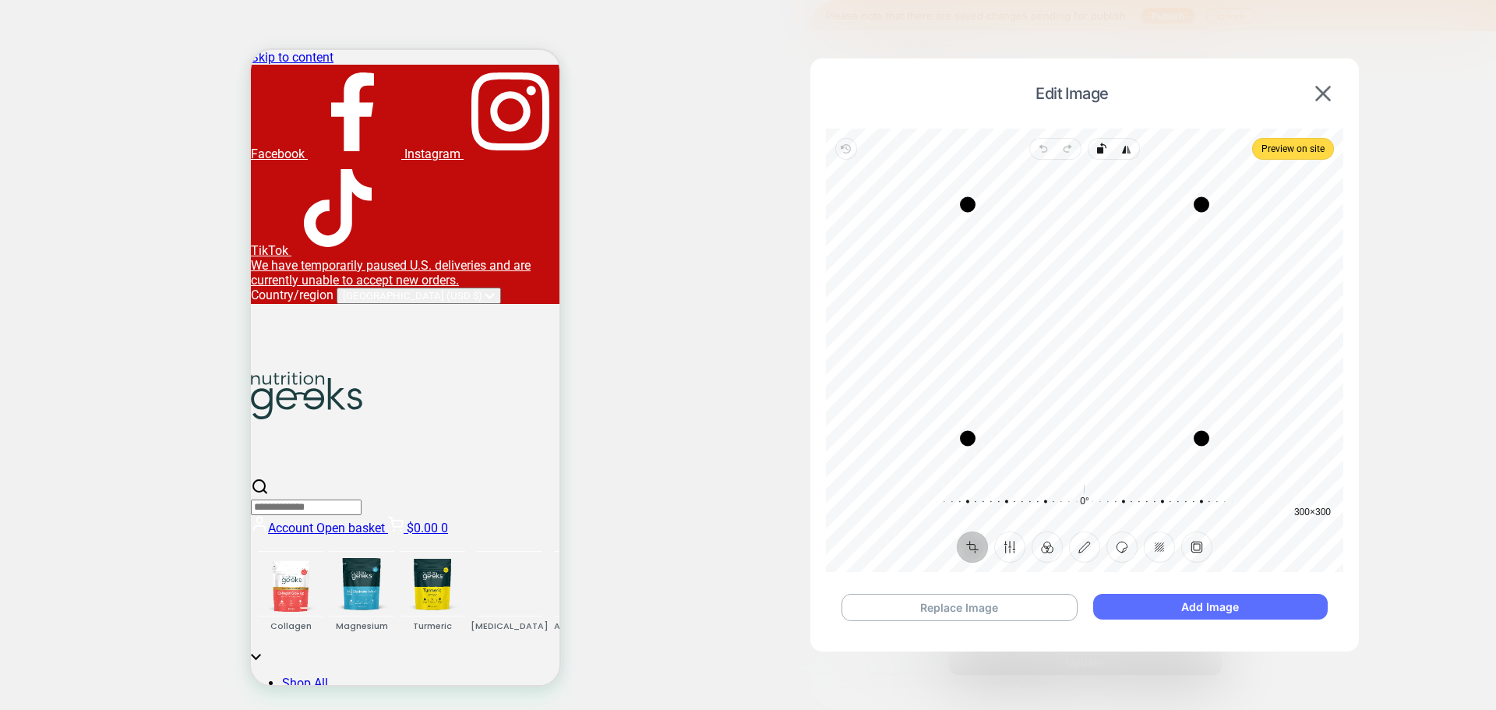
click at [1275, 608] on button "Add Image" at bounding box center [1210, 607] width 234 height 26
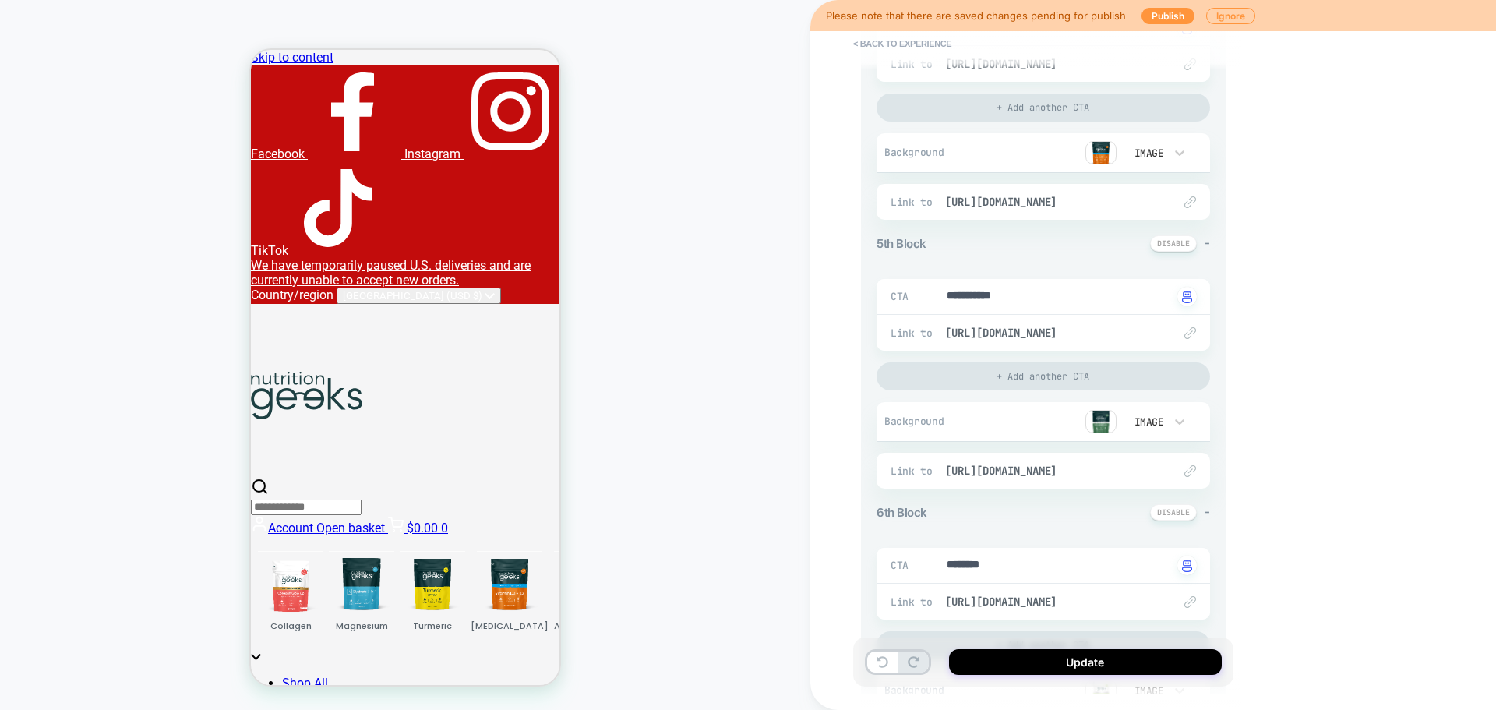
scroll to position [1169, 0]
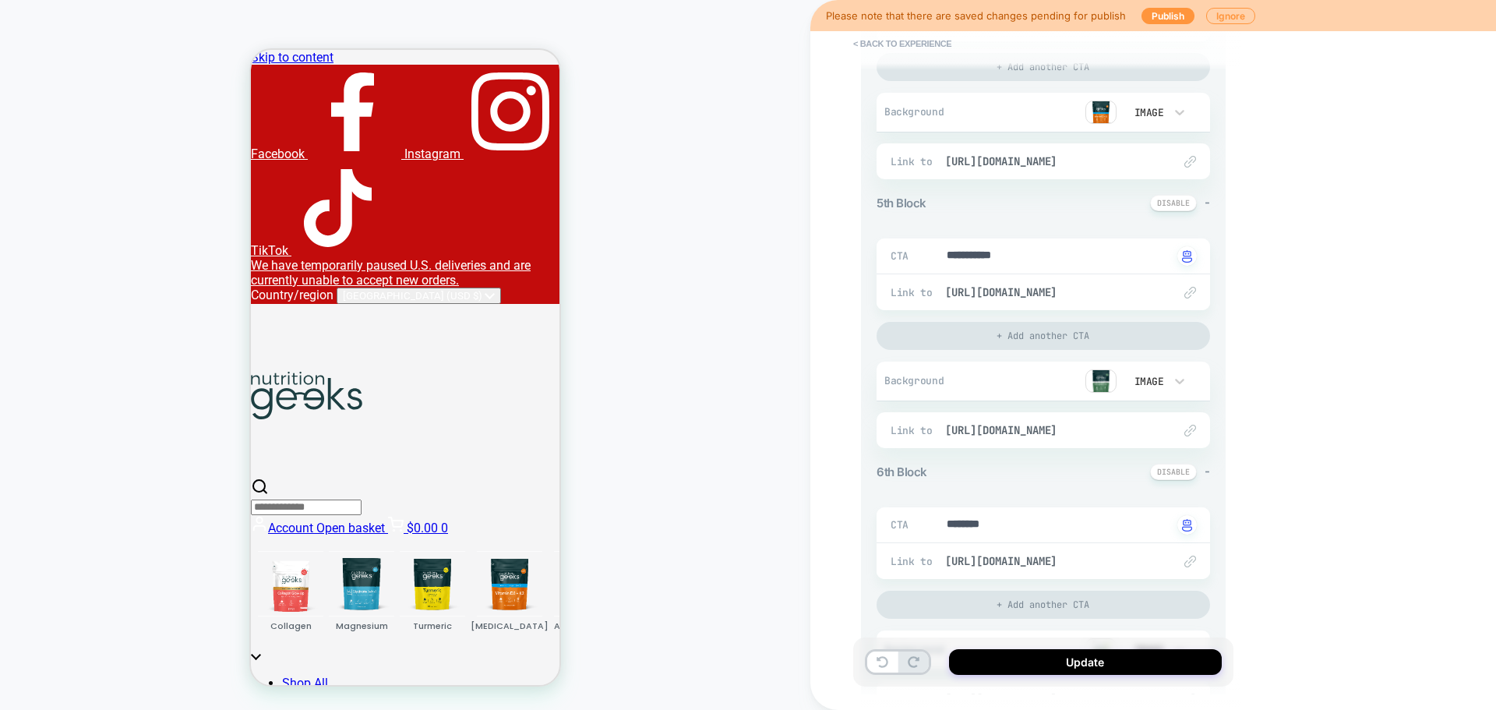
click at [1098, 378] on img at bounding box center [1100, 380] width 31 height 23
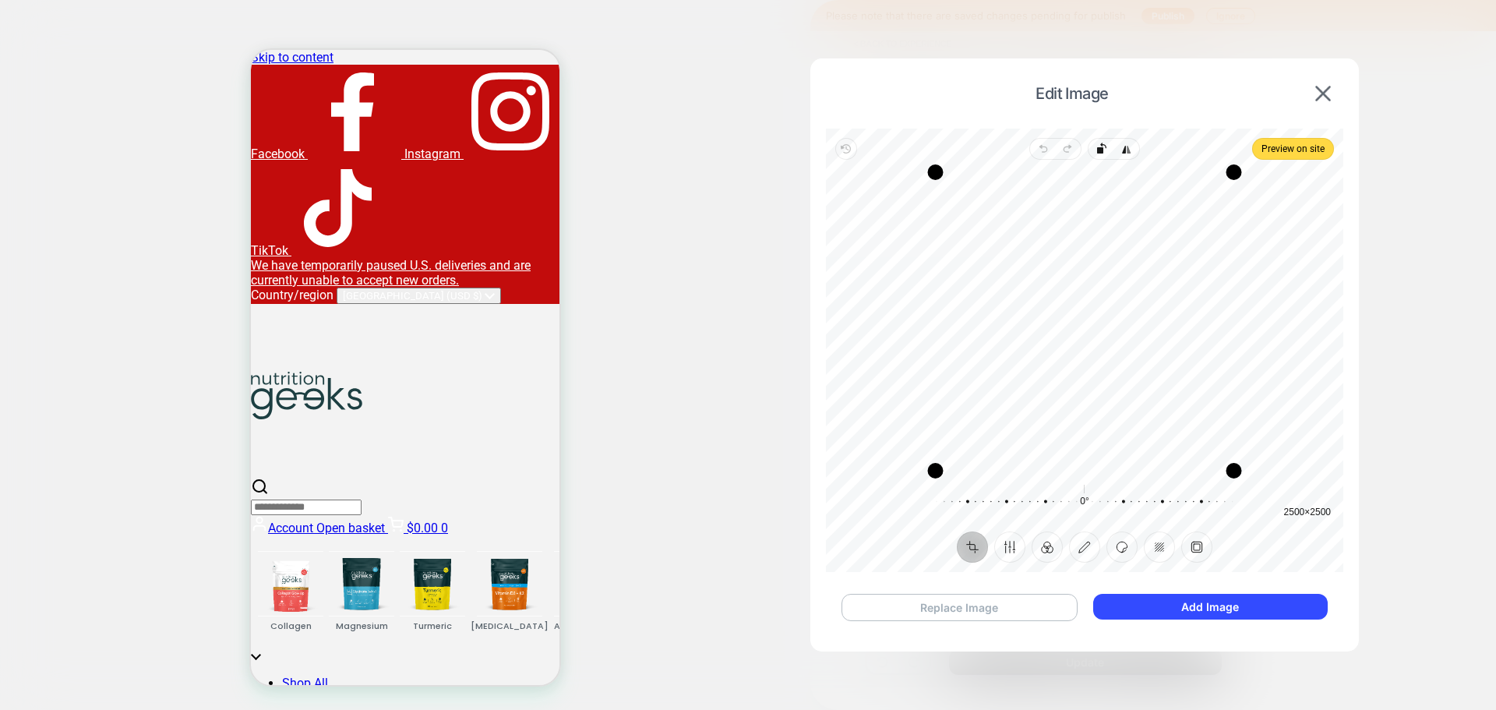
click at [981, 609] on button "Replace Image" at bounding box center [959, 607] width 236 height 27
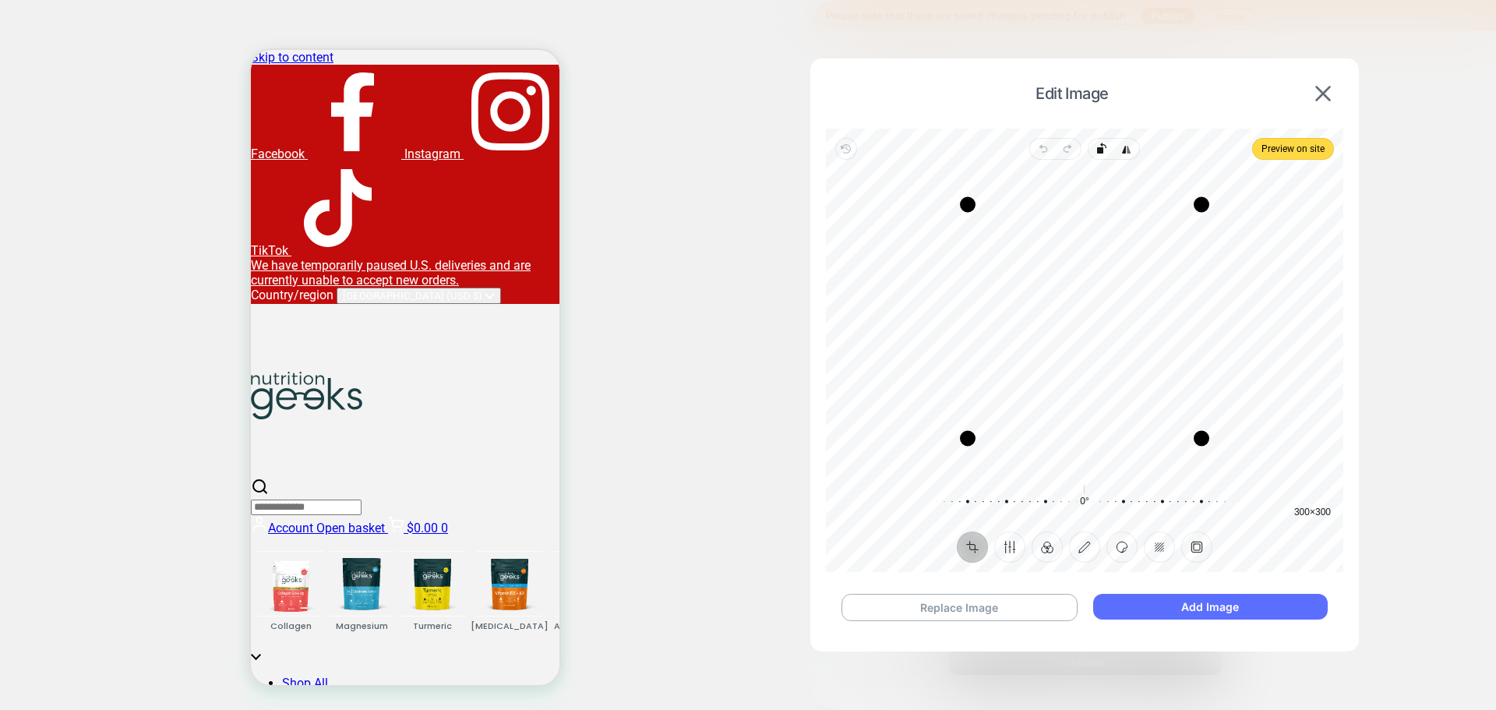
click at [1245, 608] on button "Add Image" at bounding box center [1210, 607] width 234 height 26
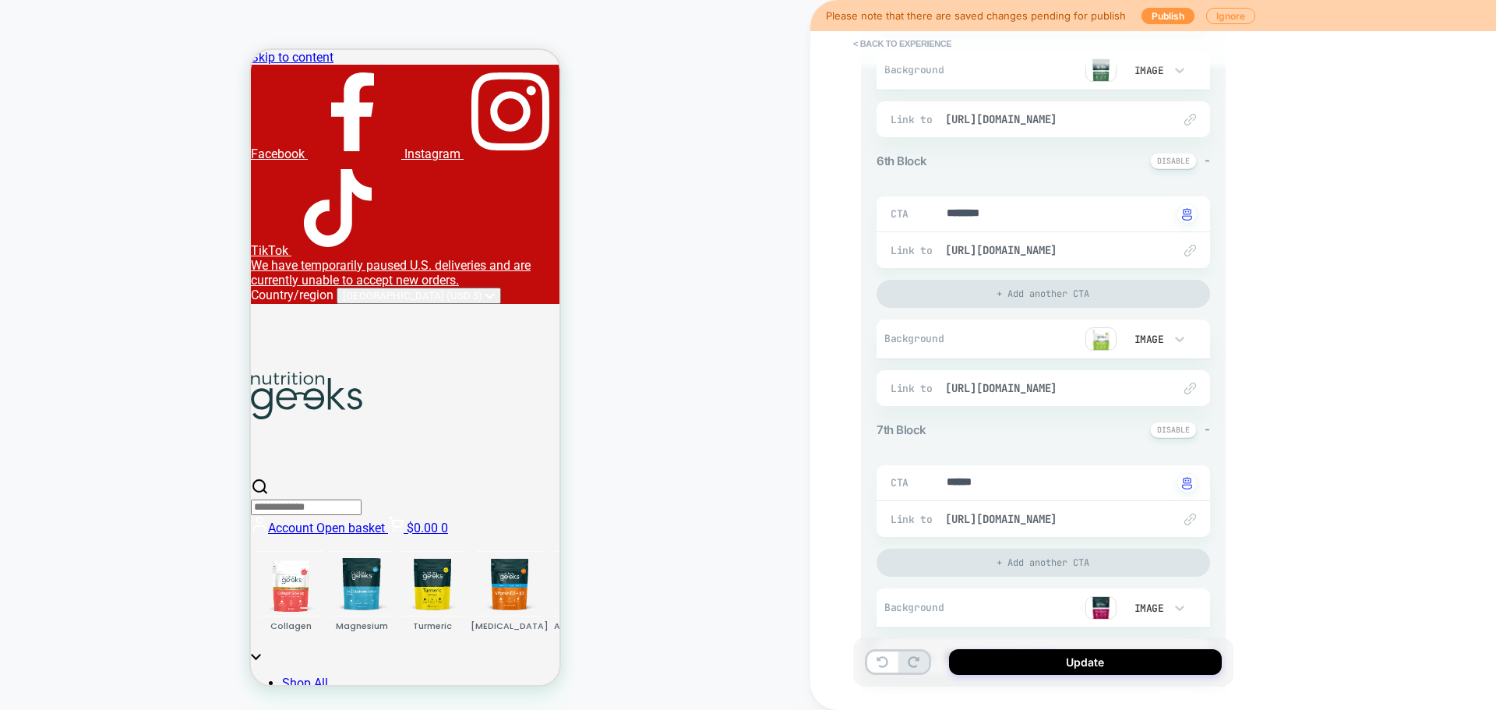
scroll to position [1480, 0]
click at [1109, 343] on img at bounding box center [1100, 337] width 31 height 23
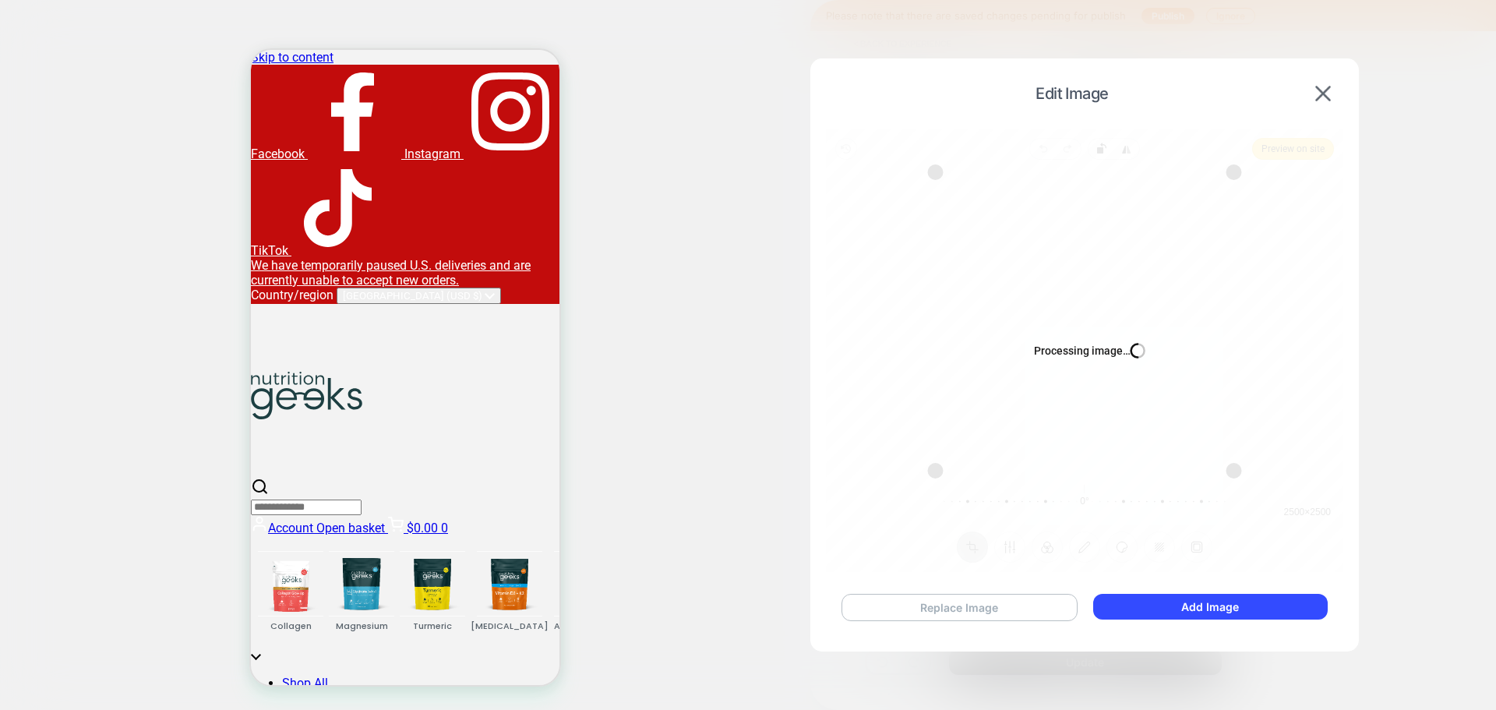
type textarea "*"
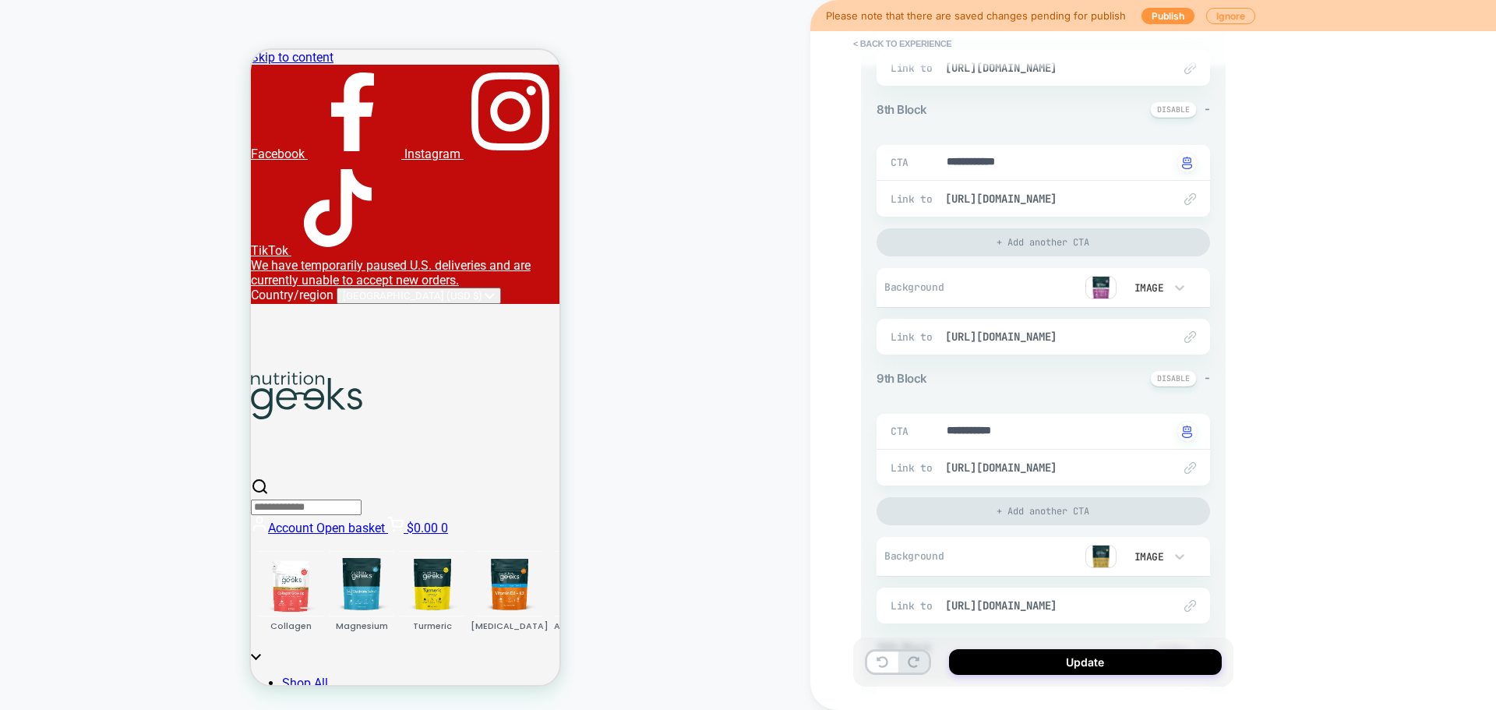
scroll to position [2103, 0]
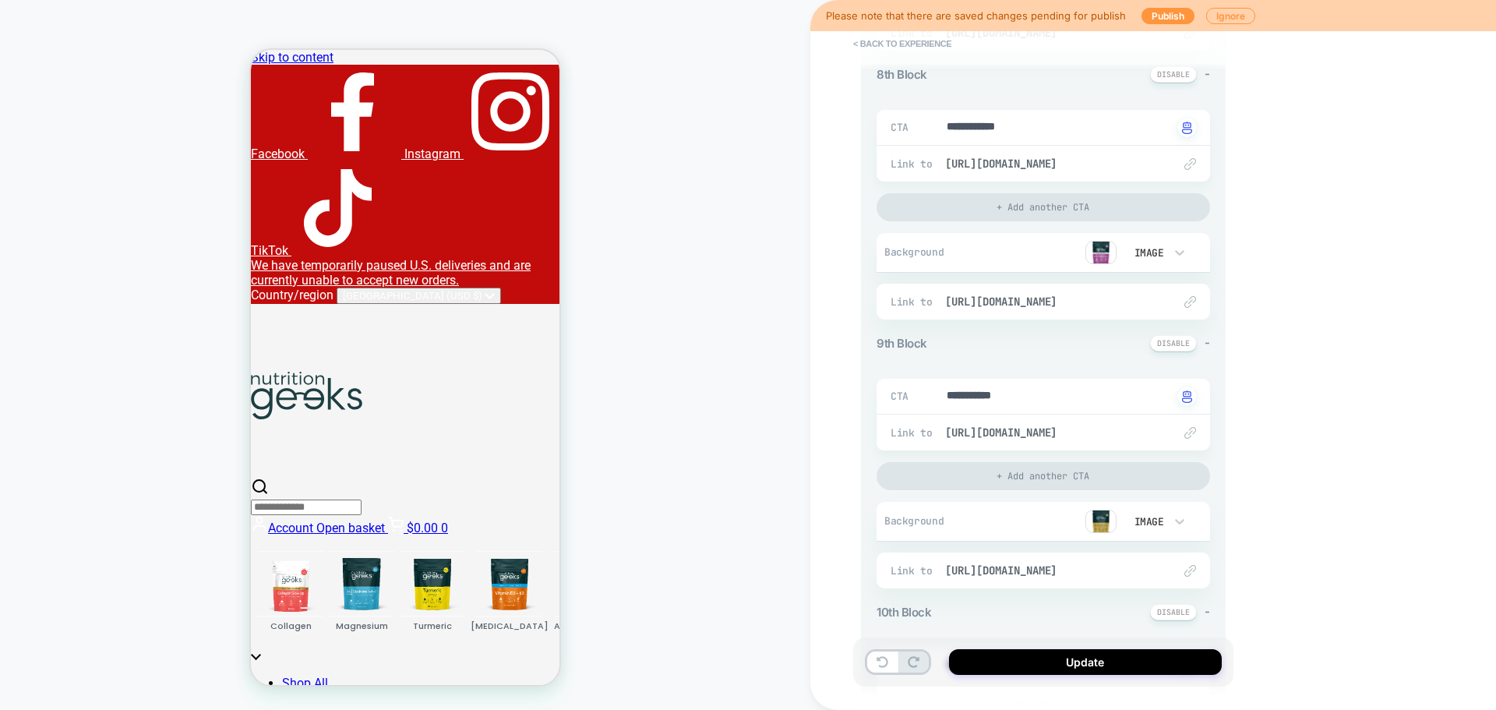
click at [1098, 519] on img at bounding box center [1100, 520] width 31 height 23
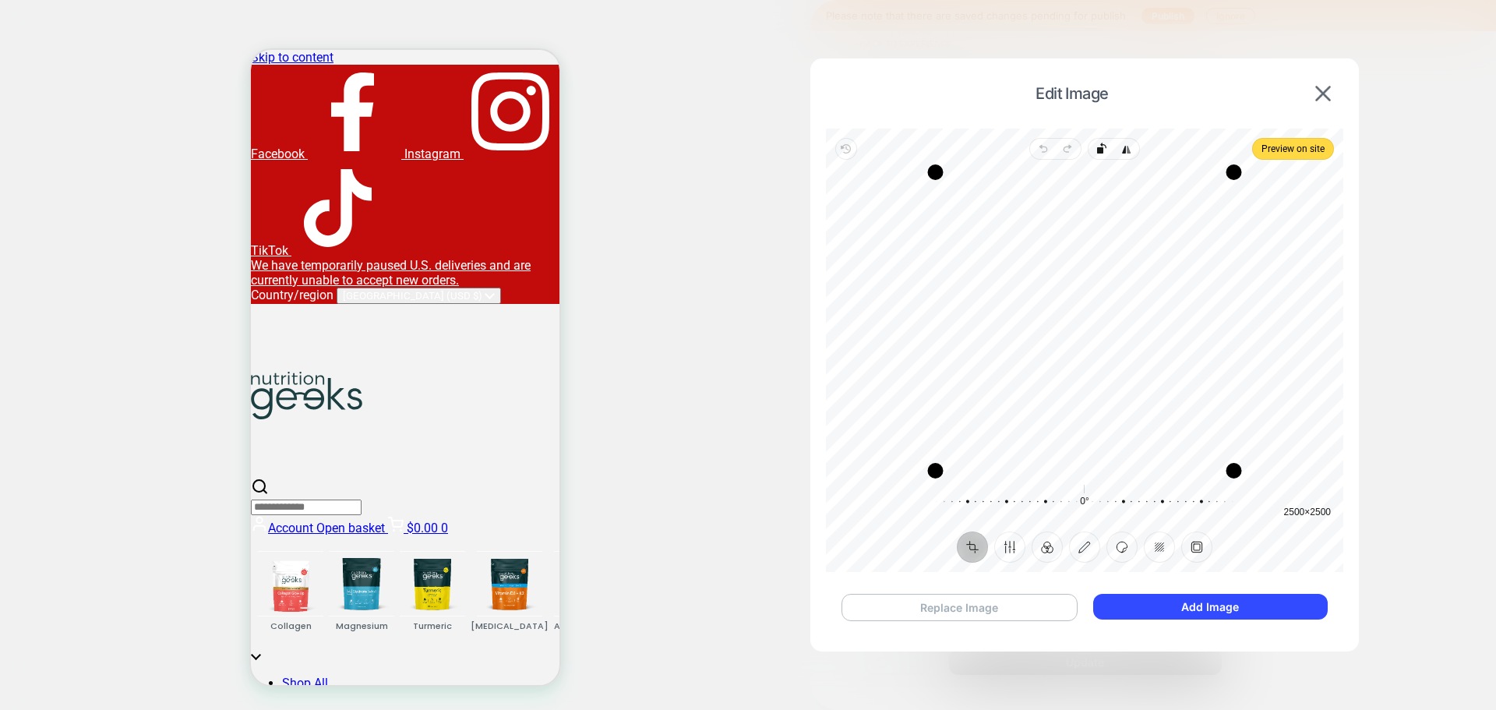
click at [1029, 608] on button "Replace Image" at bounding box center [959, 607] width 236 height 27
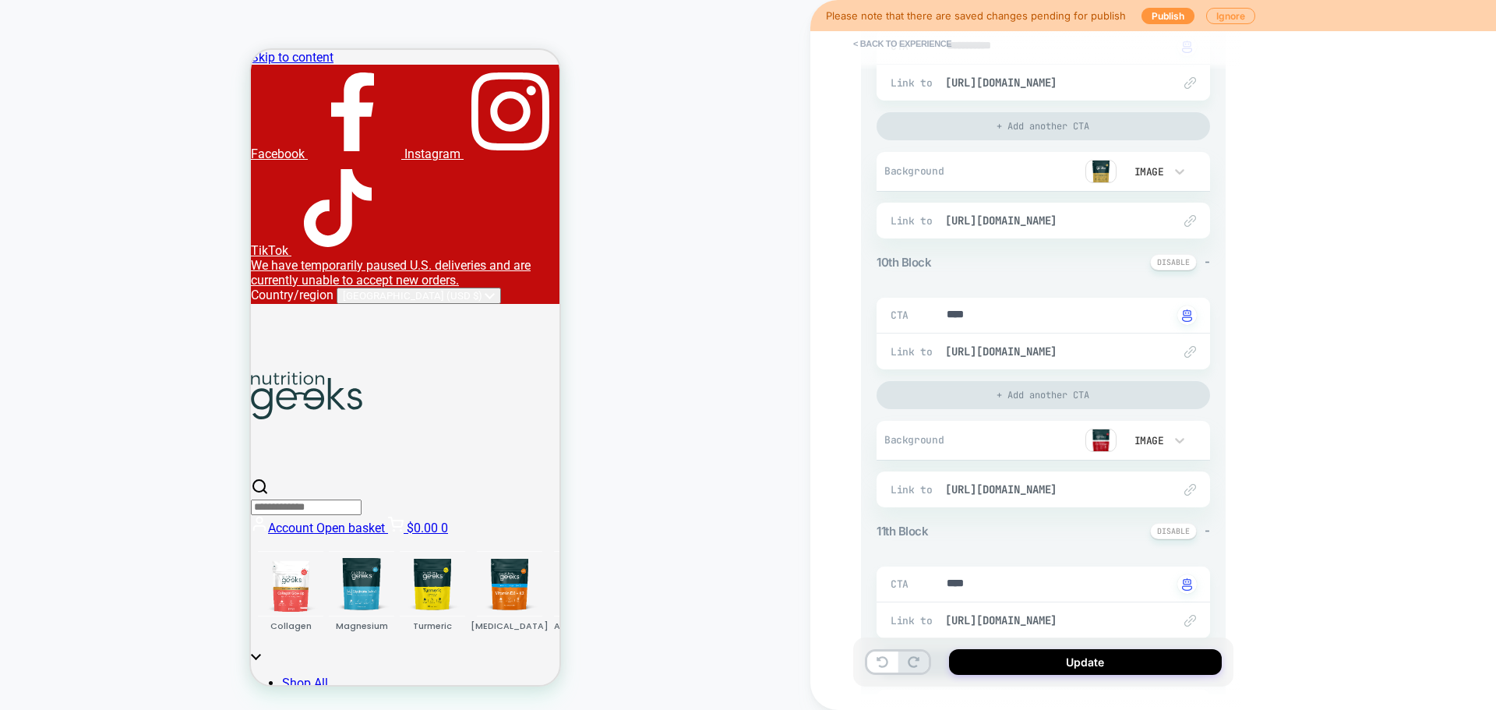
scroll to position [2571, 0]
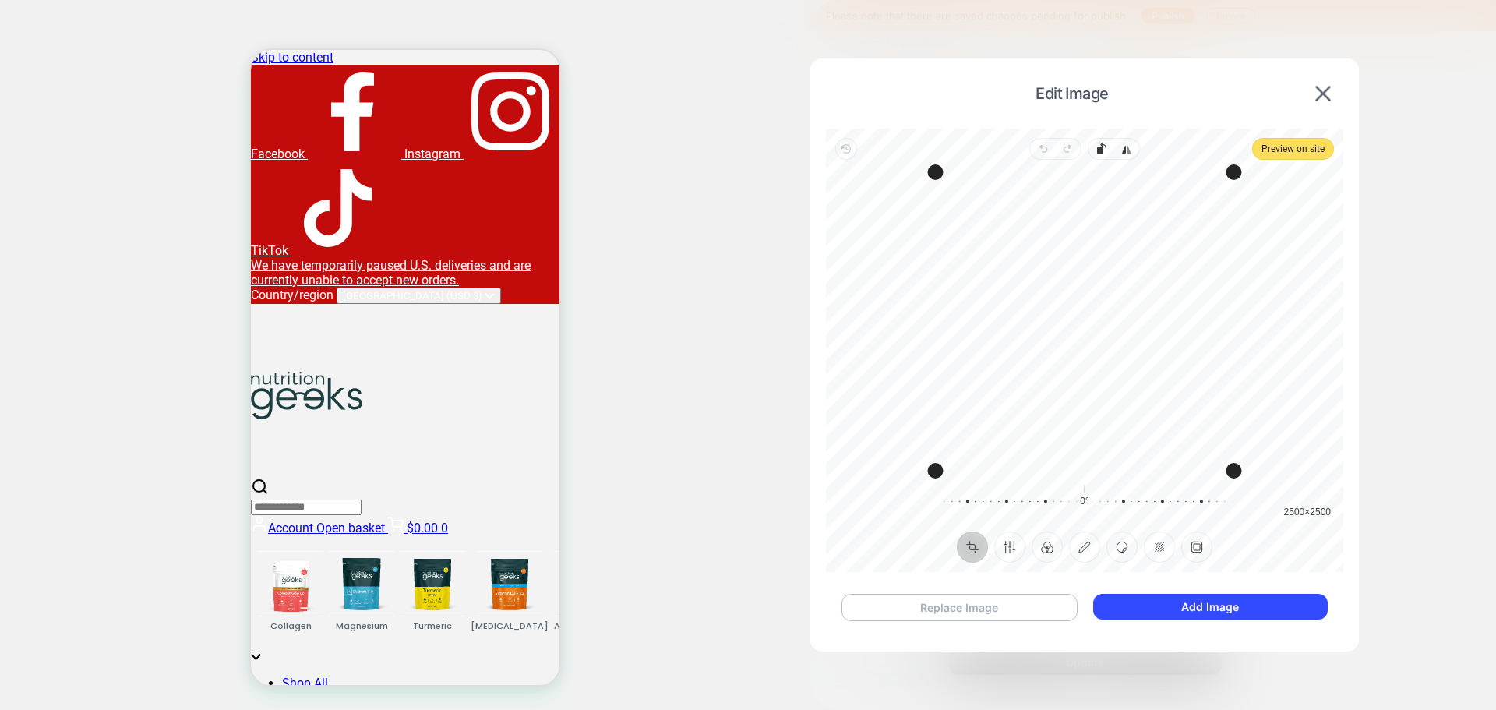
click at [979, 610] on button "Replace Image" at bounding box center [959, 607] width 236 height 27
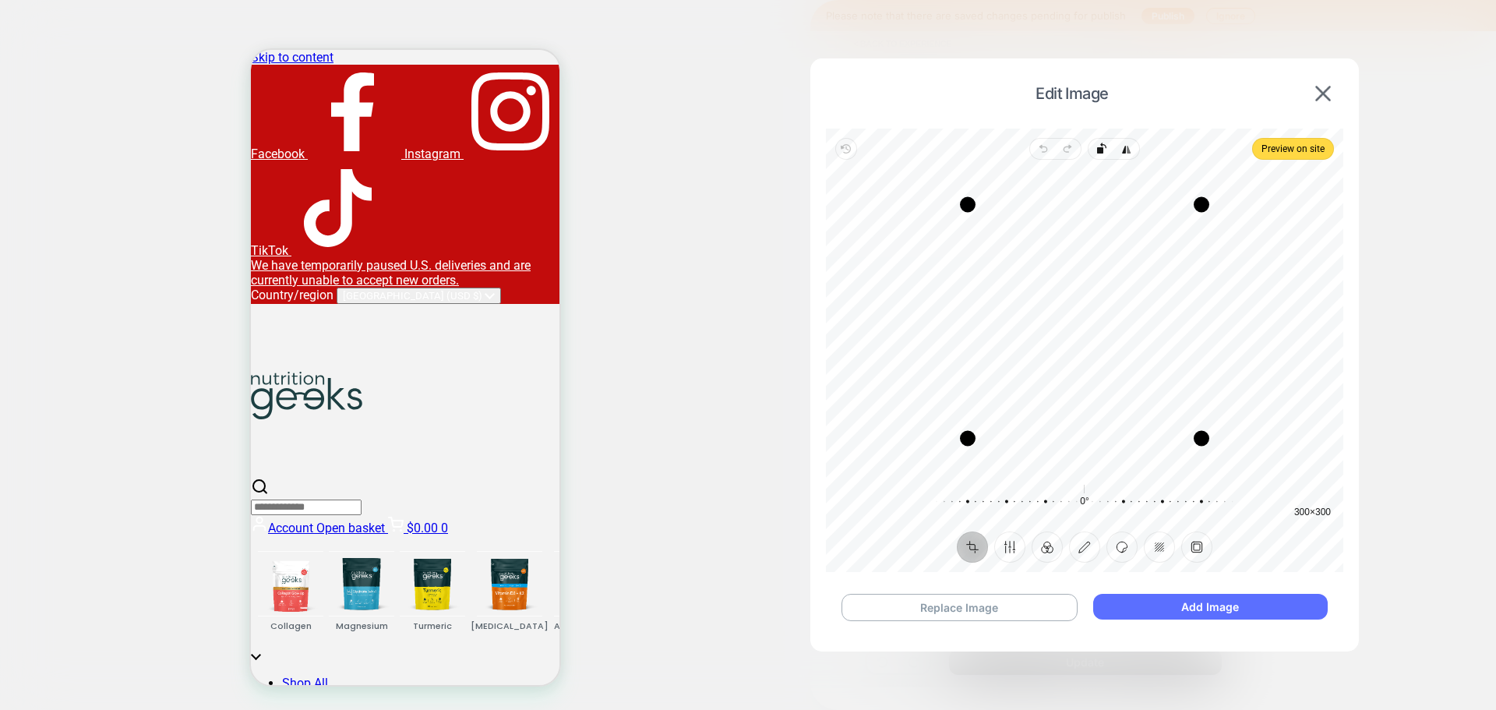
click at [1251, 614] on button "Add Image" at bounding box center [1210, 607] width 234 height 26
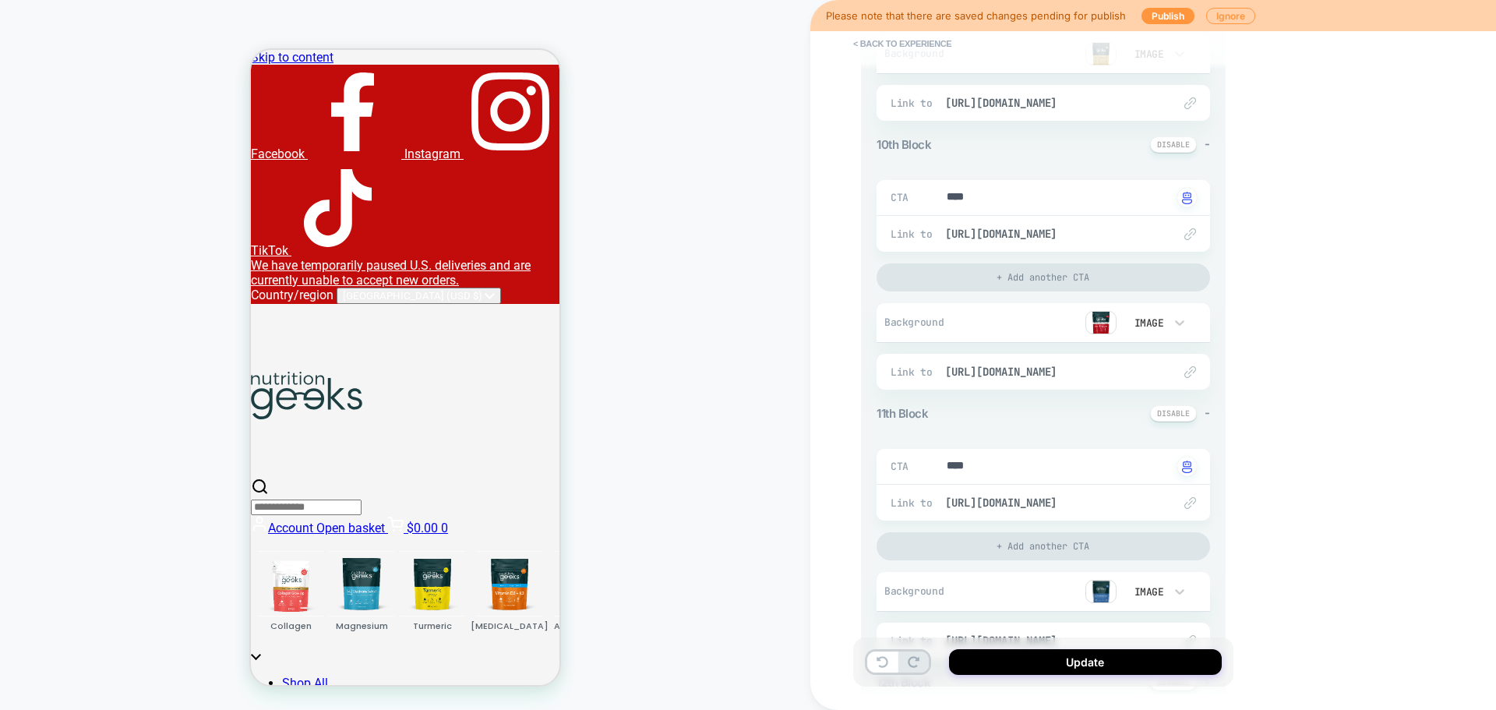
scroll to position [2649, 0]
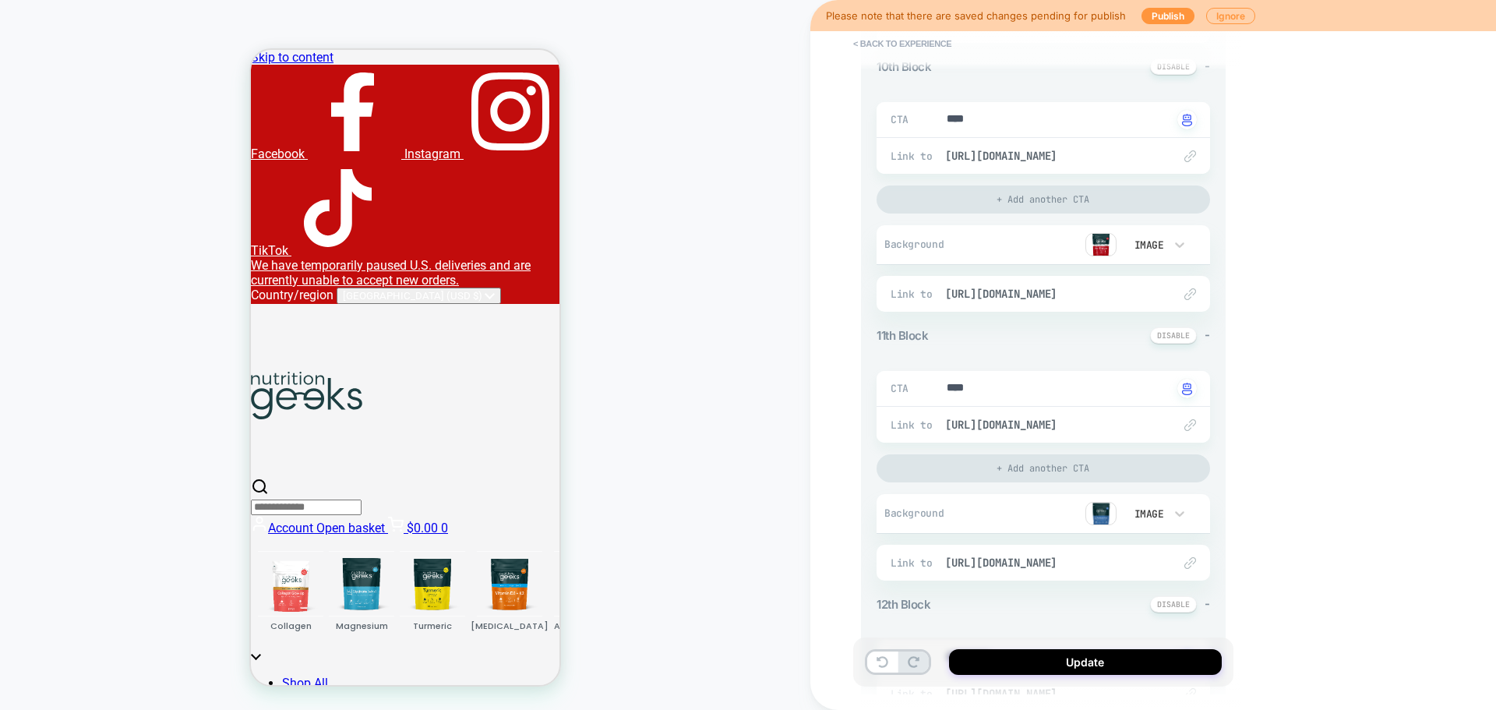
click at [1110, 513] on img at bounding box center [1100, 513] width 31 height 23
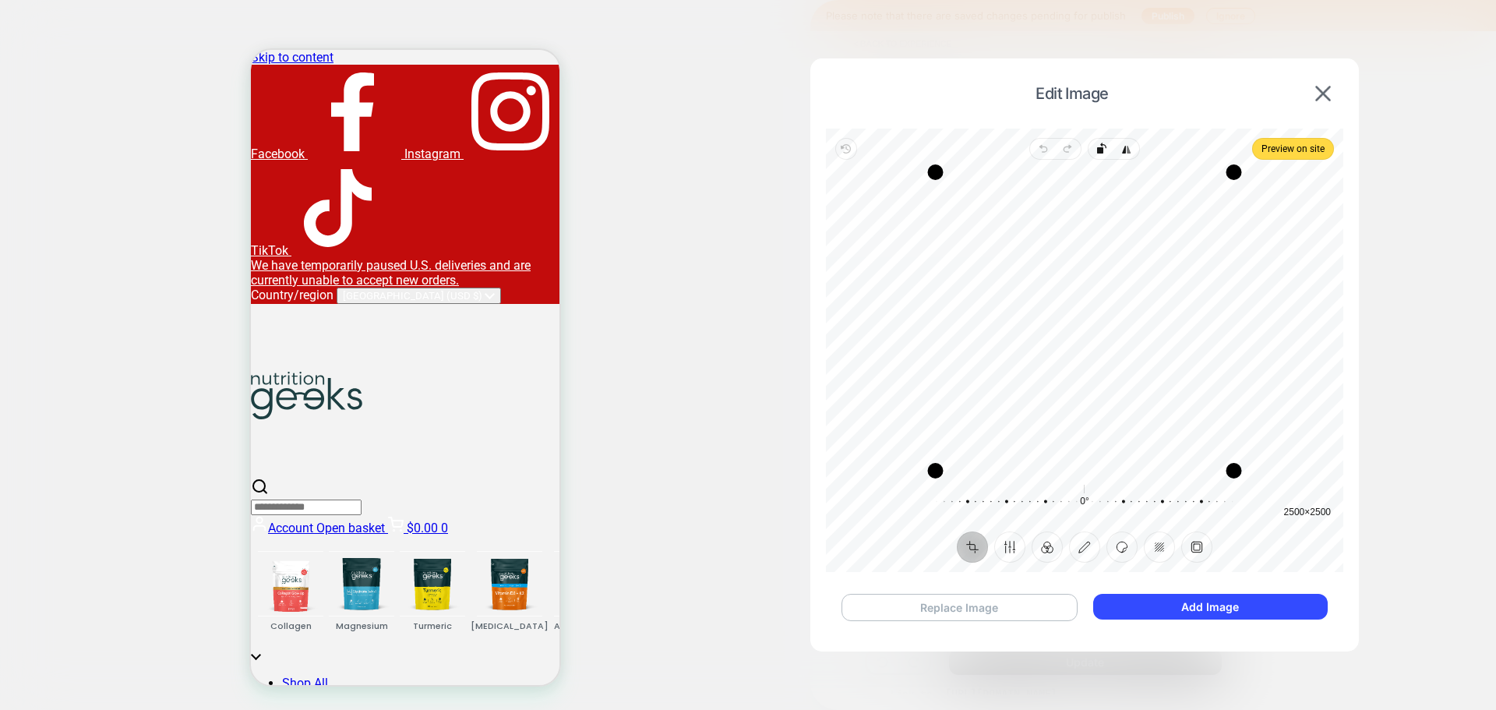
click at [999, 609] on button "Replace Image" at bounding box center [959, 607] width 236 height 27
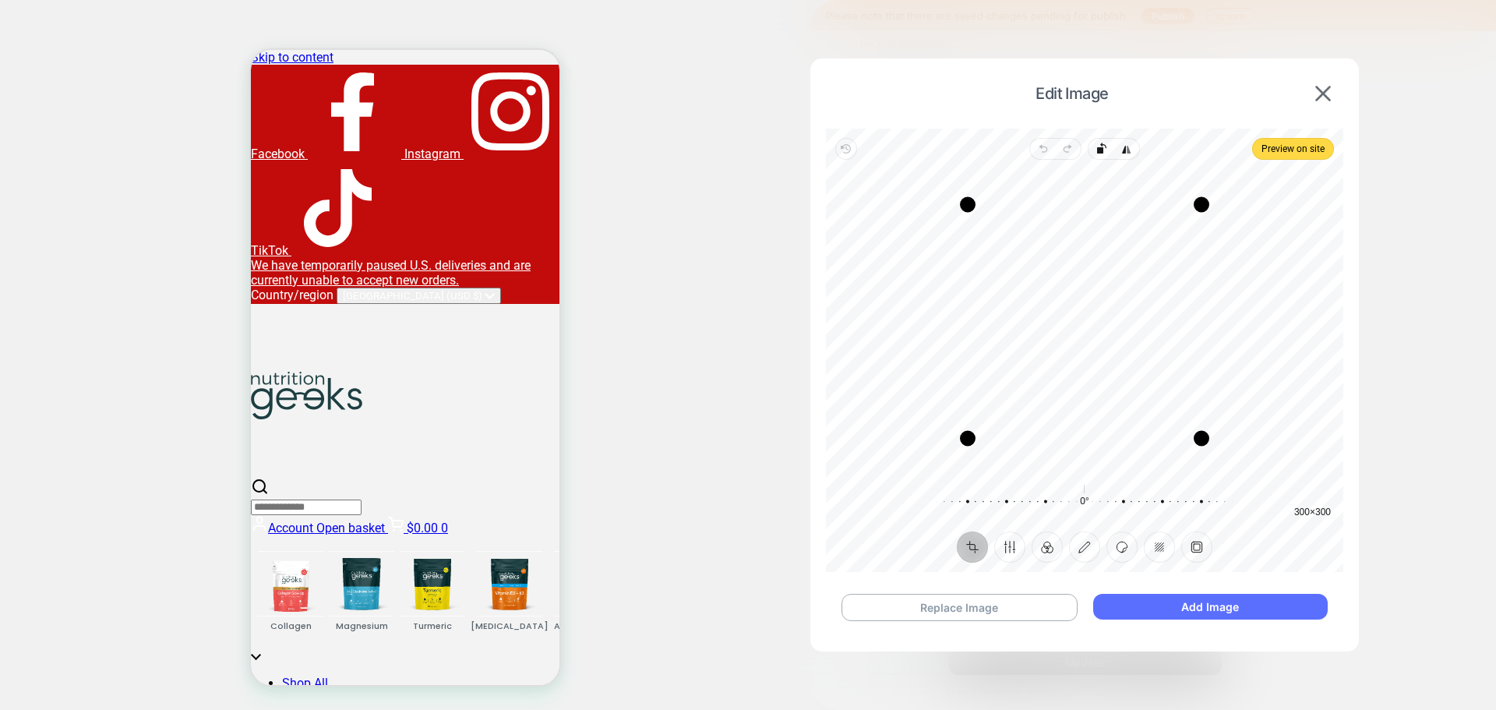
click at [1236, 608] on button "Add Image" at bounding box center [1210, 607] width 234 height 26
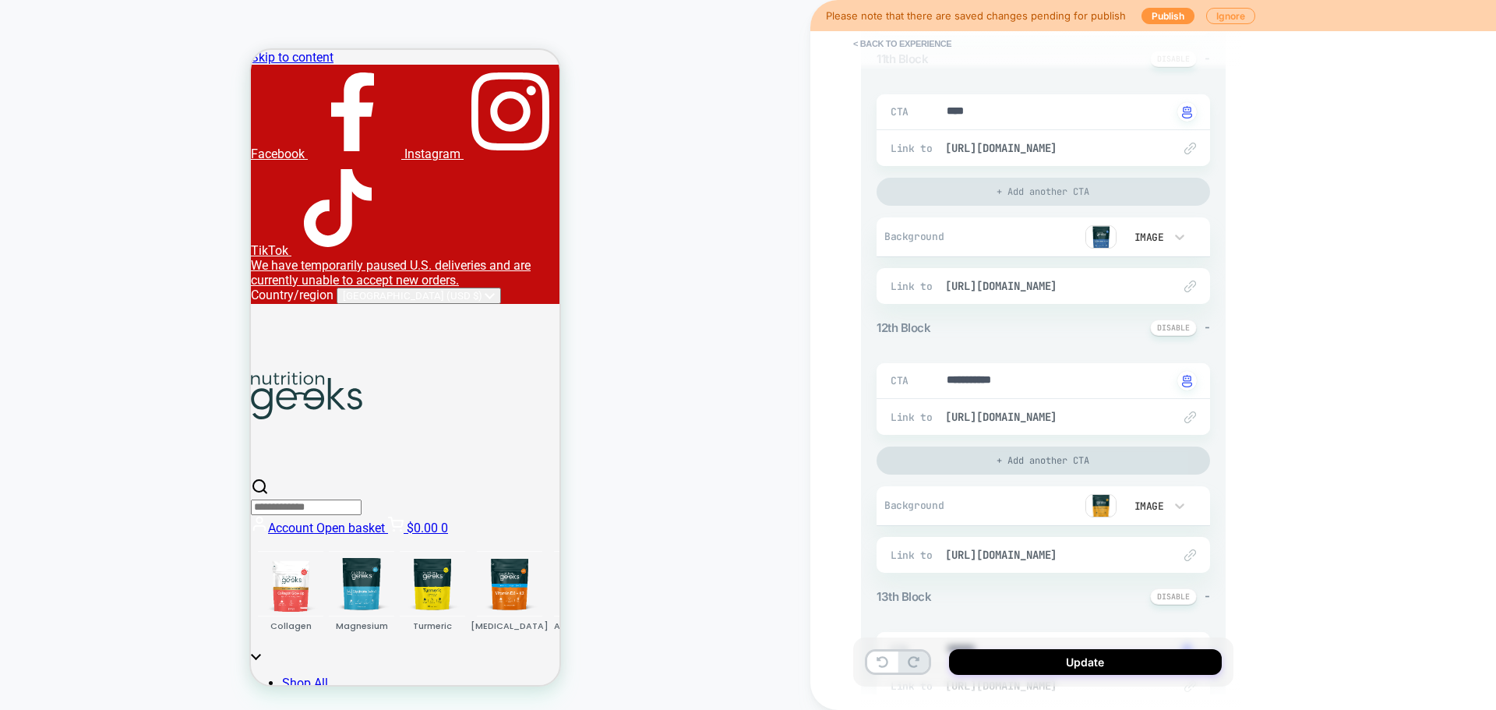
scroll to position [2960, 0]
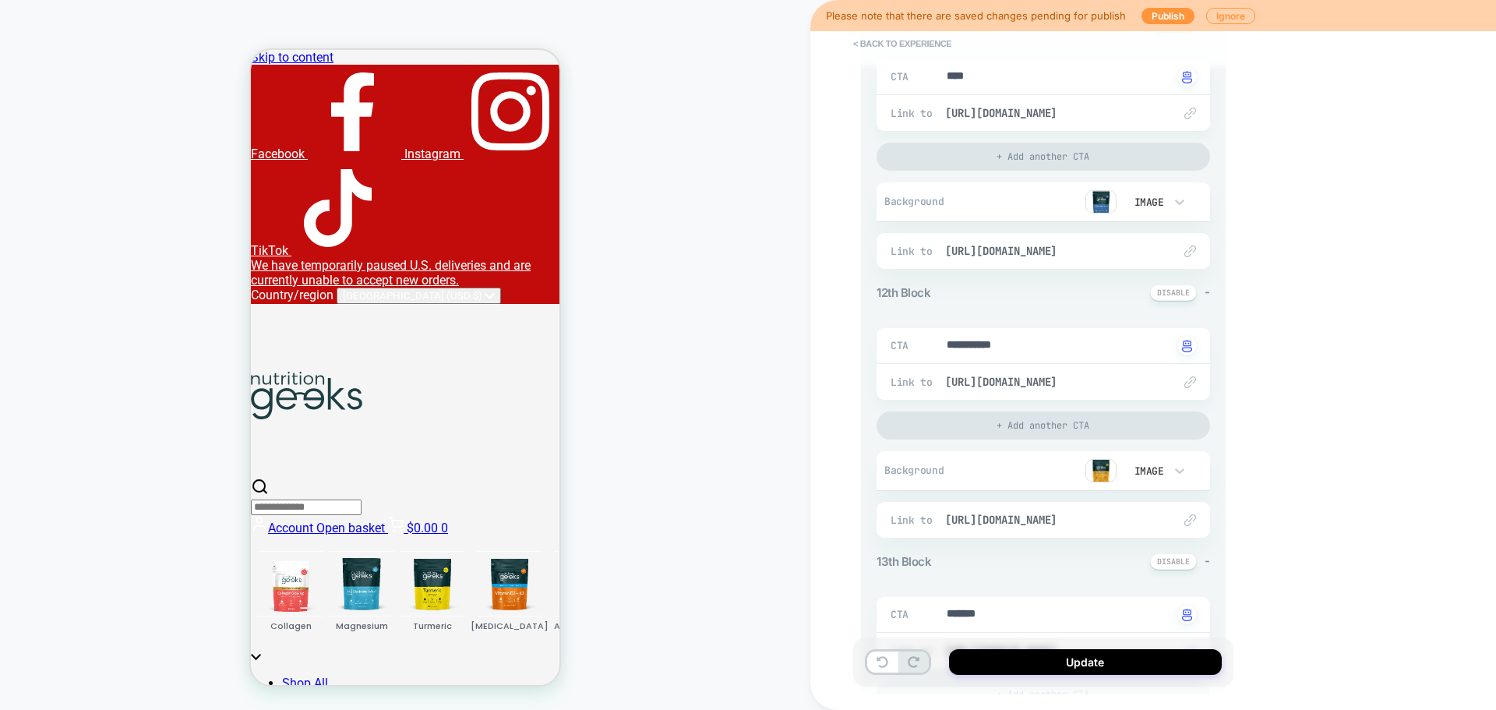
click at [1107, 471] on img at bounding box center [1100, 470] width 31 height 23
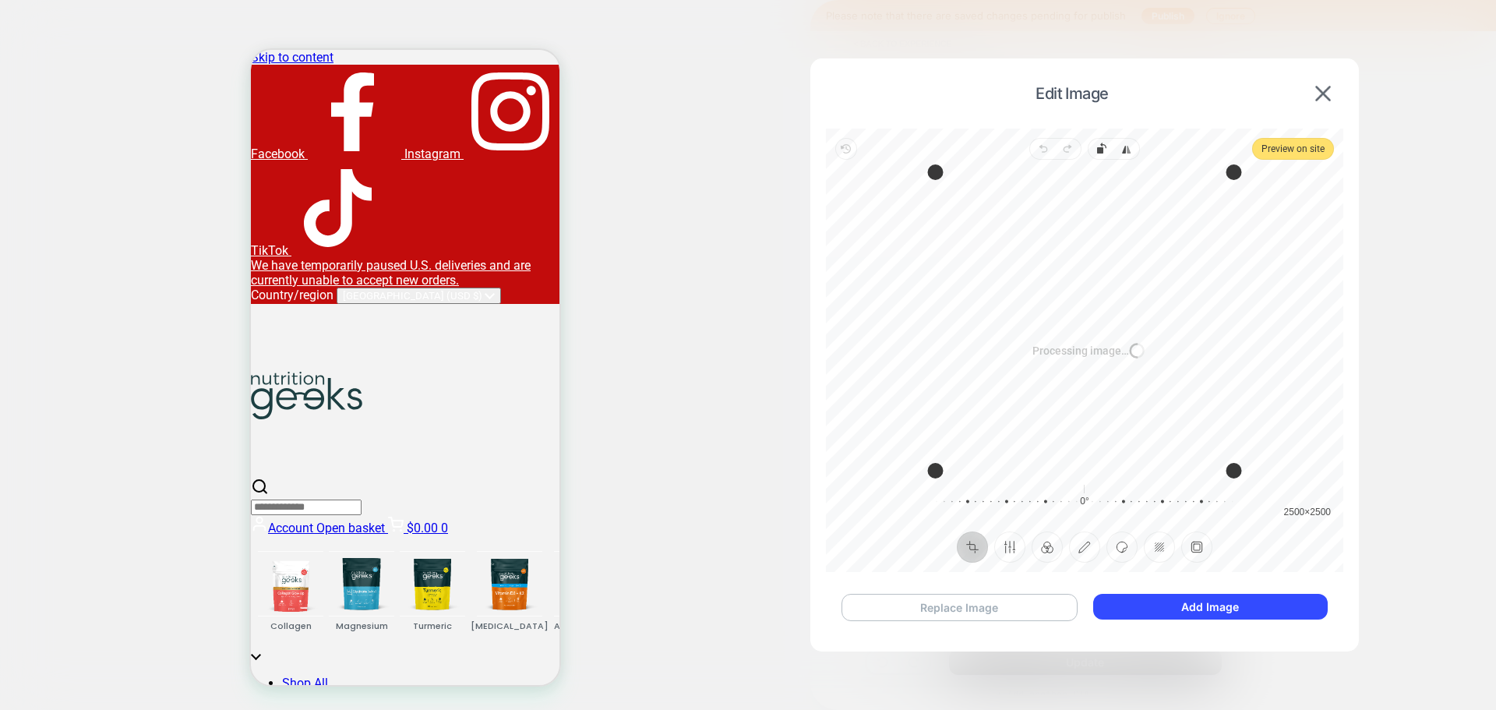
click at [998, 609] on button "Replace Image" at bounding box center [959, 607] width 236 height 27
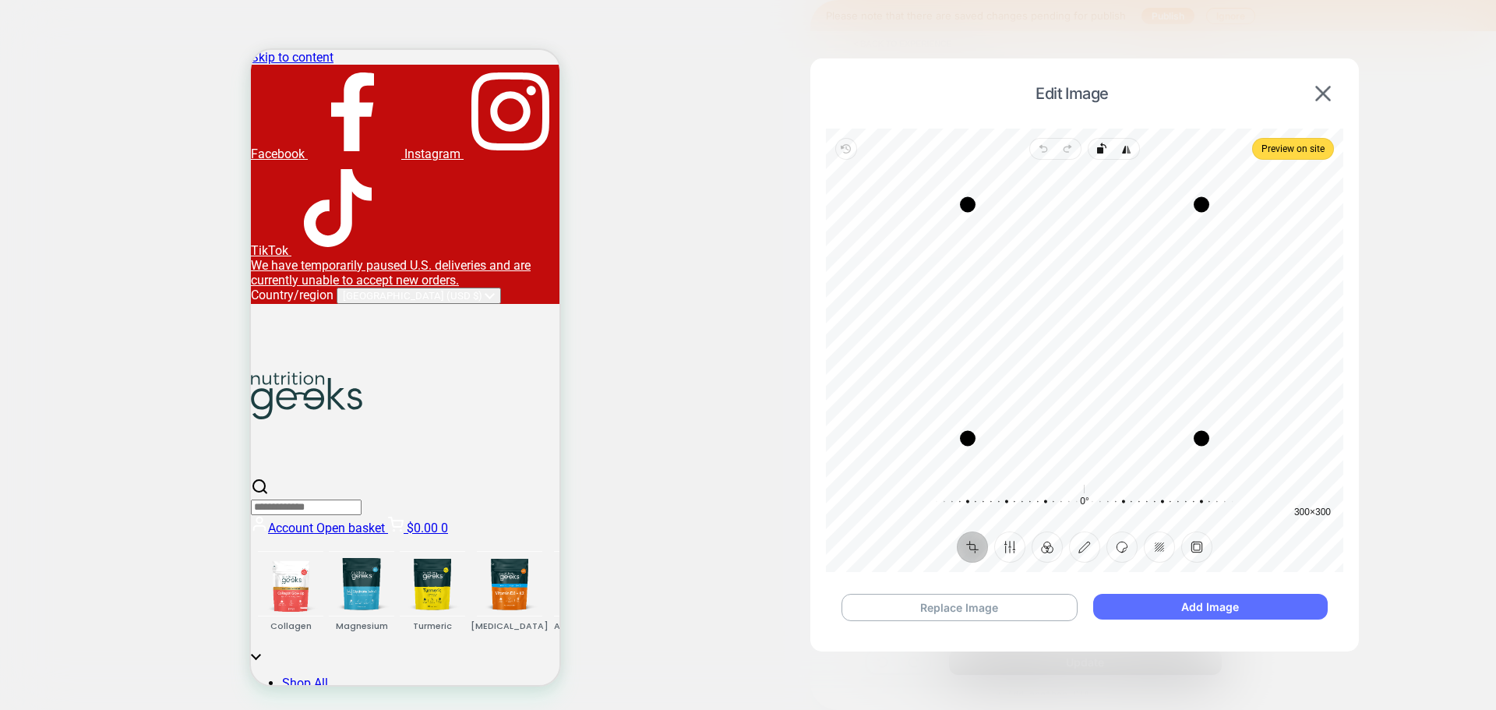
click at [1272, 607] on button "Add Image" at bounding box center [1210, 607] width 234 height 26
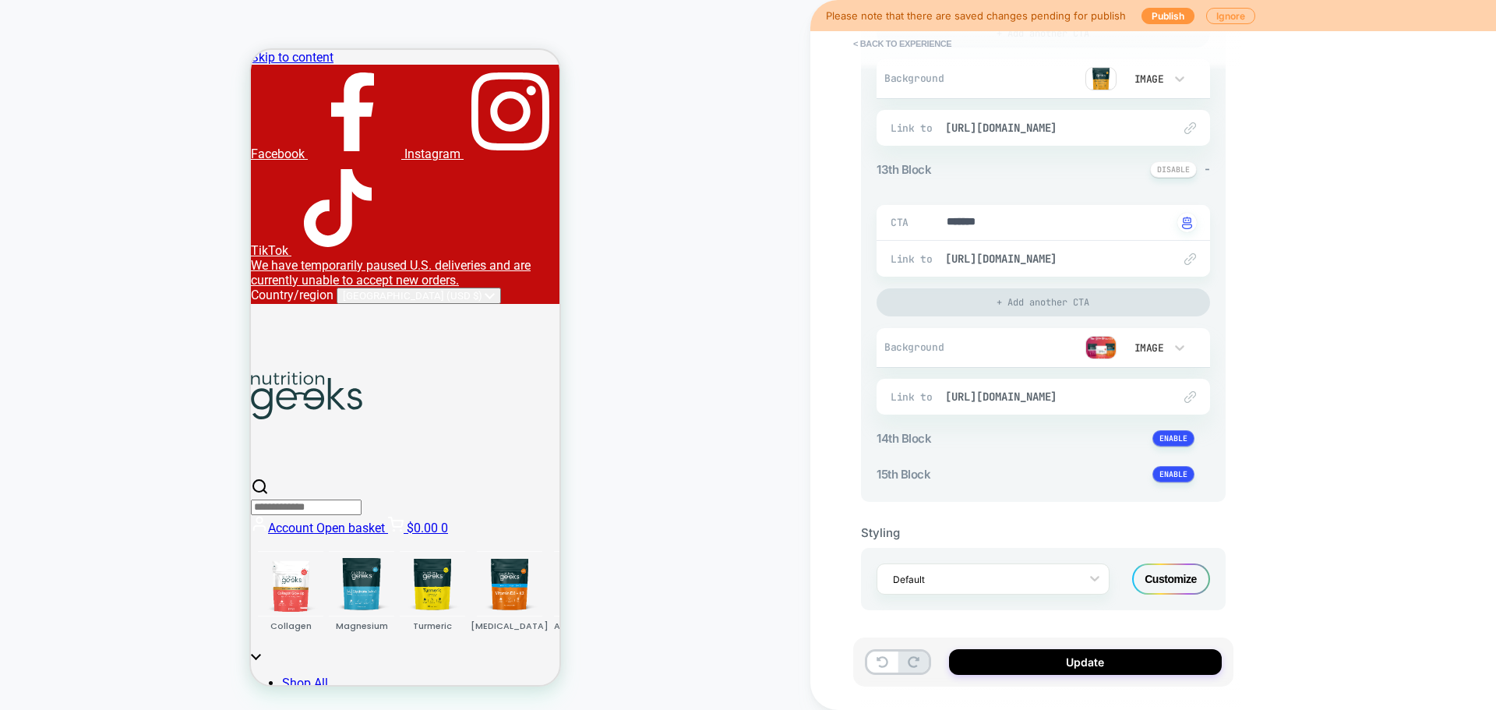
scroll to position [3354, 0]
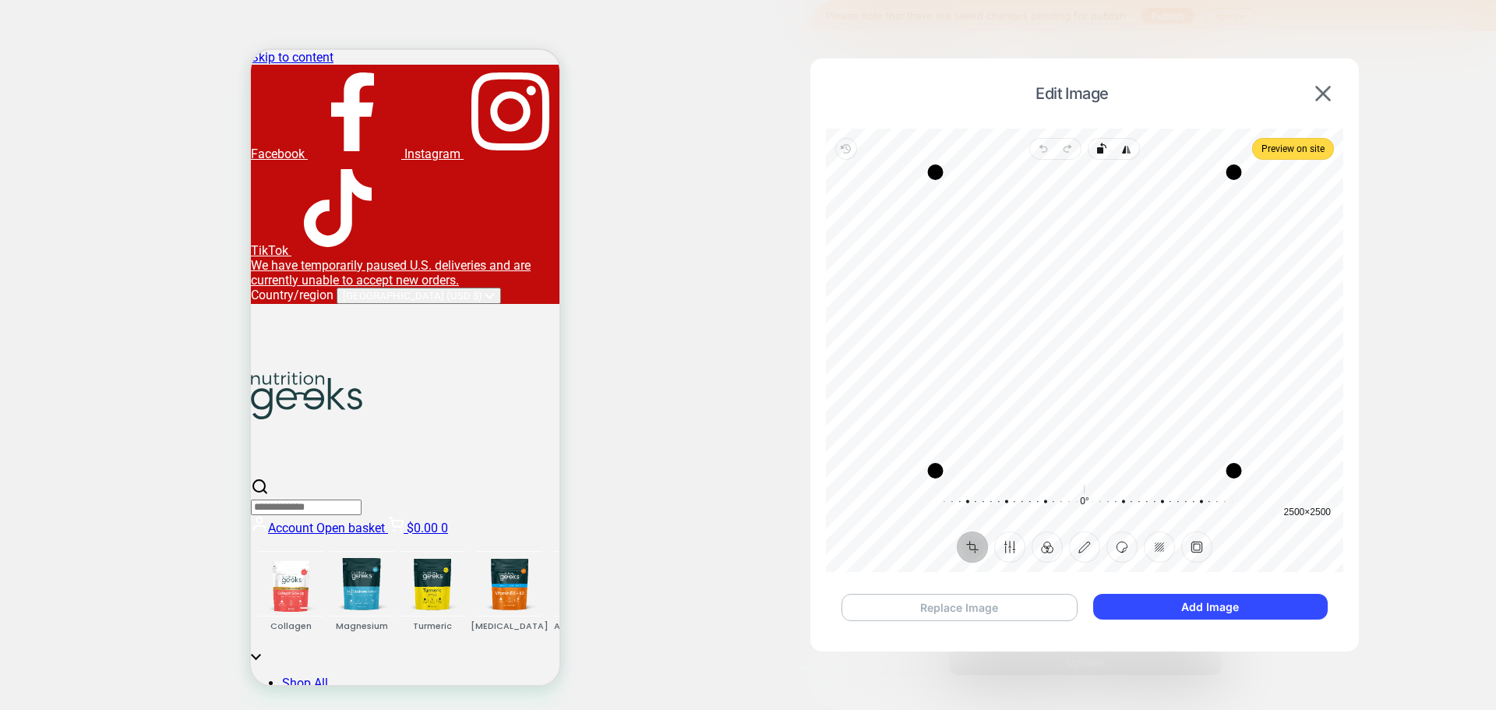
click at [1038, 607] on button "Replace Image" at bounding box center [959, 607] width 236 height 27
click at [1264, 612] on button "Add Image" at bounding box center [1210, 607] width 234 height 26
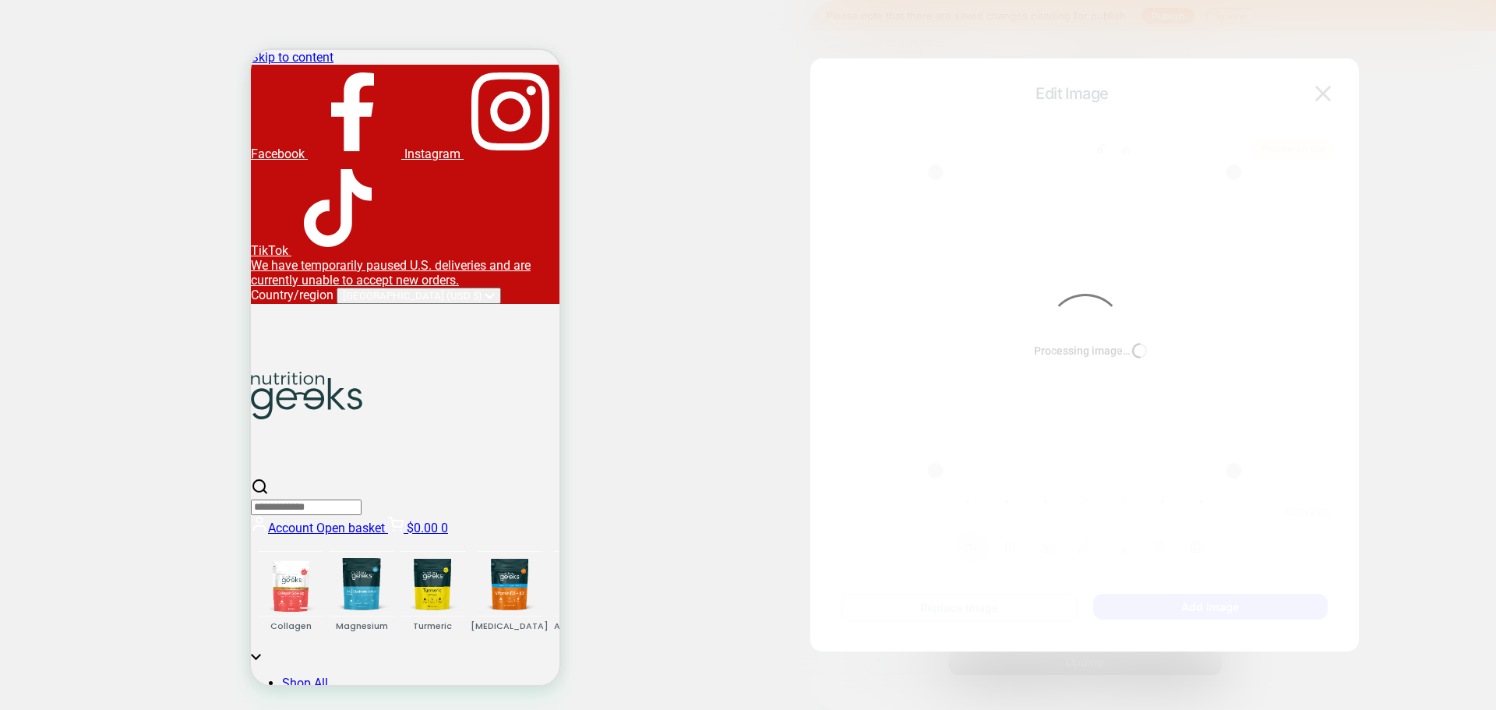
type textarea "*"
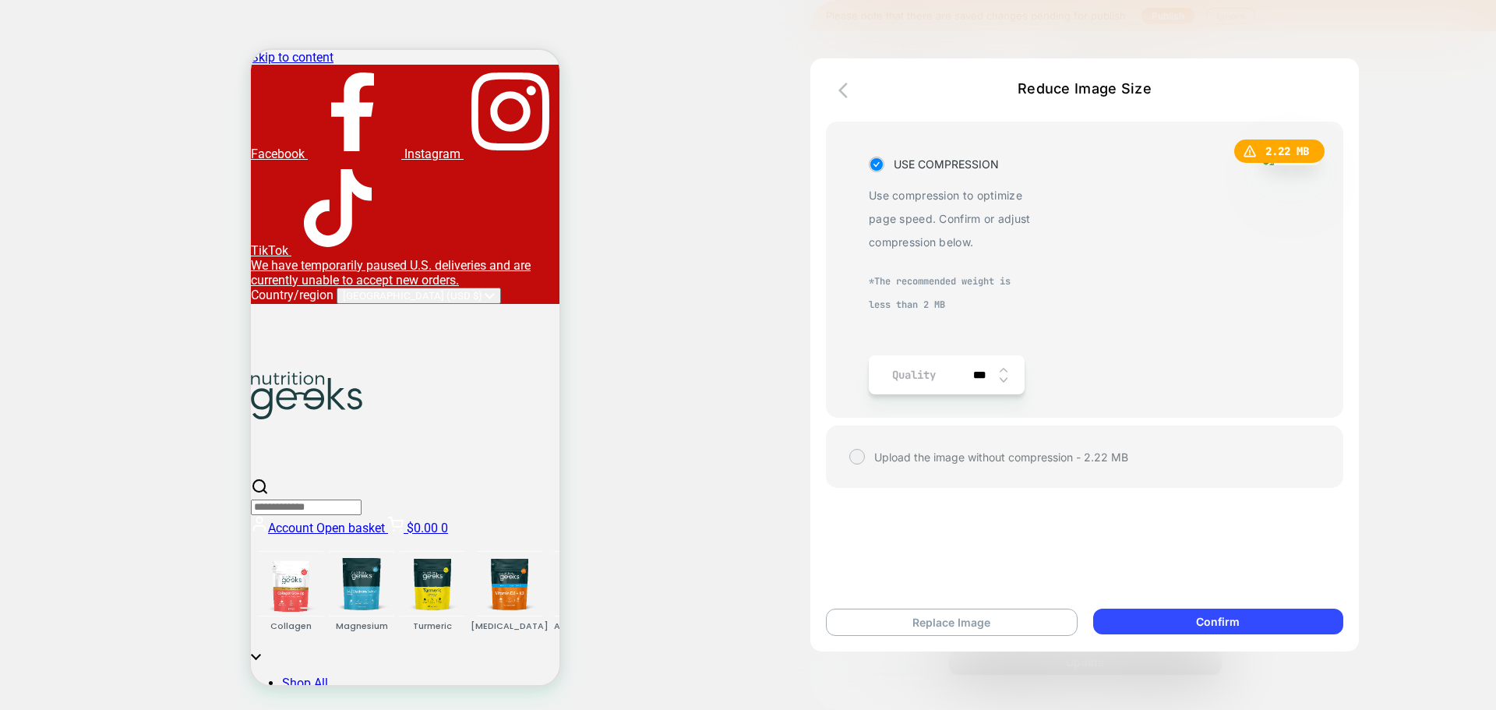
click at [1006, 383] on div "***" at bounding box center [988, 374] width 48 height 39
click at [1004, 377] on img at bounding box center [1003, 380] width 8 height 6
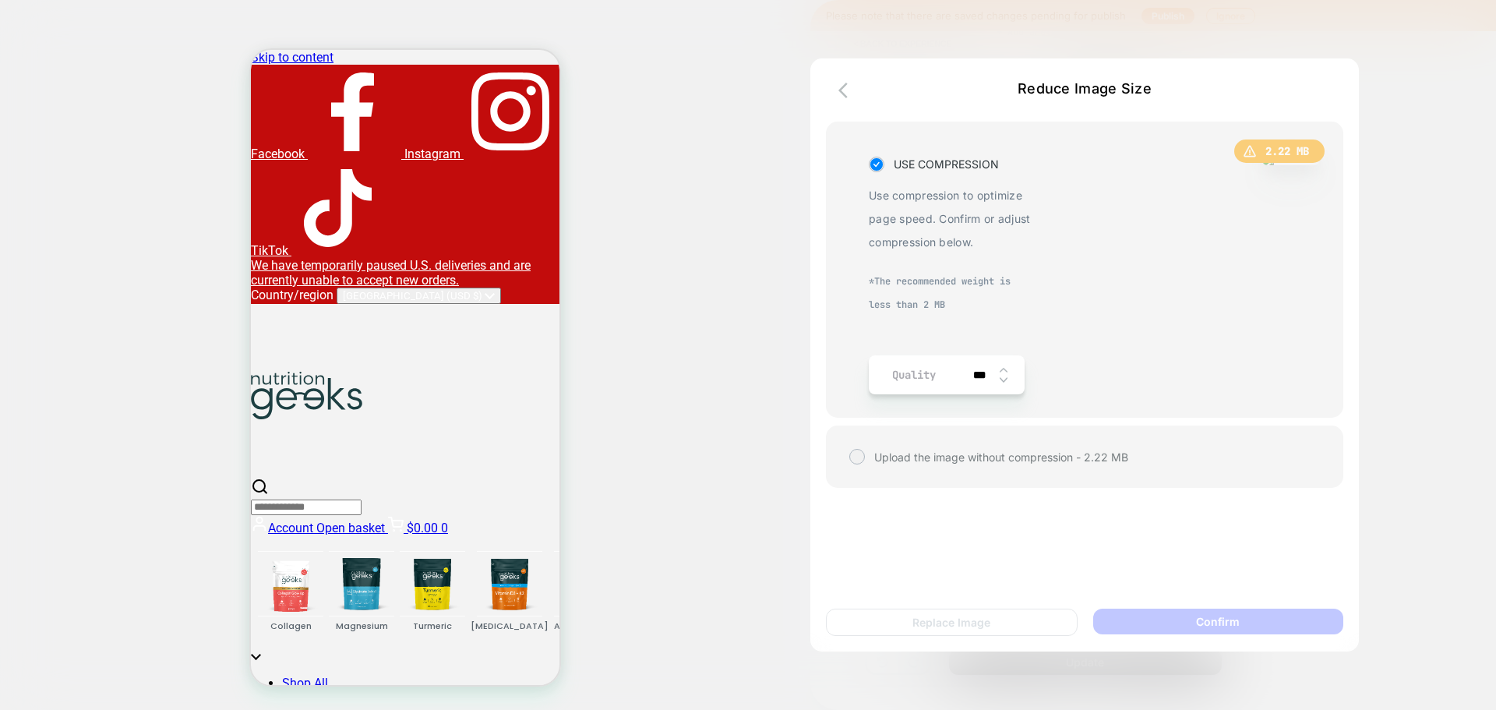
click at [1004, 377] on img at bounding box center [1003, 380] width 8 height 6
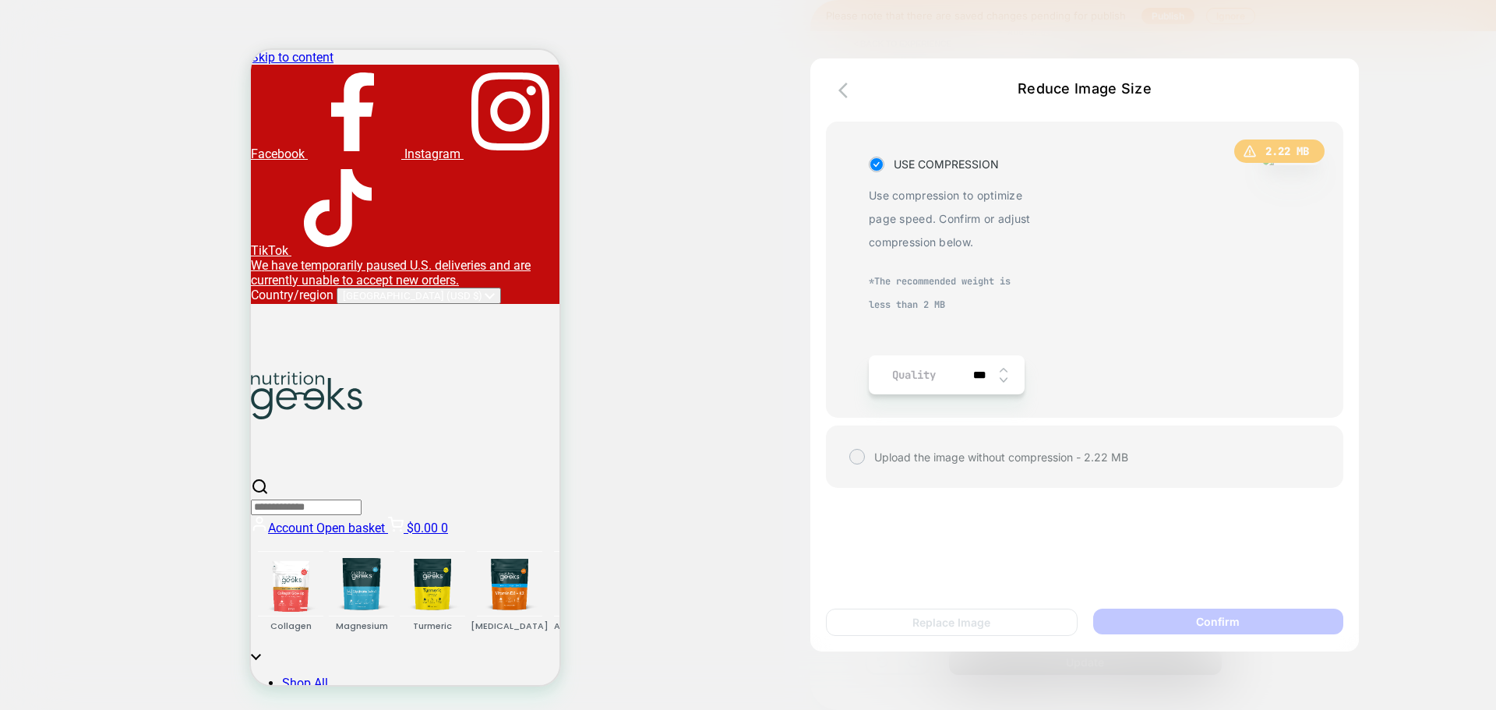
click at [1004, 377] on img at bounding box center [1003, 380] width 8 height 6
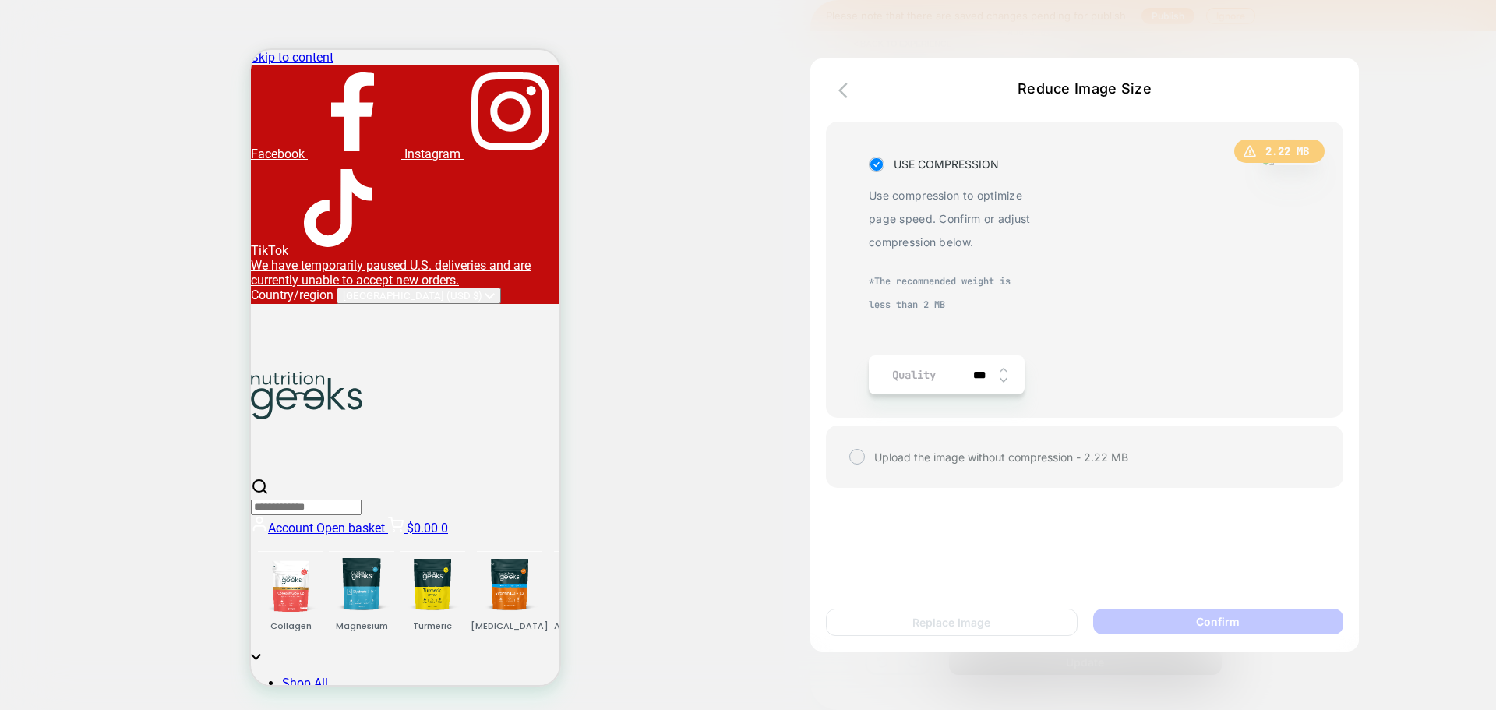
click at [1004, 377] on img at bounding box center [1003, 380] width 8 height 6
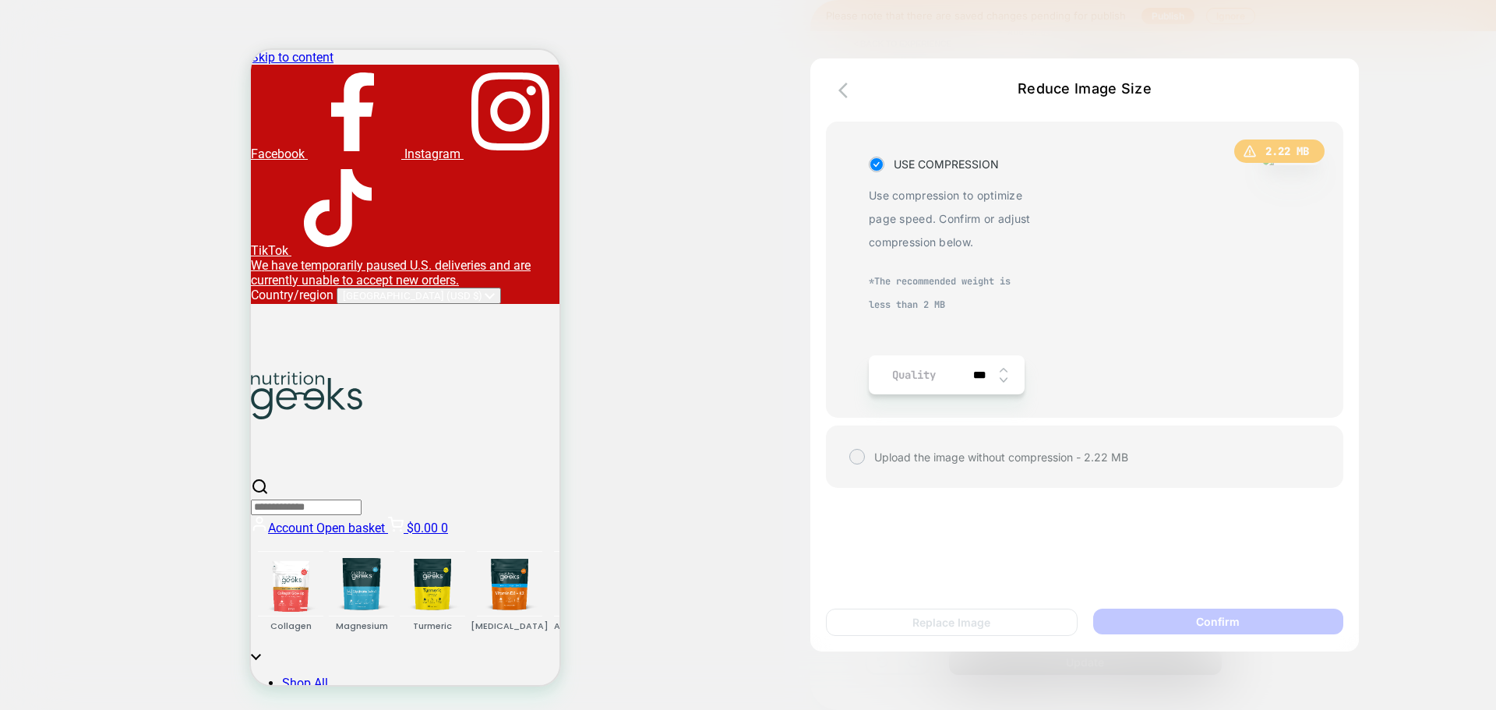
click at [1004, 377] on img at bounding box center [1003, 380] width 8 height 6
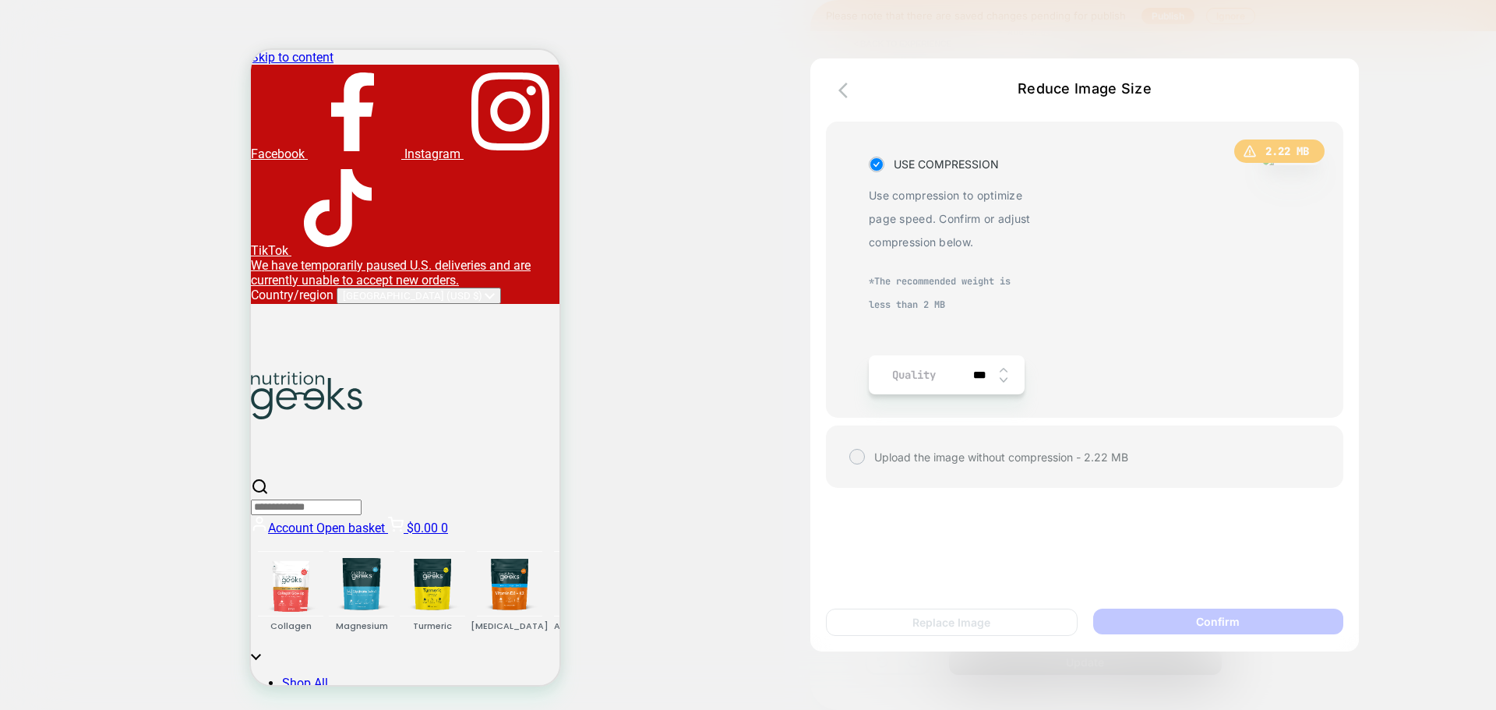
click at [1004, 377] on img at bounding box center [1003, 380] width 8 height 6
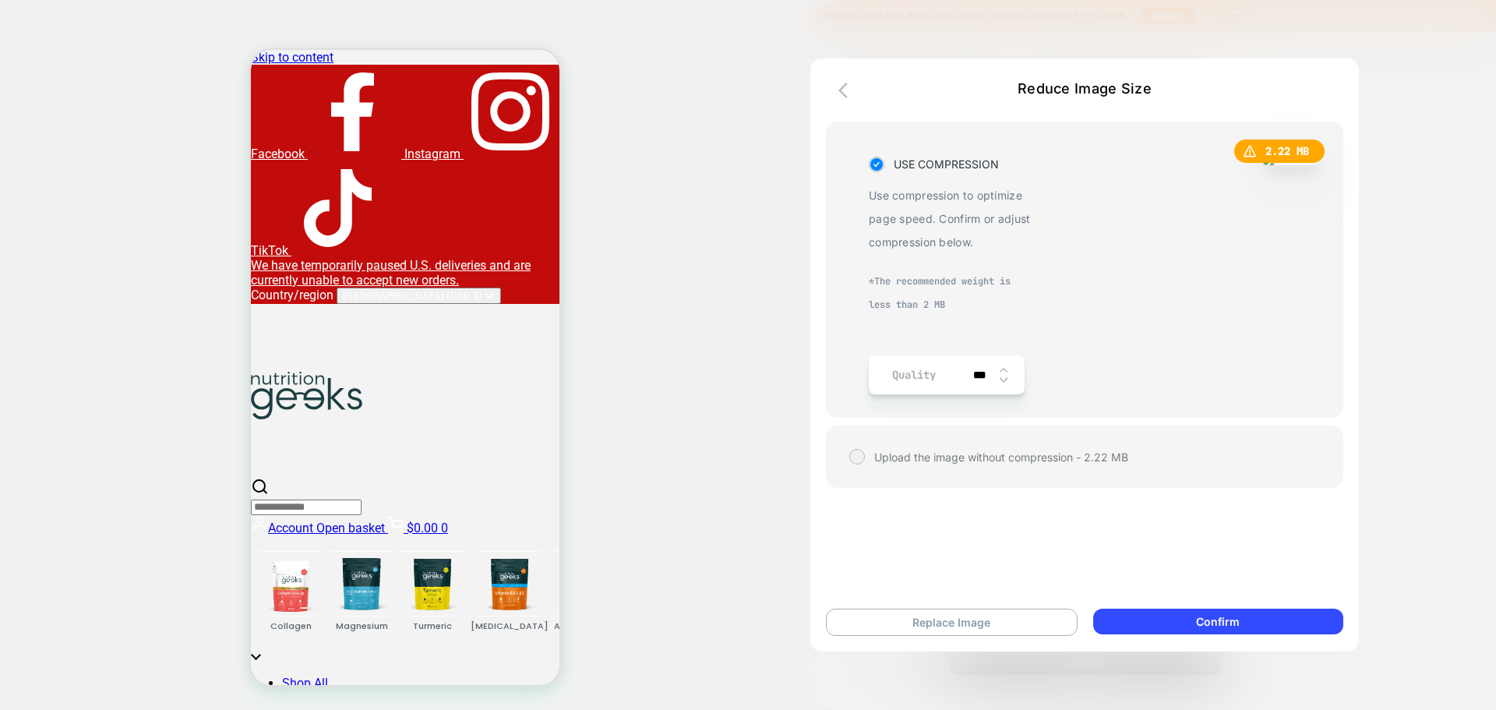
click at [976, 373] on input "***" at bounding box center [981, 374] width 35 height 13
type input "**"
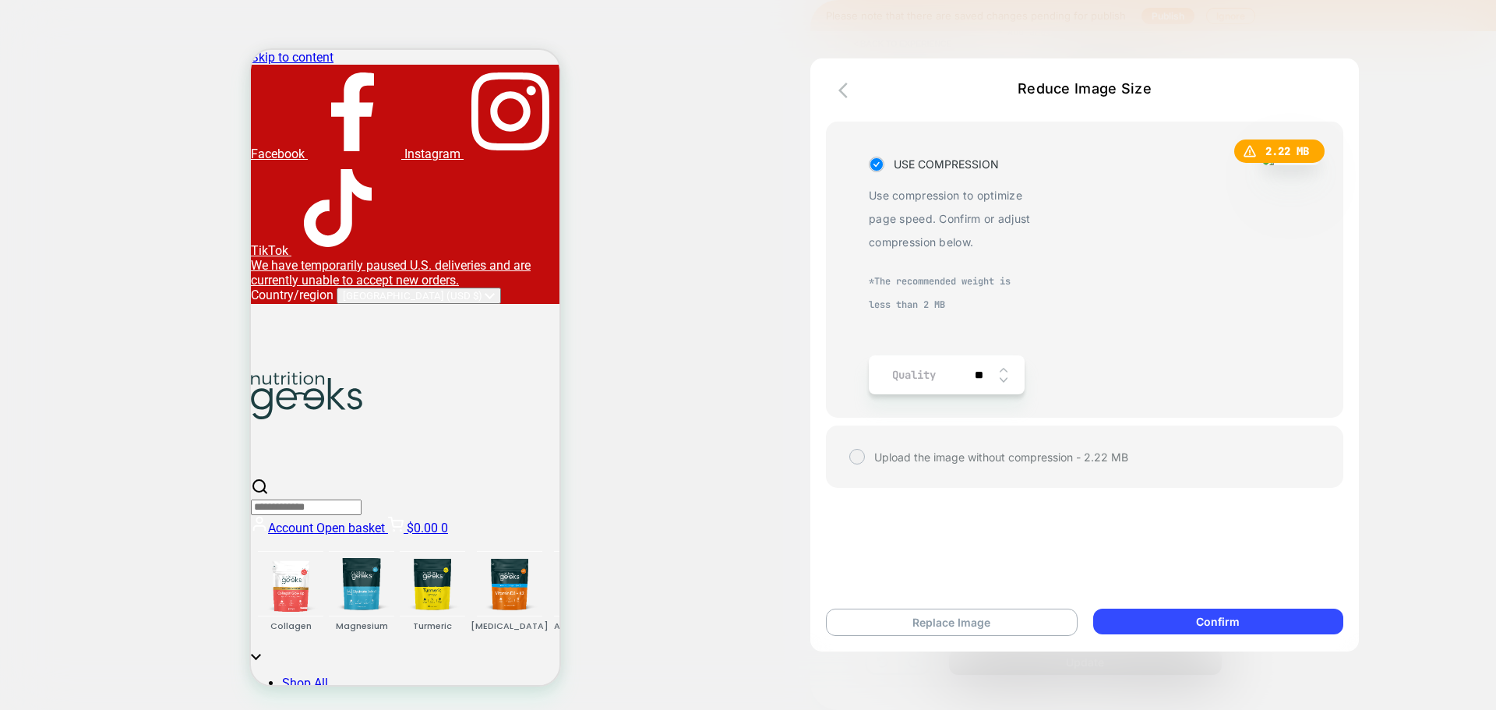
type input "***"
click at [989, 622] on button "Replace Image" at bounding box center [952, 621] width 252 height 27
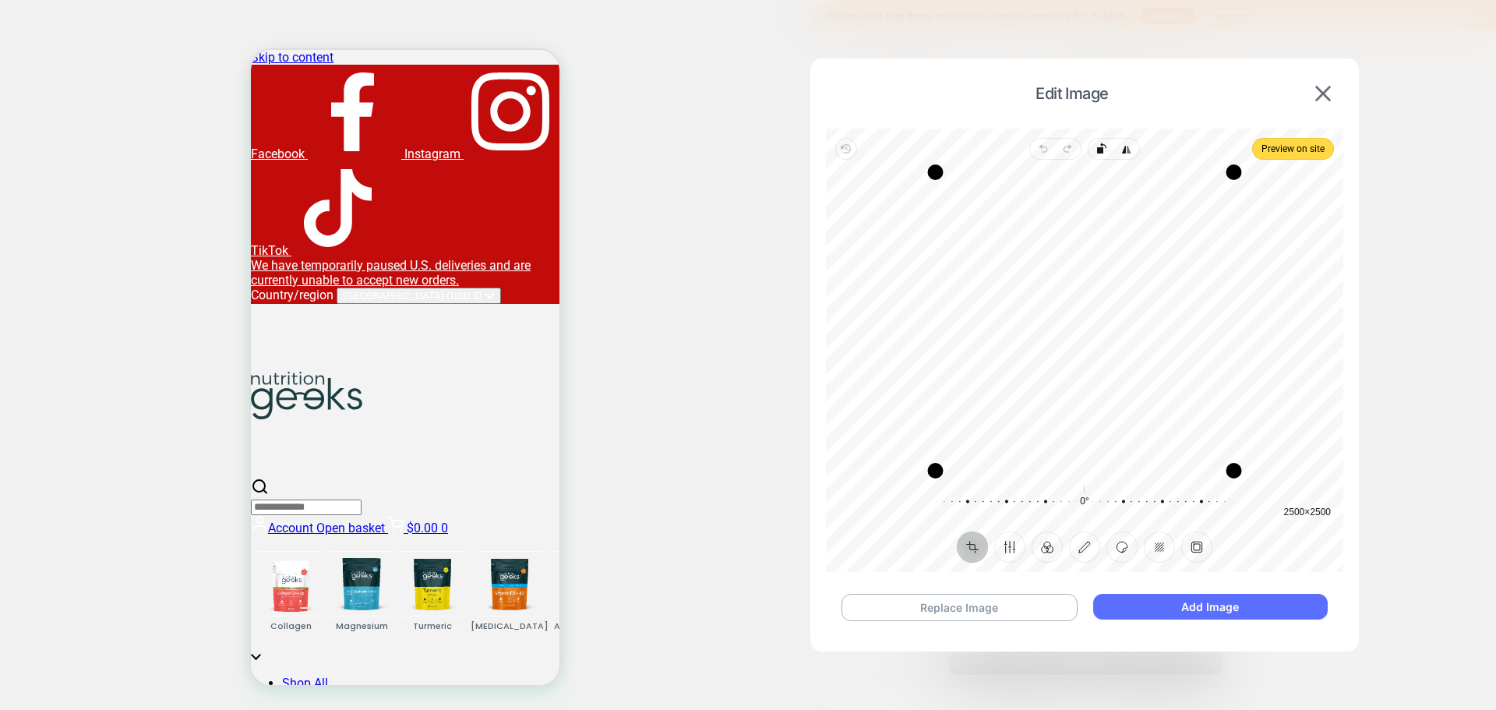
click at [1235, 608] on button "Add Image" at bounding box center [1210, 607] width 234 height 26
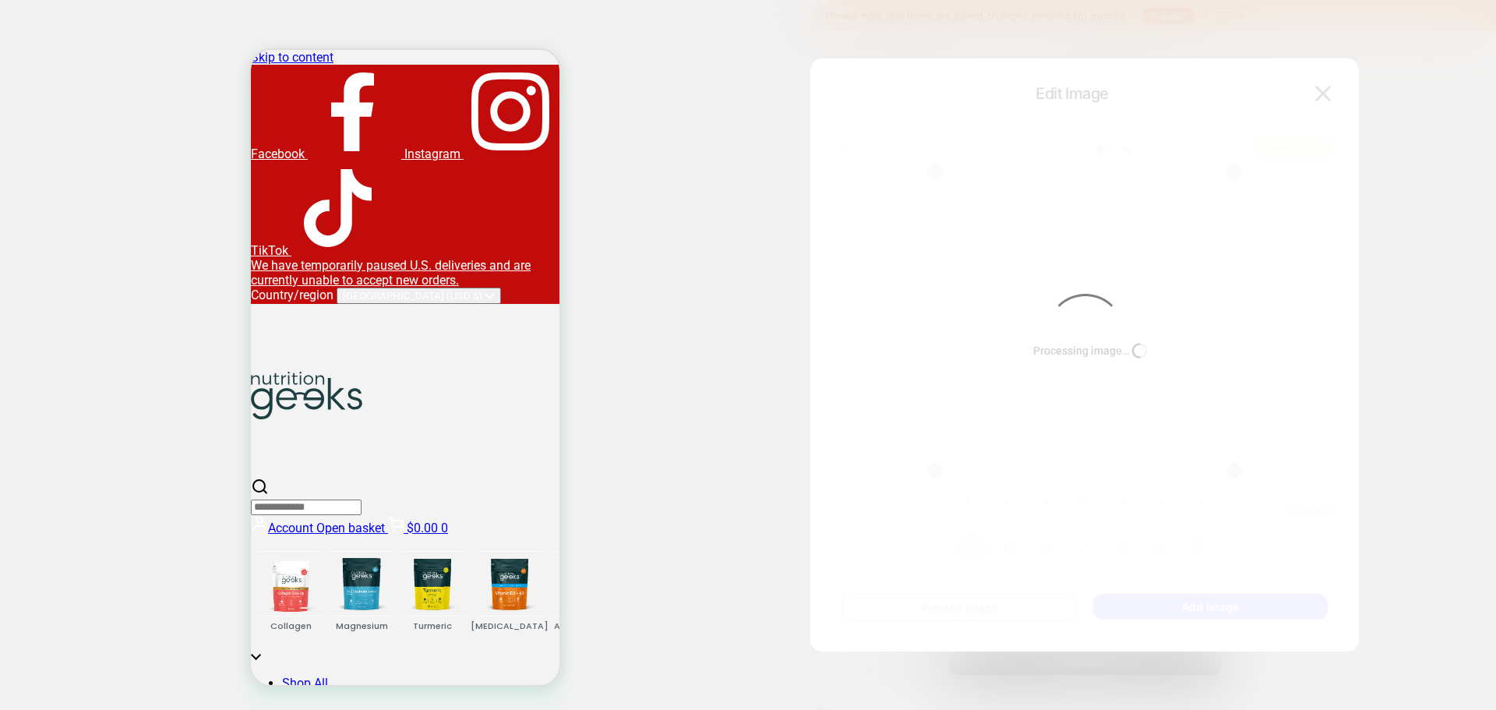
type textarea "*"
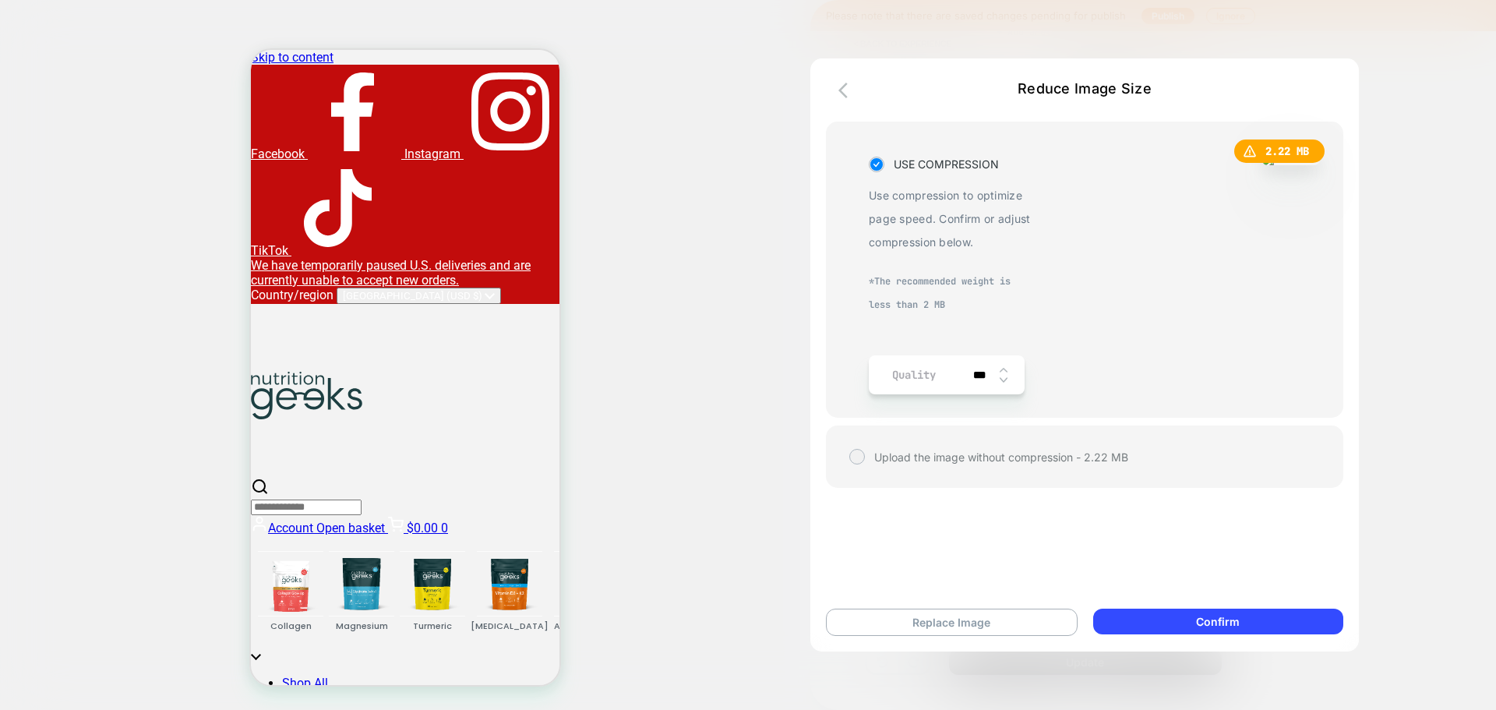
click at [1005, 381] on img at bounding box center [1003, 380] width 8 height 6
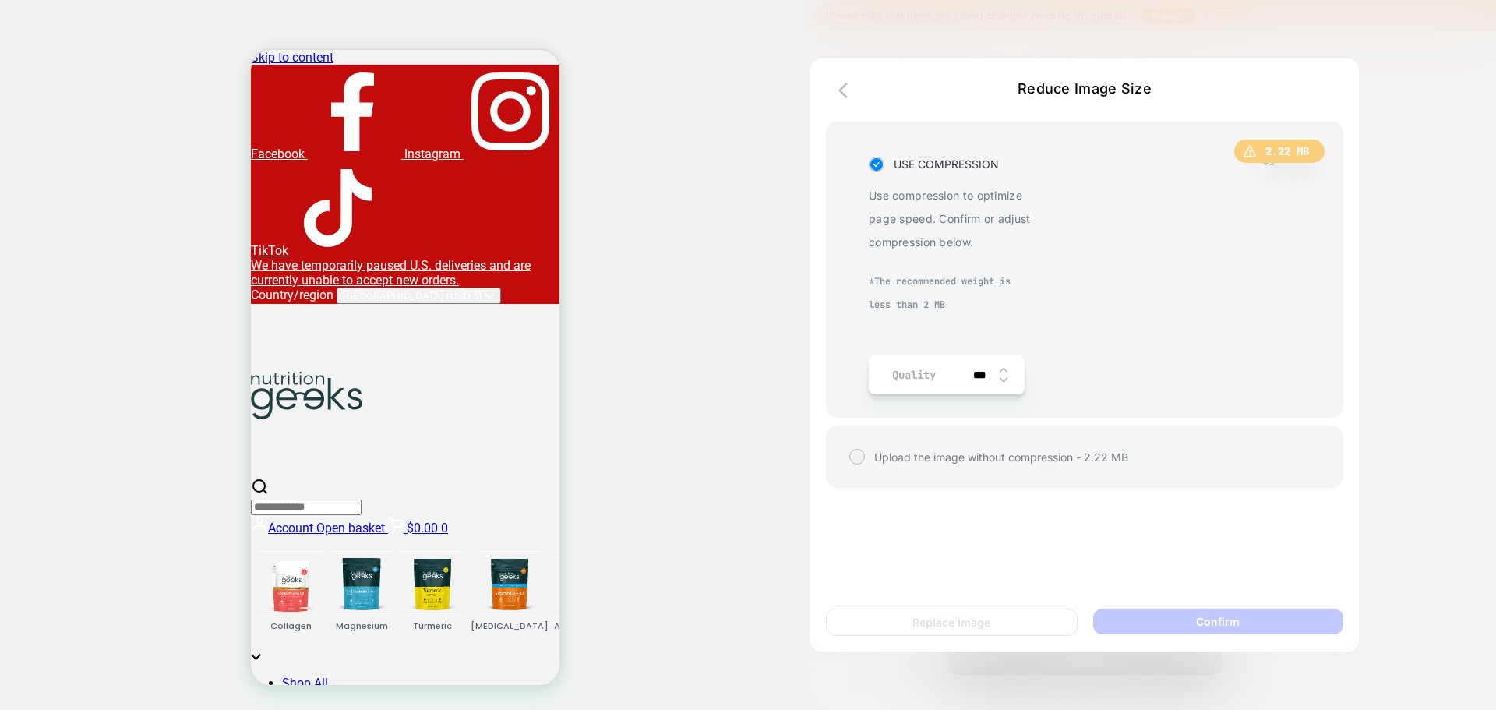
click at [1005, 381] on img at bounding box center [1003, 380] width 8 height 6
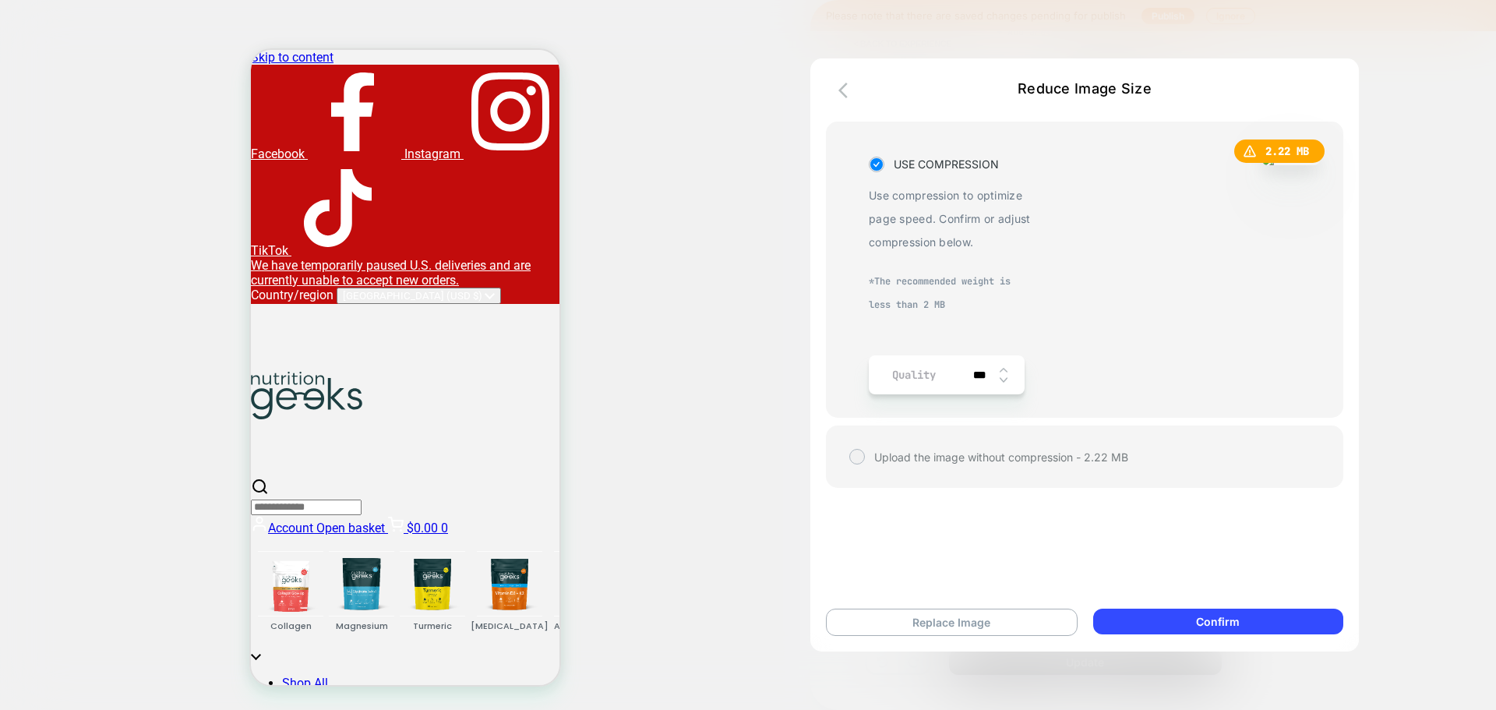
click at [1005, 377] on img at bounding box center [1003, 380] width 8 height 6
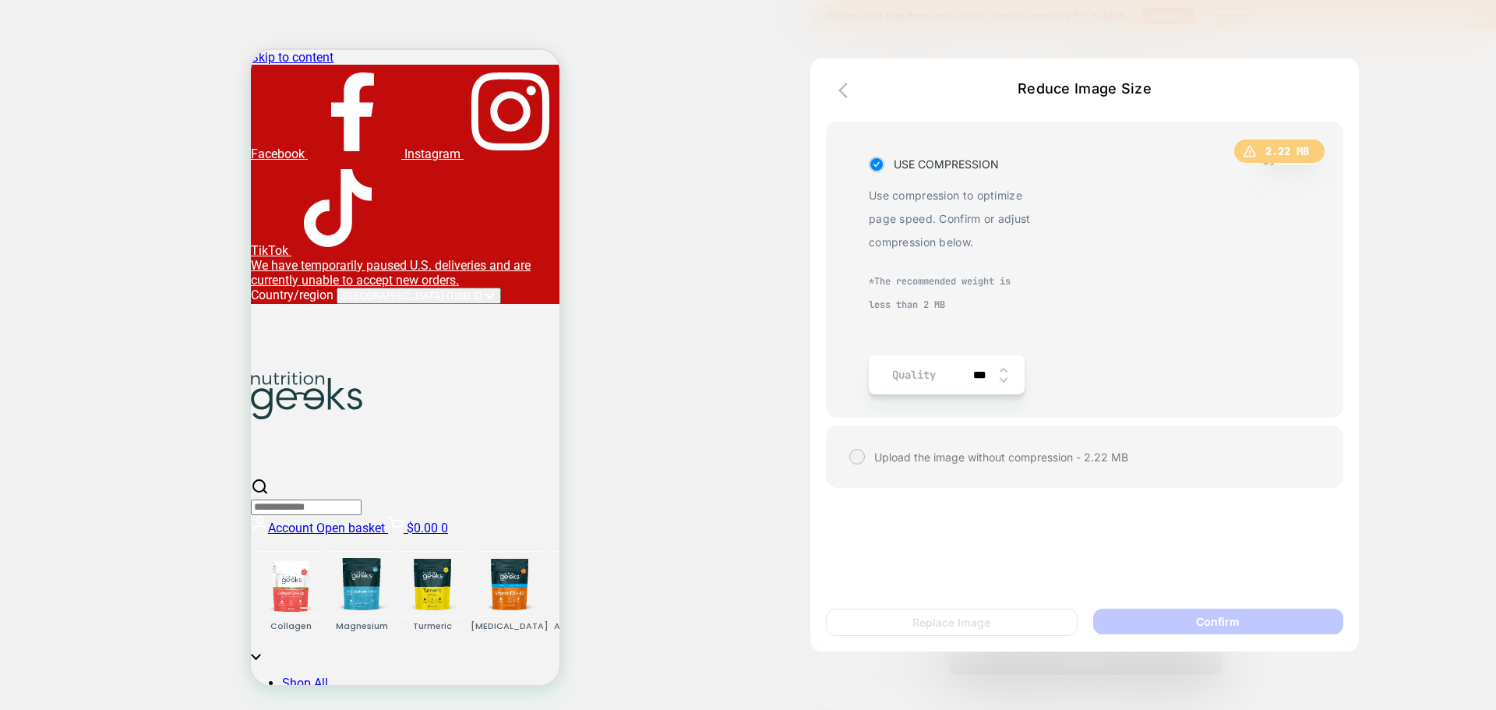
click at [1005, 377] on img at bounding box center [1003, 380] width 8 height 6
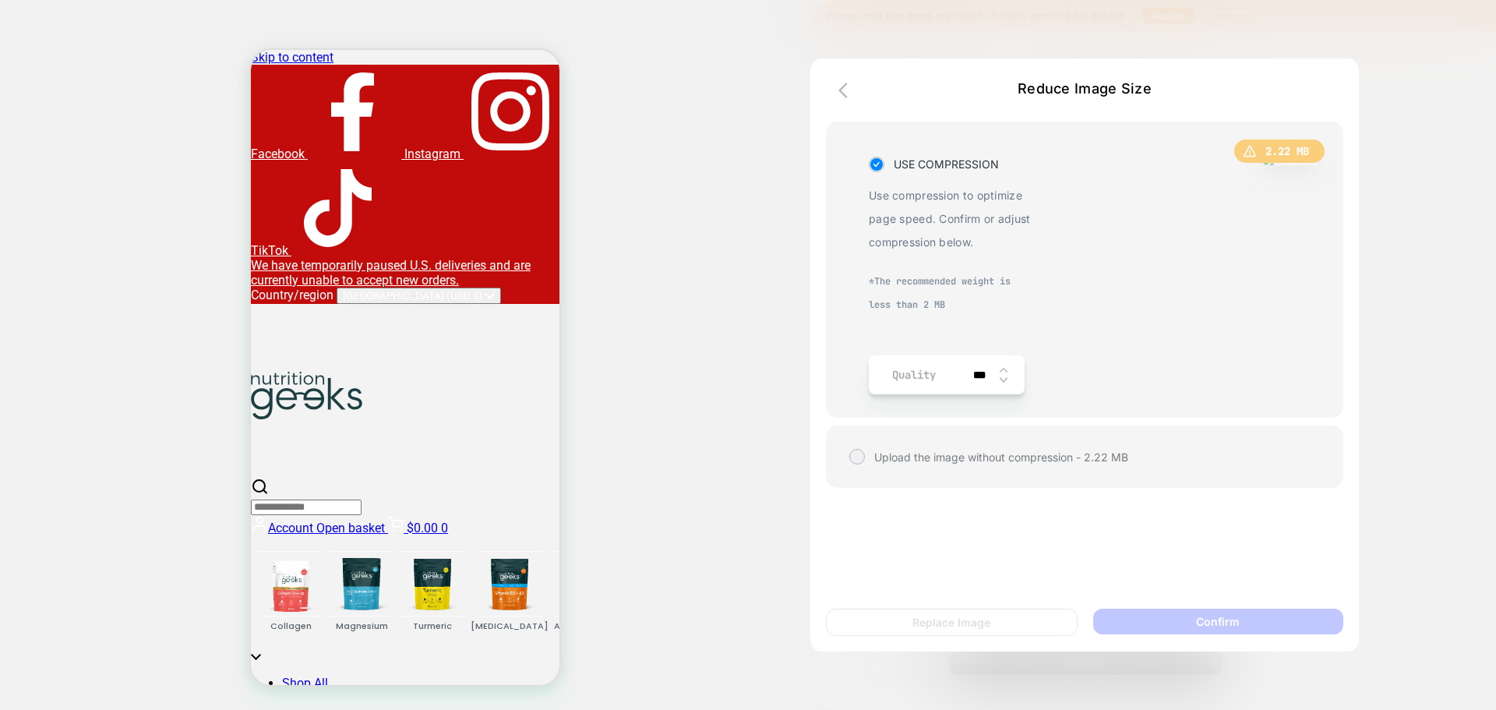
type input "***"
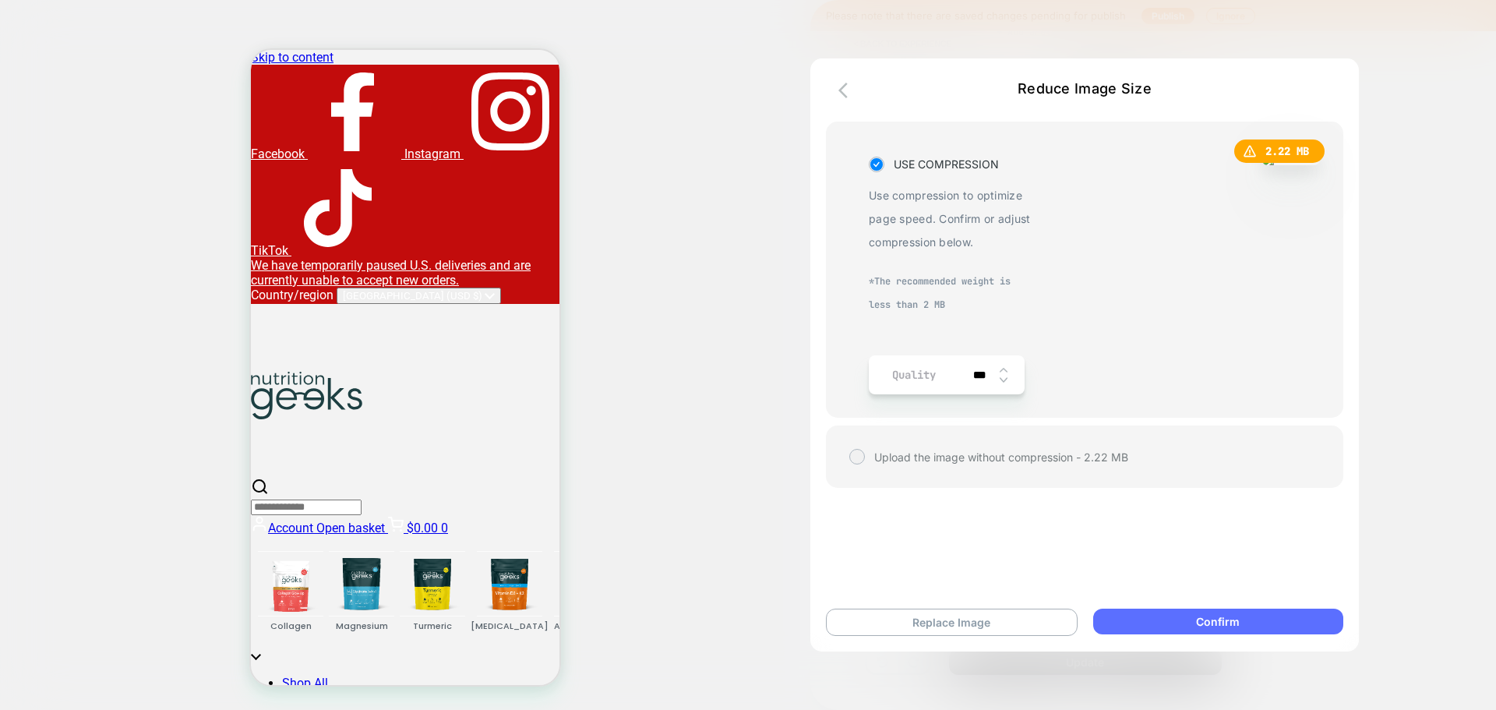
click at [1215, 613] on button "Confirm" at bounding box center [1218, 621] width 250 height 26
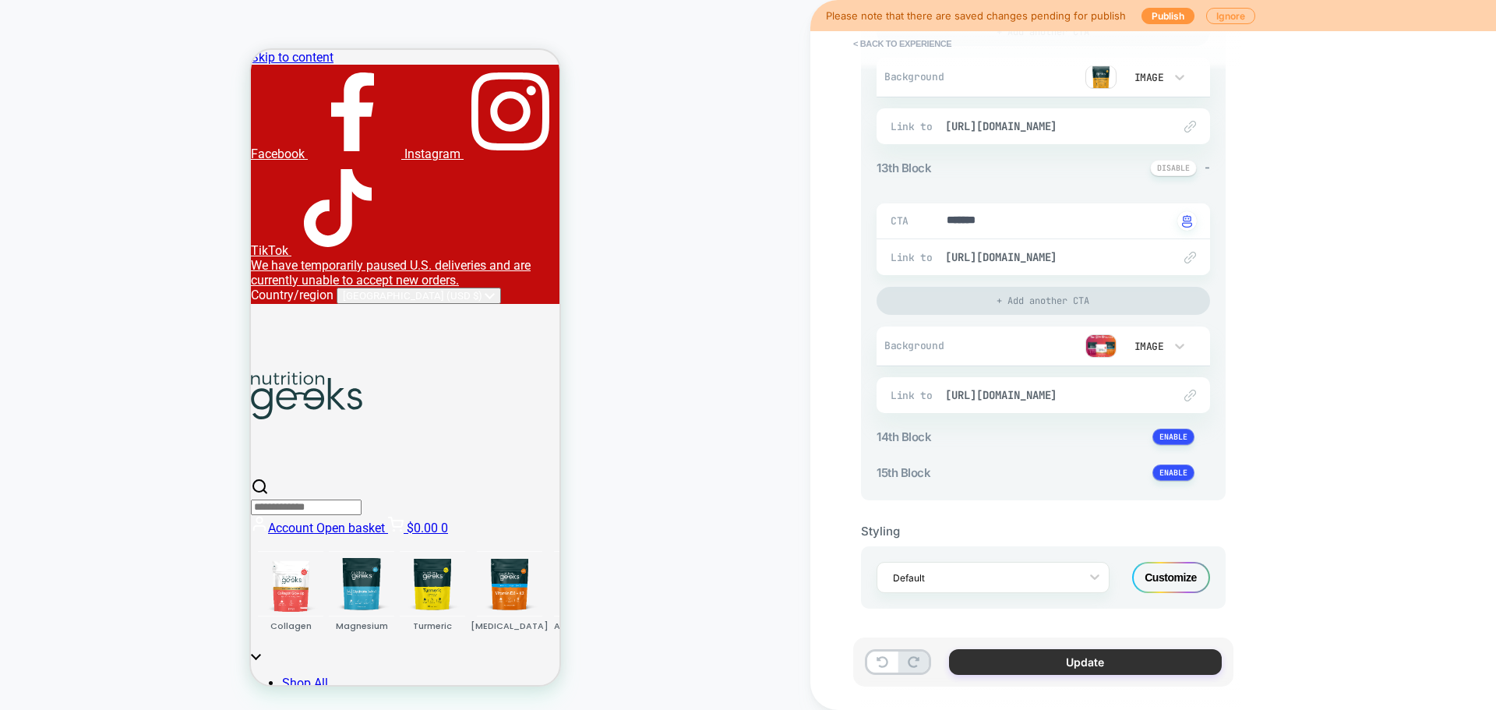
click at [1151, 659] on button "Update" at bounding box center [1085, 662] width 273 height 26
type textarea "*"
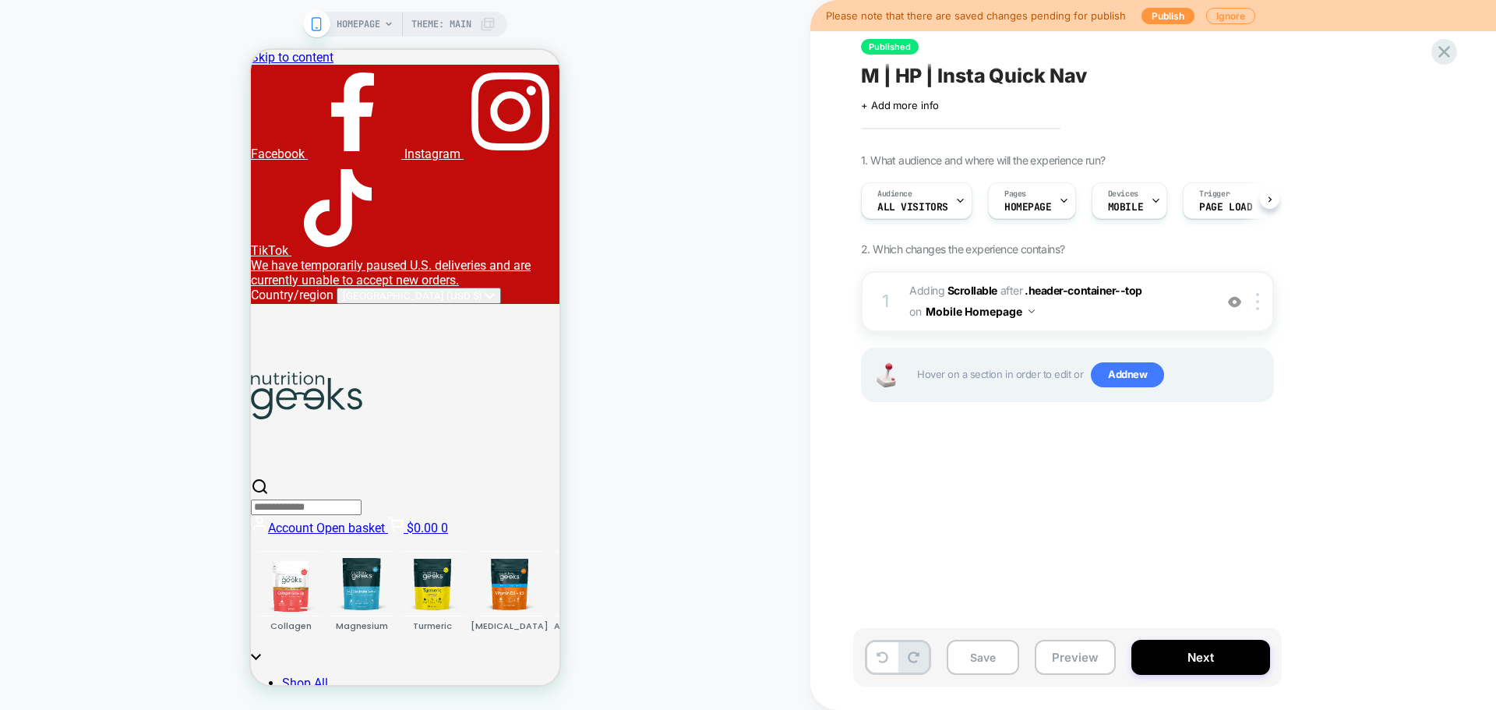
scroll to position [0, 1]
click at [1169, 16] on button "Publish" at bounding box center [1167, 16] width 53 height 16
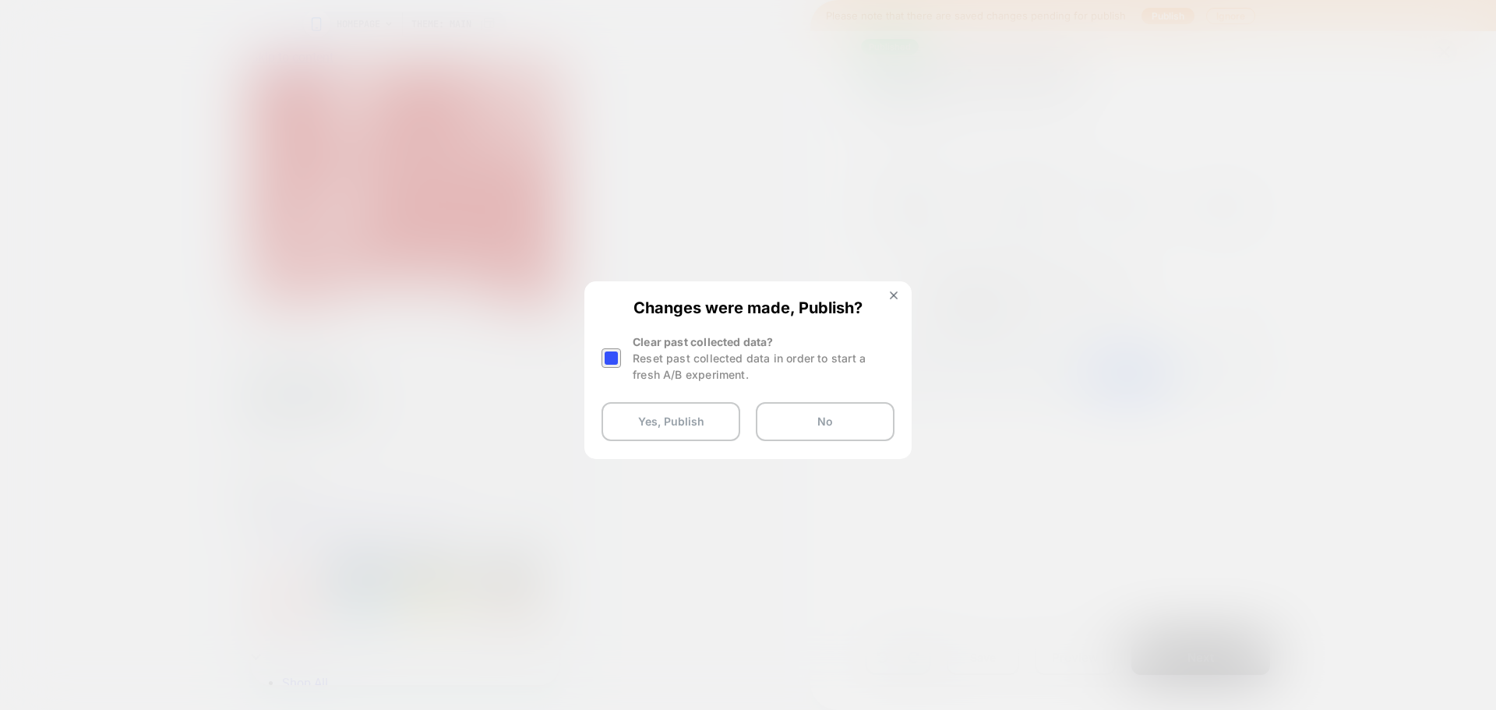
click at [609, 353] on div at bounding box center [610, 357] width 19 height 19
click at [666, 420] on button "Yes, Publish" at bounding box center [670, 421] width 139 height 39
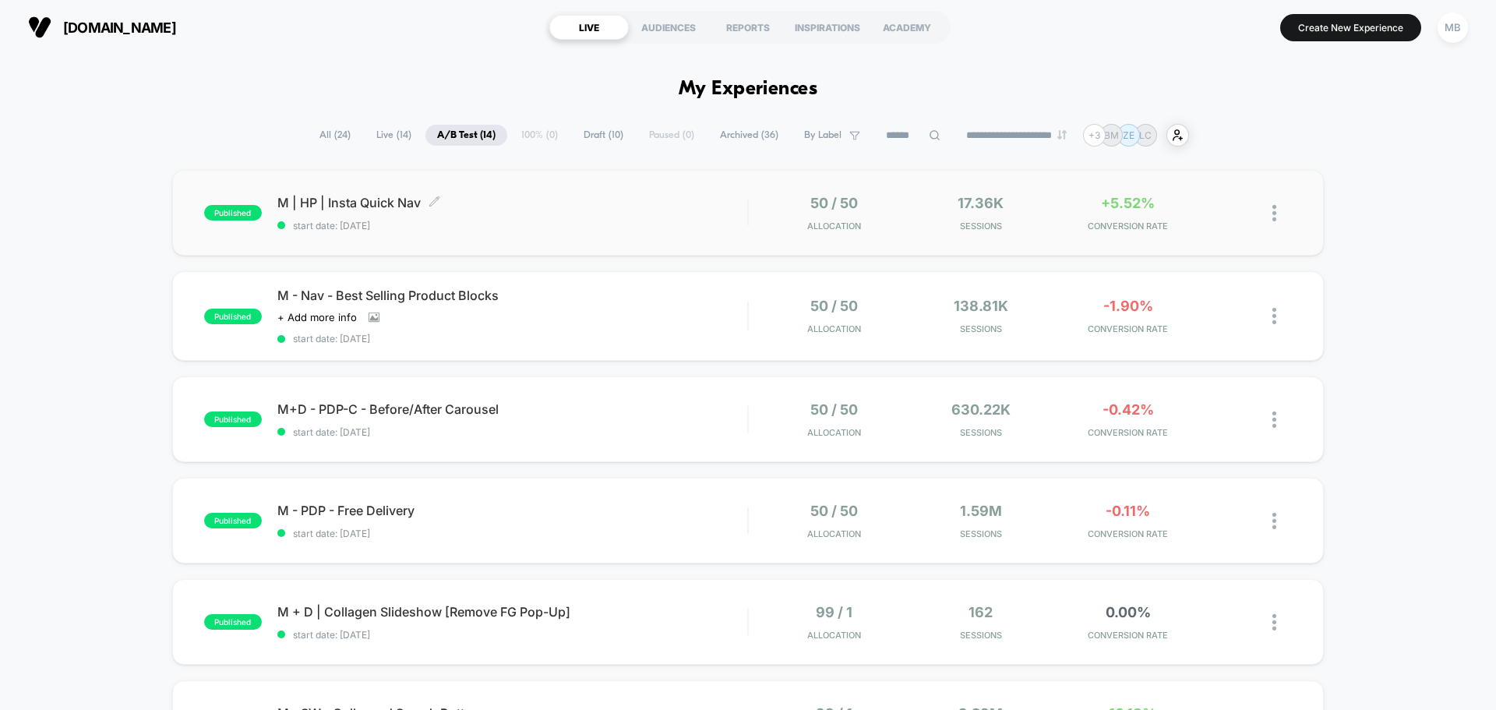
click at [693, 203] on span "M | HP | Insta Quick Nav Click to edit experience details" at bounding box center [512, 203] width 470 height 16
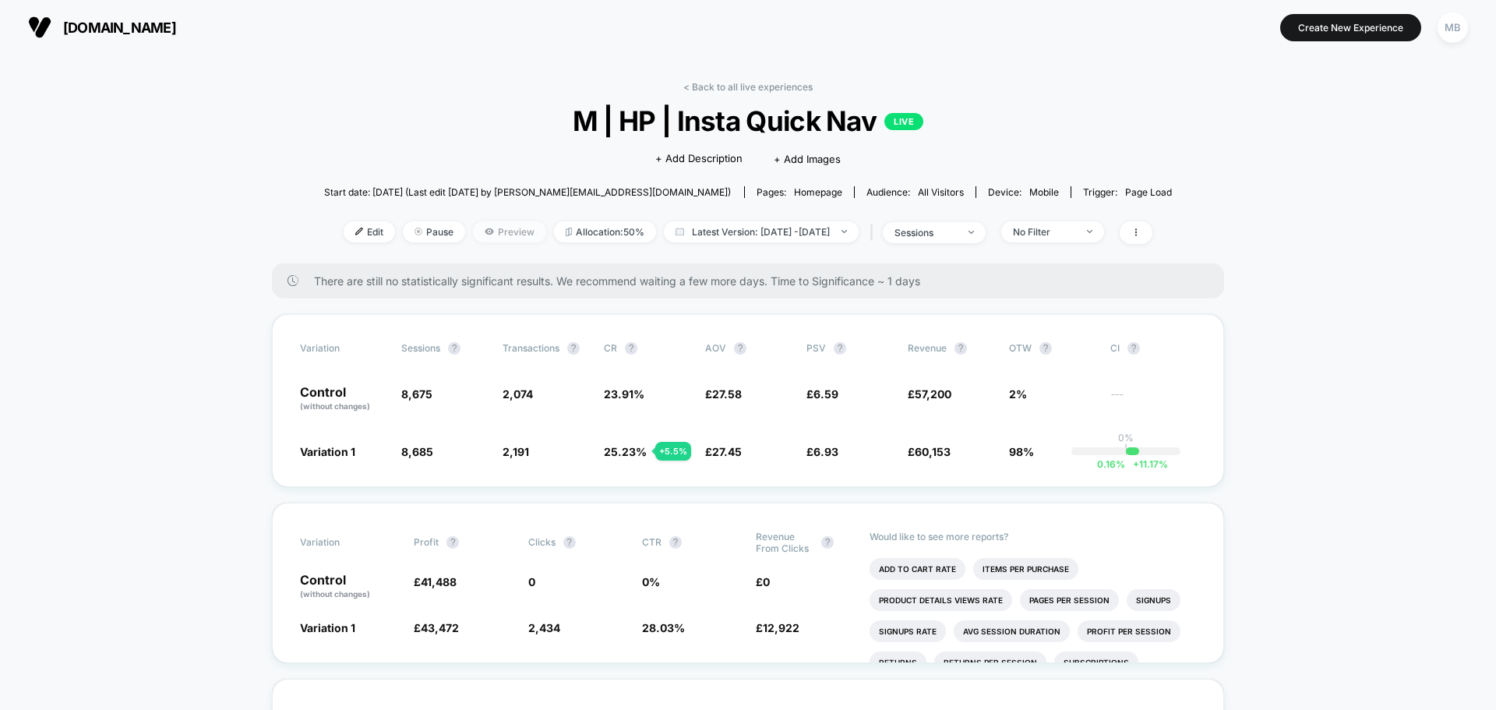
click at [487, 237] on span "Preview" at bounding box center [509, 231] width 73 height 21
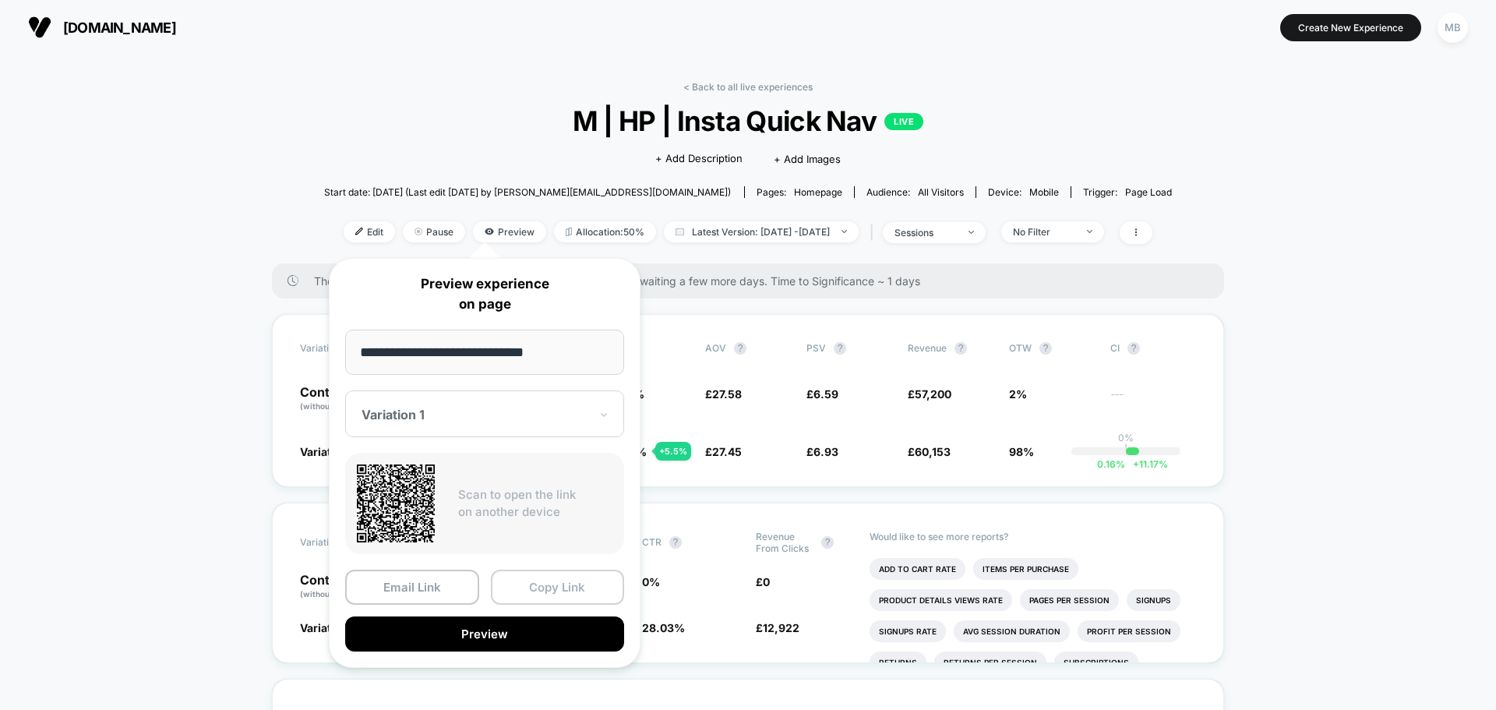
click at [548, 594] on button "Copy Link" at bounding box center [558, 586] width 134 height 35
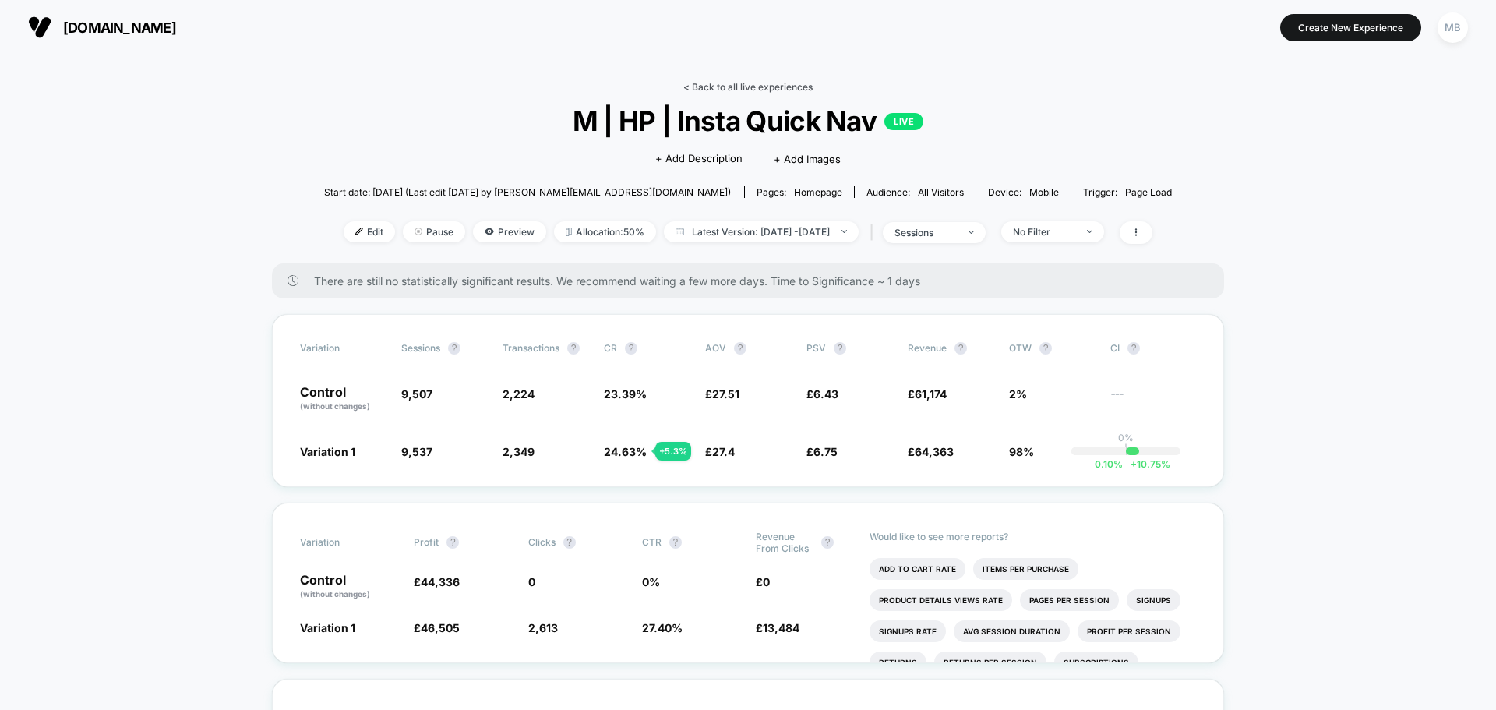
click at [695, 91] on link "< Back to all live experiences" at bounding box center [747, 87] width 129 height 12
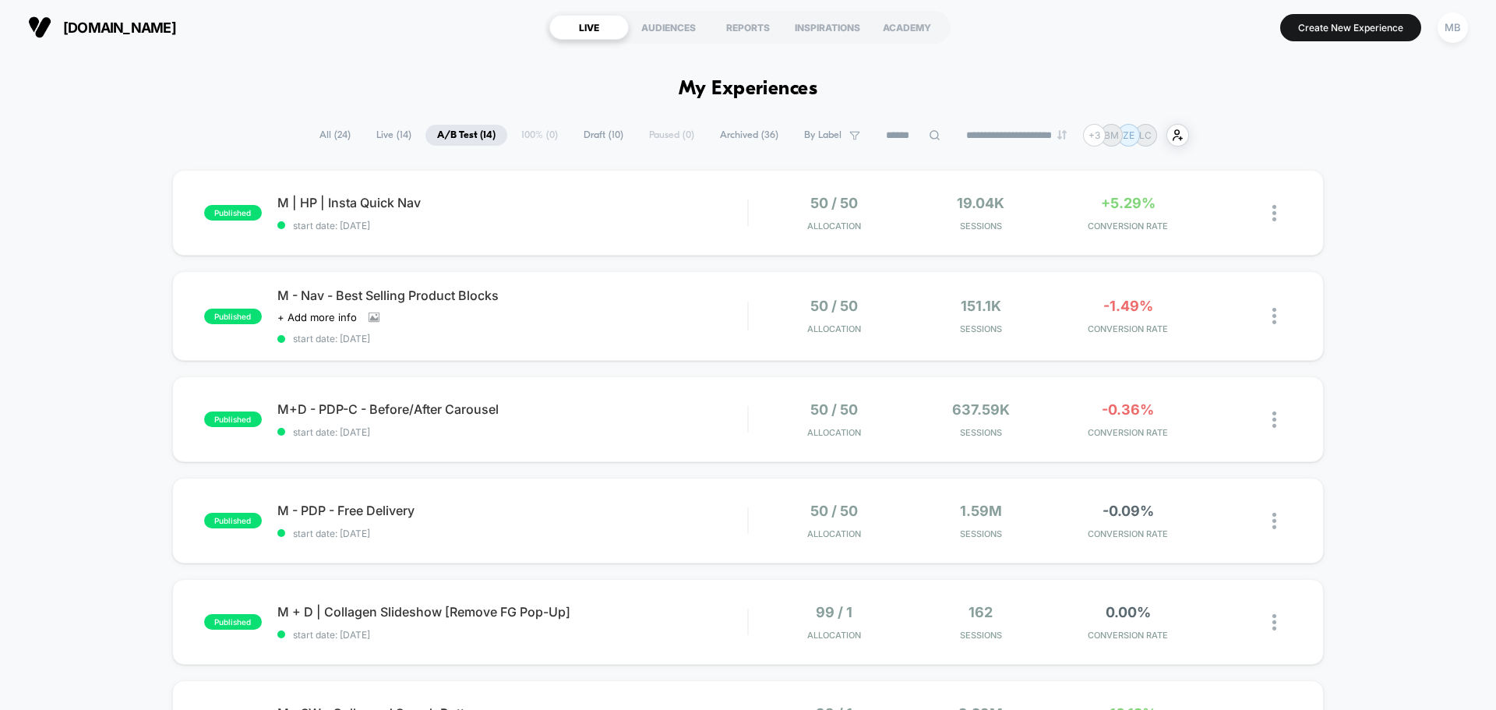
click at [744, 136] on span "Archived ( 36 )" at bounding box center [749, 135] width 82 height 21
